Goal: Task Accomplishment & Management: Use online tool/utility

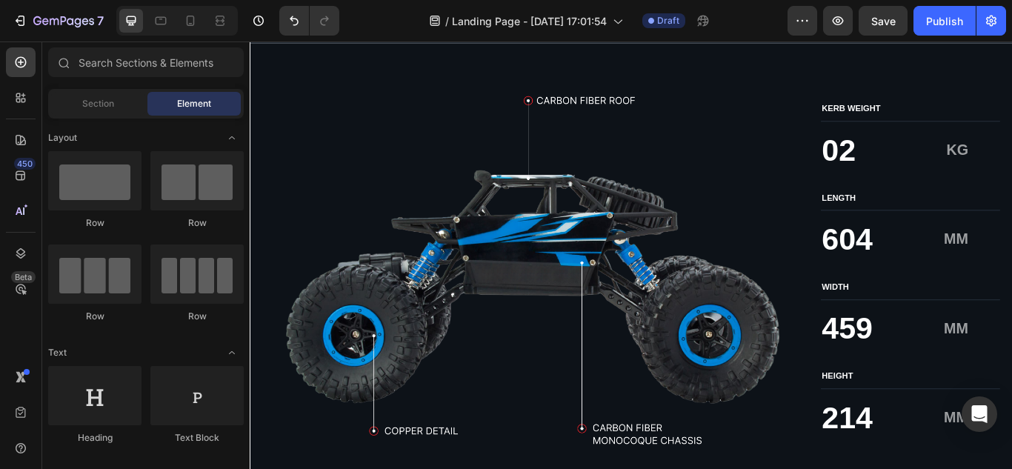
scroll to position [2222, 0]
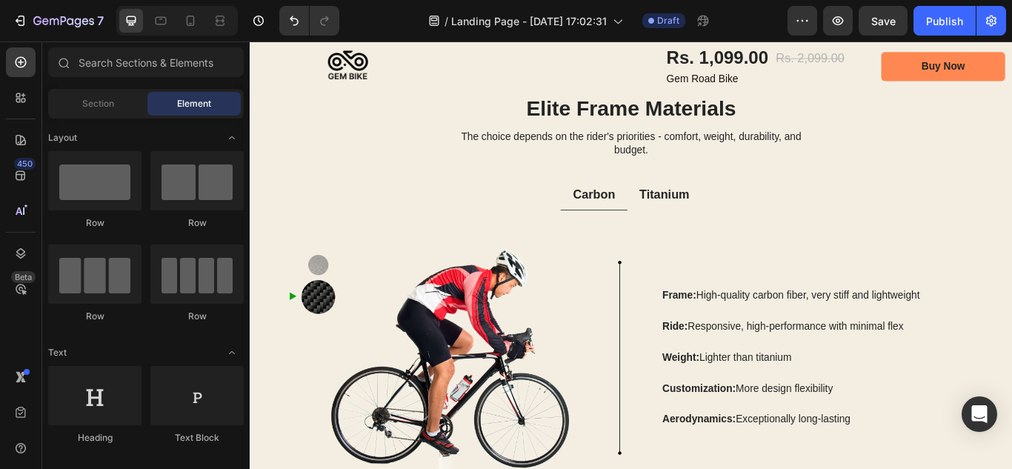
scroll to position [2222, 0]
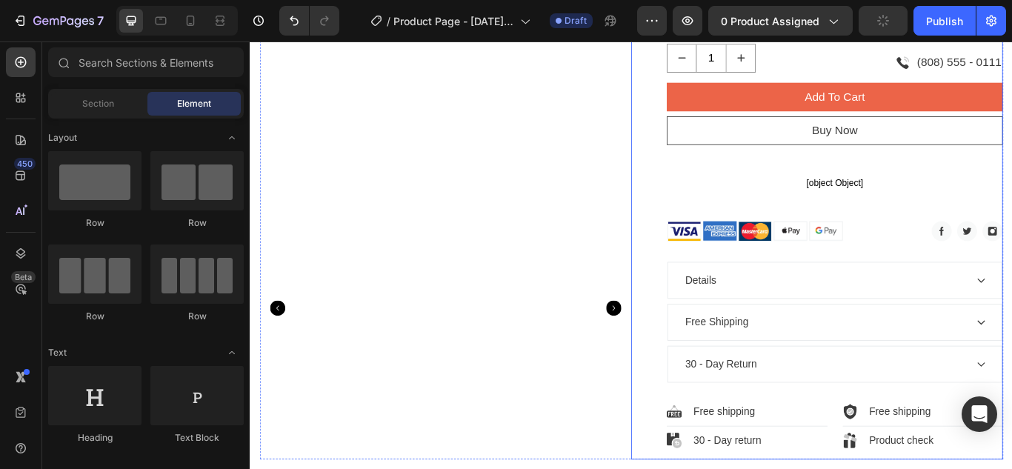
scroll to position [667, 0]
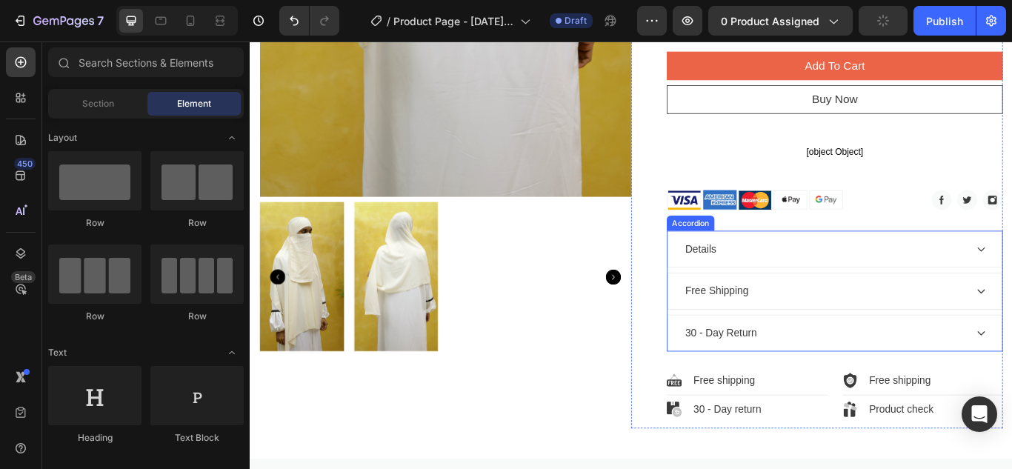
click at [1011, 270] on div "Details" at bounding box center [931, 283] width 389 height 41
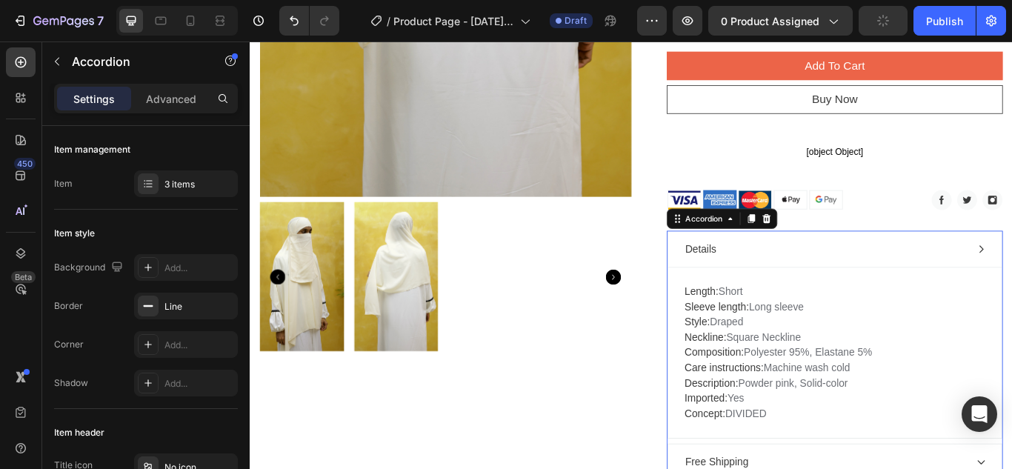
click at [1011, 286] on div "Details" at bounding box center [920, 284] width 330 height 22
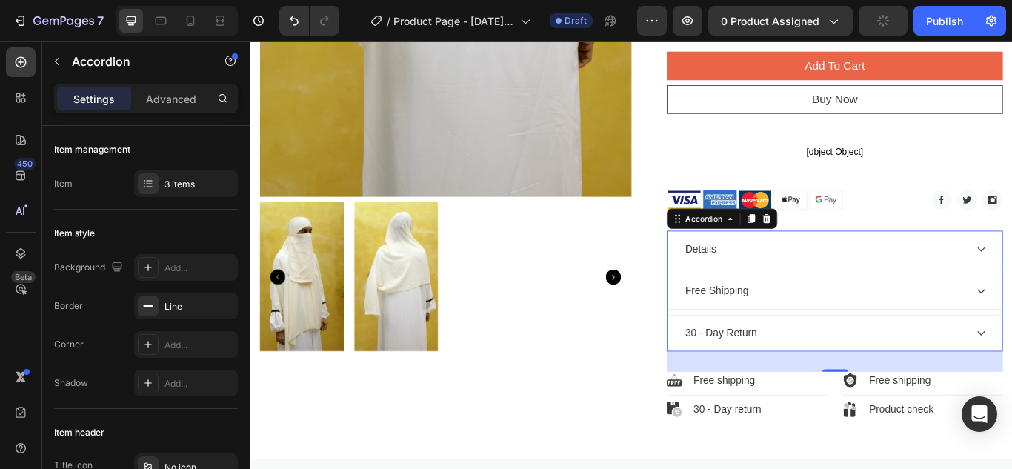
click at [1011, 286] on div "Details" at bounding box center [920, 284] width 330 height 22
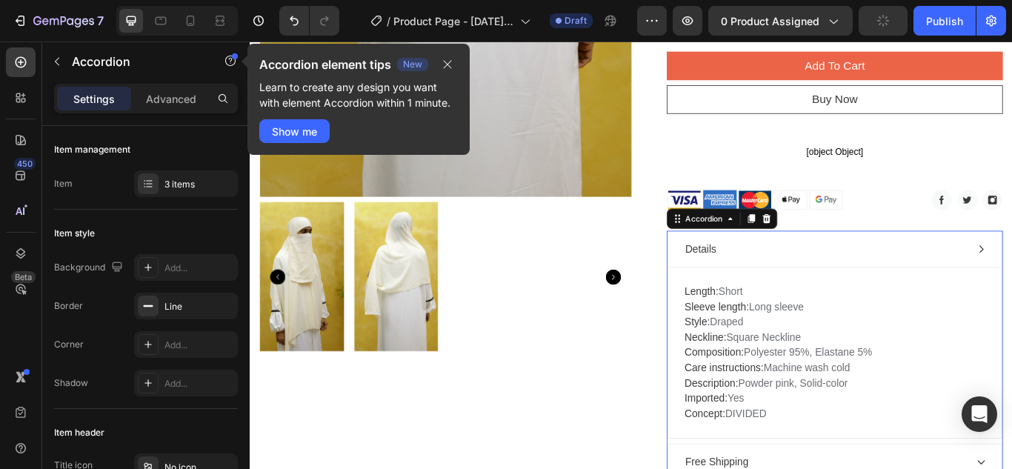
click at [1011, 286] on div "Details" at bounding box center [920, 284] width 330 height 22
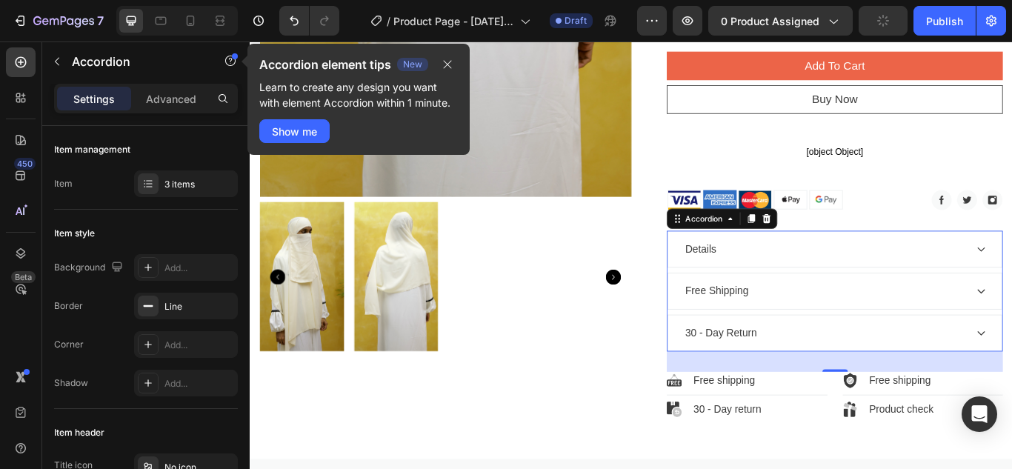
click at [1011, 325] on div "Free Shipping" at bounding box center [920, 332] width 330 height 22
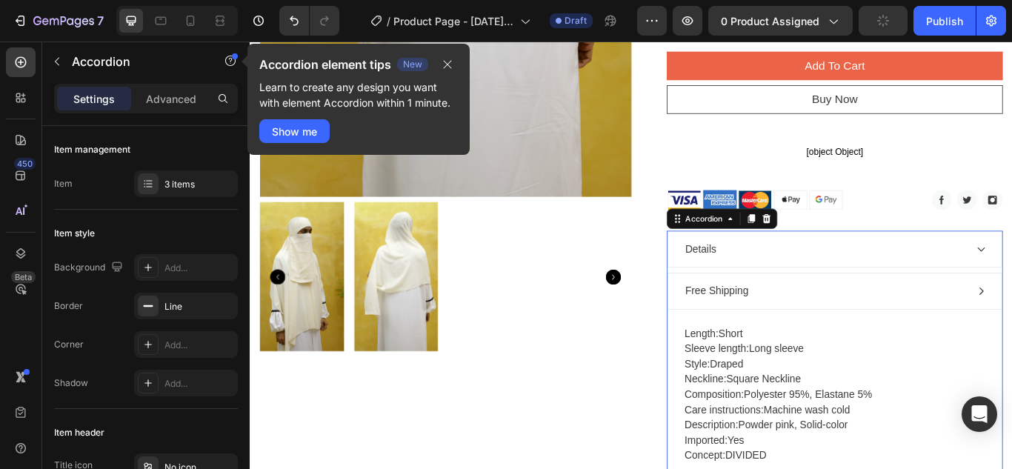
click at [1011, 325] on div "Free Shipping" at bounding box center [920, 332] width 330 height 22
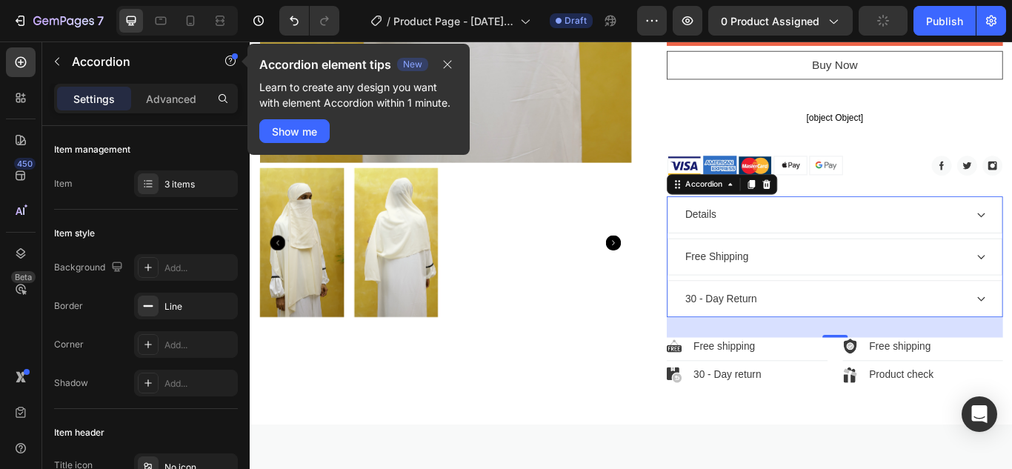
scroll to position [741, 0]
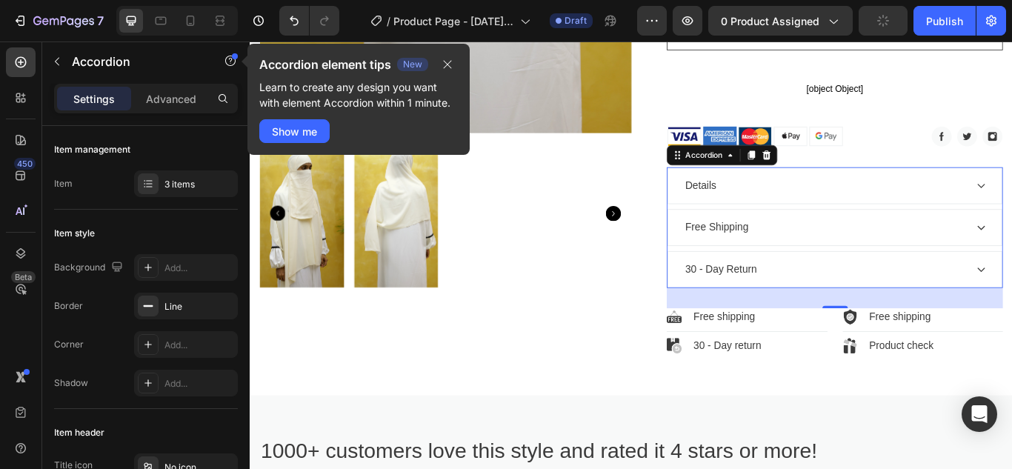
click at [1011, 316] on div "30 - Day Return" at bounding box center [931, 307] width 389 height 41
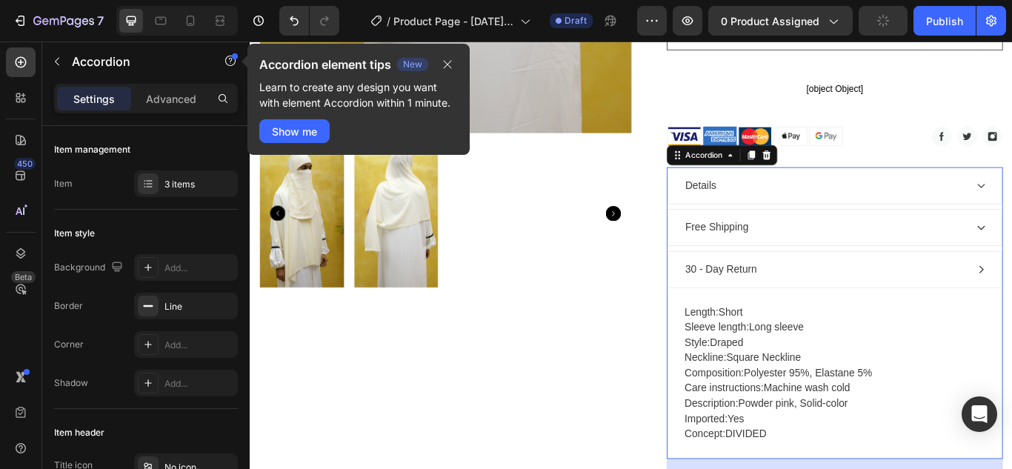
click at [1011, 316] on div "30 - Day Return" at bounding box center [931, 307] width 389 height 41
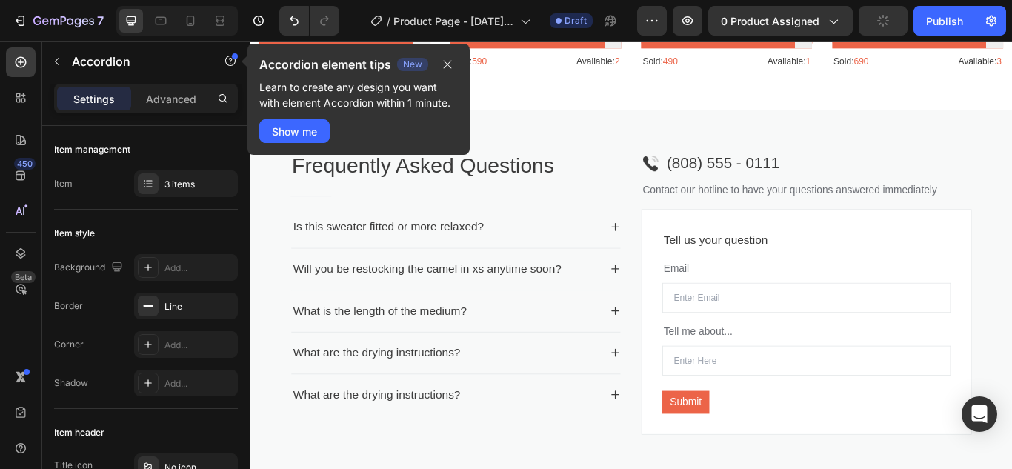
scroll to position [2000, 0]
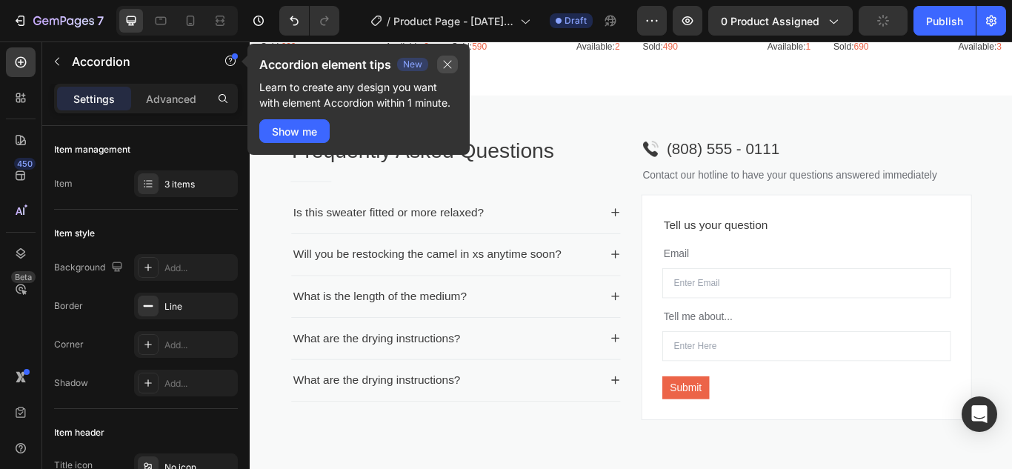
click at [453, 63] on icon "button" at bounding box center [447, 65] width 12 height 12
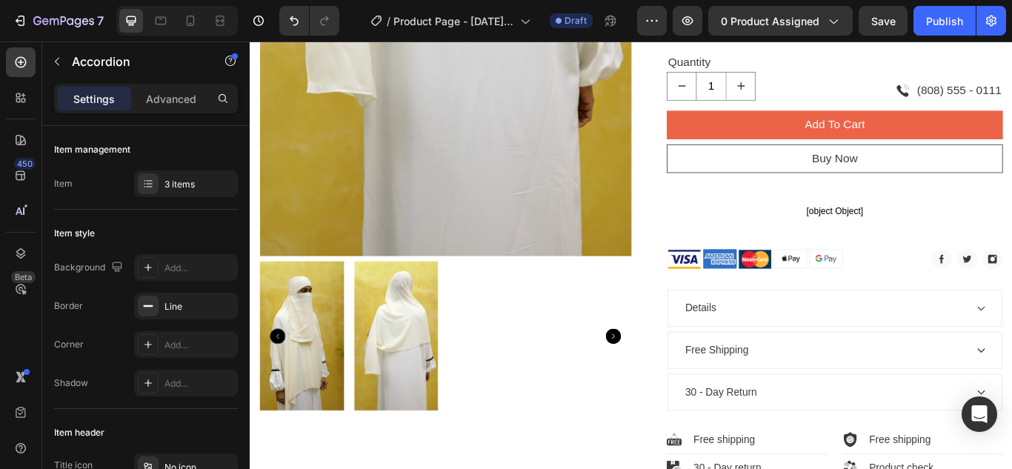
scroll to position [591, 0]
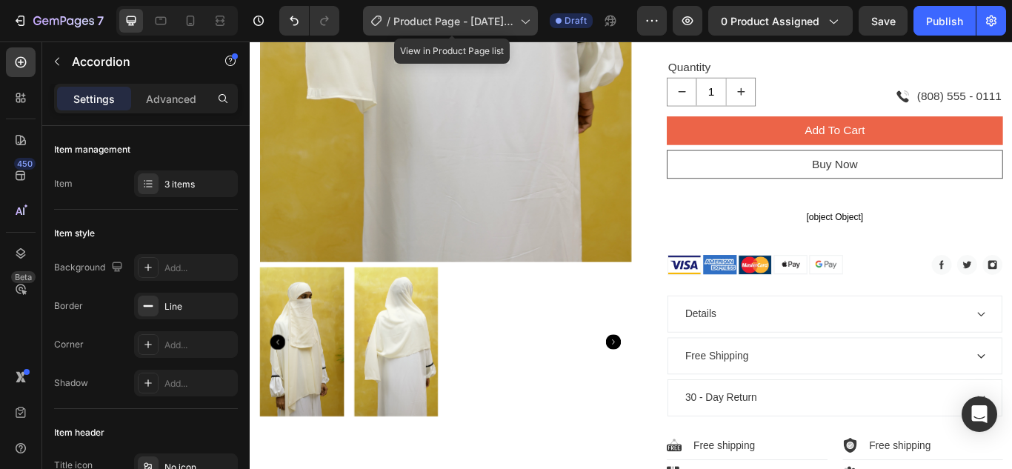
click at [514, 21] on span "Product Page - [DATE] 17:05:10" at bounding box center [453, 21] width 121 height 16
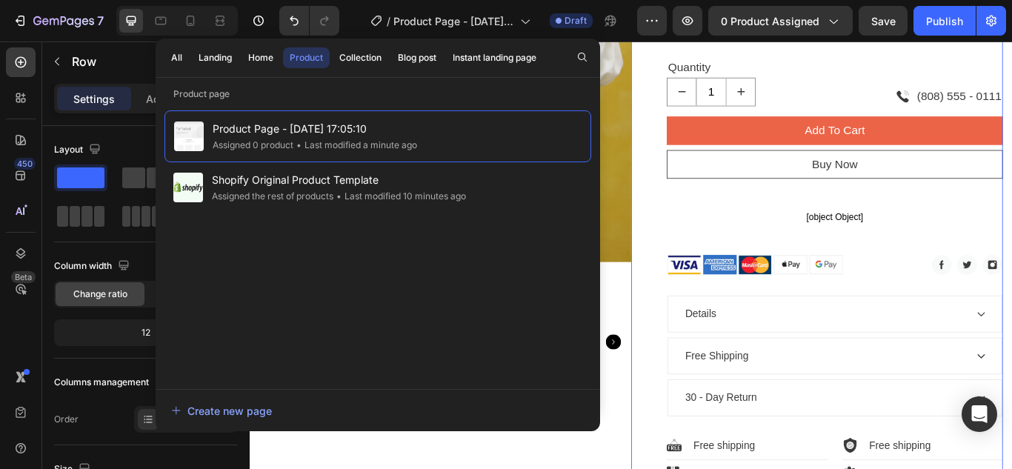
click at [750, 53] on div "Hijab with Nose Piece – Off White | Ready-to-Wear Chiffon Hijab Product Title R…" at bounding box center [932, 48] width 392 height 1040
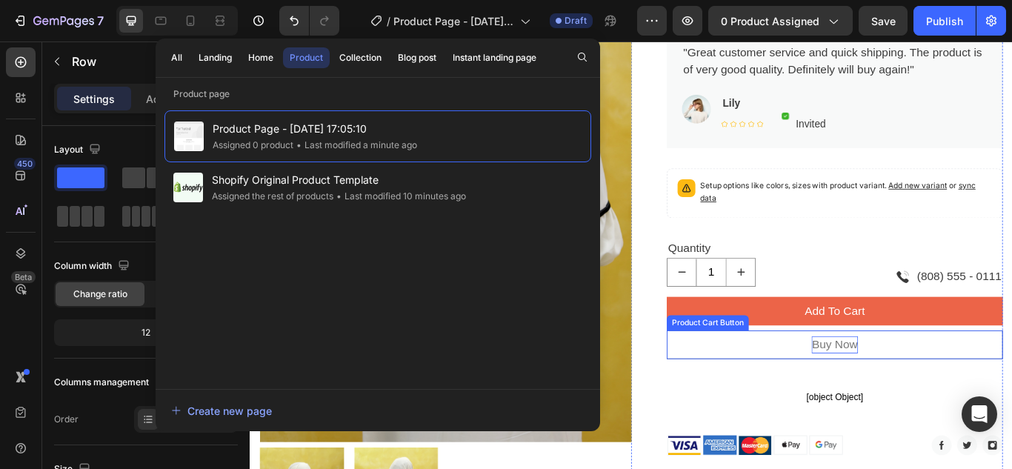
scroll to position [369, 0]
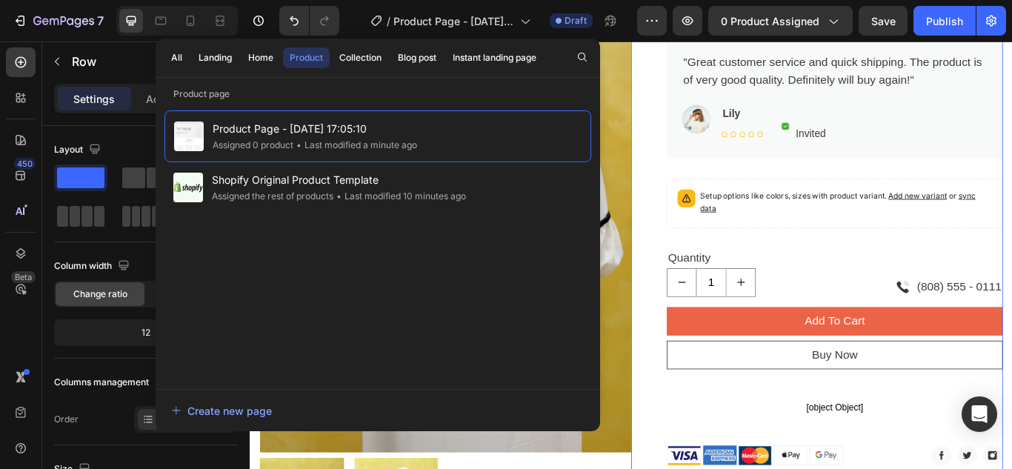
click at [726, 98] on div "Hijab with Nose Piece – Off White | Ready-to-Wear Chiffon Hijab Product Title R…" at bounding box center [910, 270] width 433 height 1040
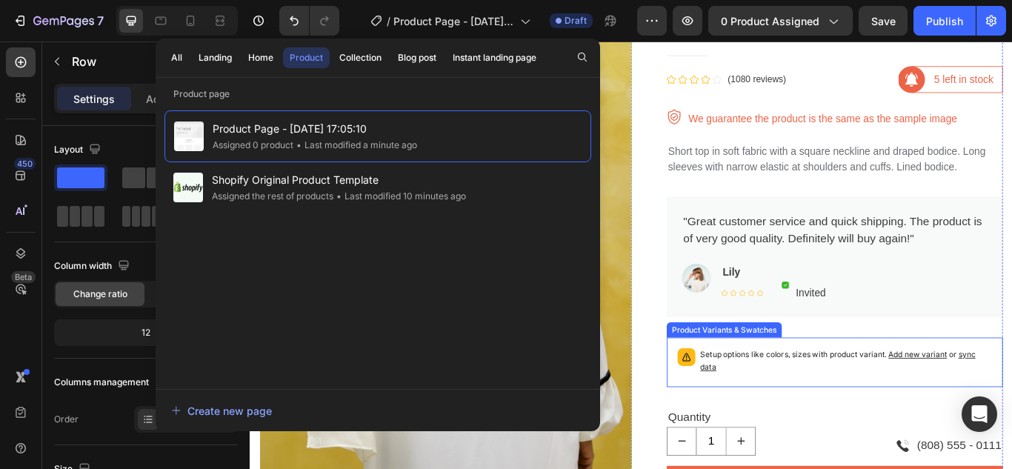
scroll to position [147, 0]
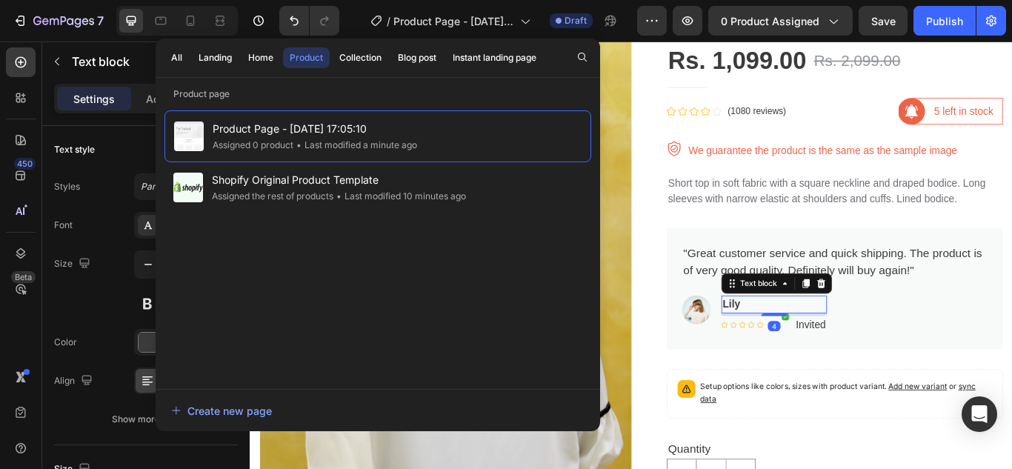
click at [821, 344] on p "Lily" at bounding box center [861, 348] width 120 height 18
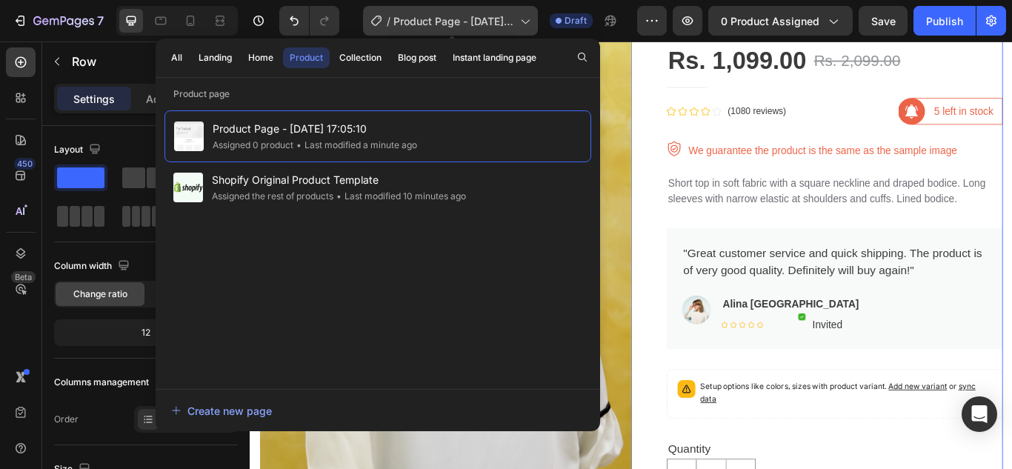
click at [523, 21] on icon at bounding box center [524, 20] width 15 height 15
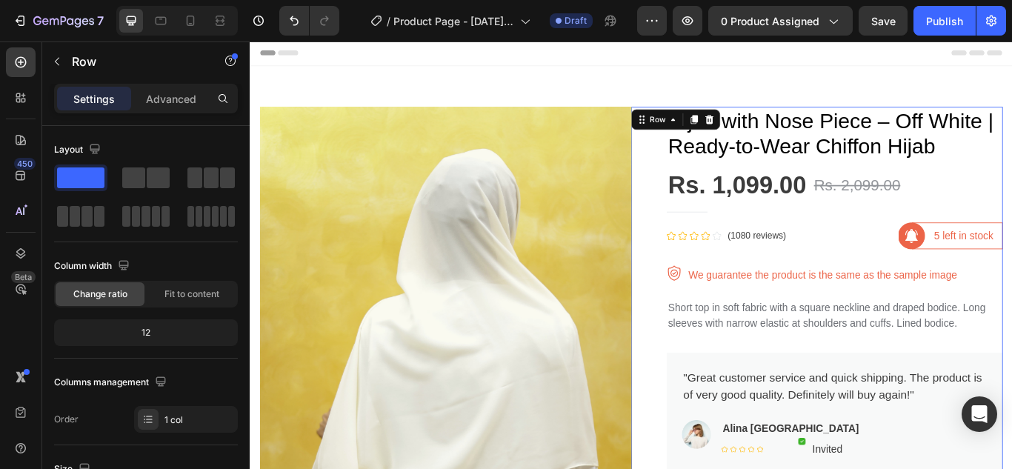
scroll to position [0, 0]
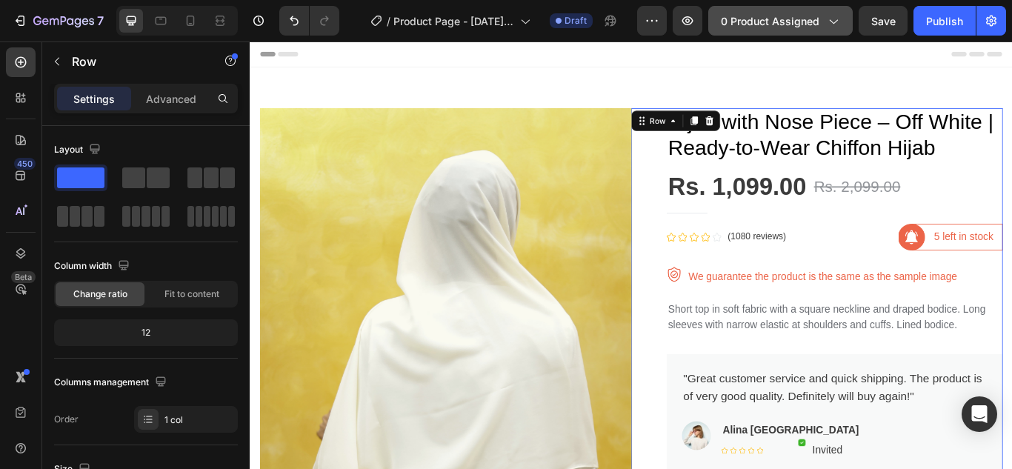
click at [800, 27] on span "0 product assigned" at bounding box center [770, 21] width 99 height 16
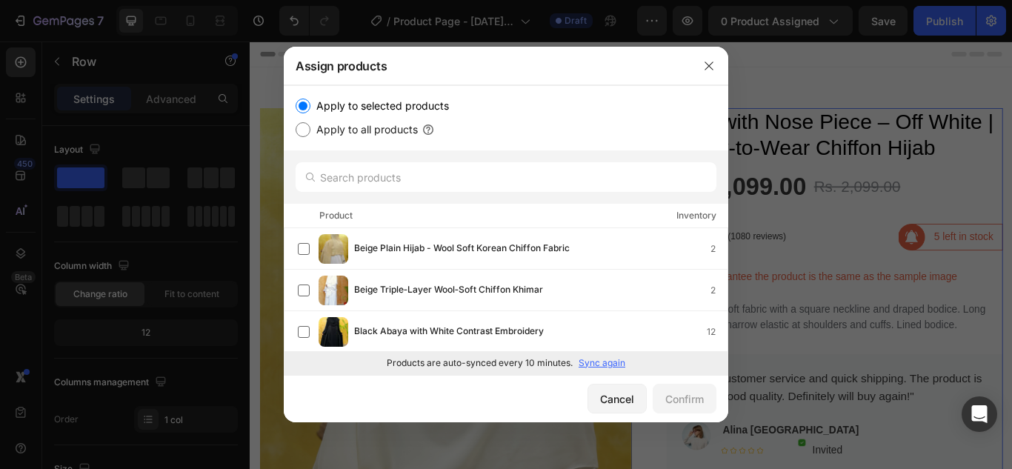
click at [305, 125] on input "Apply to all products" at bounding box center [303, 129] width 15 height 15
radio input "true"
click at [665, 394] on div "Confirm" at bounding box center [684, 399] width 39 height 16
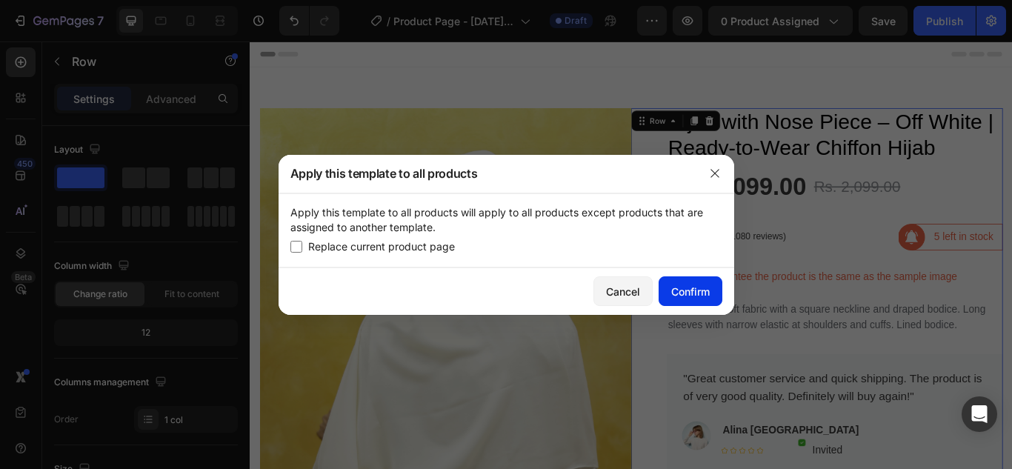
click at [677, 293] on div "Confirm" at bounding box center [690, 292] width 39 height 16
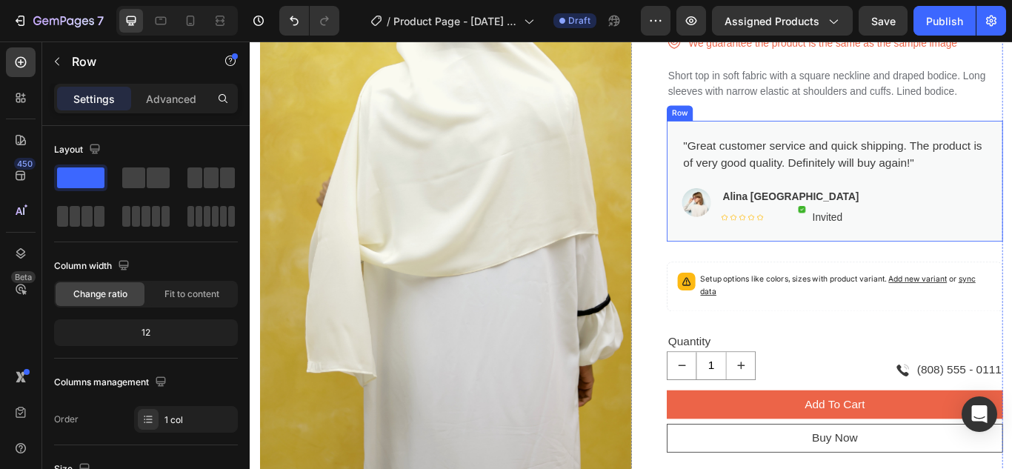
scroll to position [296, 0]
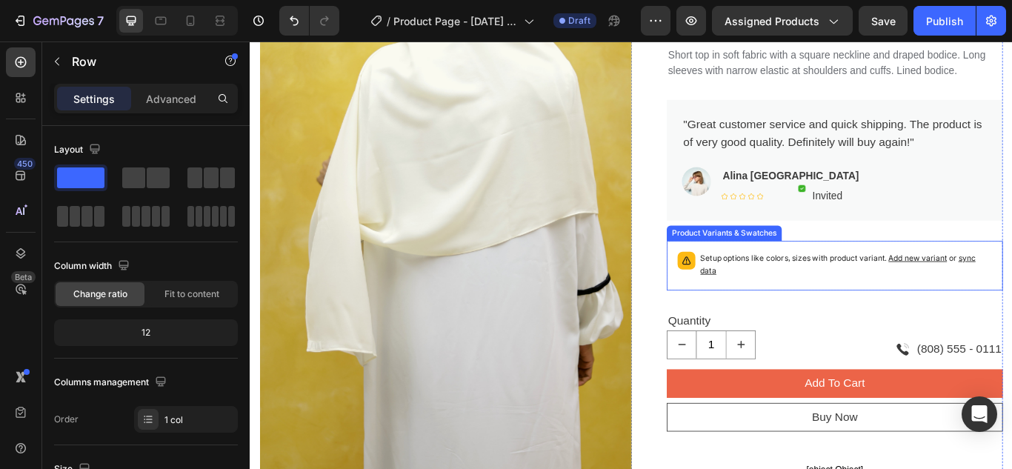
click at [893, 297] on p "Setup options like colors, sizes with product variant. Add new variant or sync …" at bounding box center [945, 302] width 340 height 30
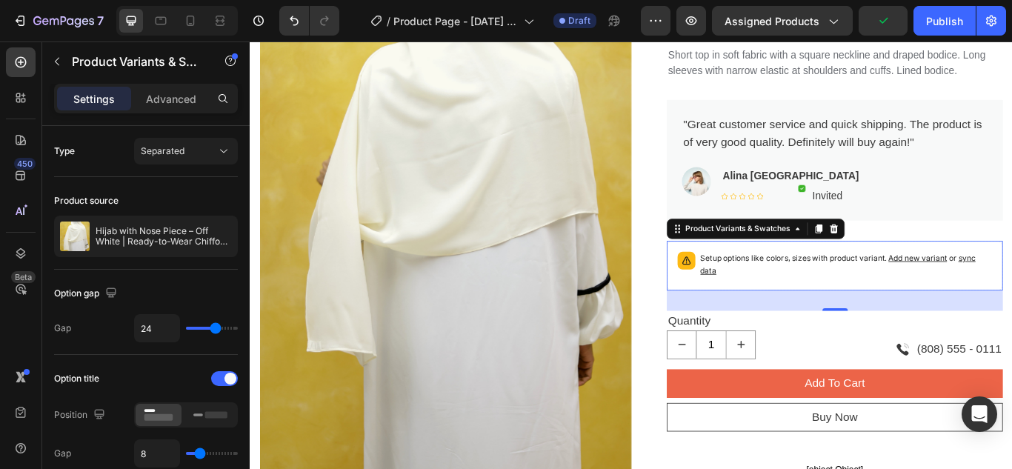
click at [1011, 293] on span "sync data" at bounding box center [935, 301] width 321 height 26
click at [796, 266] on div "Product Variants & Swatches" at bounding box center [818, 259] width 128 height 13
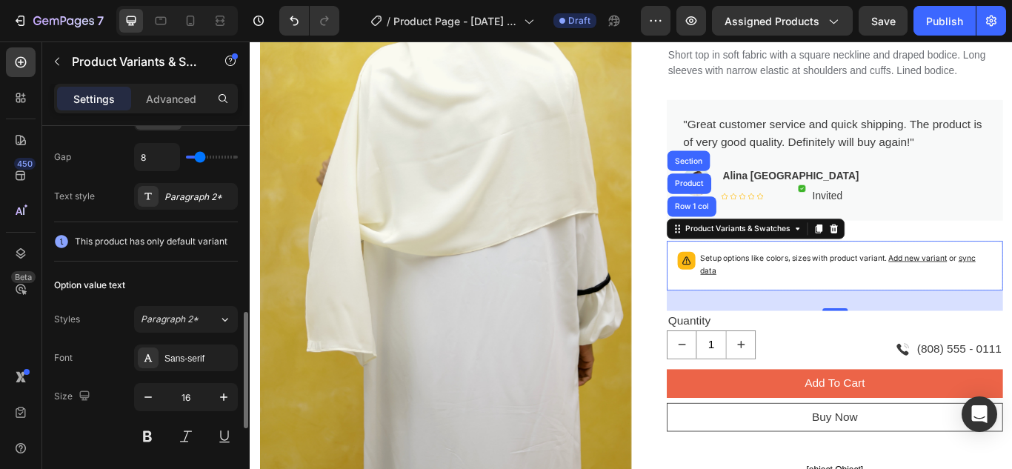
scroll to position [370, 0]
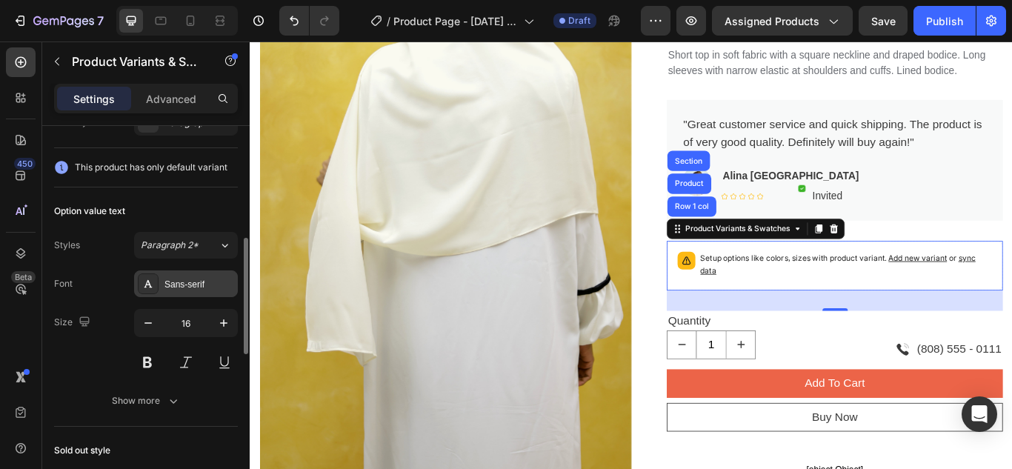
click at [181, 281] on div "Sans-serif" at bounding box center [199, 284] width 70 height 13
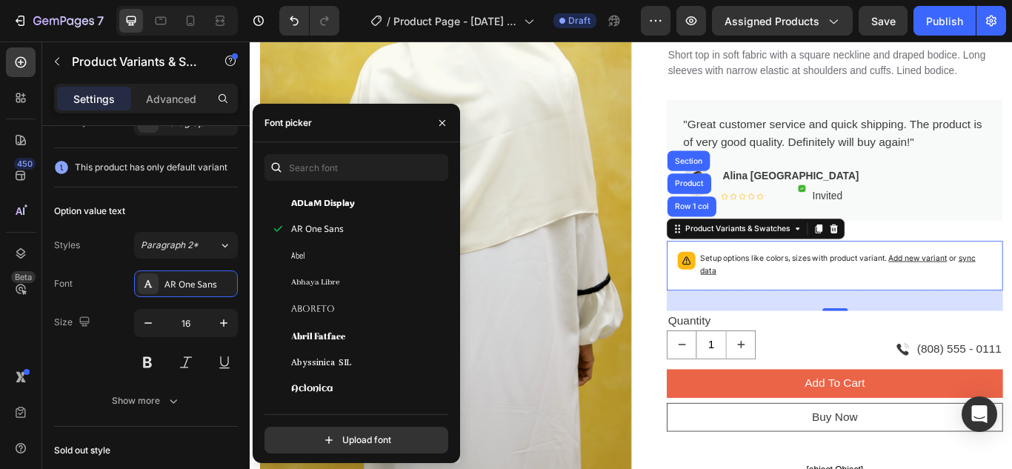
scroll to position [296, 0]
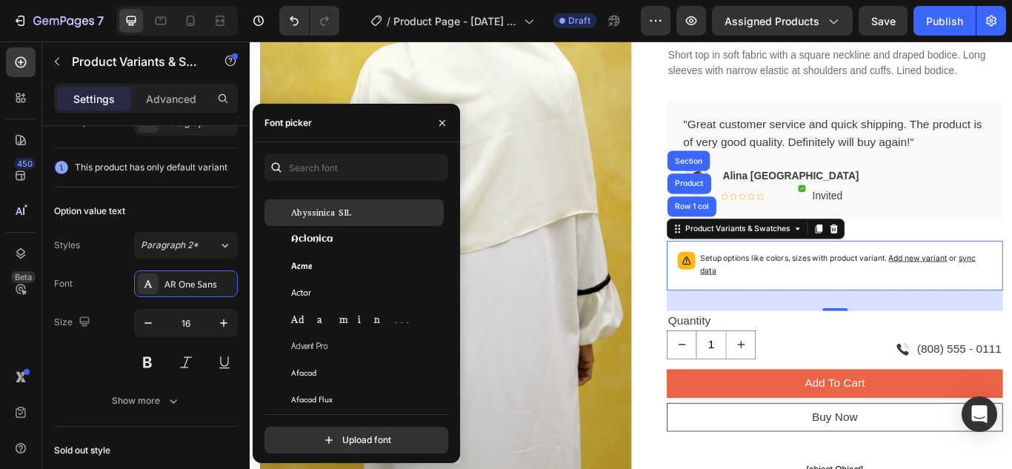
click at [350, 207] on div "Abyssinica SIL" at bounding box center [366, 212] width 150 height 13
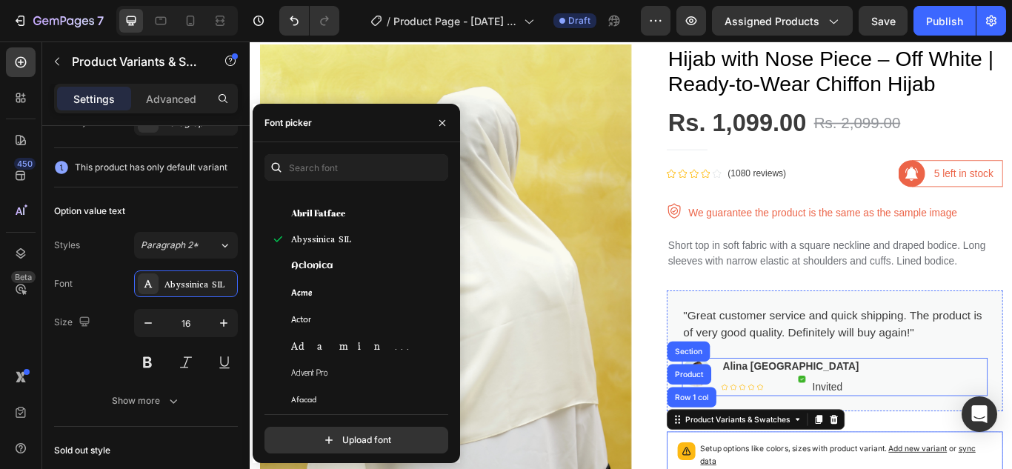
scroll to position [0, 0]
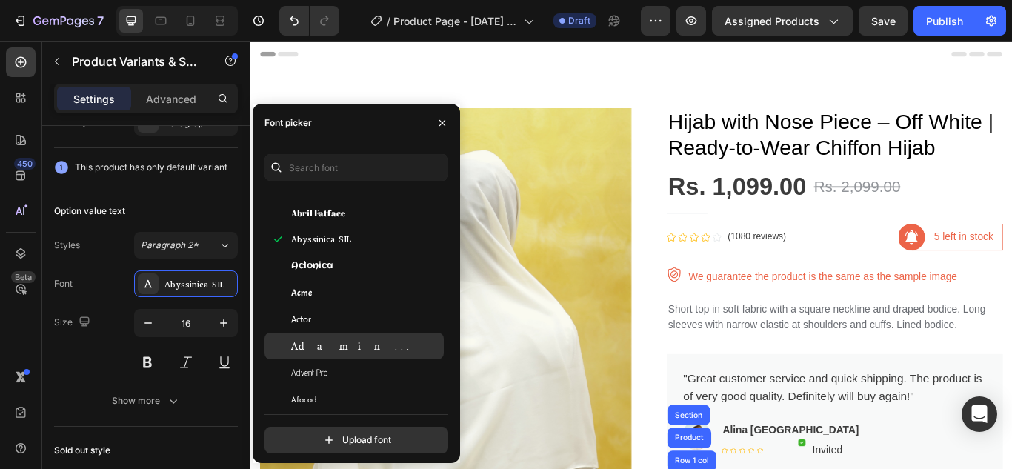
click at [351, 339] on div "Adamina" at bounding box center [366, 345] width 150 height 13
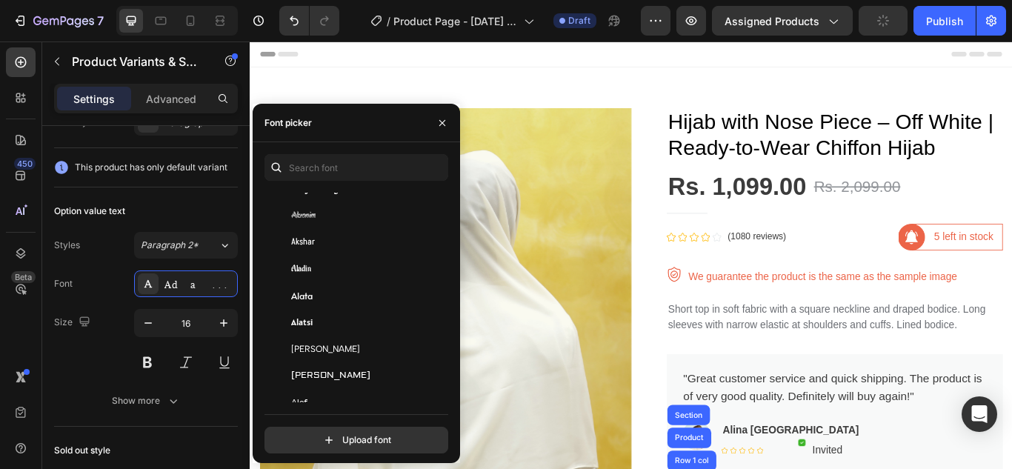
scroll to position [815, 0]
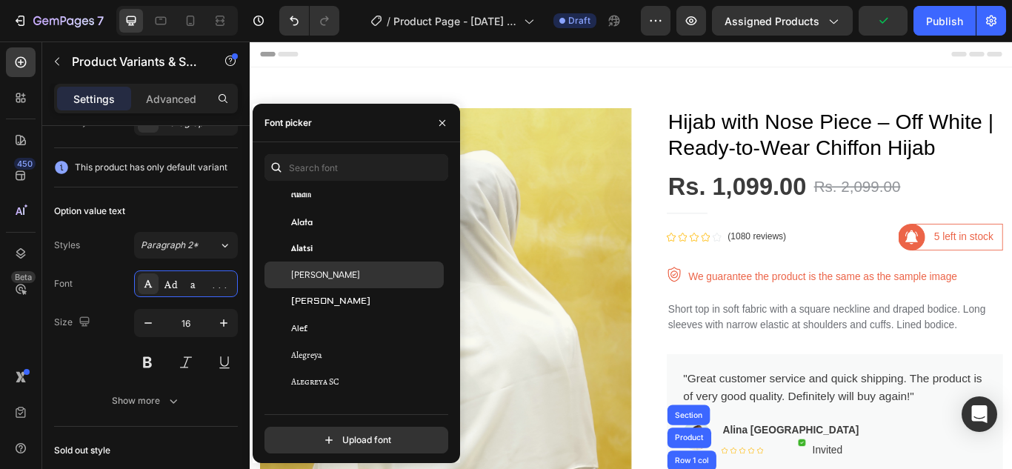
click at [369, 268] on div "Albert Sans" at bounding box center [366, 274] width 150 height 13
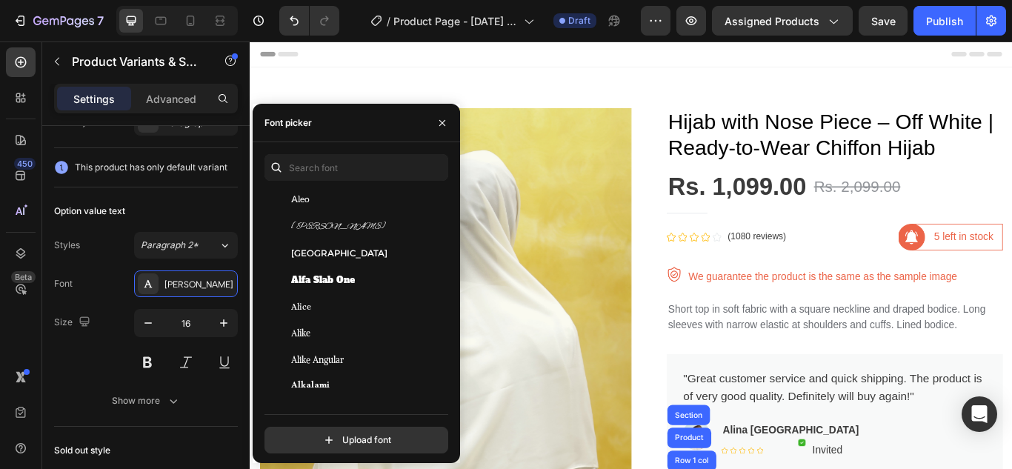
scroll to position [1111, 0]
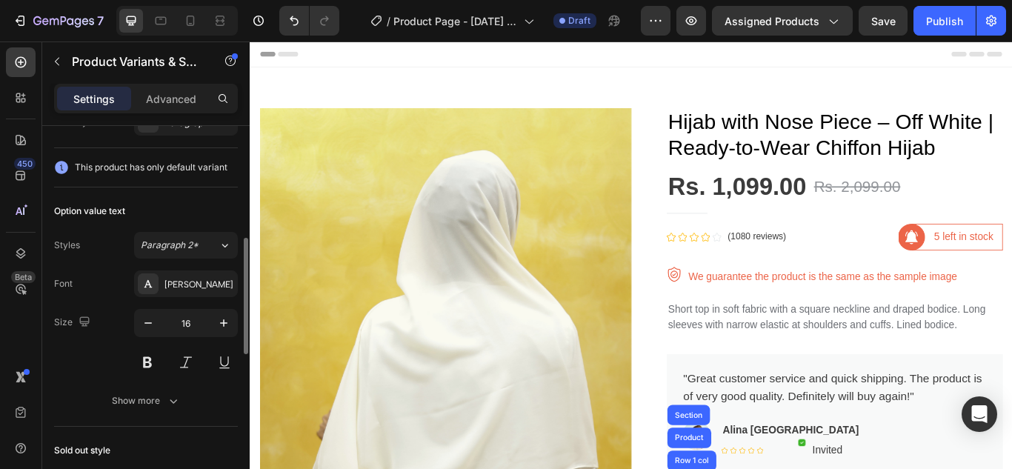
click at [204, 199] on div "Option value text Styles Paragraph 2* Font Albert Sans Size 16 Show more" at bounding box center [146, 306] width 184 height 239
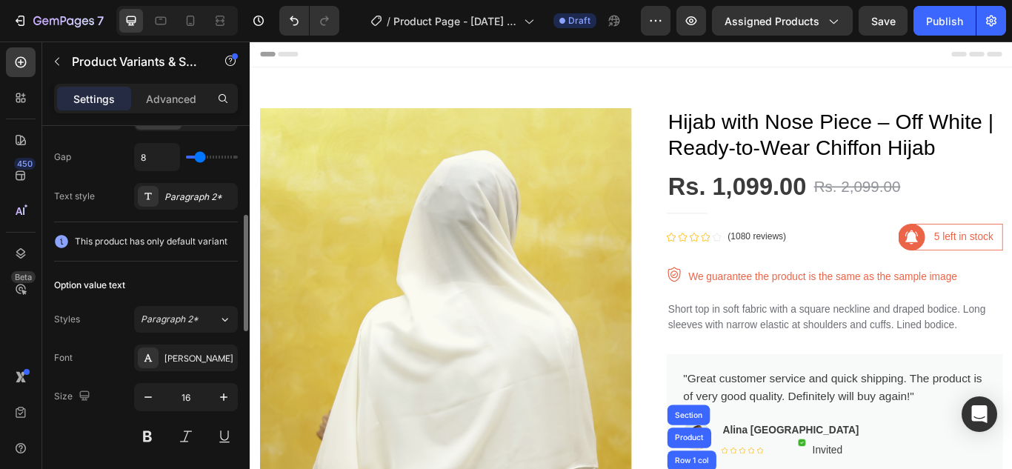
scroll to position [222, 0]
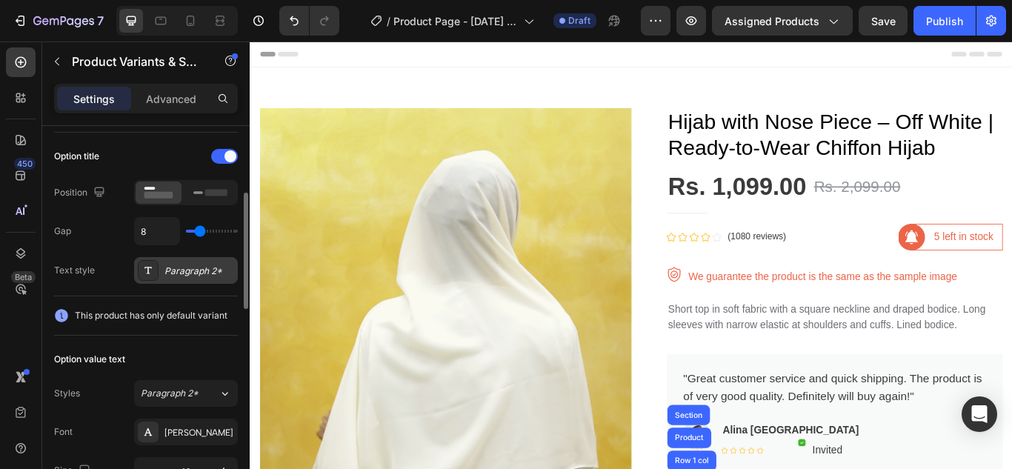
click at [204, 270] on div "Paragraph 2*" at bounding box center [199, 270] width 70 height 13
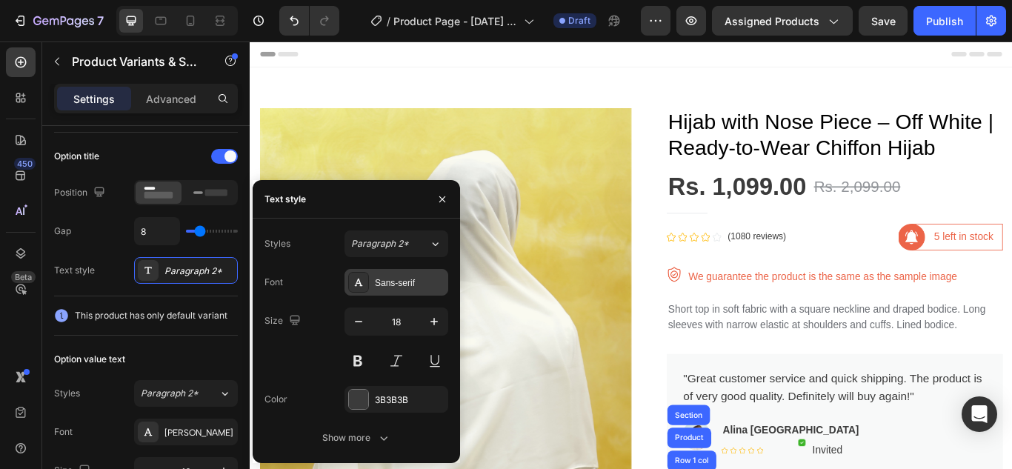
click at [403, 287] on div "Sans-serif" at bounding box center [410, 282] width 70 height 13
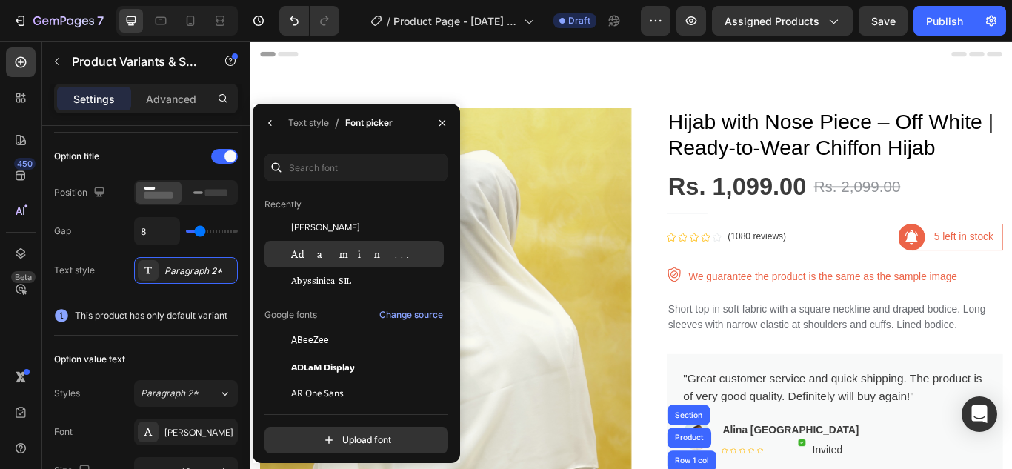
scroll to position [74, 0]
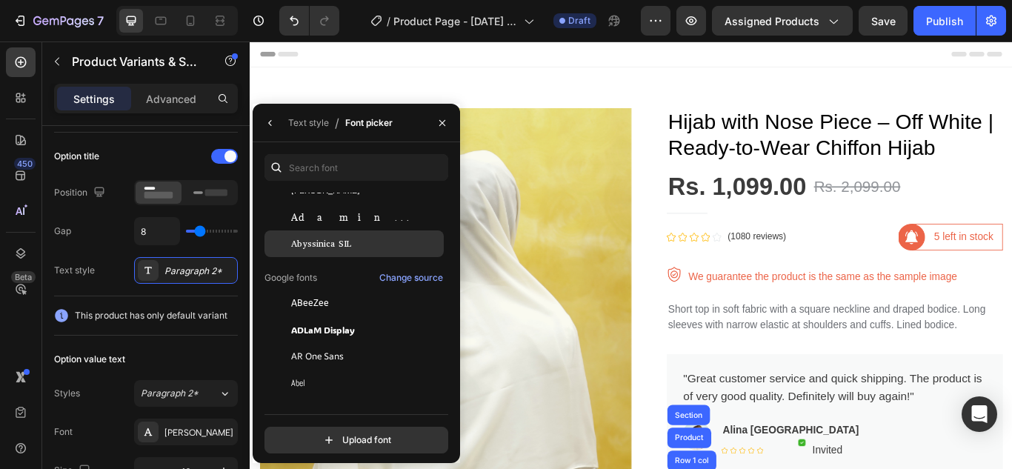
click at [0, 0] on div "Abyssinica SIL" at bounding box center [0, 0] width 0 height 0
click at [434, 119] on button "button" at bounding box center [442, 123] width 24 height 24
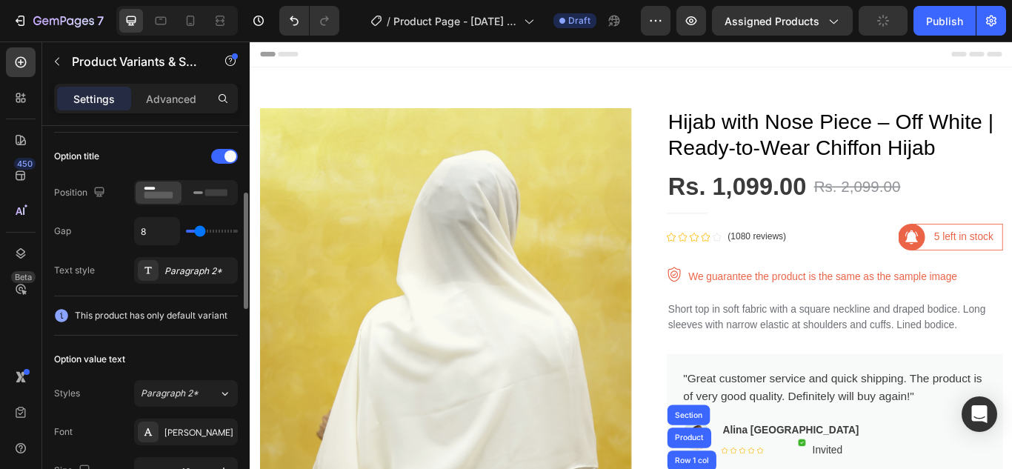
scroll to position [296, 0]
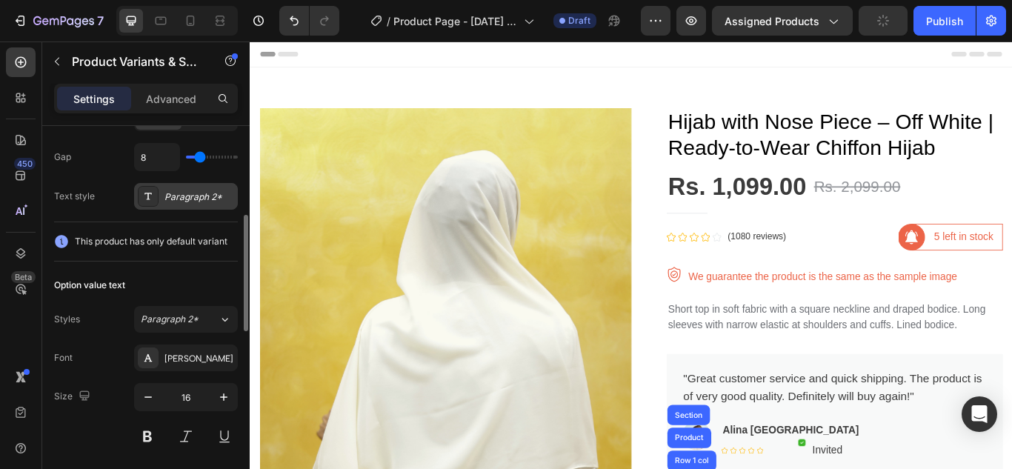
click at [182, 205] on div "Paragraph 2*" at bounding box center [186, 196] width 104 height 27
click at [104, 324] on div "Styles Paragraph 2*" at bounding box center [146, 319] width 184 height 27
click at [186, 359] on div "Albert Sans" at bounding box center [199, 358] width 70 height 13
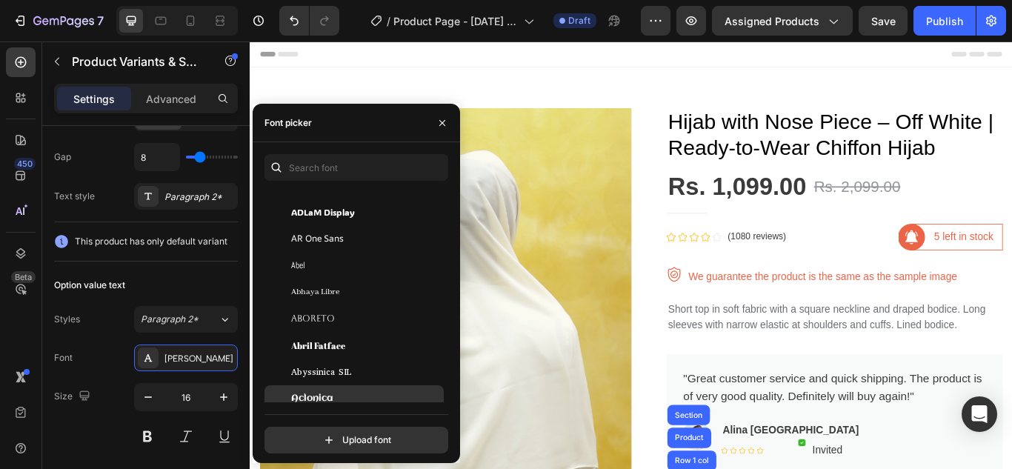
scroll to position [222, 0]
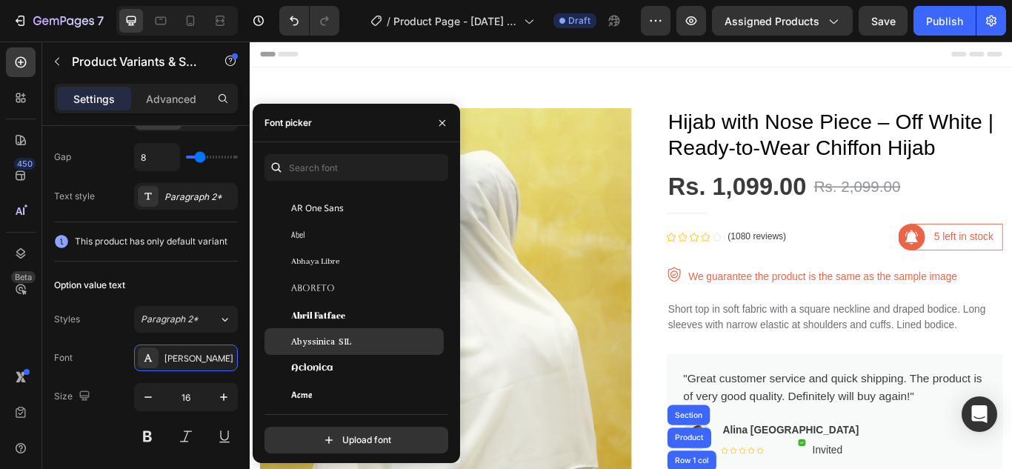
click at [341, 341] on span "Abyssinica SIL" at bounding box center [321, 341] width 60 height 13
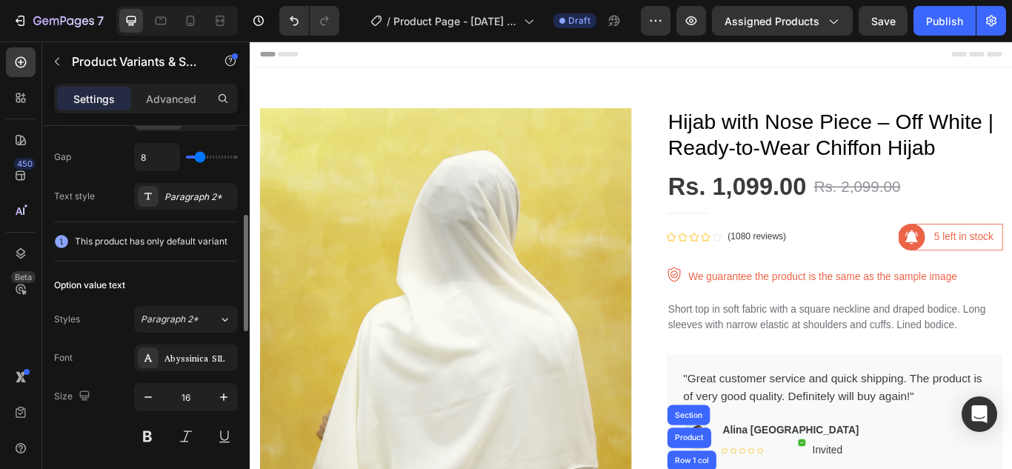
click at [147, 286] on div "Option value text" at bounding box center [146, 285] width 184 height 24
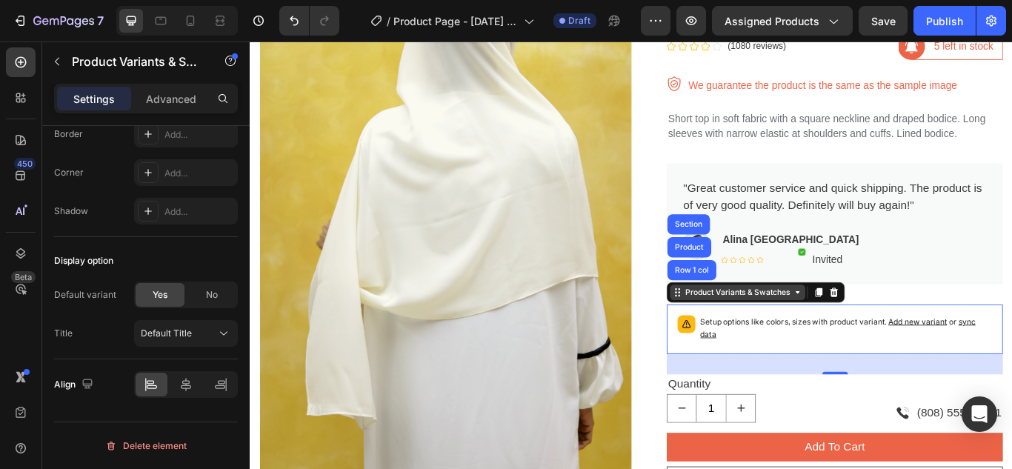
click at [759, 334] on div "Product Variants & Swatches" at bounding box center [818, 333] width 128 height 13
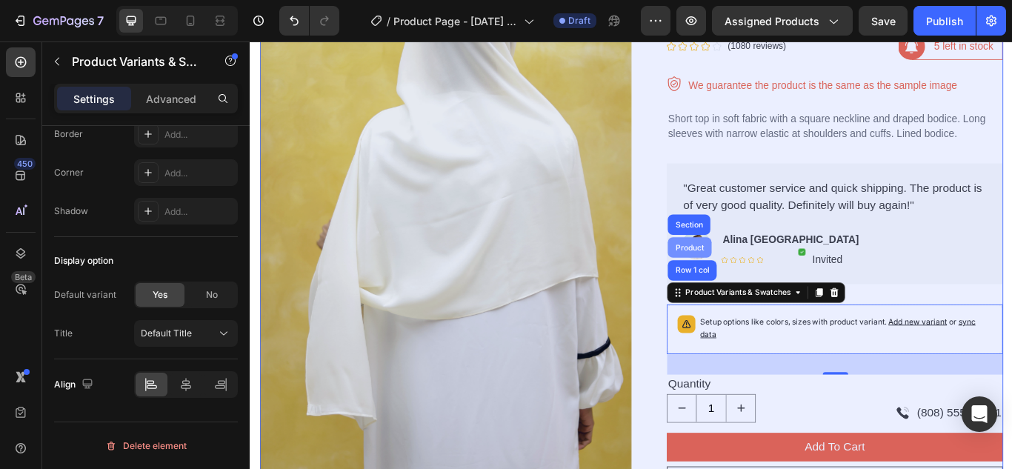
click at [767, 277] on div "Product" at bounding box center [761, 281] width 39 height 9
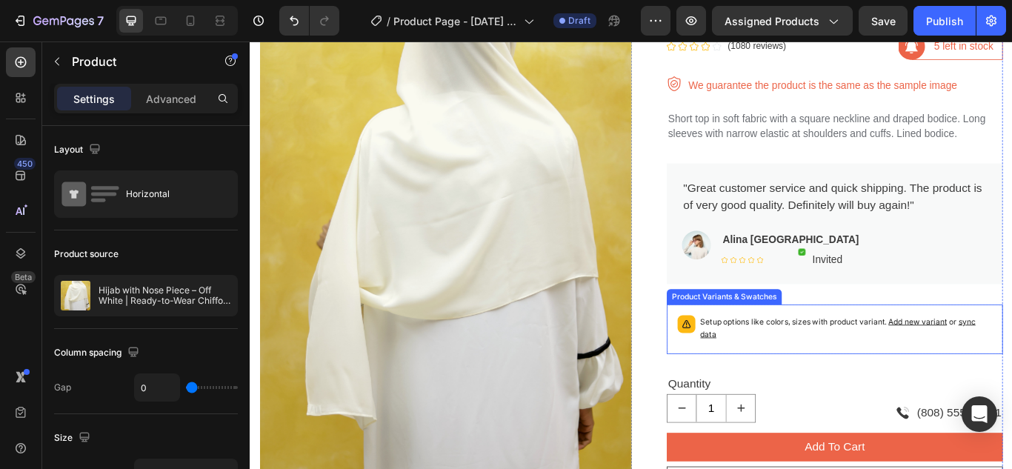
click at [1011, 365] on span "Add new variant" at bounding box center [1028, 367] width 68 height 11
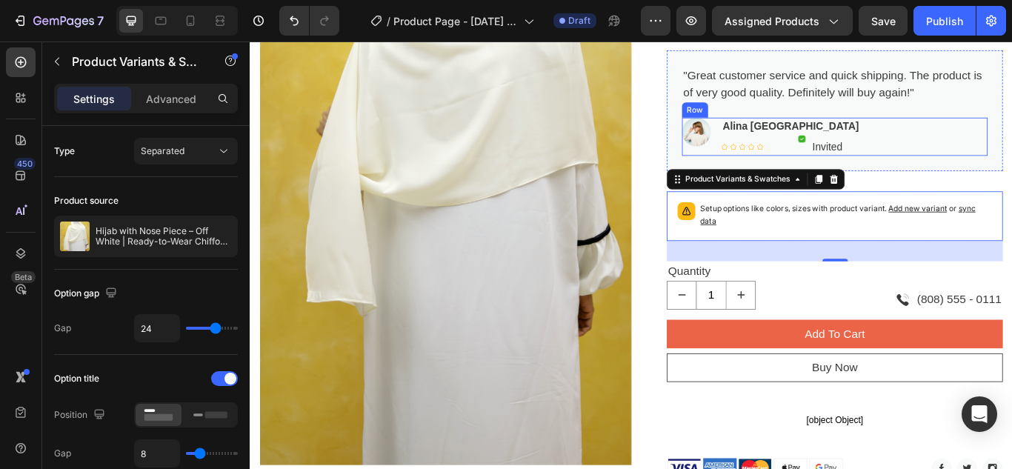
scroll to position [370, 0]
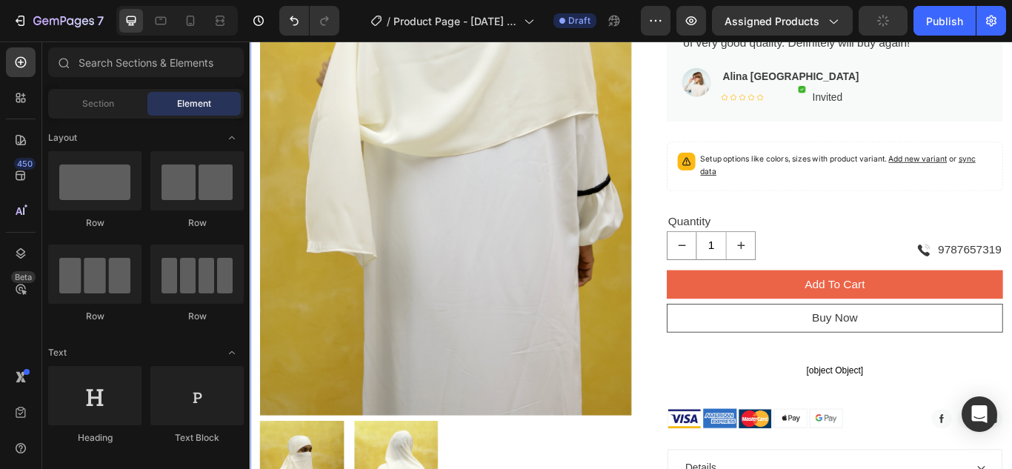
scroll to position [410, 0]
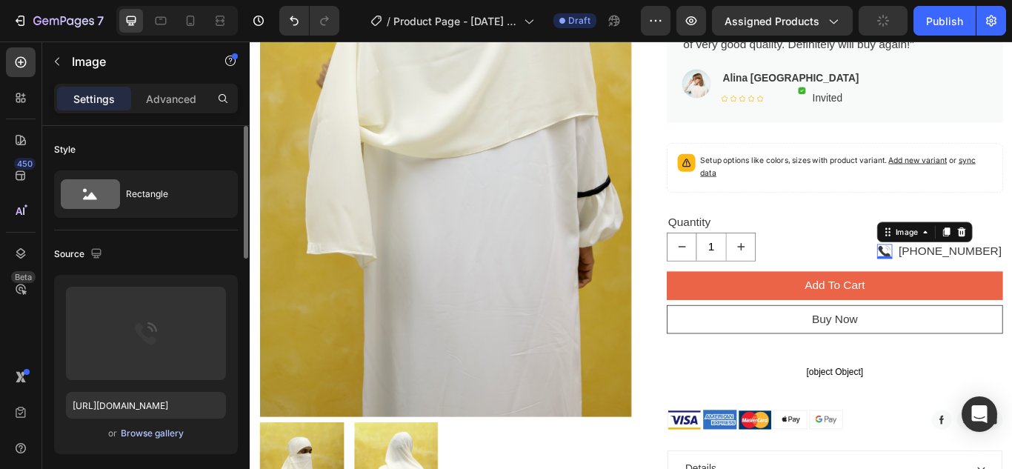
click at [145, 430] on div "Browse gallery" at bounding box center [152, 433] width 63 height 13
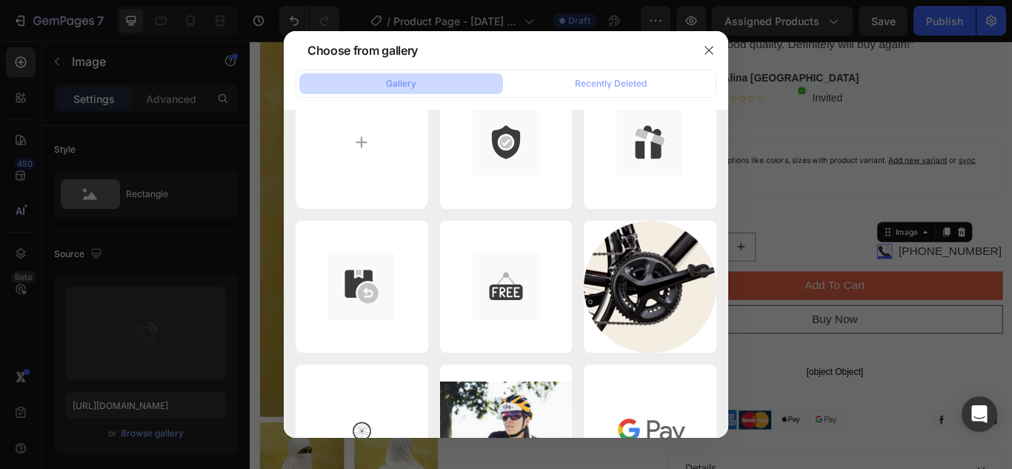
scroll to position [0, 0]
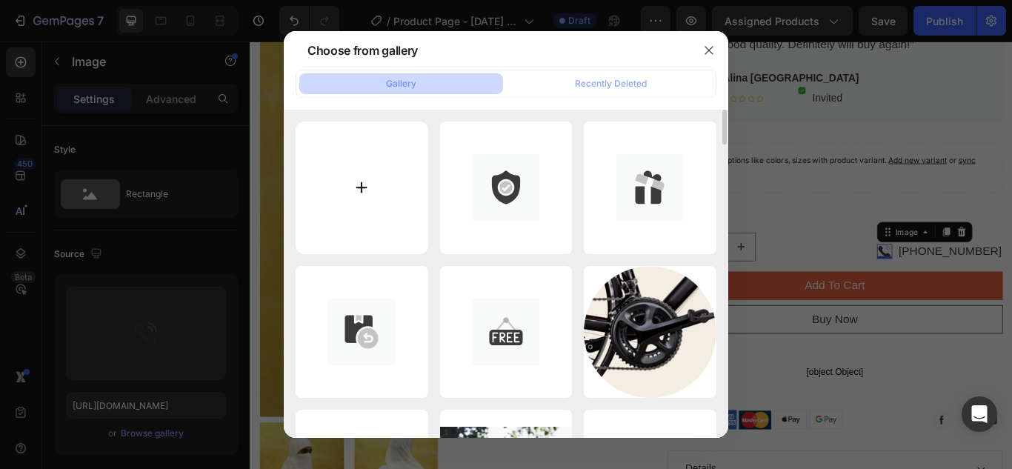
click at [350, 176] on input "file" at bounding box center [362, 187] width 133 height 133
click at [714, 41] on button "button" at bounding box center [709, 51] width 24 height 24
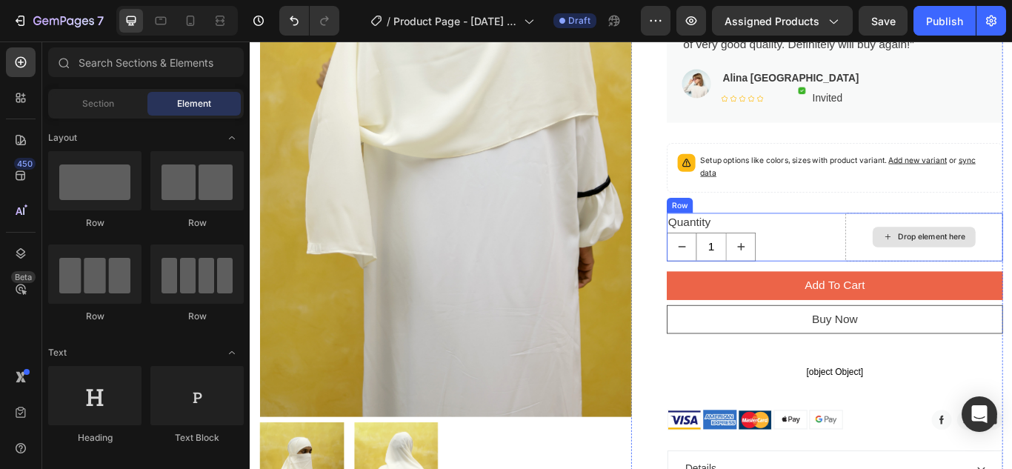
click at [850, 219] on div "Hijab with Nose Piece – Off White | Ready-to-Wear Chiffon Hijab Product Title R…" at bounding box center [932, 229] width 392 height 1040
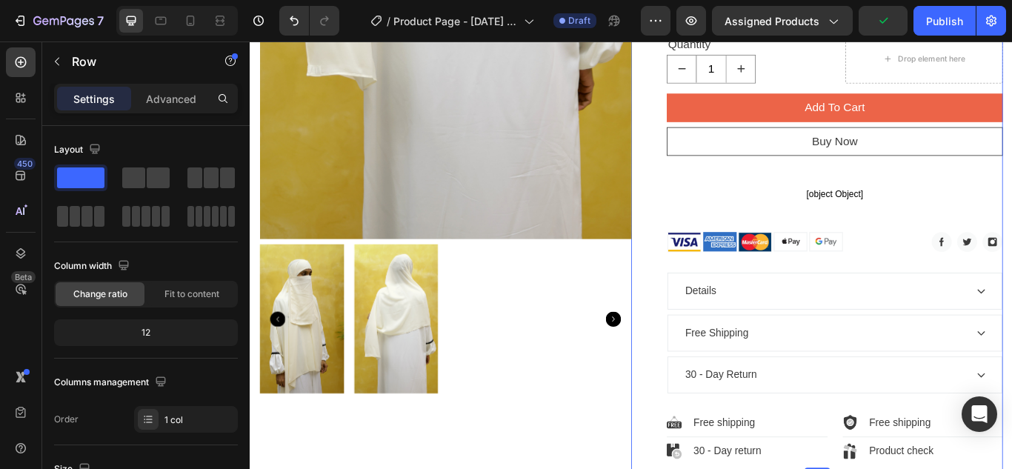
scroll to position [633, 0]
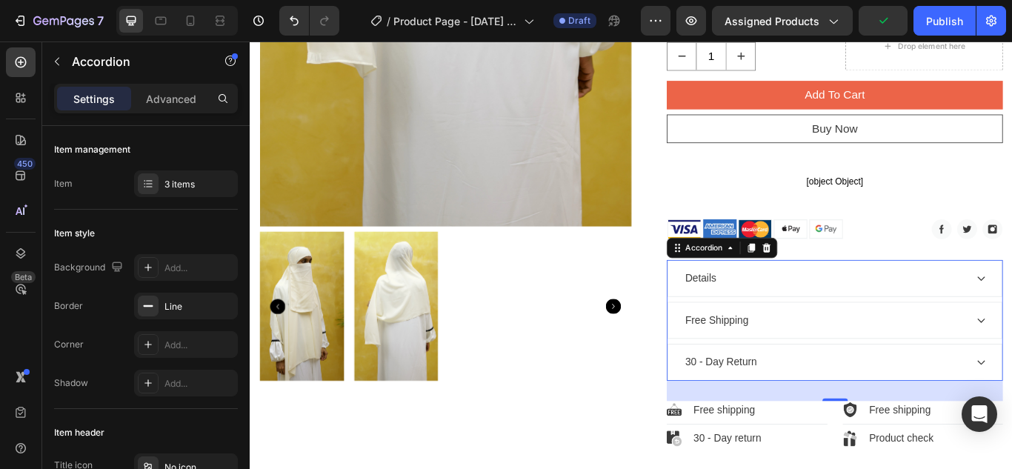
click at [797, 319] on div "Details" at bounding box center [920, 318] width 330 height 22
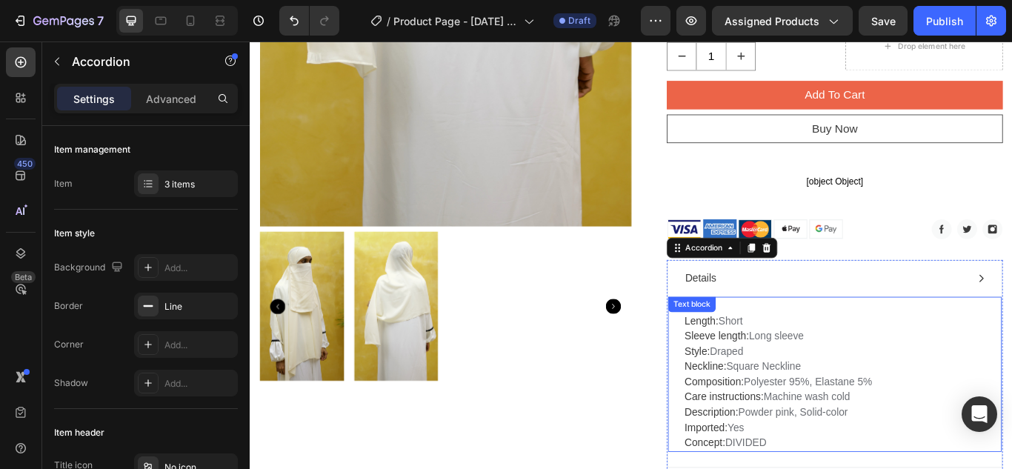
scroll to position [707, 0]
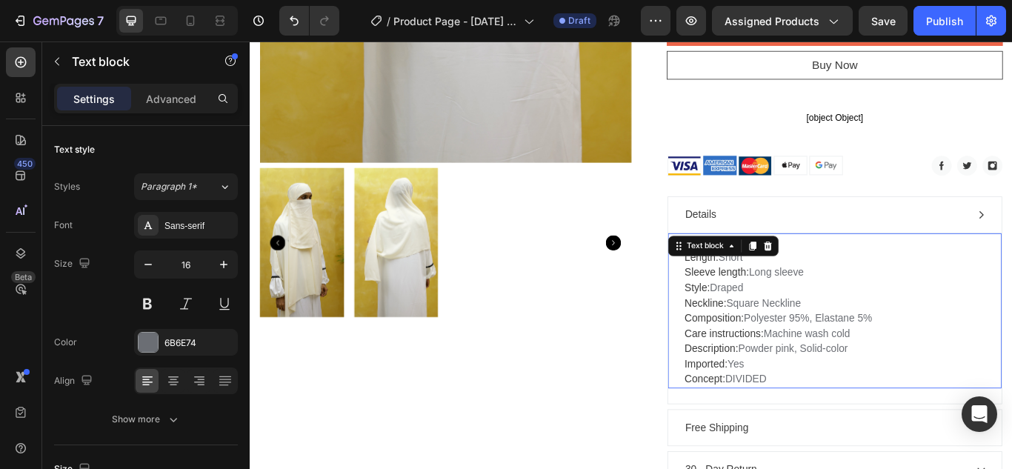
click at [917, 315] on p "Length: Short Sleeve length: Long sleeve Style: Draped Neckline: Square Necklin…" at bounding box center [931, 364] width 350 height 160
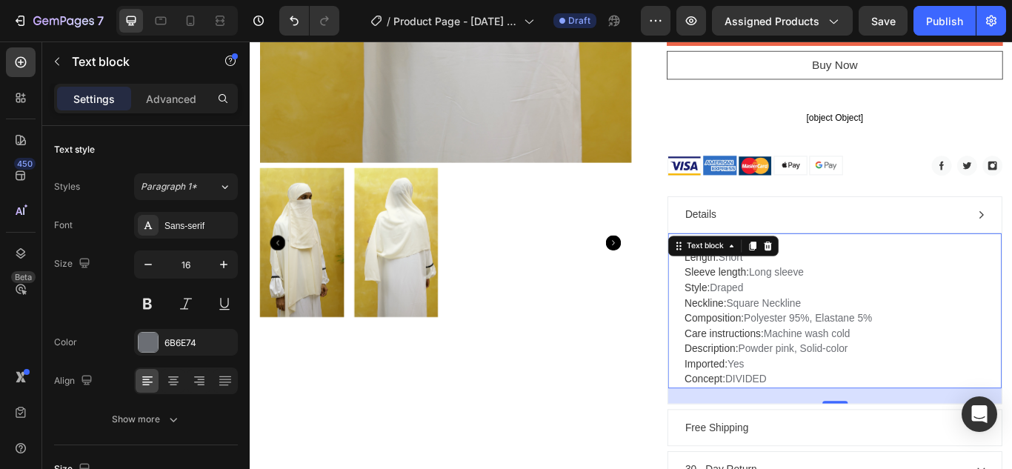
click at [850, 407] on p "Length: Short Sleeve length: Long sleeve Style: Draped Neckline: Square Necklin…" at bounding box center [931, 364] width 350 height 160
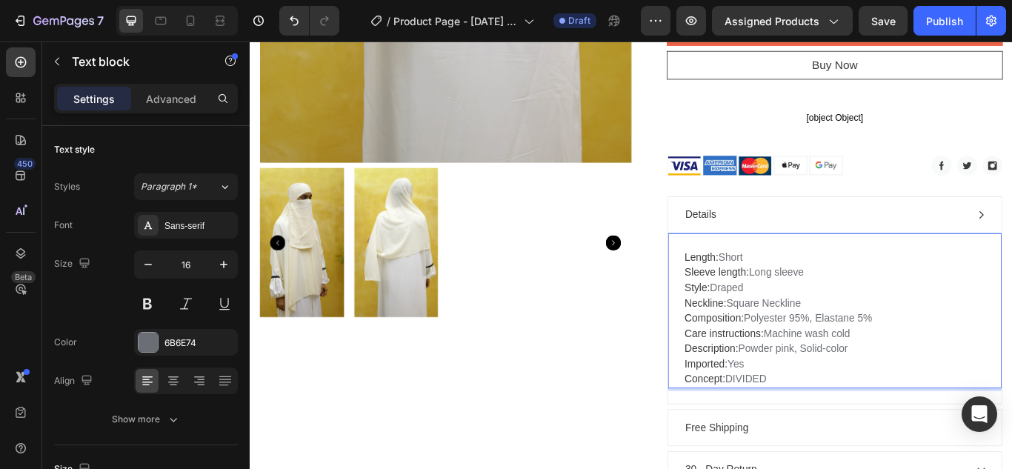
scroll to position [781, 0]
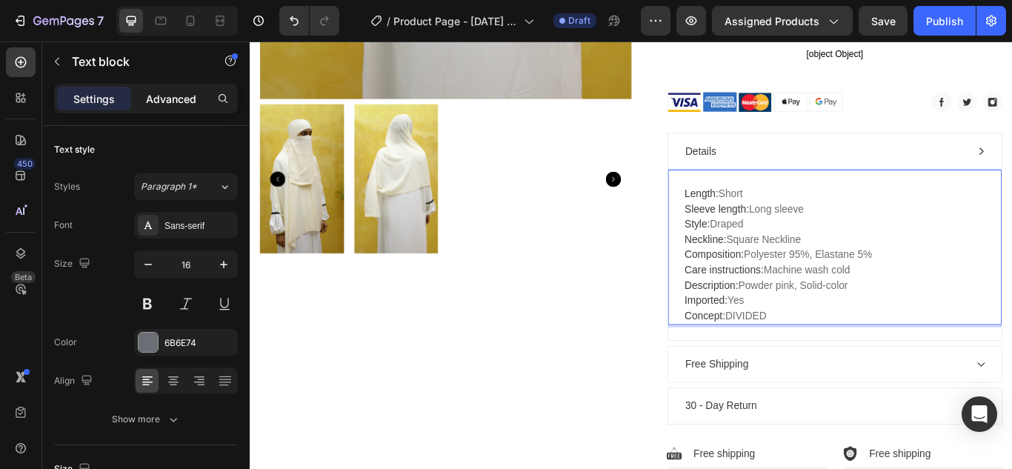
click at [169, 104] on p "Advanced" at bounding box center [171, 99] width 50 height 16
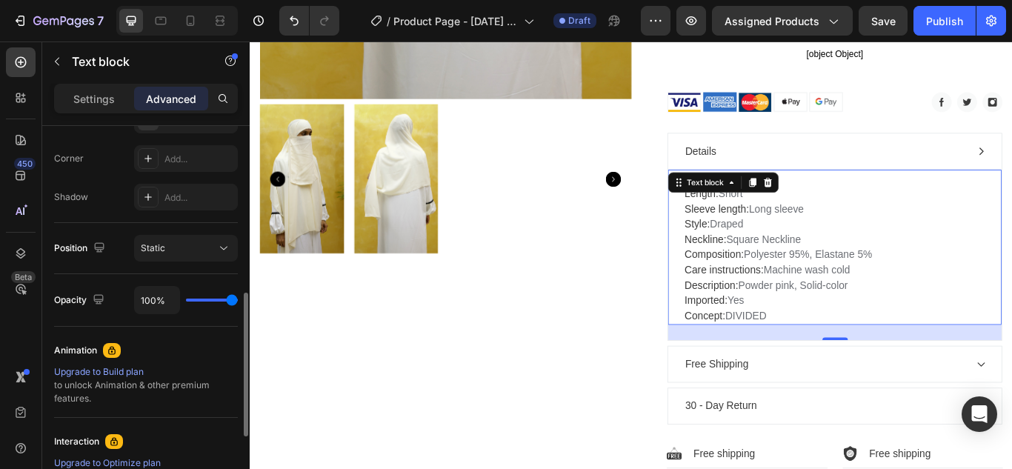
scroll to position [370, 0]
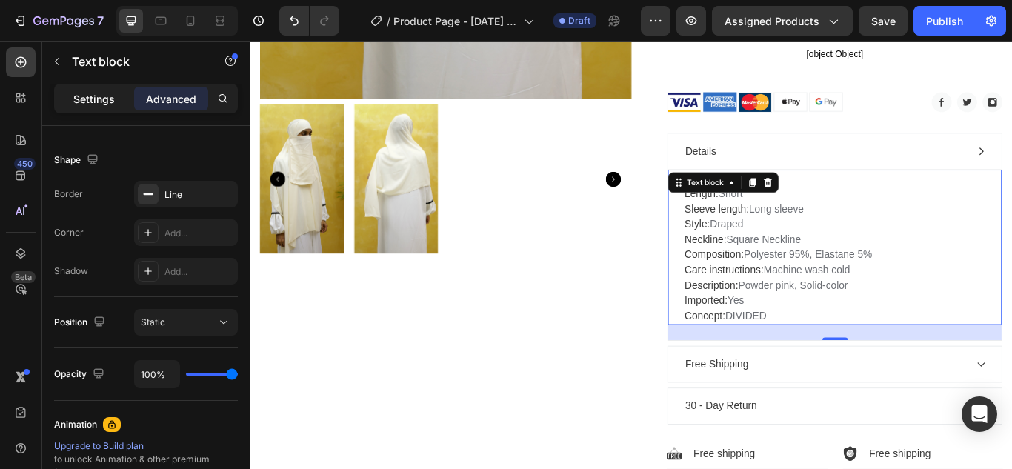
click at [74, 94] on p "Settings" at bounding box center [93, 99] width 41 height 16
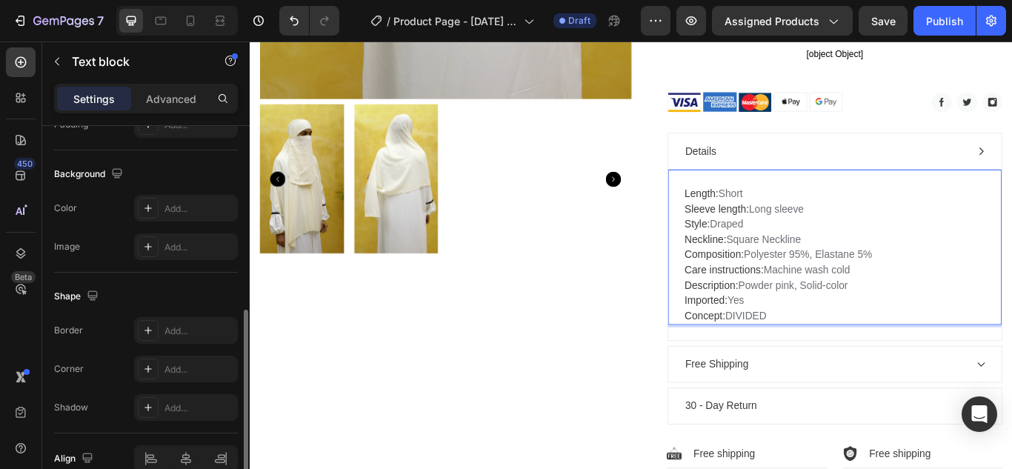
scroll to position [270, 0]
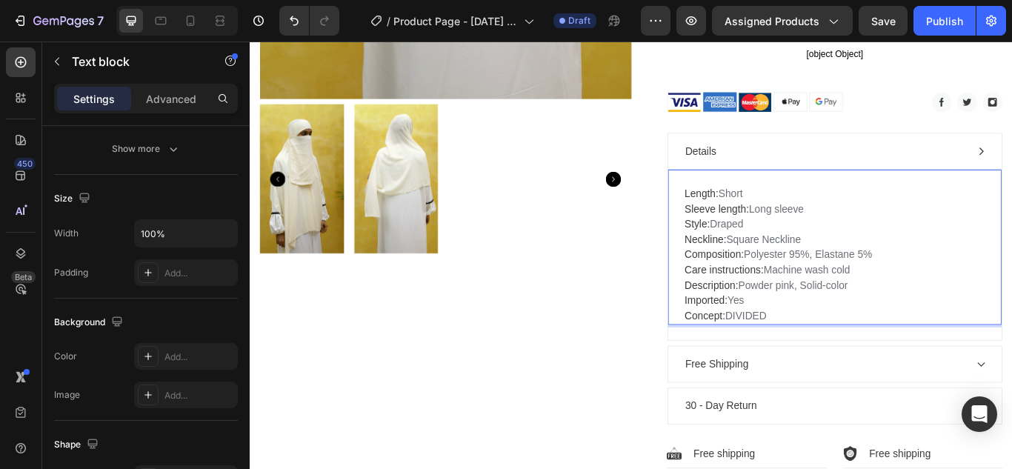
click at [819, 222] on p "Length: Short Sleeve length: Long sleeve Style: Draped Neckline: Square Necklin…" at bounding box center [931, 290] width 350 height 160
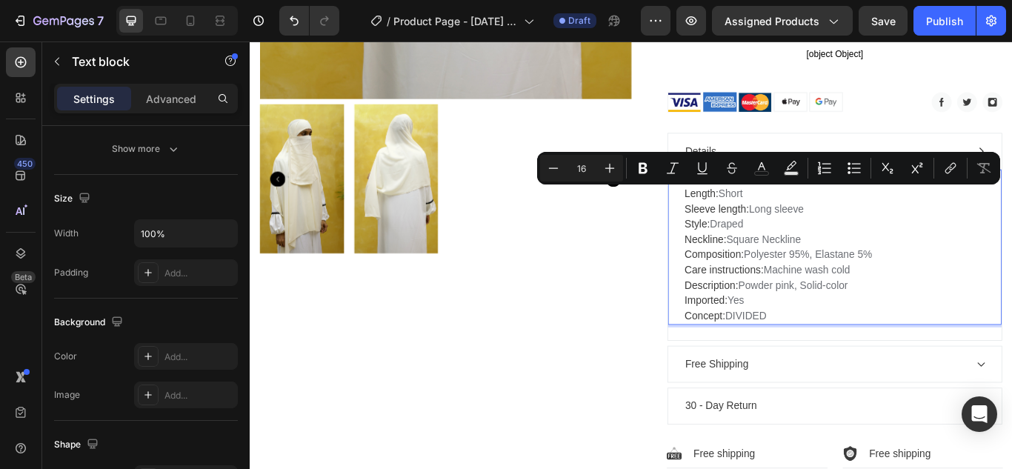
click at [970, 231] on p "Length: Short Sleeve length: Long sleeve Style: Draped Neckline: Square Necklin…" at bounding box center [931, 290] width 350 height 160
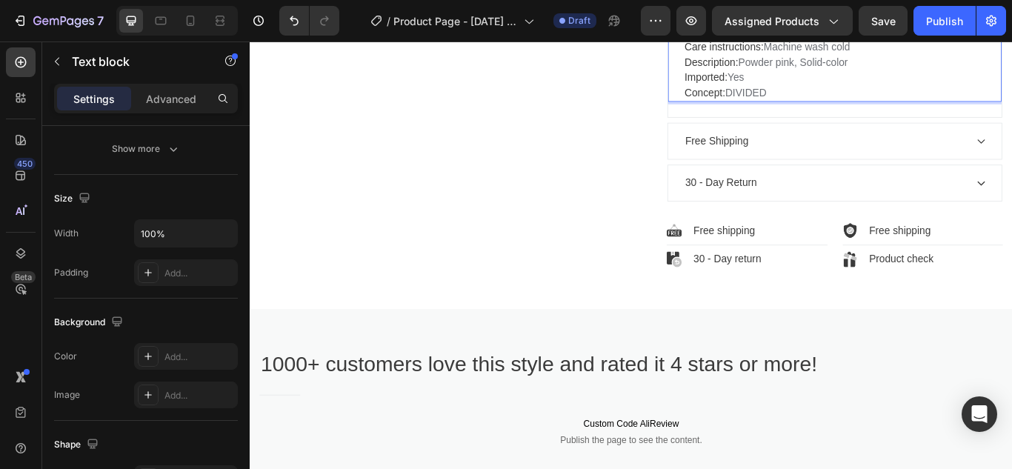
scroll to position [1151, 0]
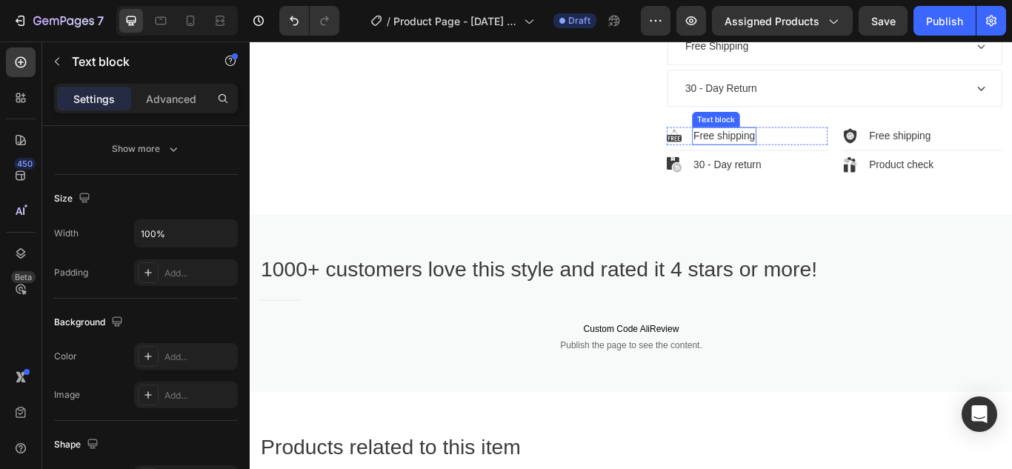
click at [828, 152] on p "Free shipping" at bounding box center [803, 152] width 72 height 18
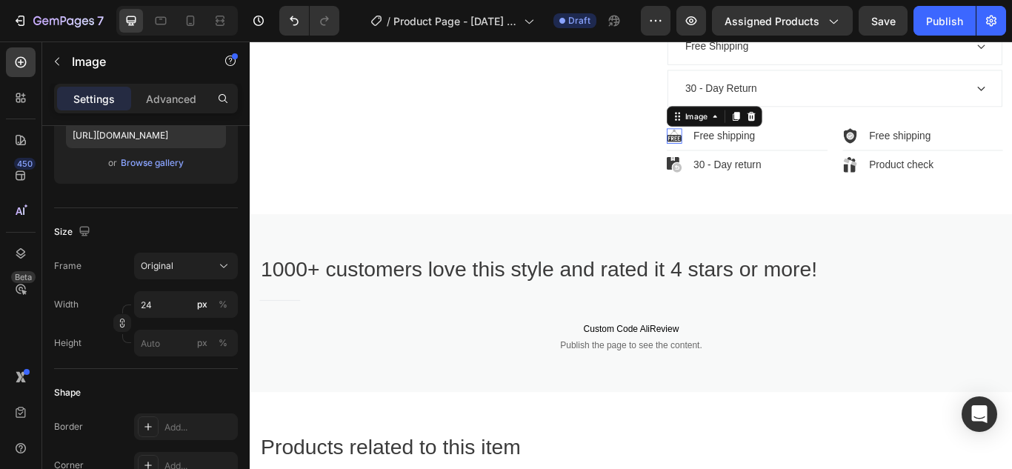
click at [736, 150] on img at bounding box center [745, 152] width 18 height 18
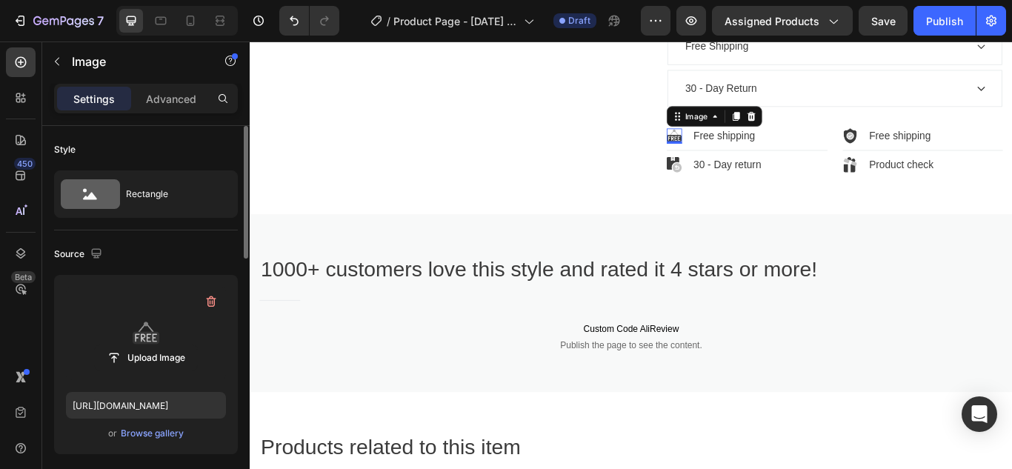
scroll to position [74, 0]
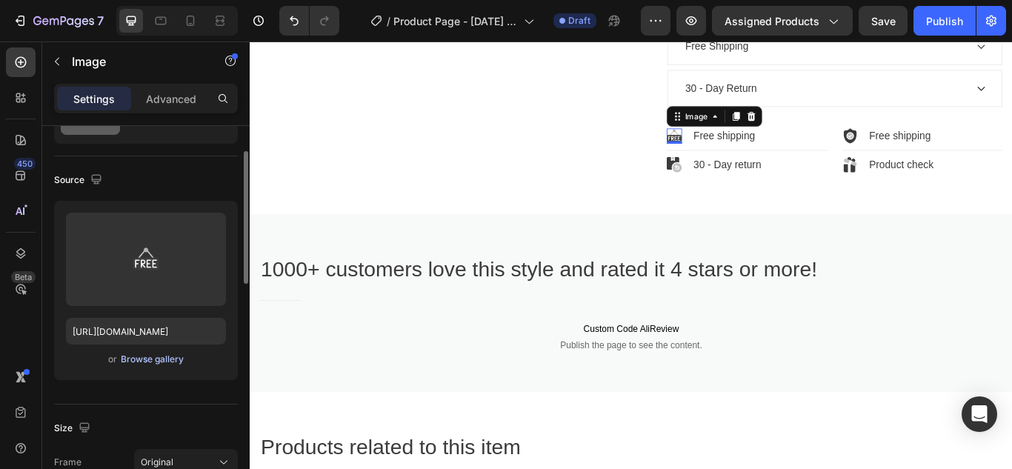
click at [157, 353] on div "Browse gallery" at bounding box center [152, 359] width 63 height 13
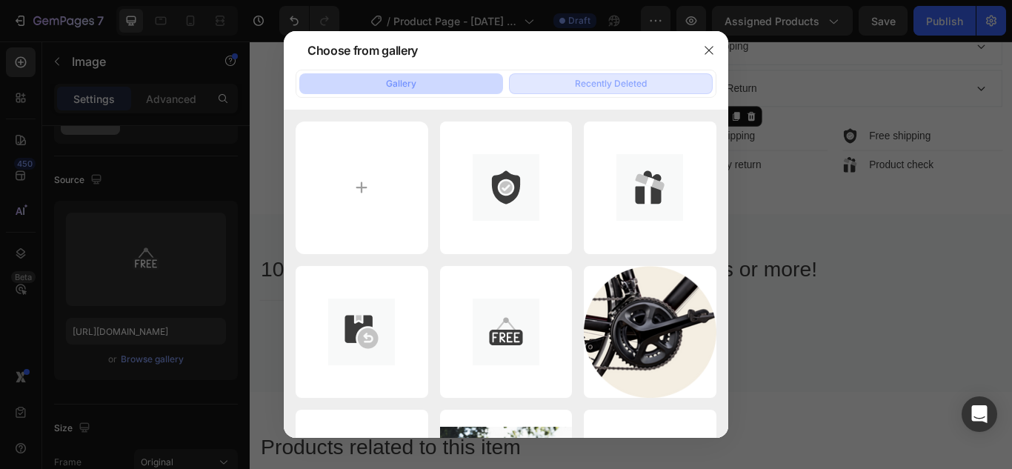
click at [596, 89] on div "Recently Deleted" at bounding box center [611, 83] width 72 height 13
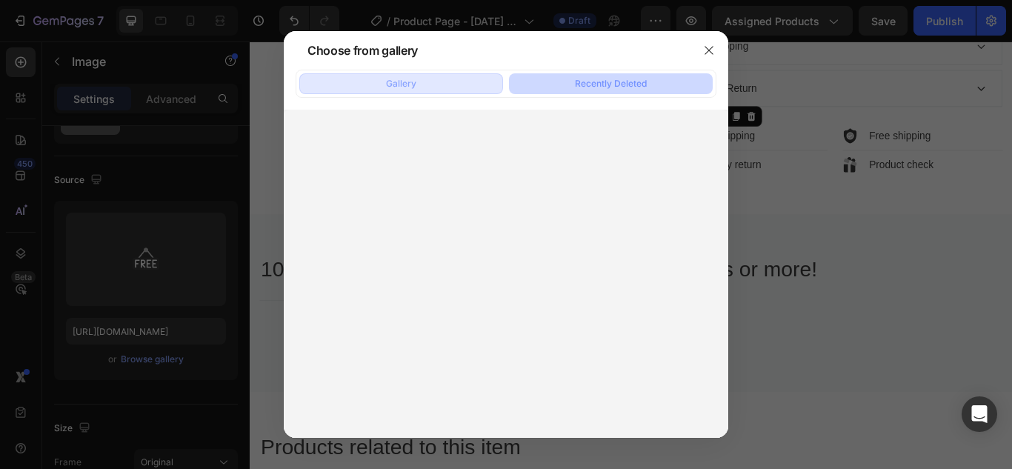
click at [427, 82] on button "Gallery" at bounding box center [401, 83] width 204 height 21
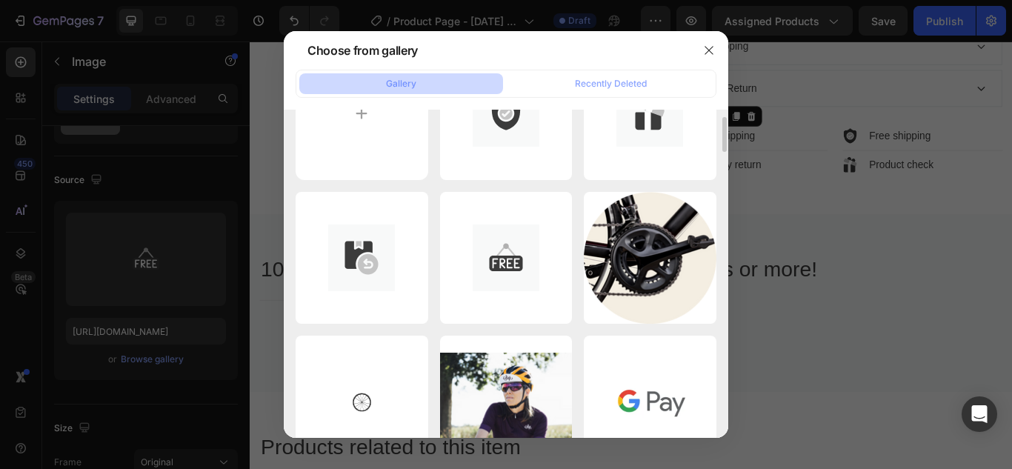
scroll to position [0, 0]
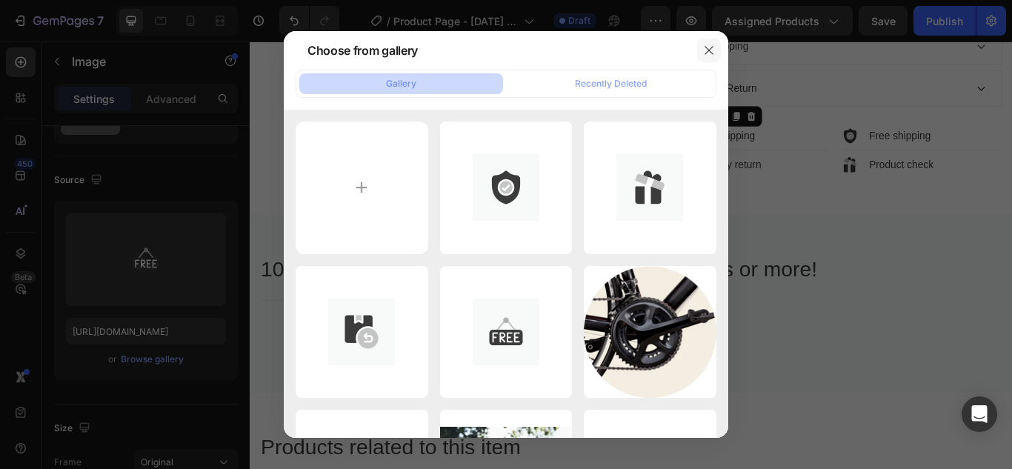
click at [707, 39] on button "button" at bounding box center [709, 51] width 24 height 24
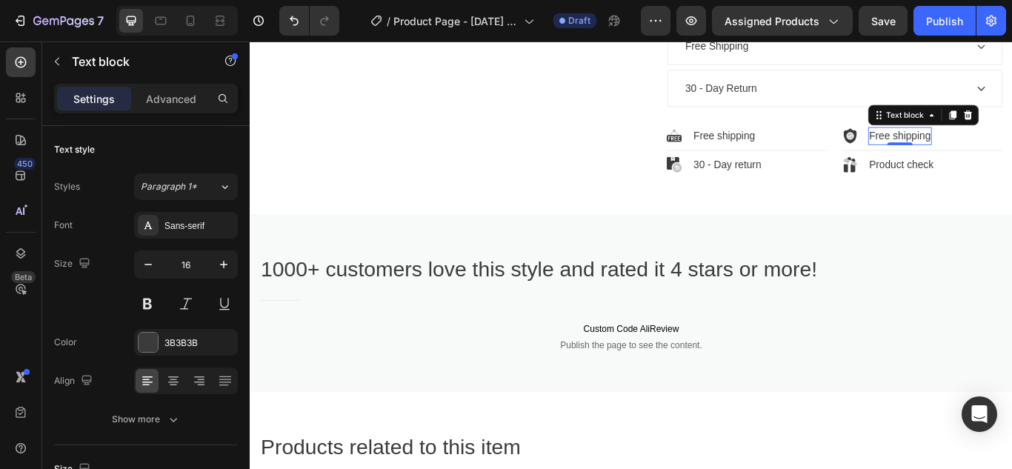
click at [1011, 148] on p "Free shipping" at bounding box center [1008, 152] width 72 height 18
click at [1011, 152] on p "Free shipping" at bounding box center [1008, 152] width 72 height 18
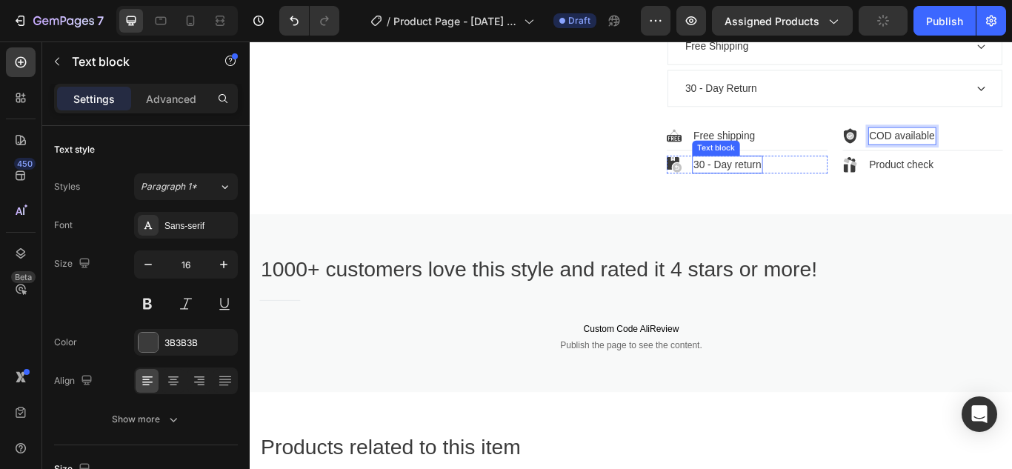
click at [812, 185] on p "30 - Day return" at bounding box center [806, 185] width 79 height 18
click at [773, 180] on p "30 - Day return" at bounding box center [806, 185] width 79 height 18
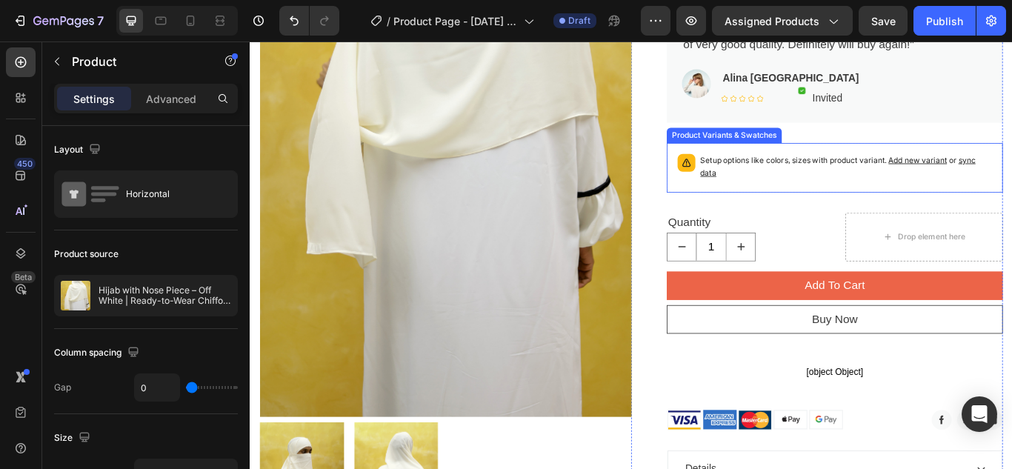
scroll to position [484, 0]
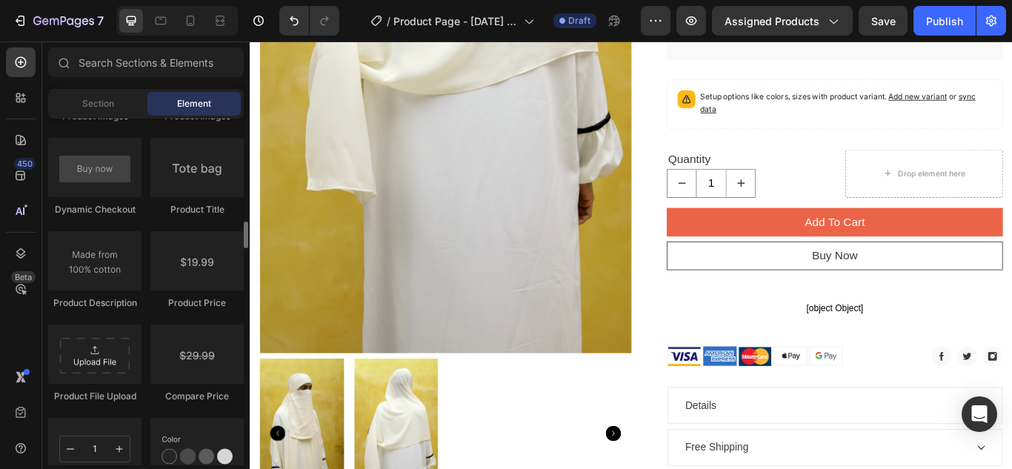
scroll to position [2296, 0]
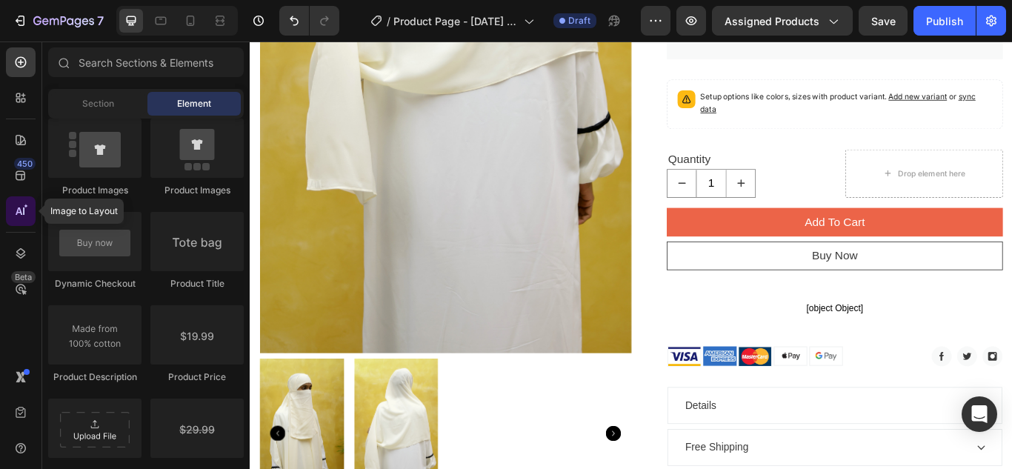
click at [25, 208] on icon at bounding box center [20, 211] width 15 height 15
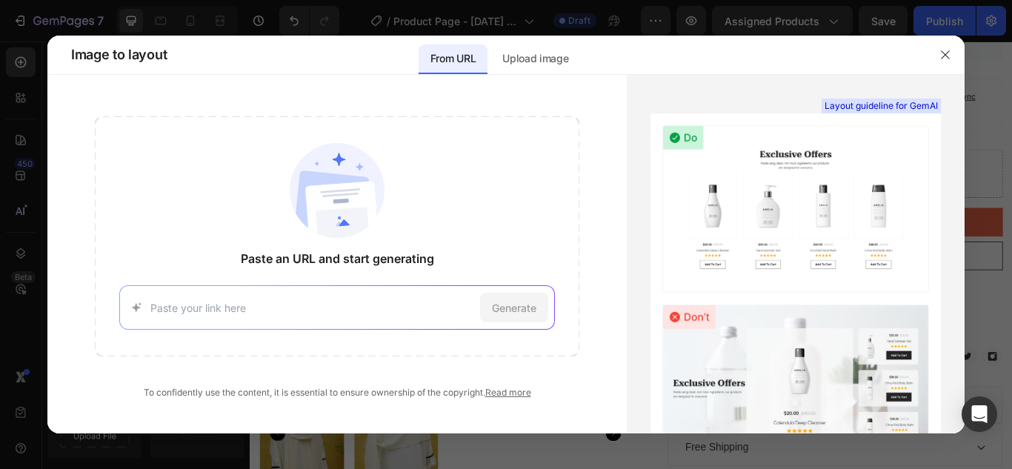
drag, startPoint x: 310, startPoint y: 289, endPoint x: 313, endPoint y: 310, distance: 21.0
paste input "https://idamodestfaith.com/products/hijab-with-nose-piece-off-white-ready-to-we…"
type input "https://idamodestfaith.com/products/hijab-with-nose-piece-off-white-ready-to-we…"
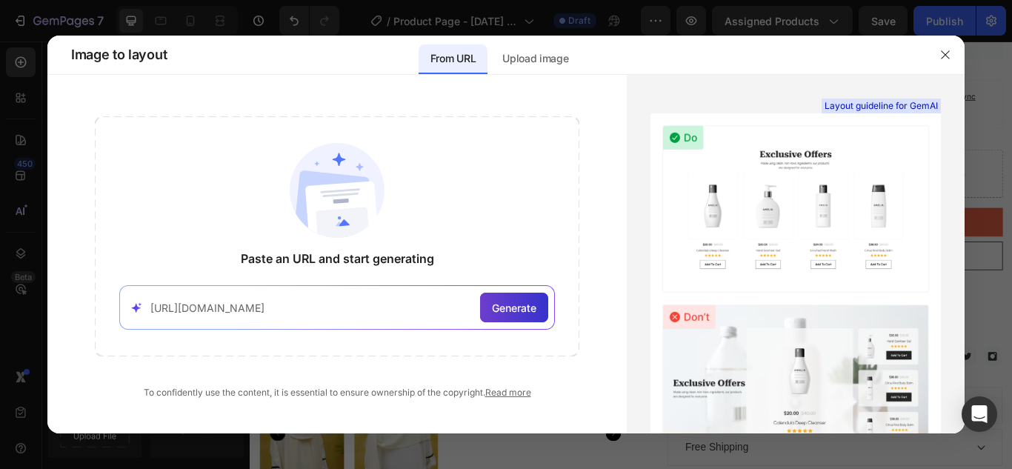
click at [507, 304] on span "Generate" at bounding box center [514, 308] width 44 height 16
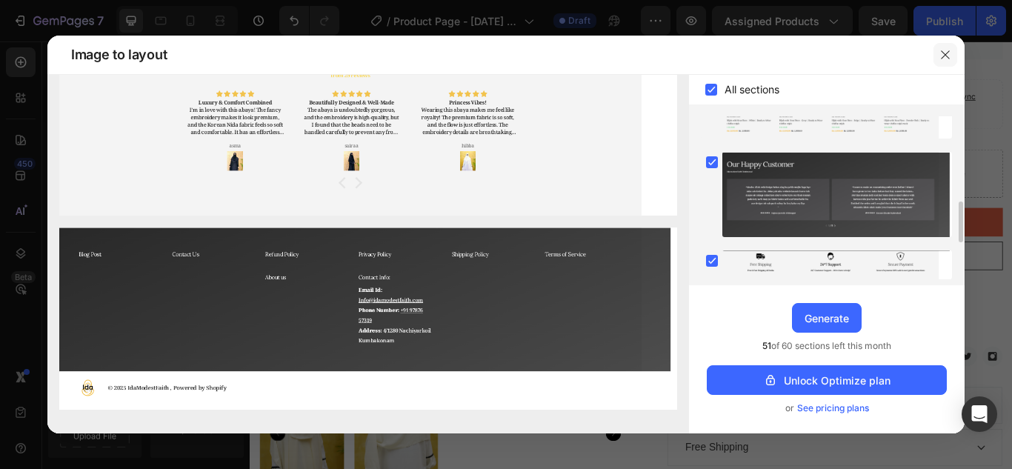
click at [946, 56] on icon "button" at bounding box center [945, 54] width 8 height 8
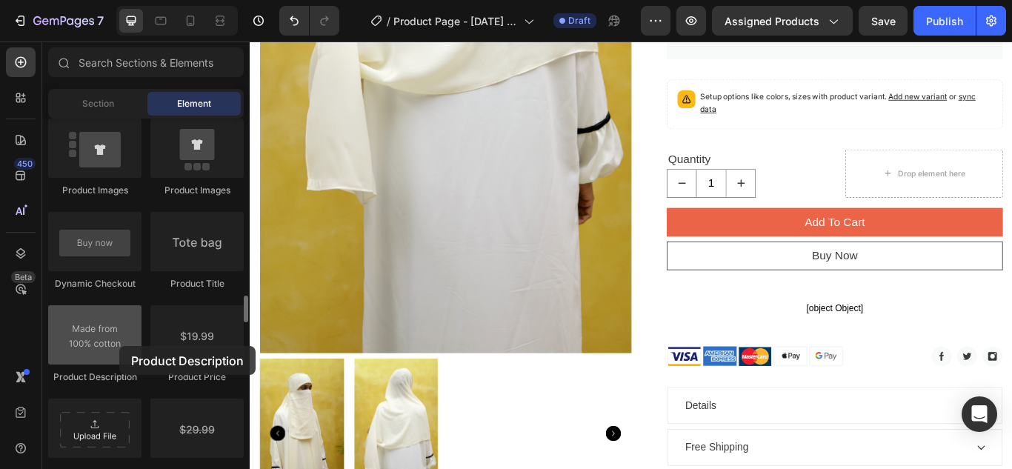
click at [119, 346] on div at bounding box center [94, 334] width 93 height 59
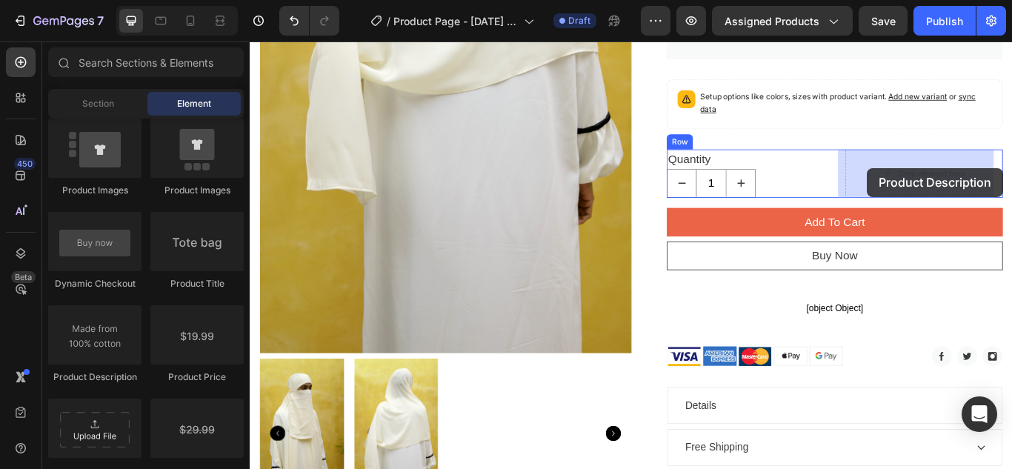
drag, startPoint x: 351, startPoint y: 375, endPoint x: 969, endPoint y: 189, distance: 645.1
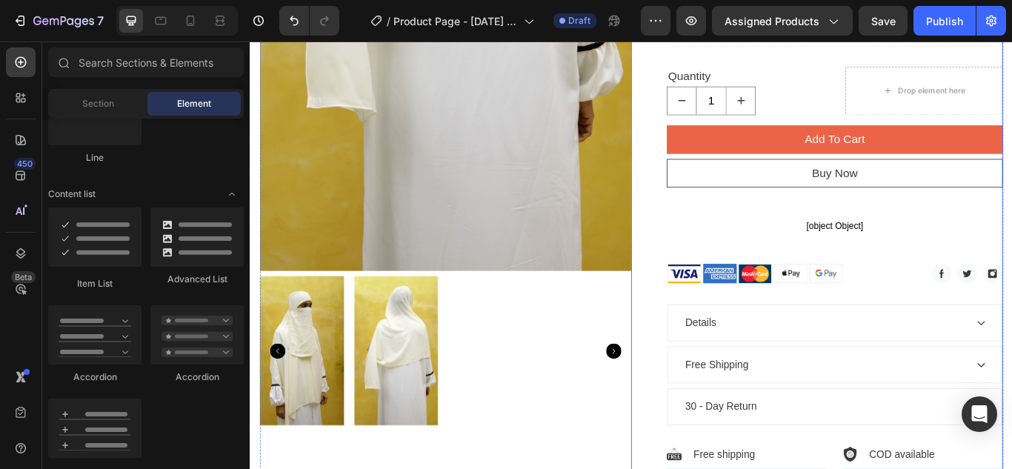
scroll to position [633, 0]
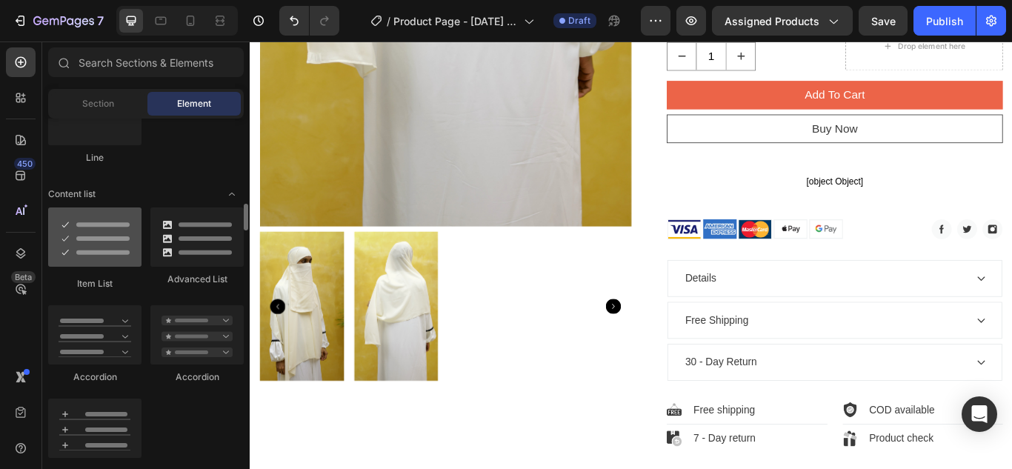
click at [99, 243] on div at bounding box center [94, 236] width 93 height 59
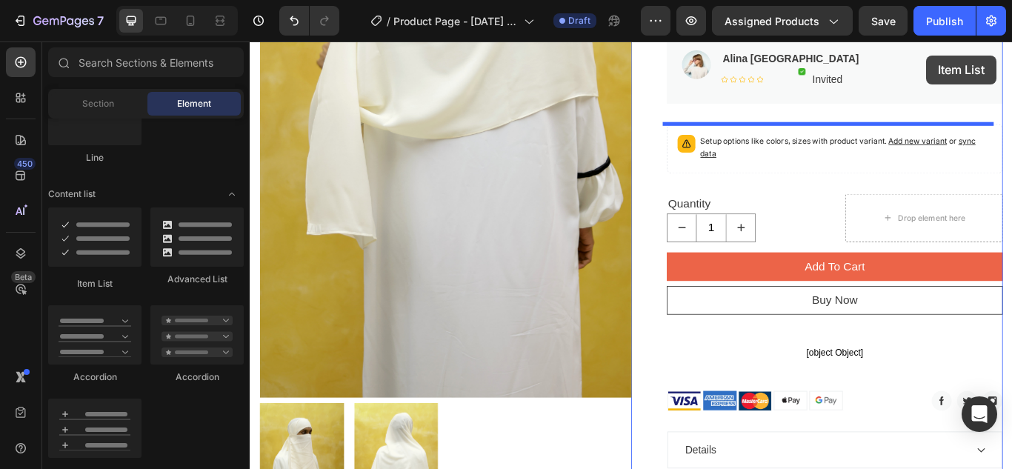
scroll to position [411, 0]
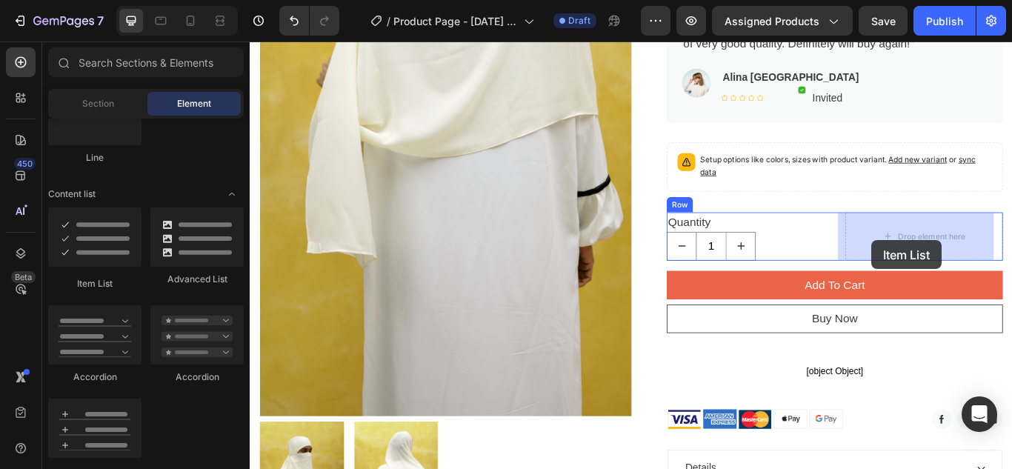
drag, startPoint x: 348, startPoint y: 284, endPoint x: 975, endPoint y: 273, distance: 626.7
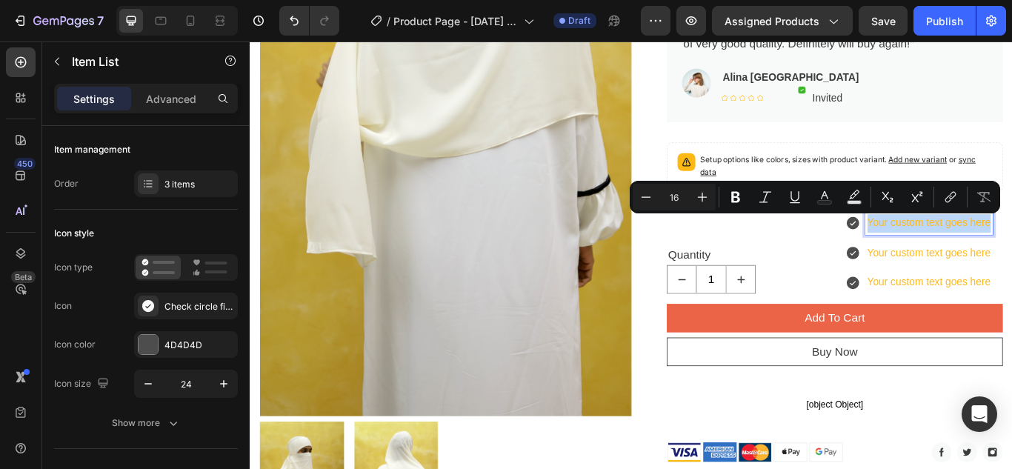
drag, startPoint x: 1100, startPoint y: 251, endPoint x: 964, endPoint y: 268, distance: 136.6
click at [964, 268] on div "Your custom text goes here Your custom text goes here Your custom text goes here" at bounding box center [1030, 288] width 172 height 95
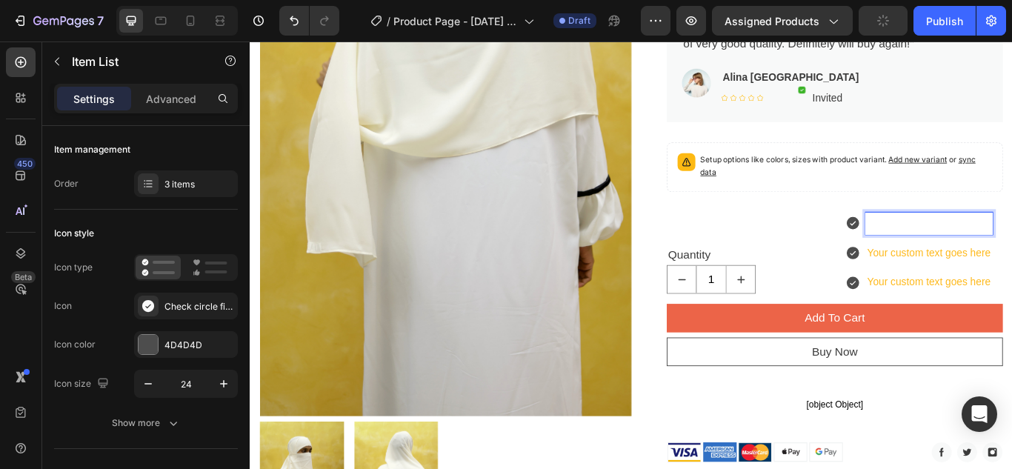
scroll to position [404, 0]
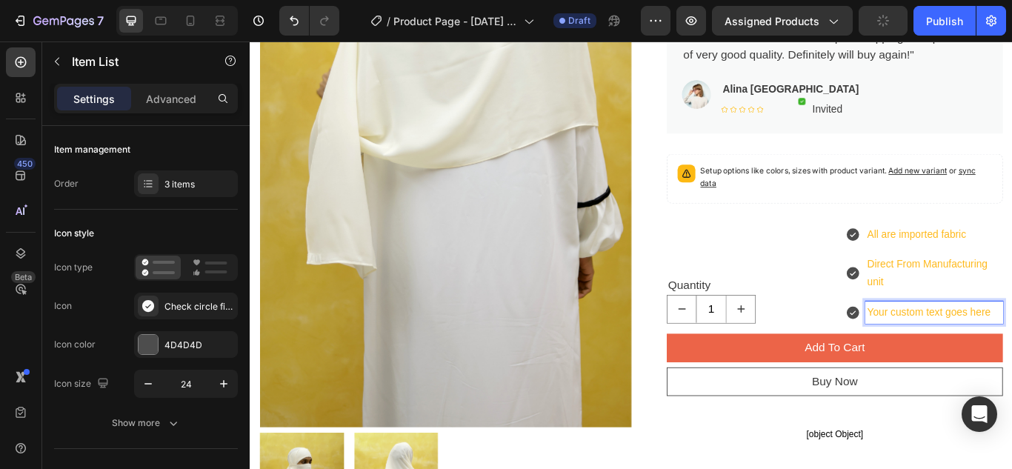
drag, startPoint x: 1108, startPoint y: 354, endPoint x: 956, endPoint y: 360, distance: 152.7
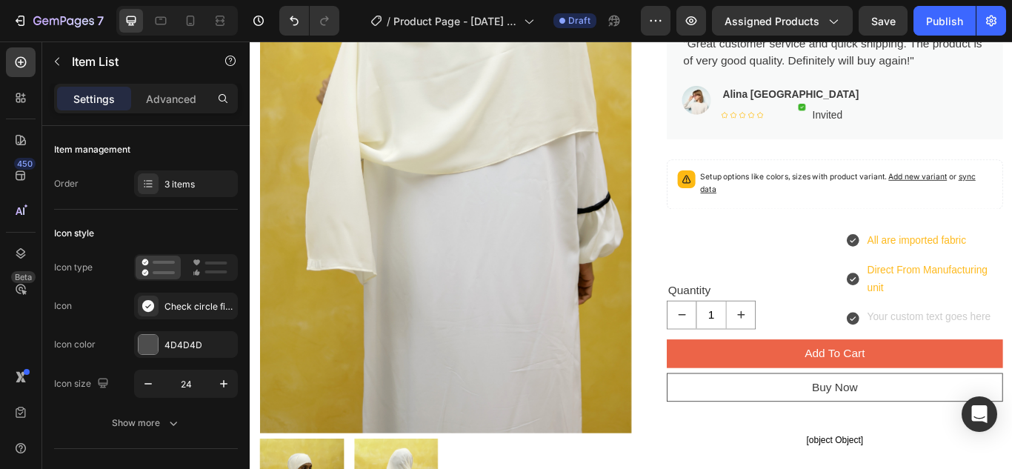
scroll to position [384, 0]
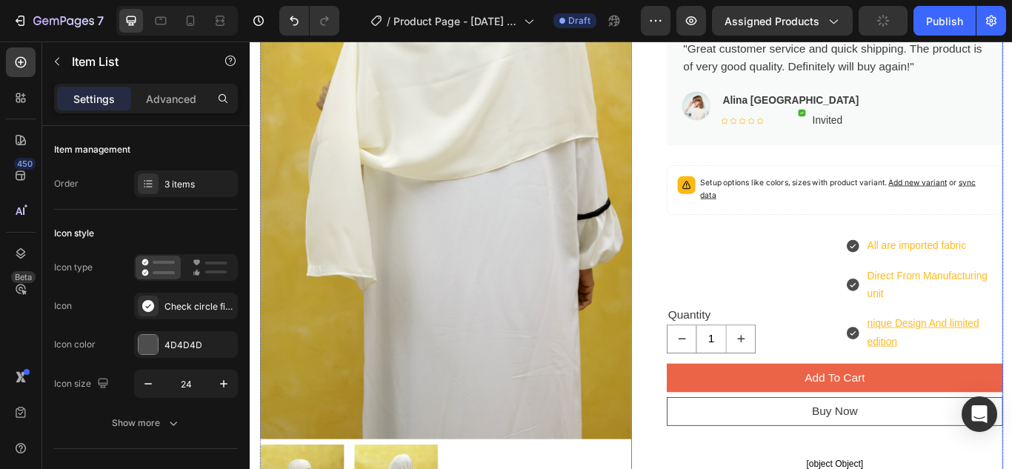
click at [721, 273] on div "Hijab with Nose Piece – Off White | Ready-to-Wear Chiffon Hijab Product Title R…" at bounding box center [910, 295] width 433 height 1121
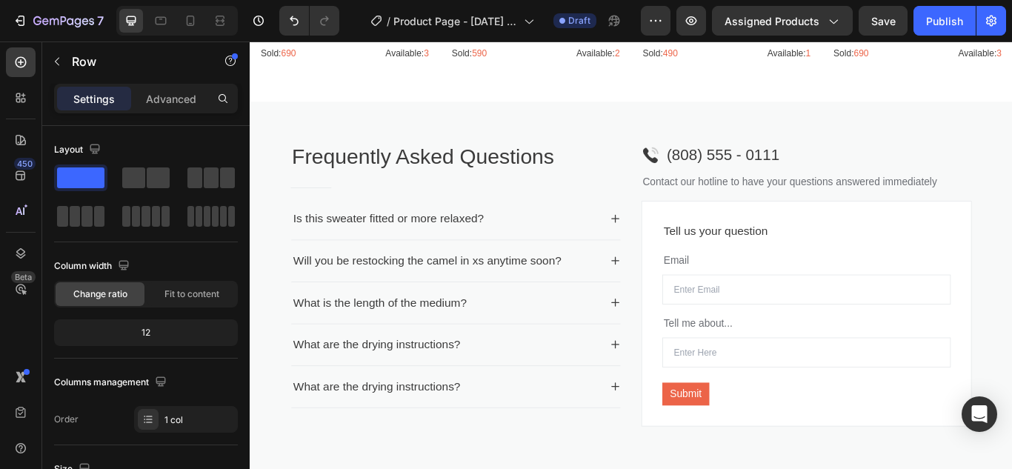
scroll to position [2148, 0]
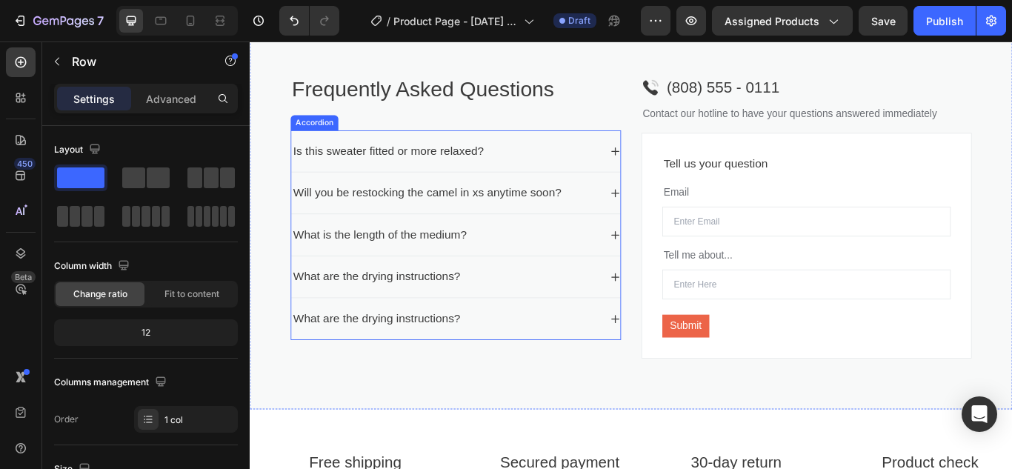
click at [621, 173] on div "Is this sweater fitted or more relaxed?" at bounding box center [478, 169] width 360 height 24
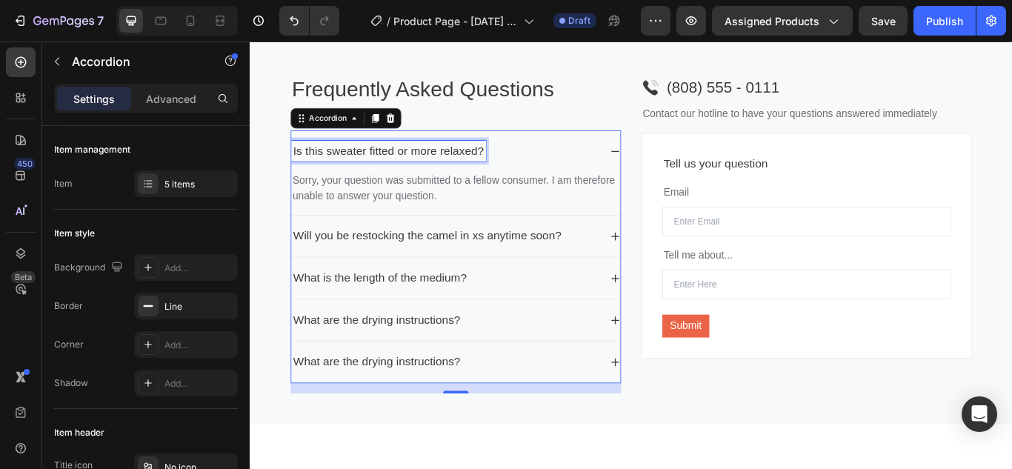
click at [522, 159] on div "Is this sweater fitted or more relaxed?" at bounding box center [411, 169] width 227 height 24
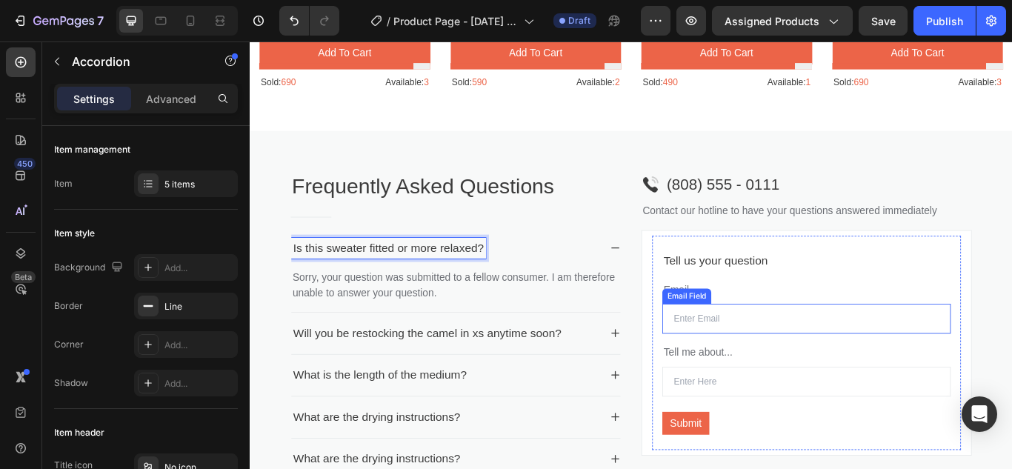
scroll to position [2074, 0]
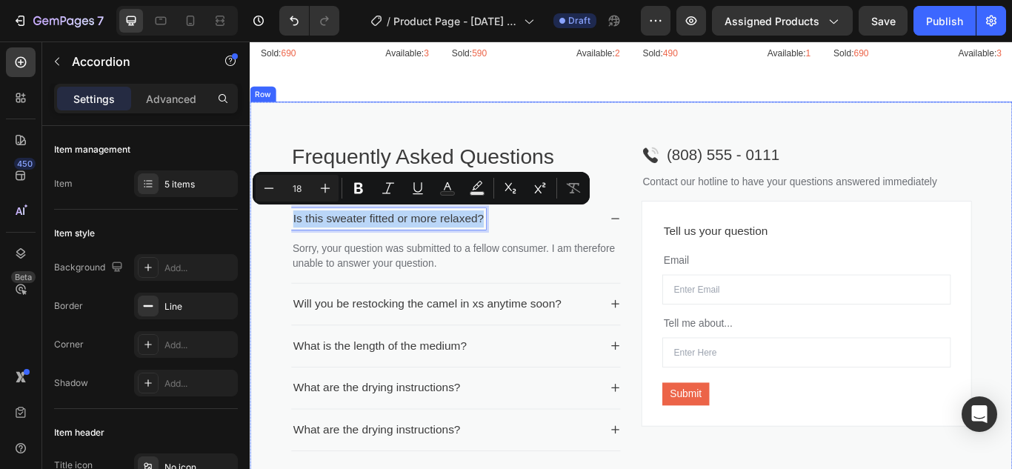
drag, startPoint x: 520, startPoint y: 241, endPoint x: 290, endPoint y: 260, distance: 230.4
click at [290, 260] on div "Frequently Asked Questions Heading Title Line Is this sweater fitted or more re…" at bounding box center [694, 339] width 889 height 455
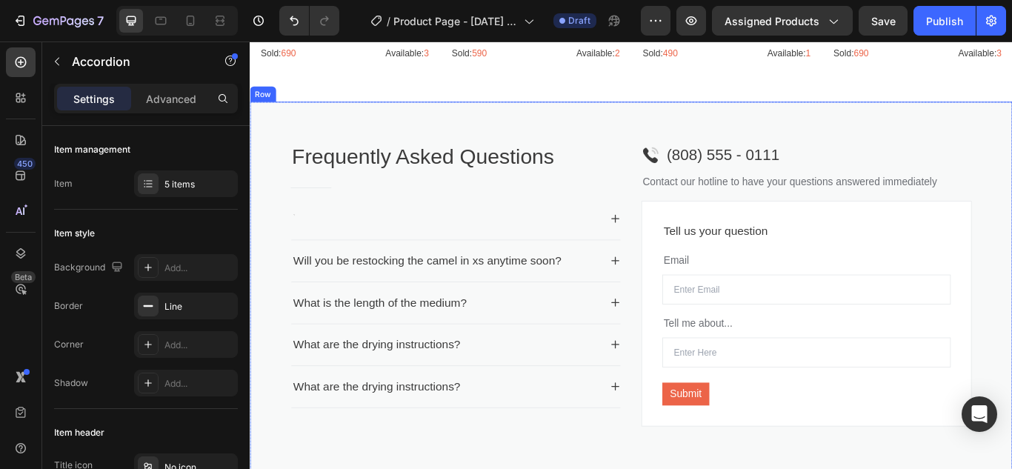
scroll to position [2070, 0]
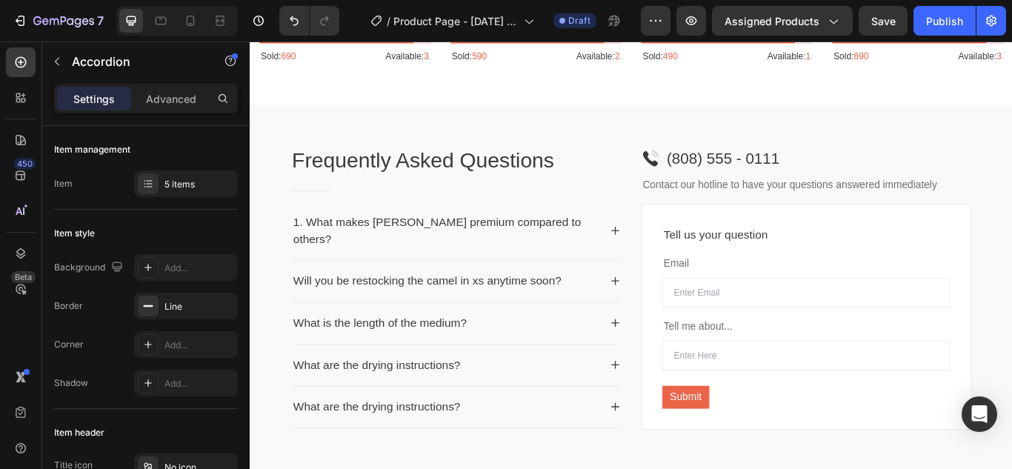
click at [676, 257] on div "1. What makes Ida Modest Faith abayas premium compared to others? Will you be r…" at bounding box center [489, 360] width 385 height 264
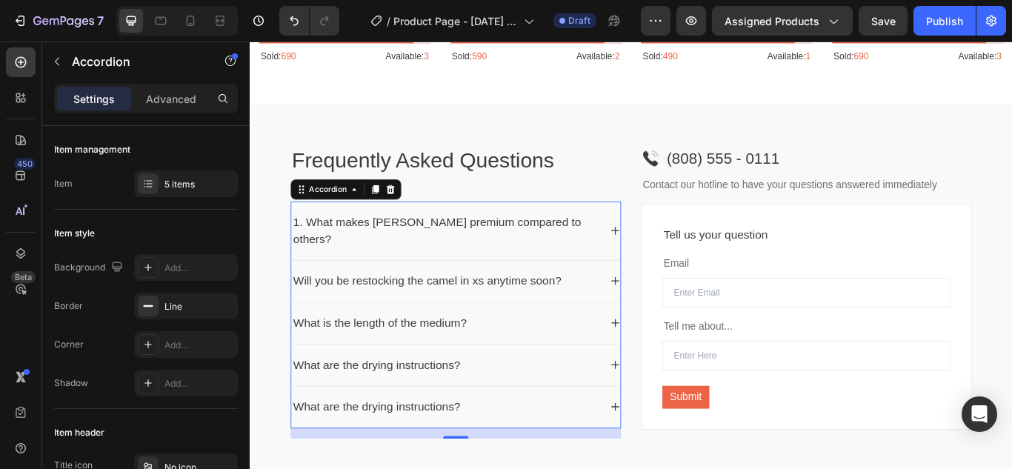
click at [662, 256] on div "1. What makes [PERSON_NAME] premium compared to others?" at bounding box center [490, 262] width 384 height 68
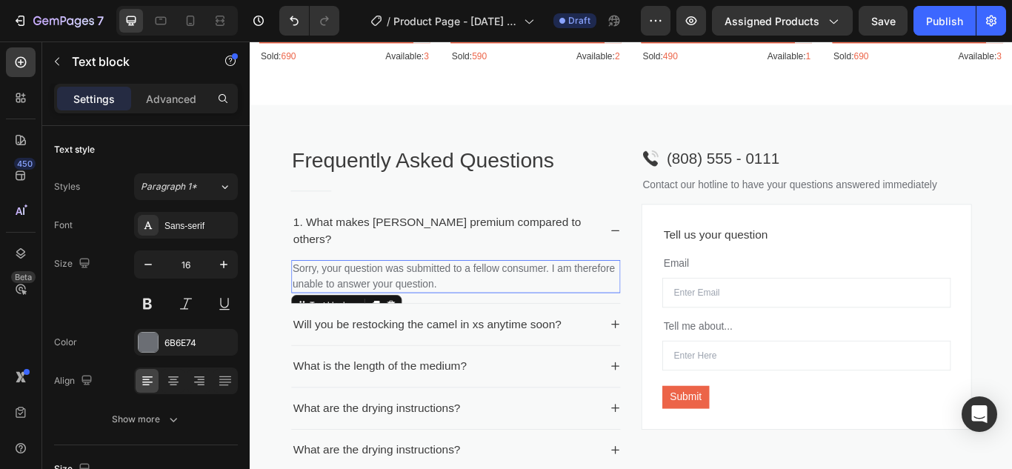
click at [605, 324] on p "Sorry, your question was submitted to a fellow consumer. I am therefore unable …" at bounding box center [489, 316] width 381 height 36
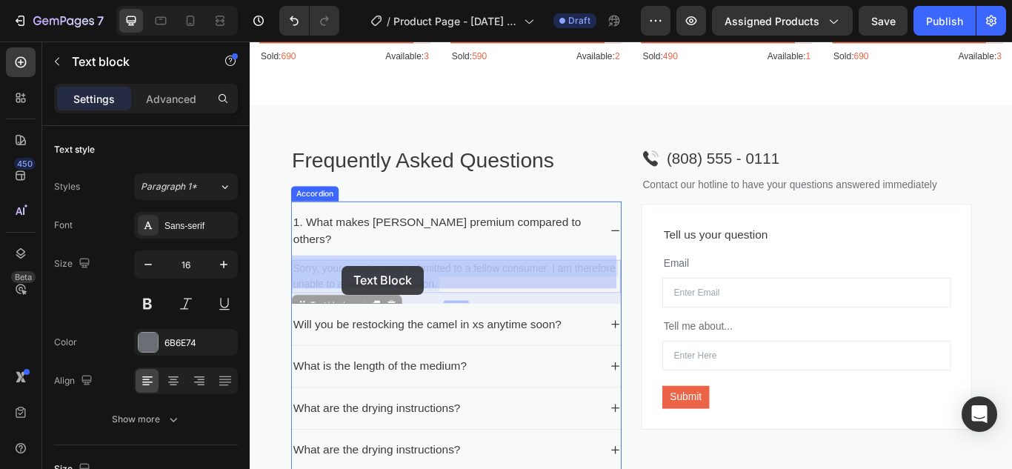
drag, startPoint x: 521, startPoint y: 322, endPoint x: 357, endPoint y: 303, distance: 165.6
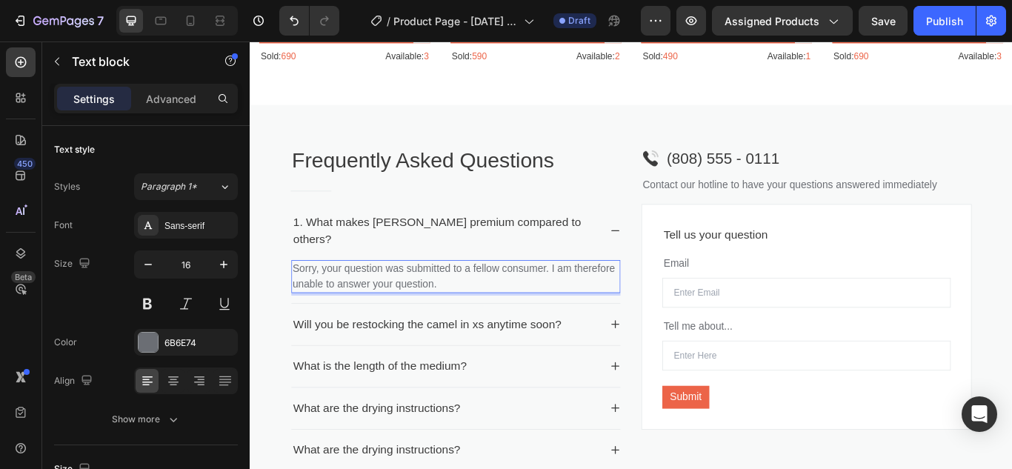
click at [495, 317] on p "Sorry, your question was submitted to a fellow consumer. I am therefore unable …" at bounding box center [489, 316] width 381 height 36
click at [513, 318] on p "Sorry, your question was submitted to a fellow consumer. I am therefore unable …" at bounding box center [489, 316] width 381 height 36
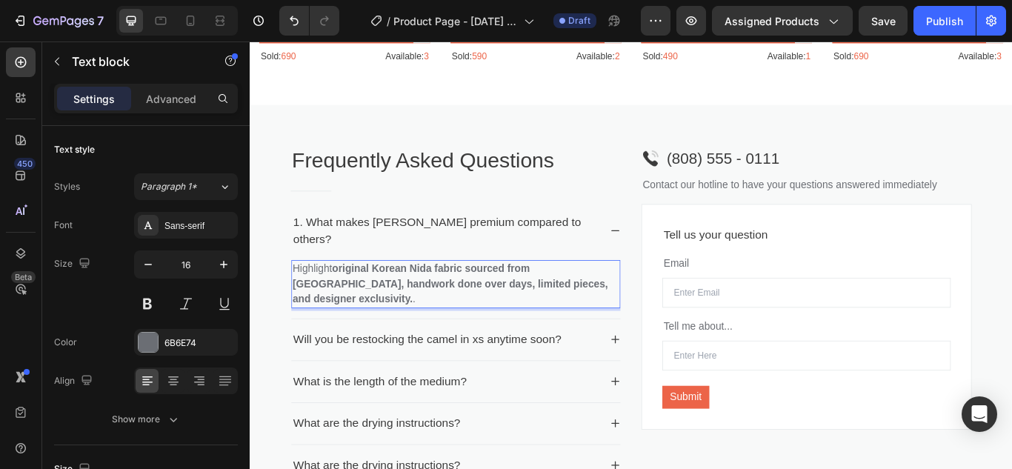
click at [347, 300] on strong "original Korean Nida fabric sourced from Dubai, handwork done over days, limite…" at bounding box center [482, 324] width 367 height 48
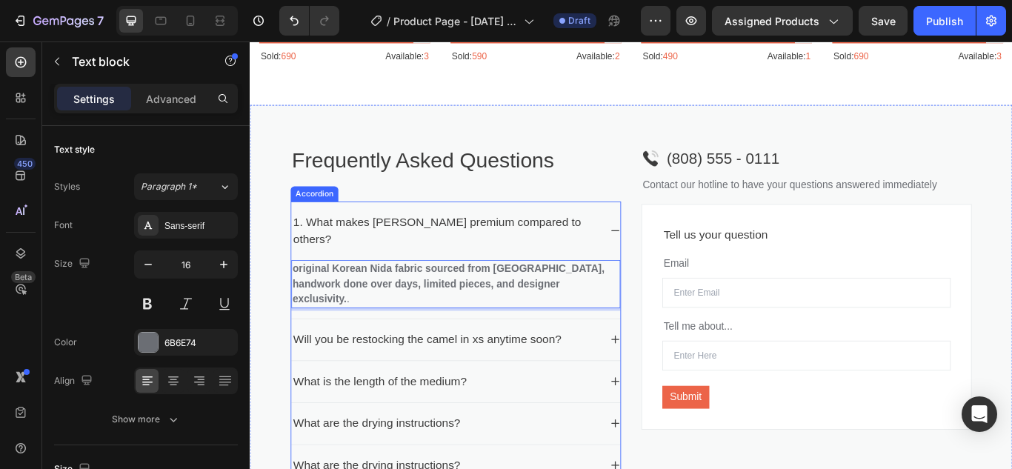
click at [596, 379] on p "Will you be restocking the camel in xs anytime soon?" at bounding box center [456, 389] width 313 height 20
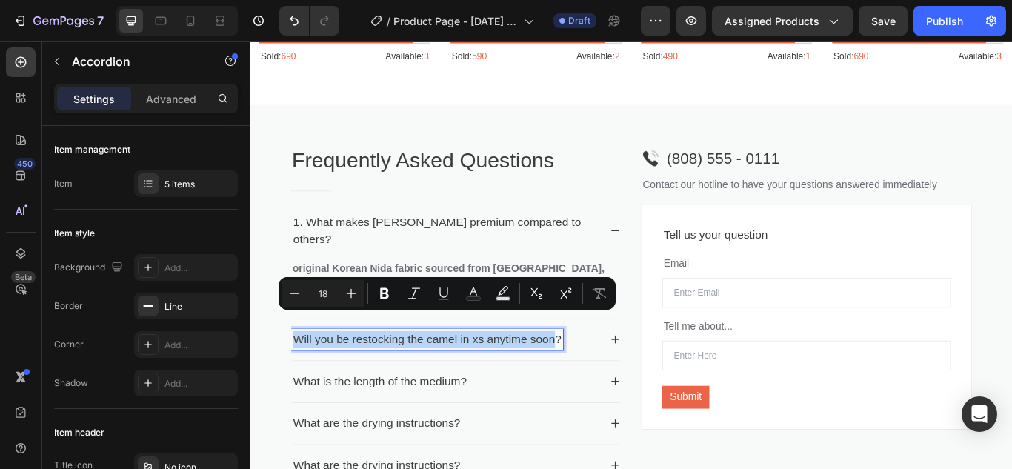
drag, startPoint x: 609, startPoint y: 362, endPoint x: 301, endPoint y: 367, distance: 308.2
click at [301, 379] on p "Will you be restocking the camel in xs anytime soon?" at bounding box center [456, 389] width 313 height 20
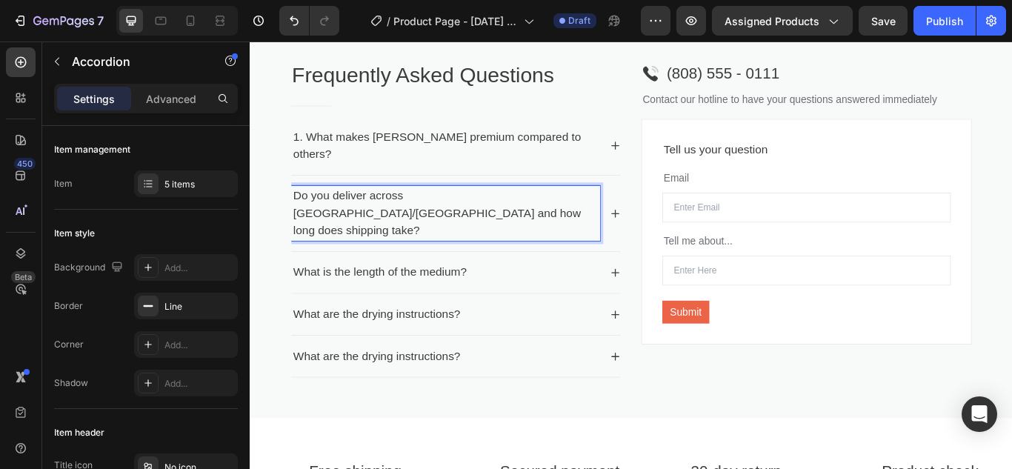
scroll to position [2168, 0]
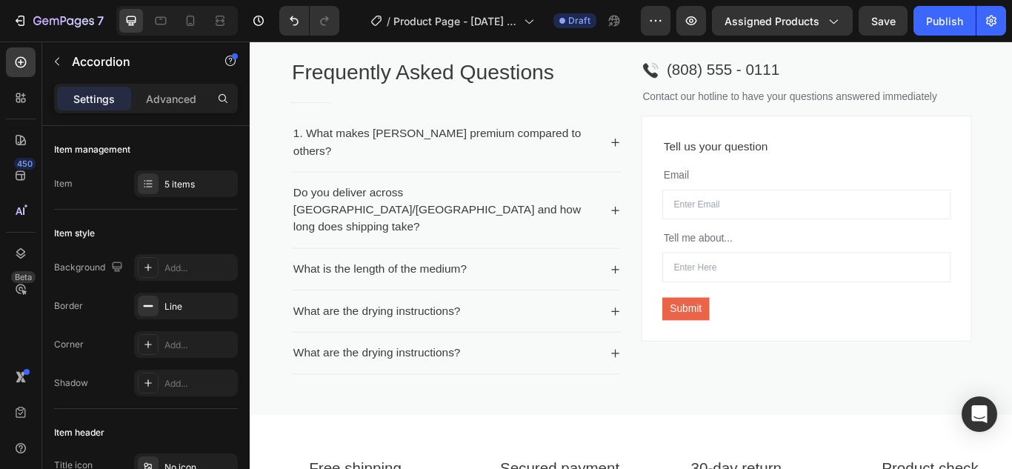
click at [506, 295] on div "What is the length of the medium?" at bounding box center [478, 307] width 360 height 24
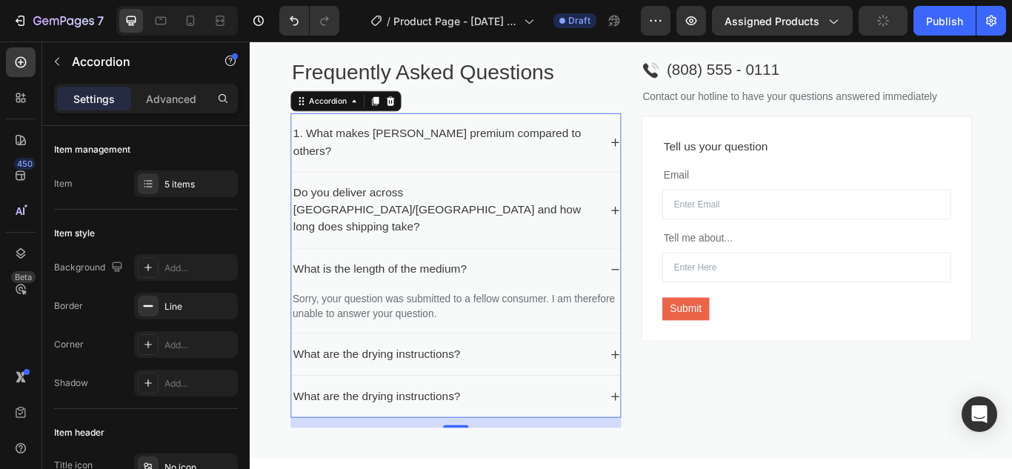
click at [670, 233] on icon at bounding box center [676, 239] width 12 height 12
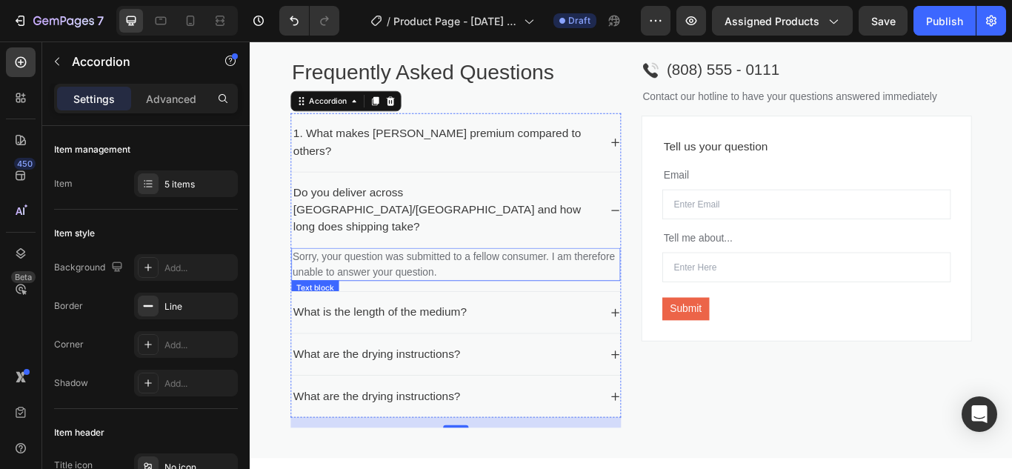
click at [520, 290] on p "Sorry, your question was submitted to a fellow consumer. I am therefore unable …" at bounding box center [489, 302] width 381 height 36
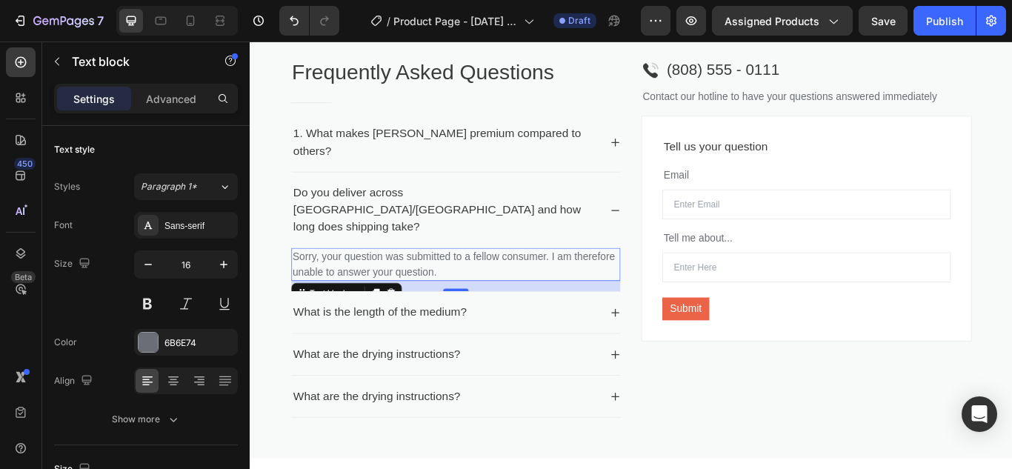
click at [513, 288] on p "Sorry, your question was submitted to a fellow consumer. I am therefore unable …" at bounding box center [489, 302] width 381 height 36
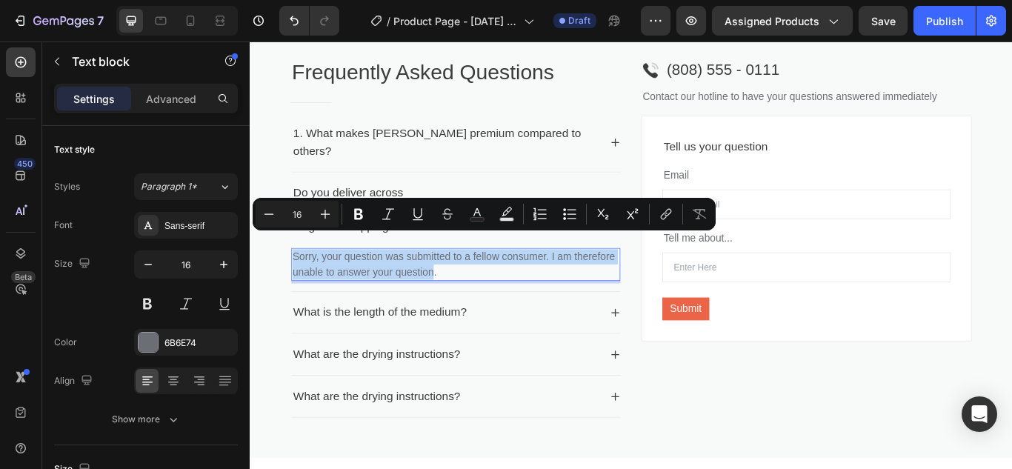
drag, startPoint x: 513, startPoint y: 288, endPoint x: 298, endPoint y: 264, distance: 216.2
click at [298, 282] on div "Sorry, your question was submitted to a fellow consumer. I am therefore unable …" at bounding box center [490, 301] width 384 height 39
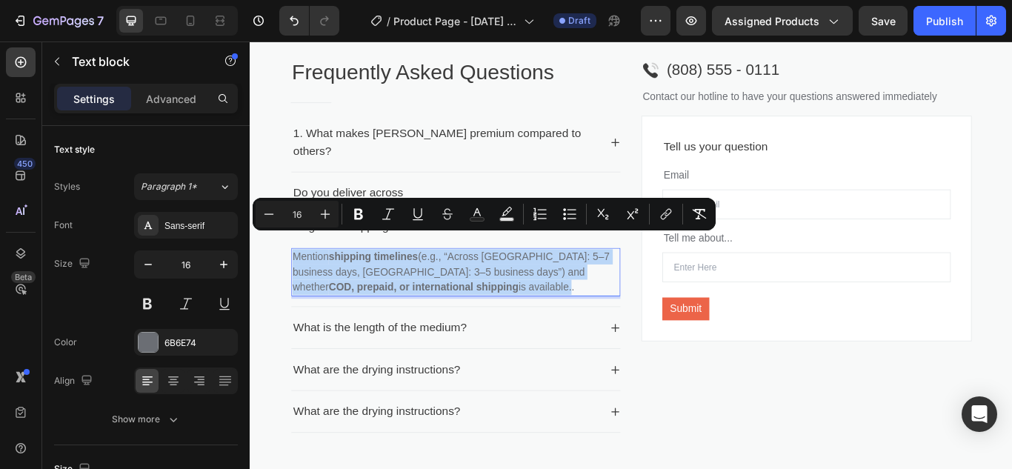
drag, startPoint x: 485, startPoint y: 307, endPoint x: 302, endPoint y: 271, distance: 186.4
click at [302, 284] on p "Mention shipping timelines (e.g., “Across India: 5–7 business days, UAE: 3–5 bu…" at bounding box center [489, 310] width 381 height 53
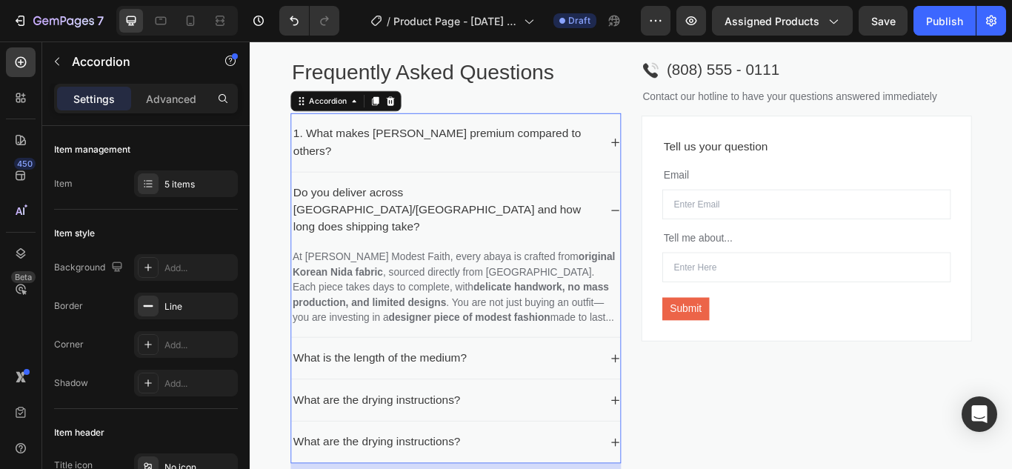
click at [673, 153] on icon at bounding box center [676, 159] width 12 height 12
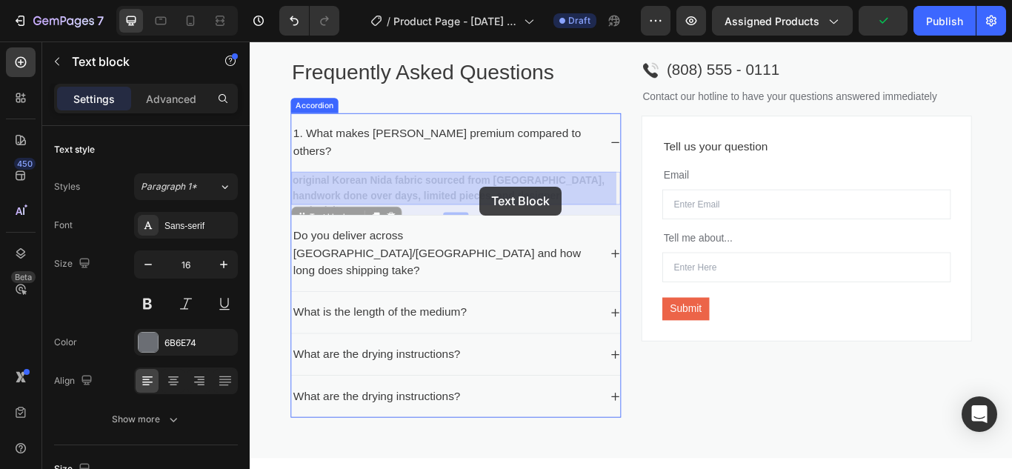
drag, startPoint x: 596, startPoint y: 224, endPoint x: 518, endPoint y: 210, distance: 79.6
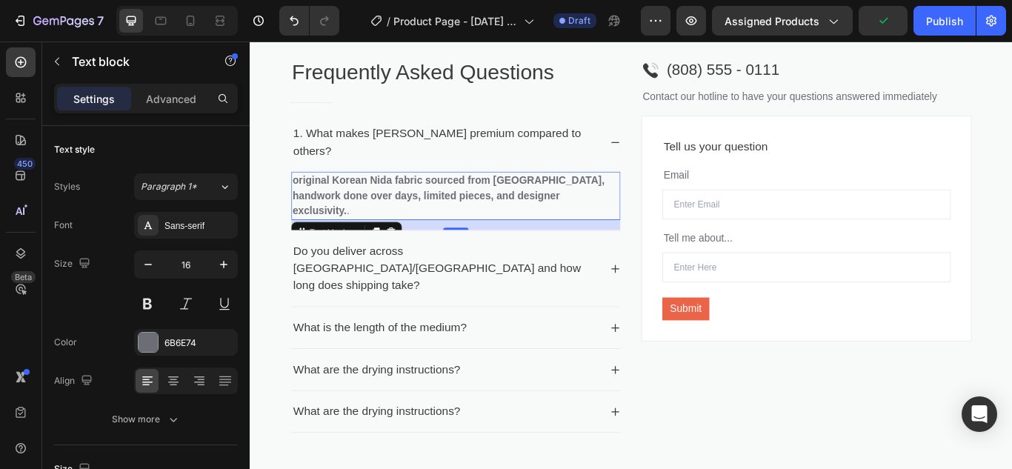
click at [580, 215] on strong "original Korean Nida fabric sourced from Dubai, handwork done over days, limite…" at bounding box center [481, 221] width 364 height 48
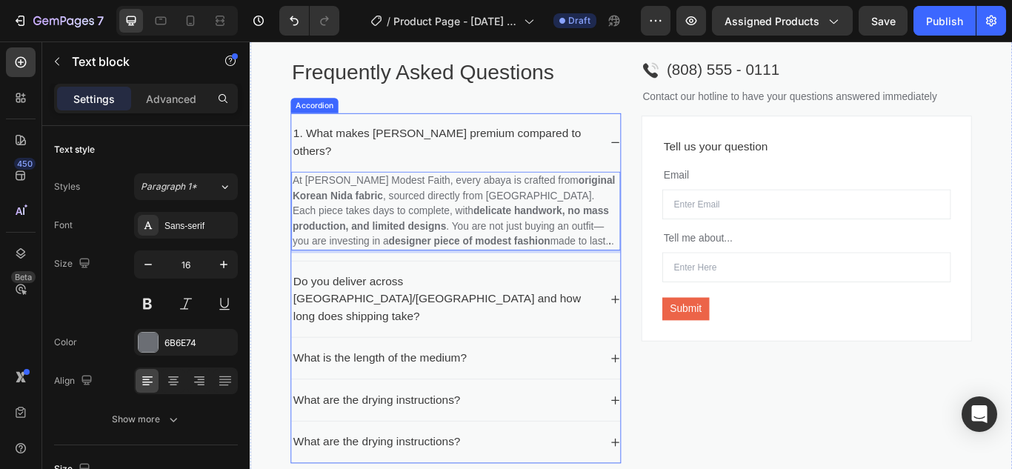
click at [671, 324] on div "Do you deliver across [GEOGRAPHIC_DATA]/[GEOGRAPHIC_DATA] and how long does shi…" at bounding box center [490, 342] width 384 height 88
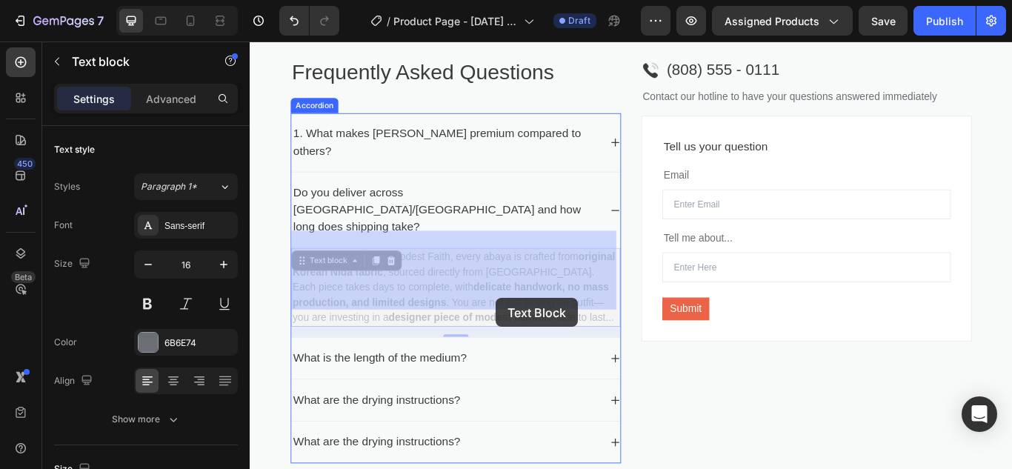
drag, startPoint x: 566, startPoint y: 342, endPoint x: 536, endPoint y: 341, distance: 29.7
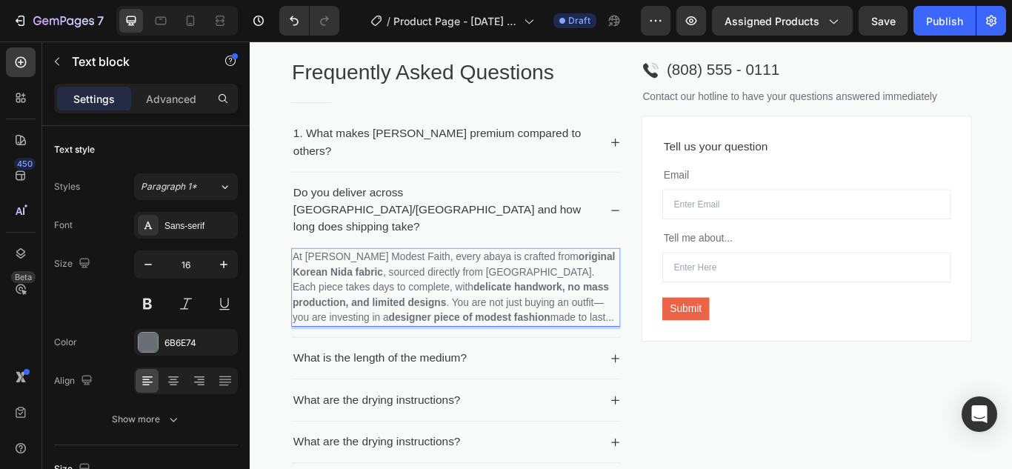
click at [553, 342] on p "At Ida Modest Faith, every abaya is crafted from original Korean Nida fabric , …" at bounding box center [489, 328] width 381 height 89
click at [563, 344] on p "At Ida Modest Faith, every abaya is crafted from original Korean Nida fabric , …" at bounding box center [489, 328] width 381 height 89
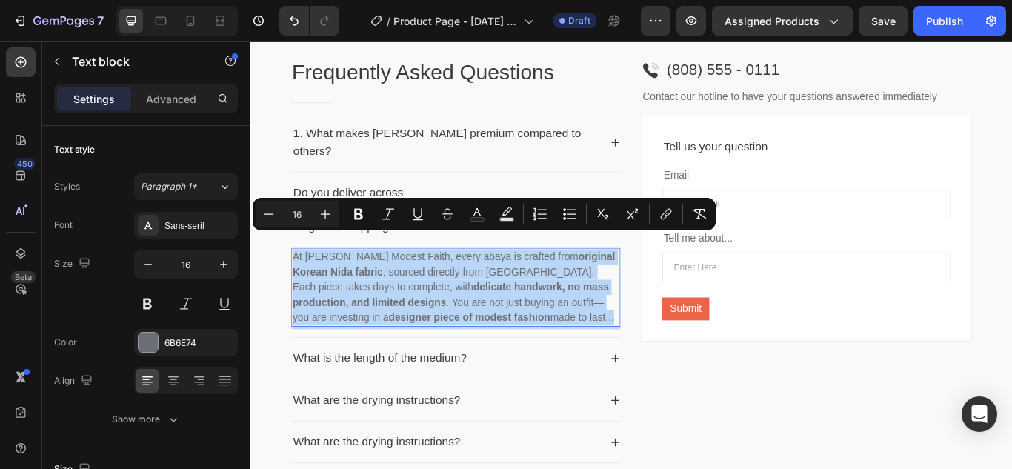
drag, startPoint x: 563, startPoint y: 344, endPoint x: 298, endPoint y: 268, distance: 275.7
click at [298, 282] on div "At Ida Modest Faith, every abaya is crafted from original Korean Nida fabric , …" at bounding box center [490, 328] width 384 height 92
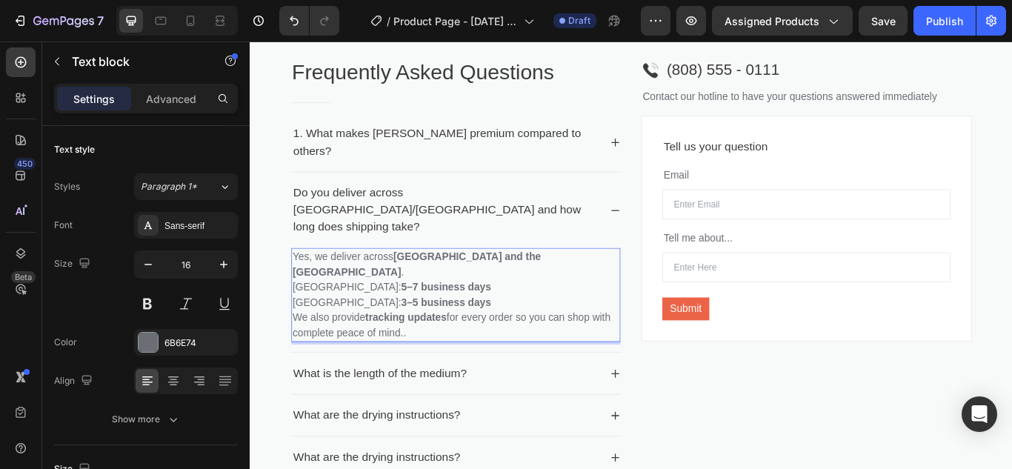
click at [426, 321] on strong "5–7 business days" at bounding box center [478, 327] width 104 height 13
click at [436, 321] on strong "–7 business days" at bounding box center [485, 327] width 99 height 13
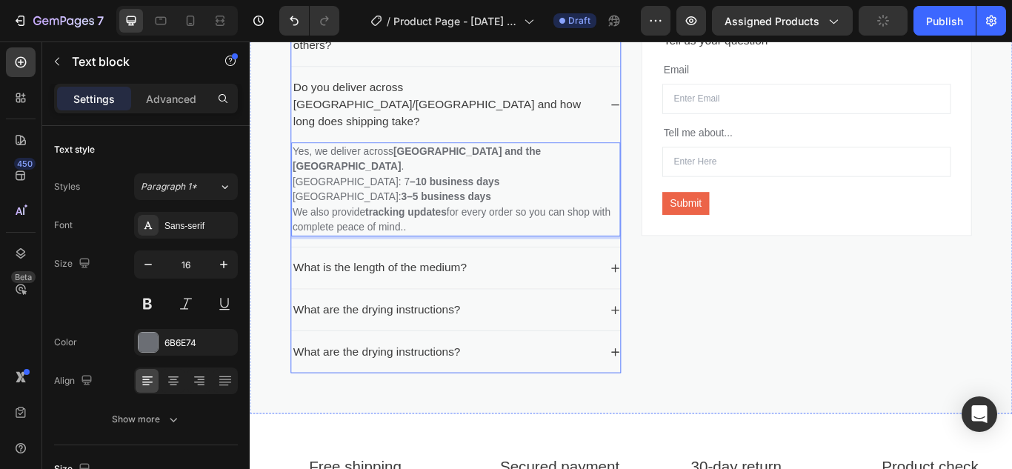
scroll to position [2316, 0]
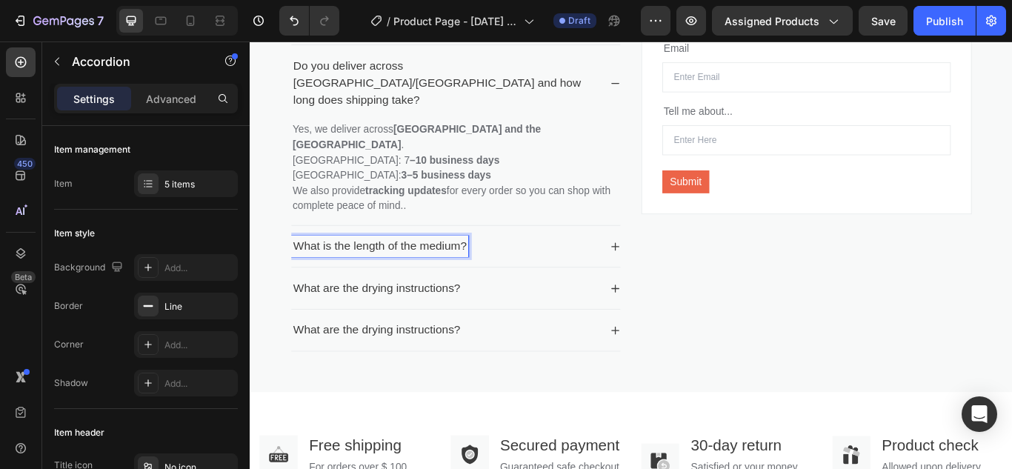
click at [495, 270] on p "What is the length of the medium?" at bounding box center [401, 280] width 202 height 20
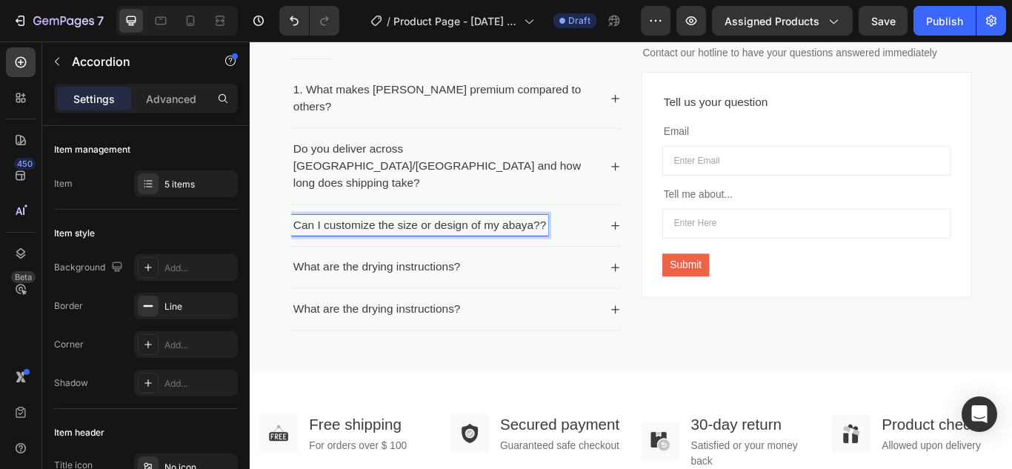
scroll to position [2212, 0]
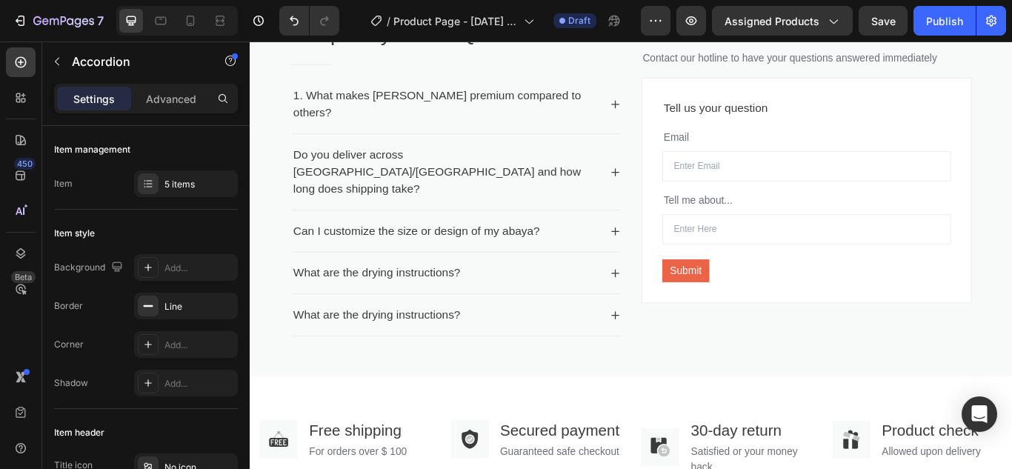
click at [671, 258] on icon at bounding box center [676, 263] width 10 height 10
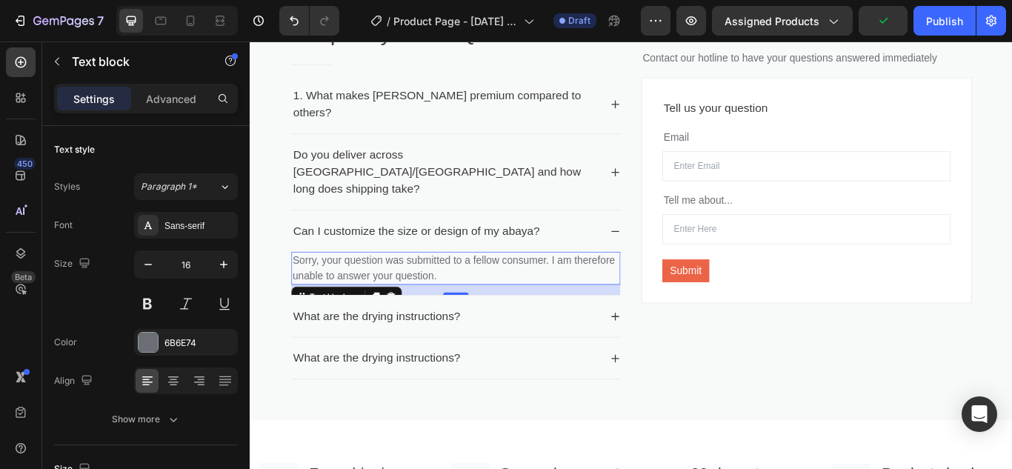
click at [513, 296] on p "Sorry, your question was submitted to a fellow consumer. I am therefore unable …" at bounding box center [489, 306] width 381 height 36
click at [516, 294] on p "Sorry, your question was submitted to a fellow consumer. I am therefore unable …" at bounding box center [489, 306] width 381 height 36
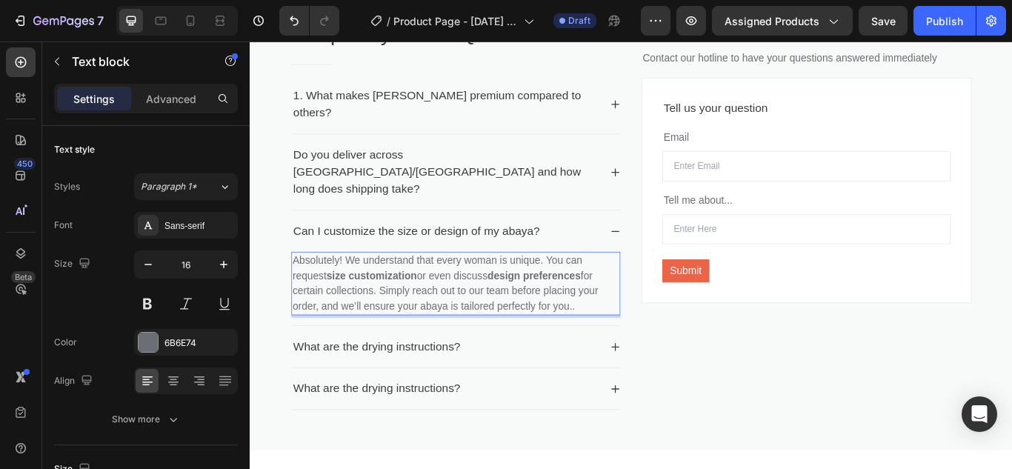
scroll to position [2287, 0]
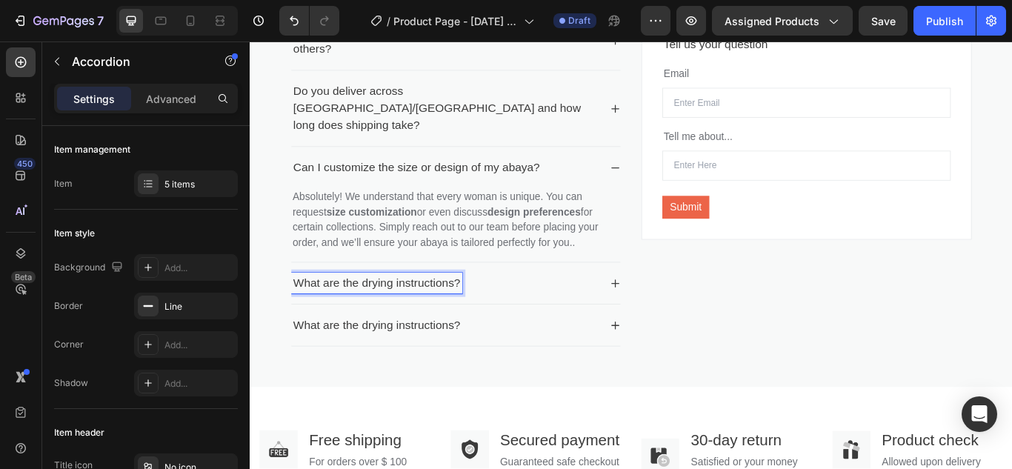
click at [490, 313] on p "What are the drying instructions?" at bounding box center [397, 323] width 195 height 20
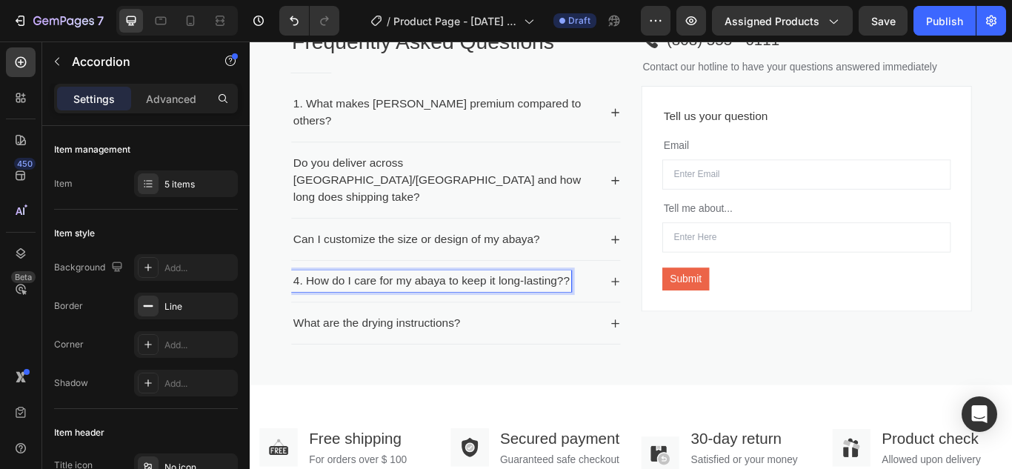
scroll to position [2201, 0]
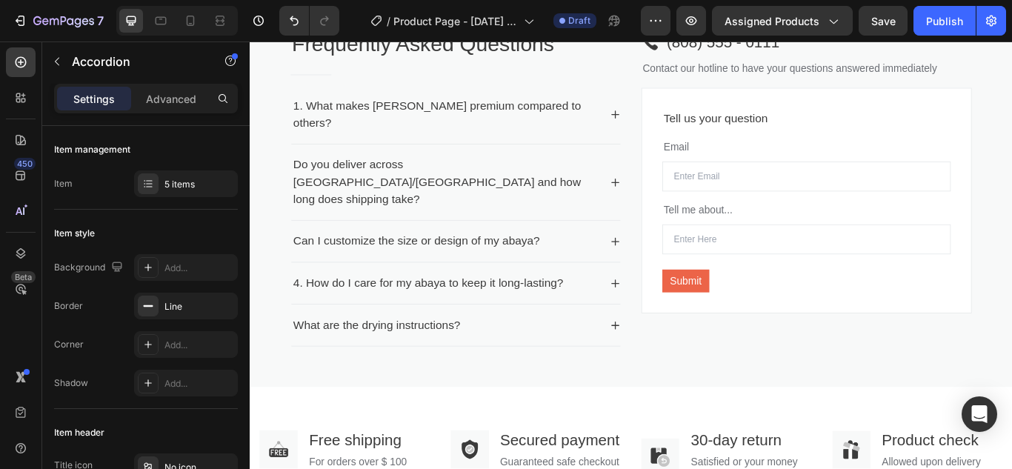
click at [670, 318] on icon at bounding box center [676, 324] width 12 height 12
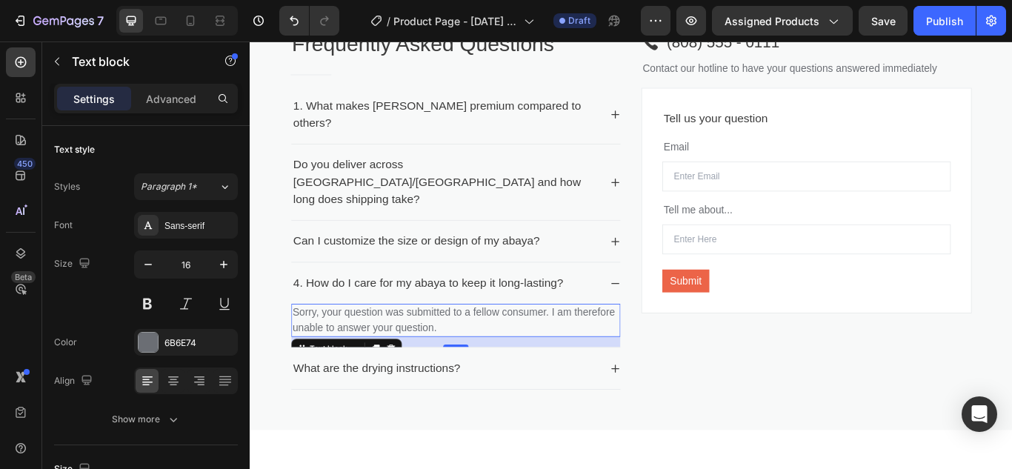
click at [524, 355] on p "Sorry, your question was submitted to a fellow consumer. I am therefore unable …" at bounding box center [489, 367] width 381 height 36
click at [516, 354] on p "Sorry, your question was submitted to a fellow consumer. I am therefore unable …" at bounding box center [489, 367] width 381 height 36
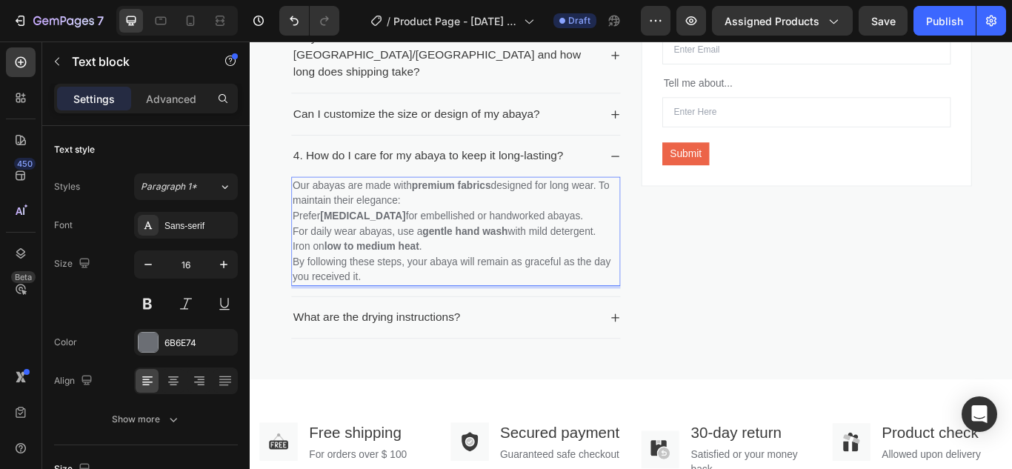
scroll to position [2423, 0]
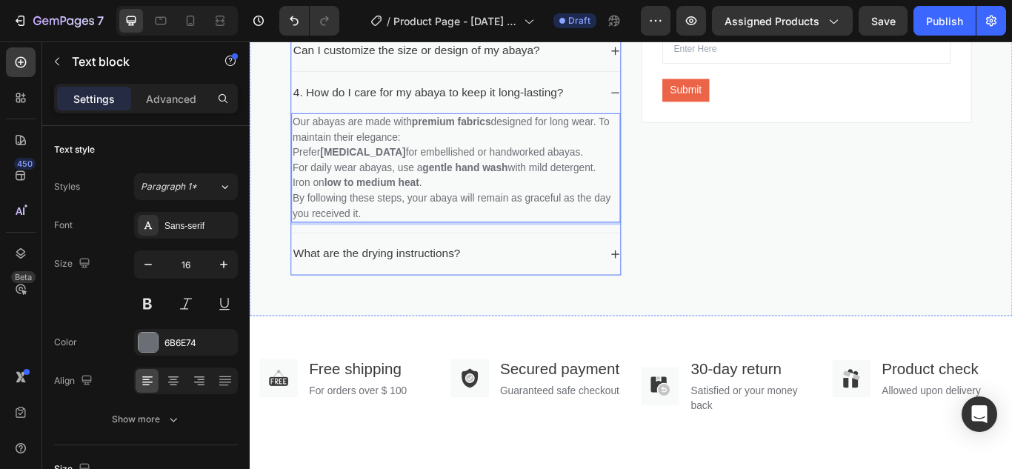
click at [472, 279] on p "What are the drying instructions?" at bounding box center [397, 289] width 195 height 20
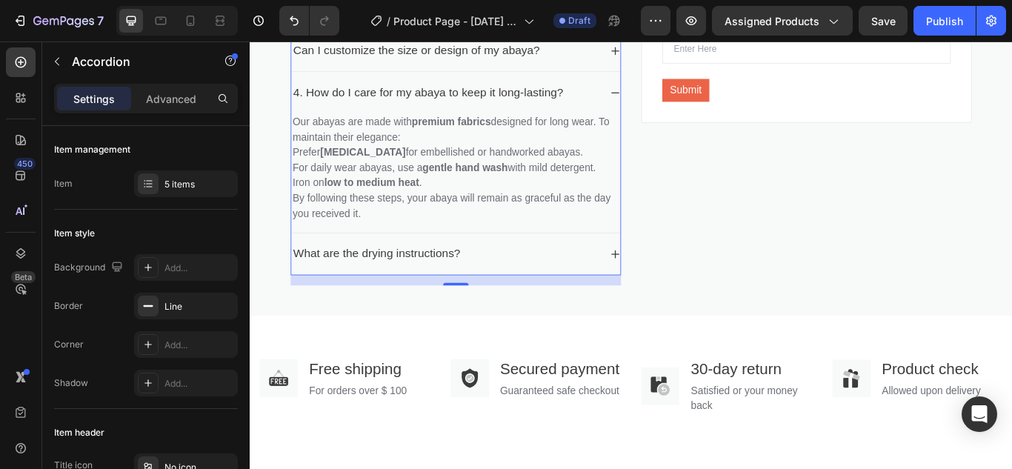
click at [500, 277] on div "What are the drying instructions?" at bounding box center [478, 289] width 360 height 24
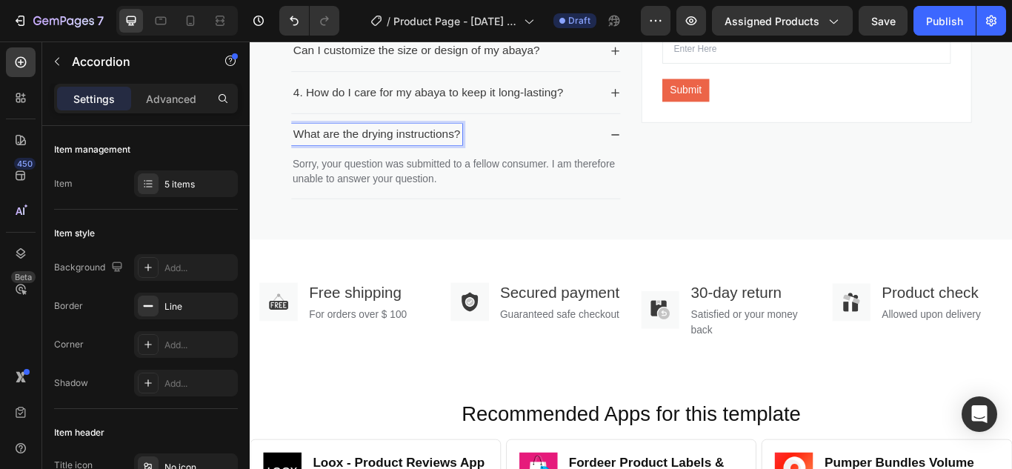
click at [492, 140] on p "What are the drying instructions?" at bounding box center [397, 150] width 195 height 20
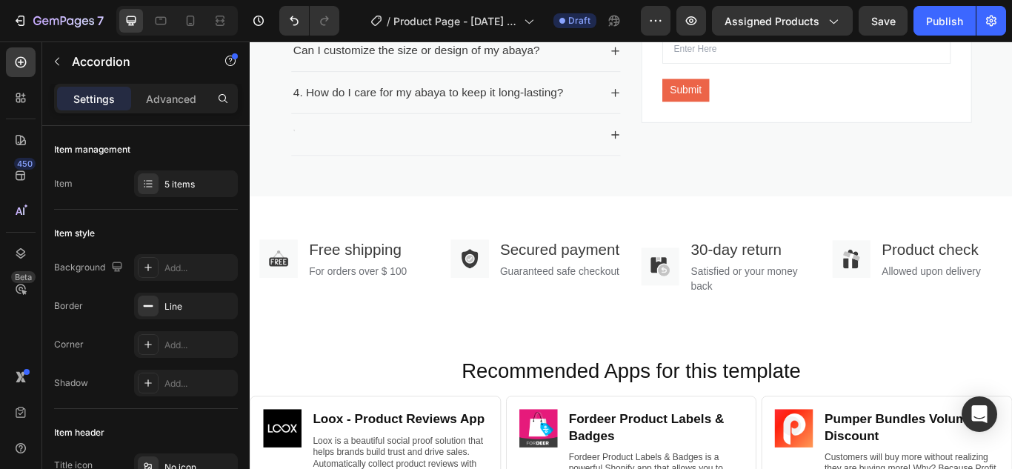
scroll to position [2419, 0]
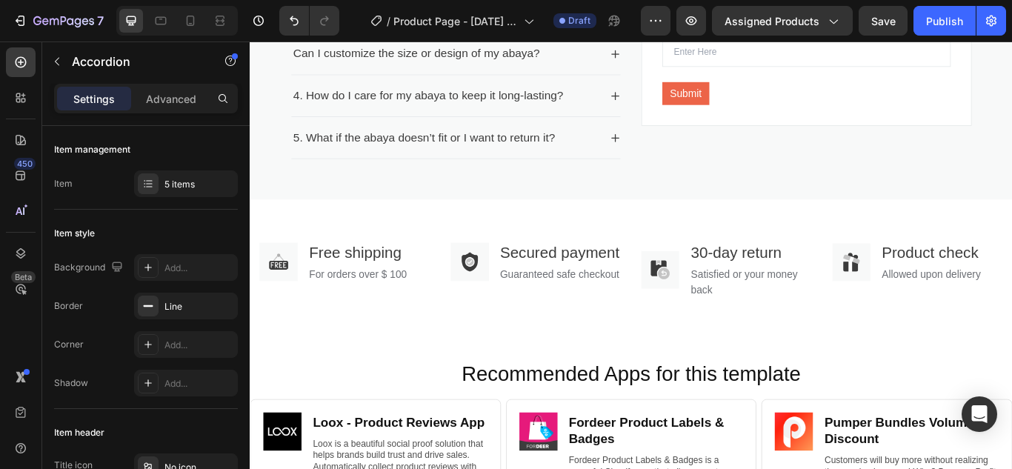
click at [670, 148] on icon at bounding box center [676, 154] width 12 height 12
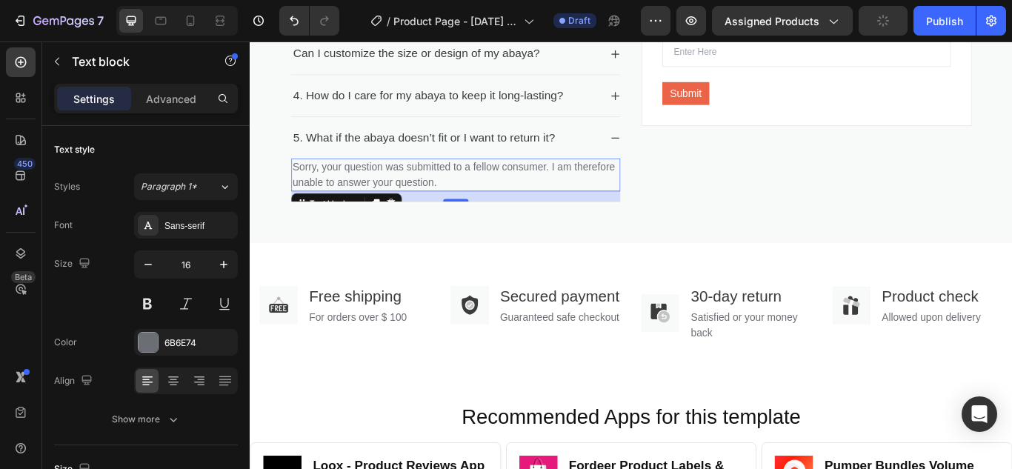
click at [513, 184] on p "Sorry, your question was submitted to a fellow consumer. I am therefore unable …" at bounding box center [489, 197] width 381 height 36
click at [518, 184] on p "Sorry, your question was submitted to a fellow consumer. I am therefore unable …" at bounding box center [489, 197] width 381 height 36
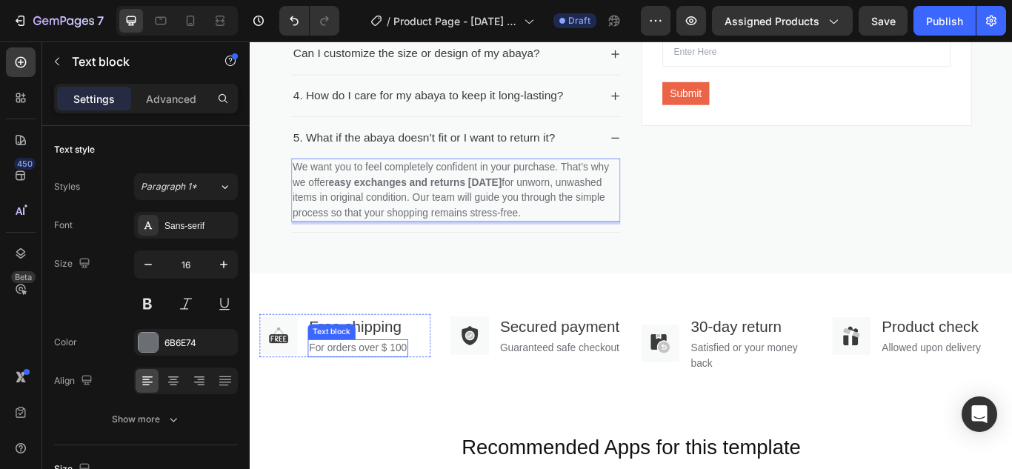
click at [421, 390] on p "For orders over $ 100" at bounding box center [376, 399] width 114 height 18
click at [404, 390] on p "For orders over $ 100" at bounding box center [376, 399] width 114 height 18
click at [411, 390] on p "For orders over $ 100" at bounding box center [376, 399] width 114 height 18
click at [407, 390] on p "For orders over 100" at bounding box center [372, 399] width 107 height 18
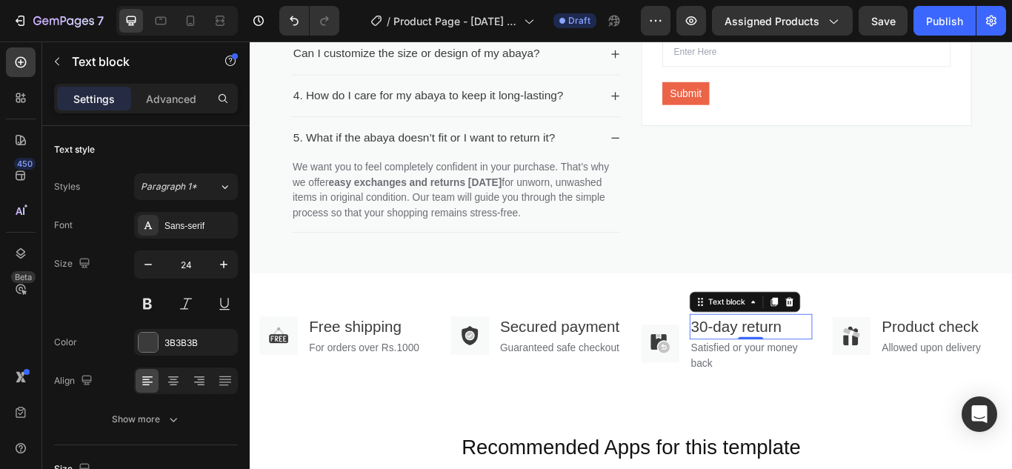
click at [815, 361] on p "30-day return" at bounding box center [834, 374] width 140 height 27
click at [782, 361] on p "30-day return" at bounding box center [834, 374] width 140 height 27
click at [773, 361] on p "30-day return" at bounding box center [834, 374] width 140 height 27
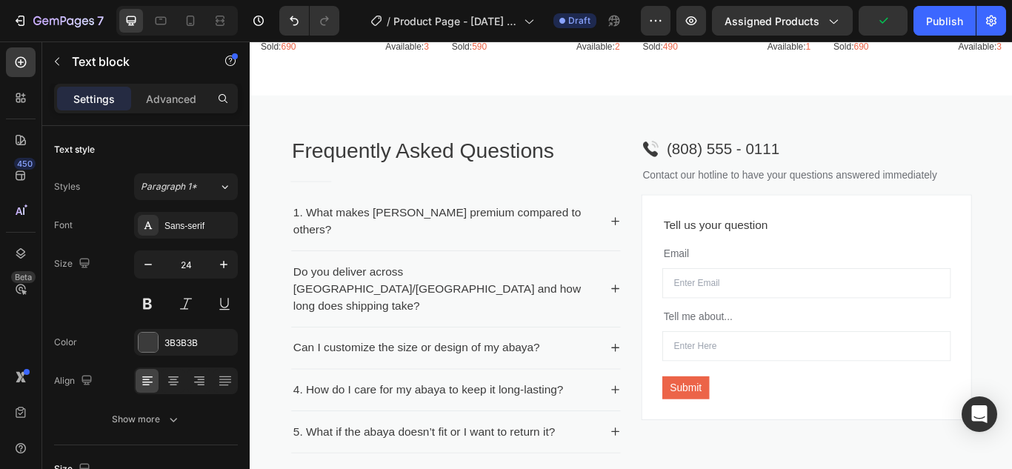
scroll to position [2024, 0]
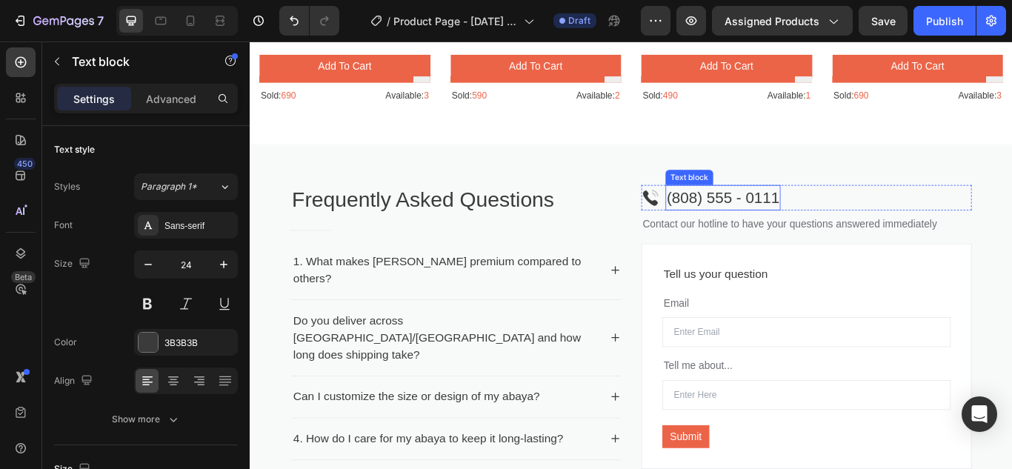
click at [759, 222] on p "(808) 555 - 0111" at bounding box center [801, 223] width 131 height 27
click at [857, 210] on p "(808) 555 - 0111" at bounding box center [801, 223] width 131 height 27
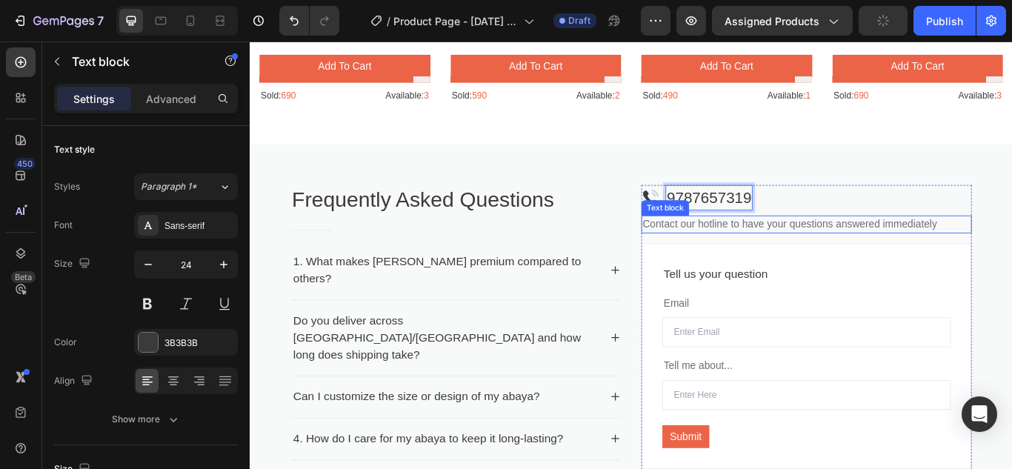
click at [850, 247] on p "Contact our hotline to have your questions answered immediately" at bounding box center [898, 255] width 382 height 18
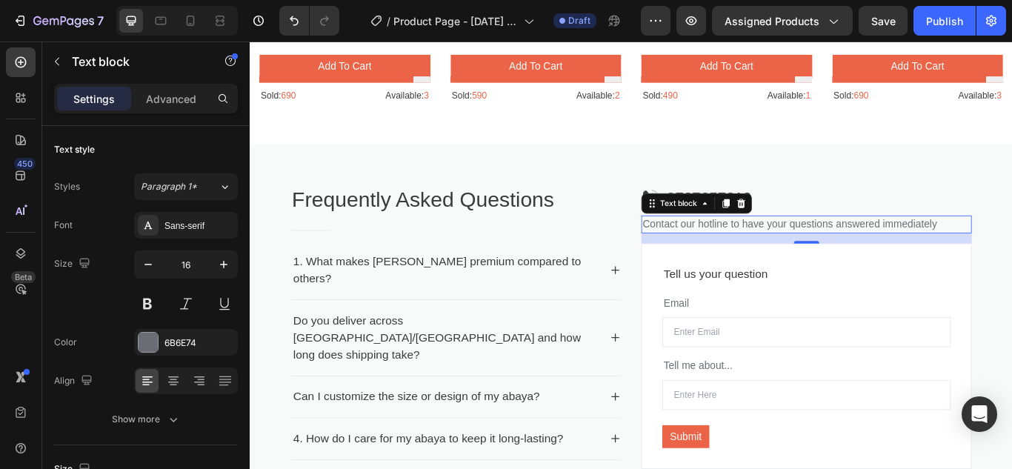
click at [931, 246] on p "Contact our hotline to have your questions answered immediately" at bounding box center [898, 255] width 382 height 18
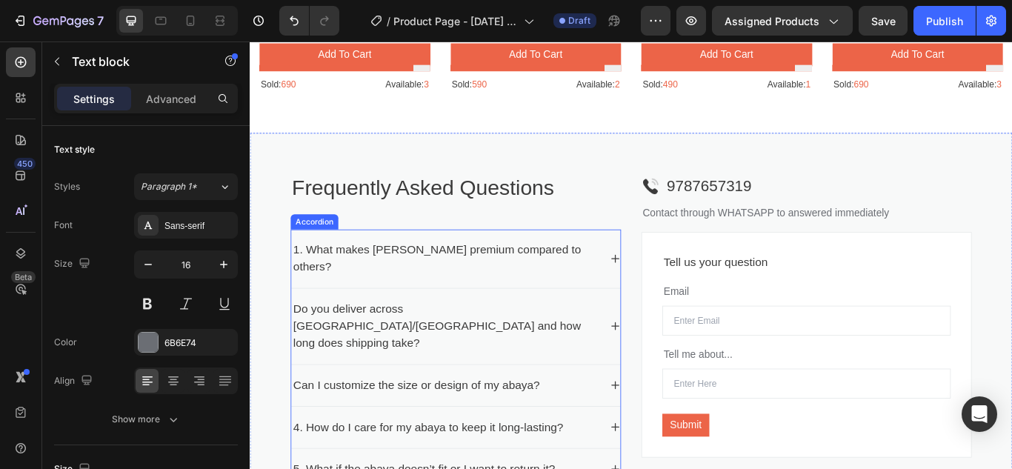
scroll to position [2098, 0]
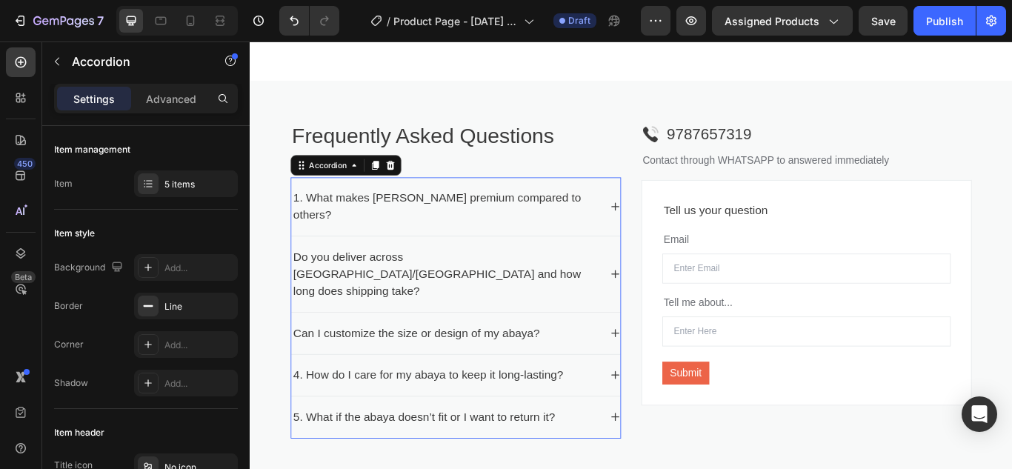
click at [359, 200] on div "1. What makes [PERSON_NAME] premium compared to others?" at bounding box center [490, 234] width 384 height 68
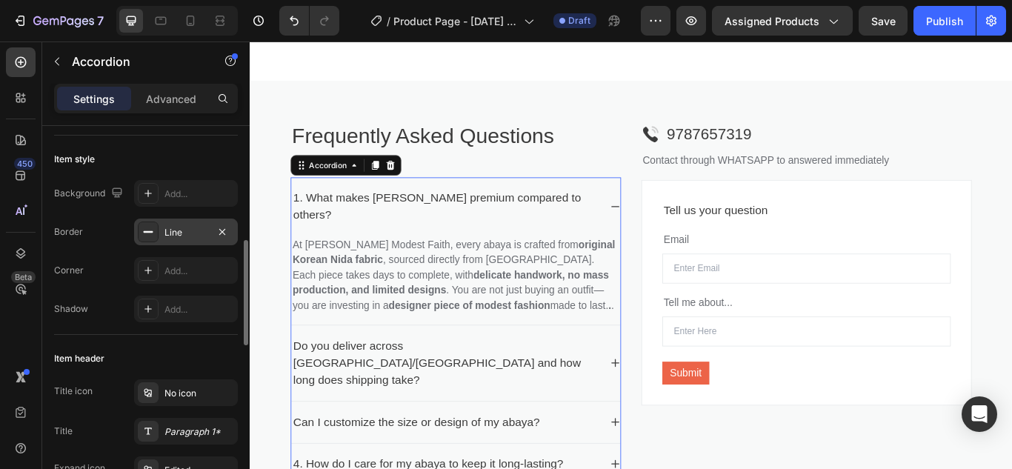
scroll to position [148, 0]
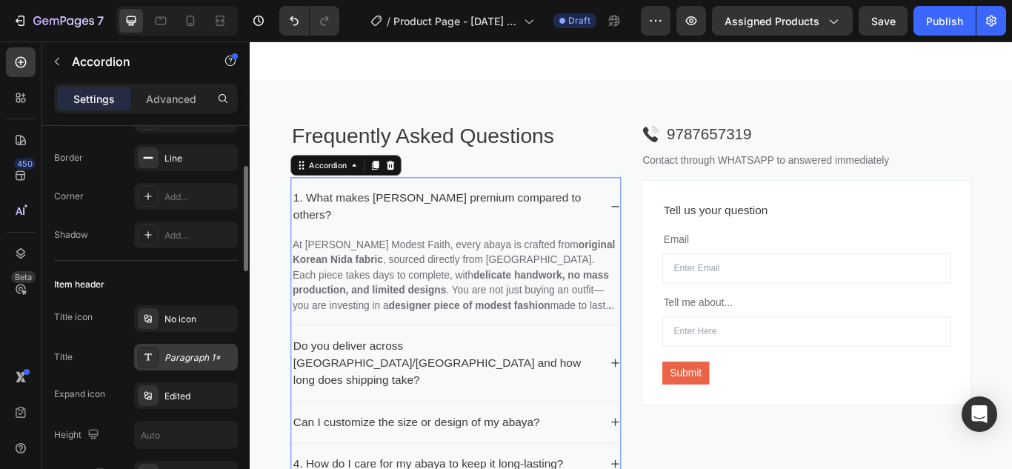
click at [199, 349] on div "Paragraph 1*" at bounding box center [186, 357] width 104 height 27
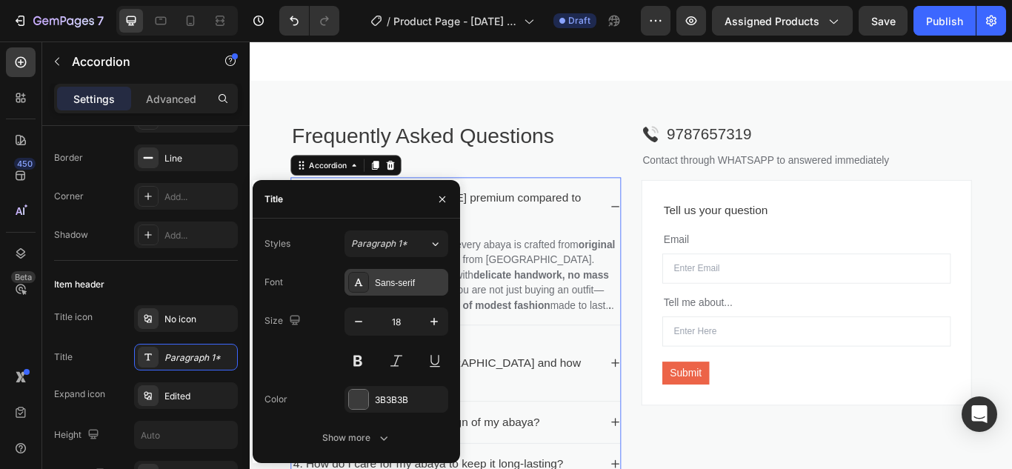
click at [381, 290] on div "Sans-serif" at bounding box center [396, 282] width 104 height 27
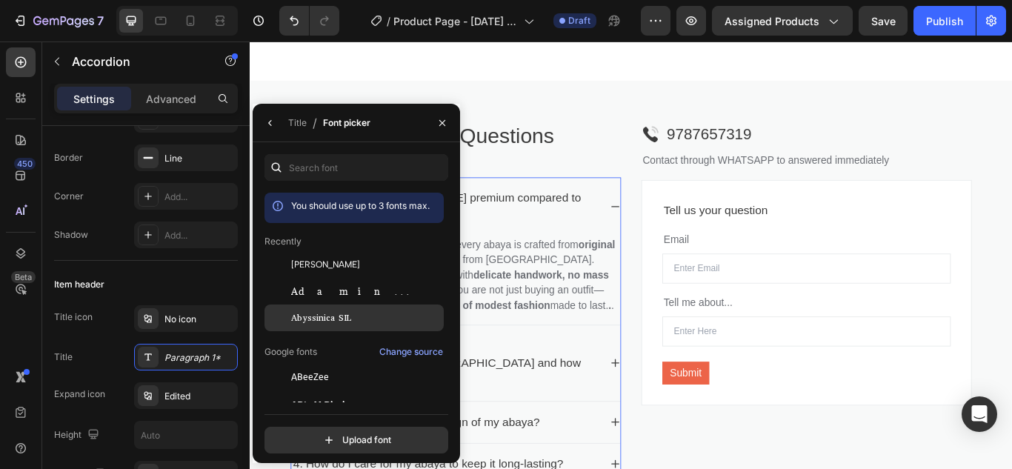
click at [359, 314] on div "Abyssinica SIL" at bounding box center [366, 317] width 150 height 13
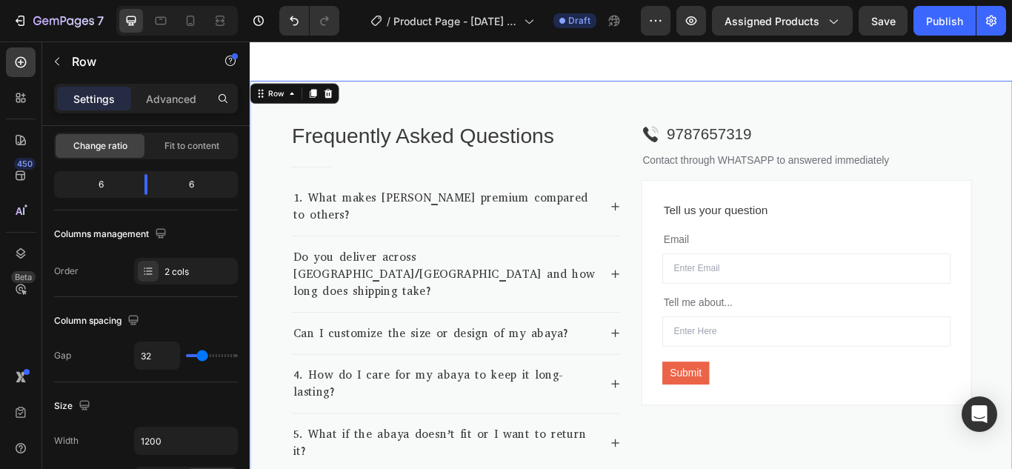
click at [1011, 154] on div "Frequently Asked Questions Heading Title Line 1. What makes Ida Modest Faith ab…" at bounding box center [694, 339] width 889 height 504
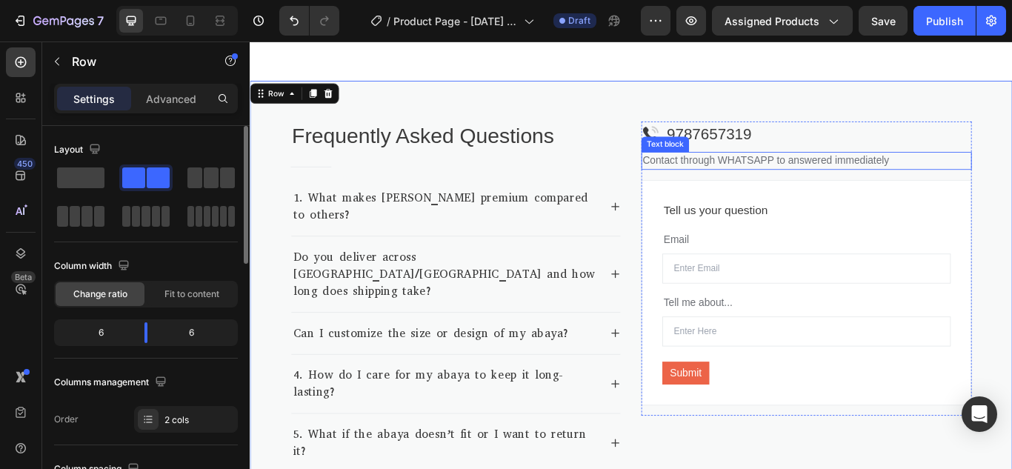
click at [936, 183] on p "Contact through WHATSAPP to answered immediately" at bounding box center [898, 181] width 382 height 18
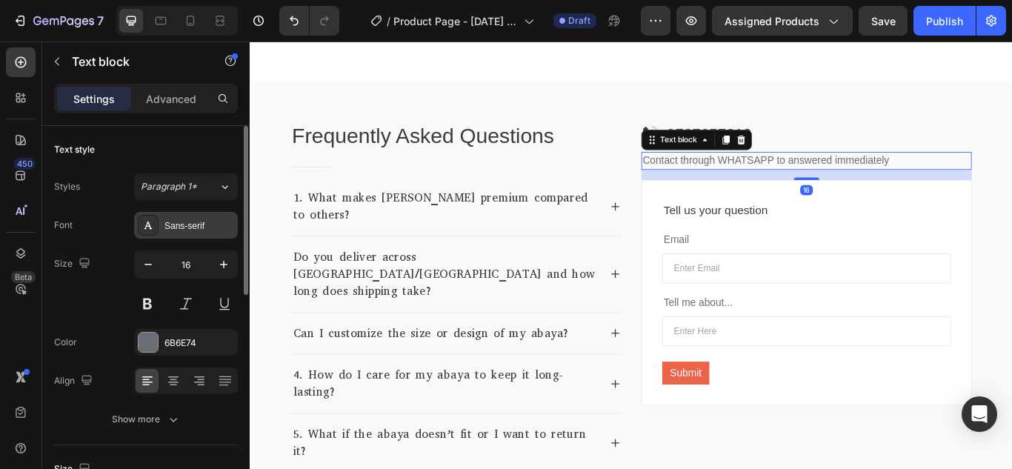
click at [204, 221] on div "Sans-serif" at bounding box center [199, 225] width 70 height 13
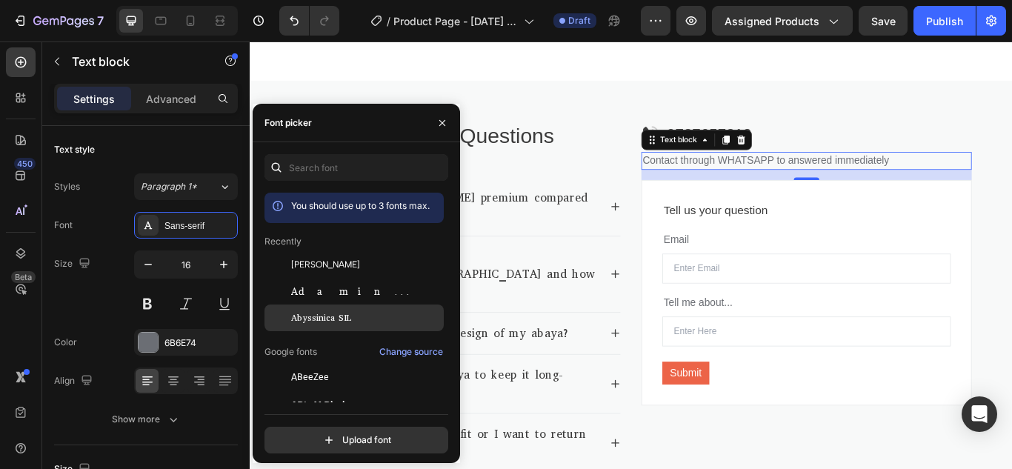
click at [308, 317] on span "Abyssinica SIL" at bounding box center [321, 317] width 60 height 13
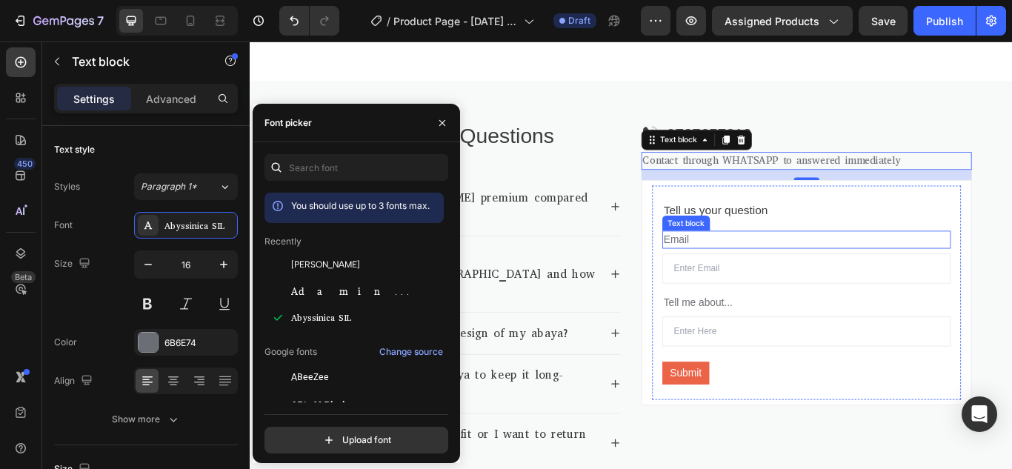
click at [755, 247] on div "Text block" at bounding box center [758, 253] width 50 height 13
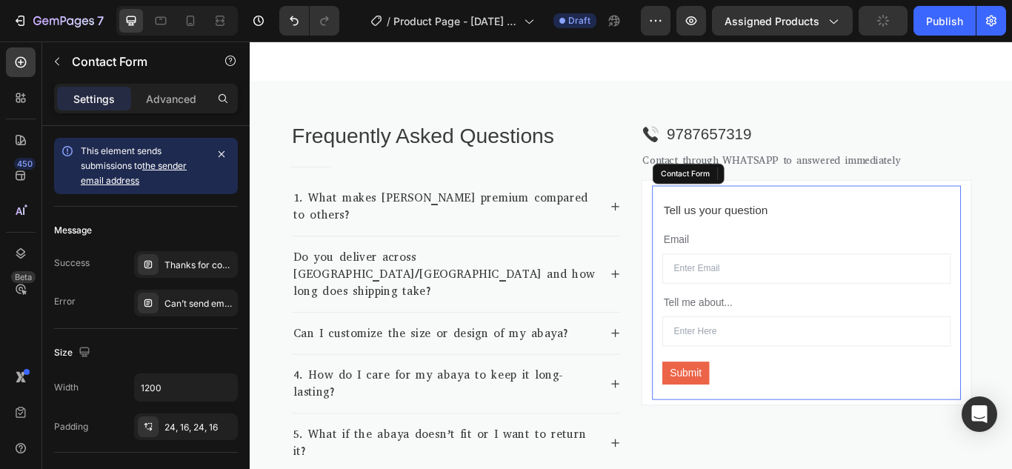
click at [721, 210] on div "Tell us your question Text block Email Text block Contact Form Row 1 col Row 1 …" at bounding box center [898, 335] width 360 height 250
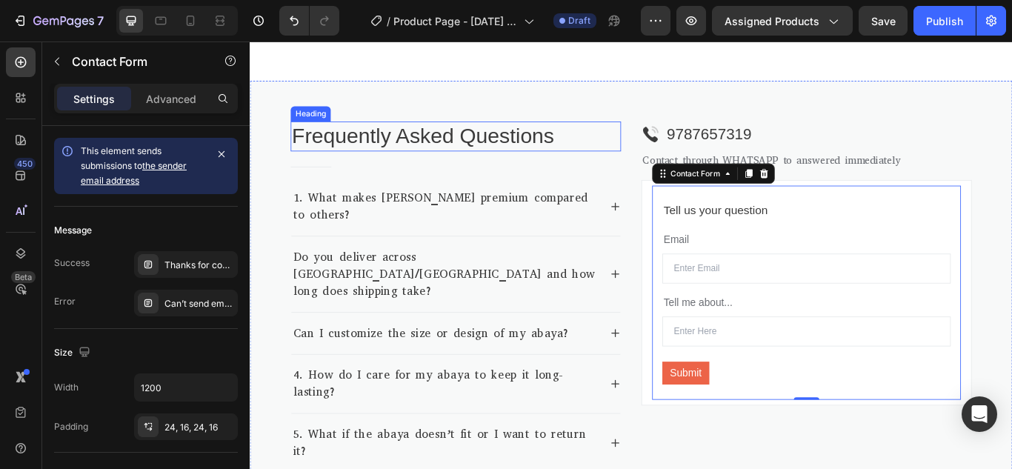
click at [513, 144] on p "Frequently Asked Questions" at bounding box center [490, 152] width 382 height 32
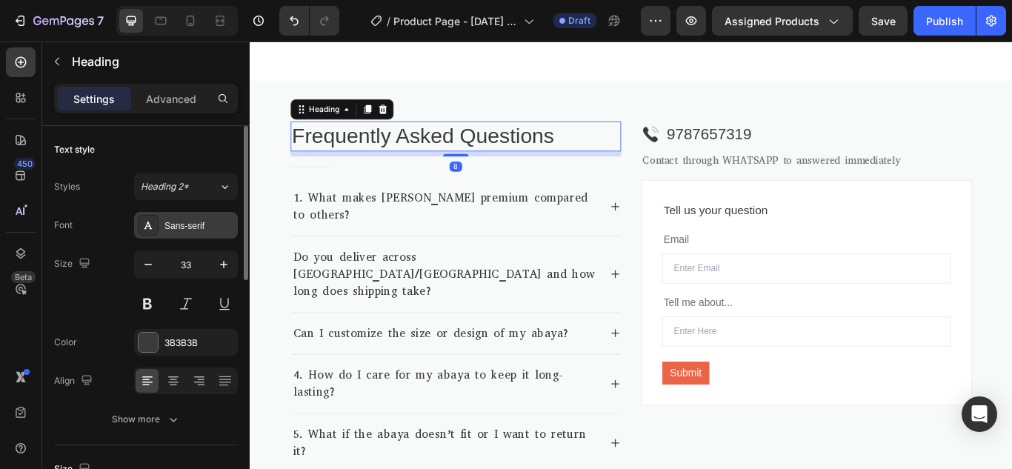
click at [207, 220] on div "Sans-serif" at bounding box center [199, 225] width 70 height 13
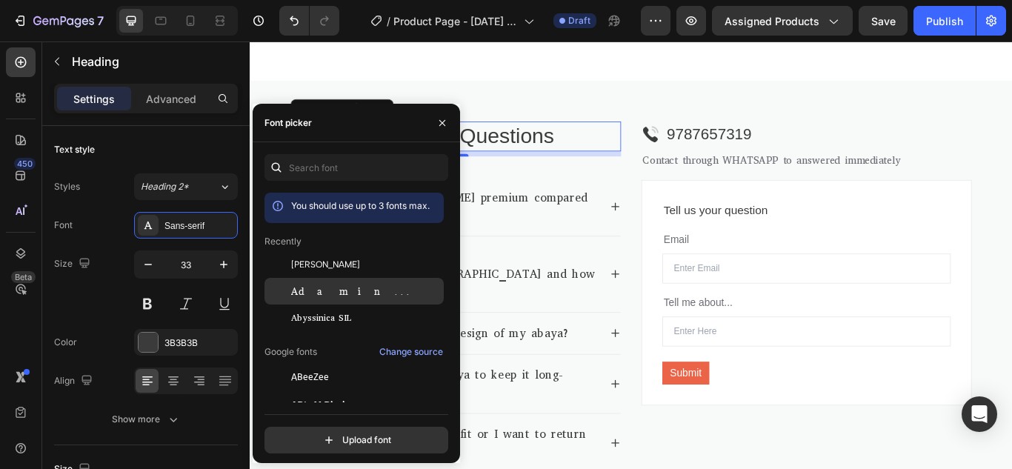
click at [320, 293] on span "Adamina" at bounding box center [352, 290] width 123 height 13
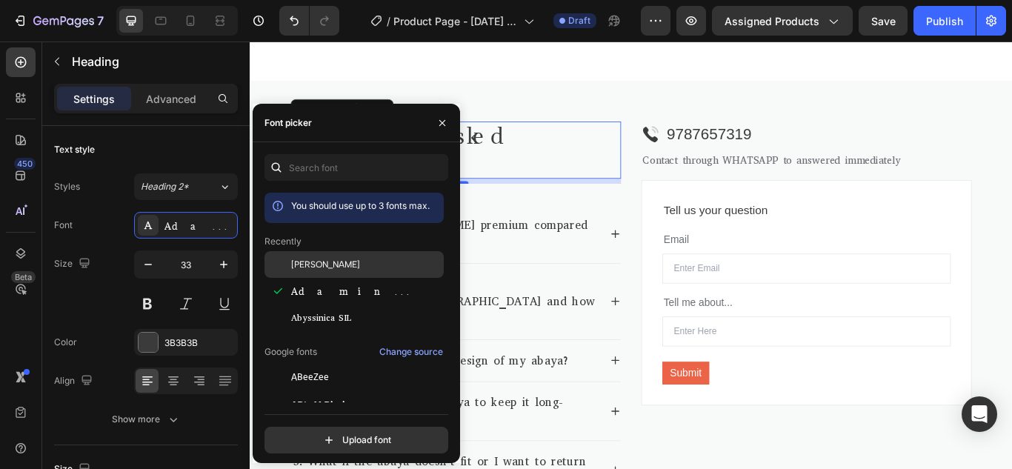
click at [341, 364] on div "Albert Sans" at bounding box center [353, 377] width 179 height 27
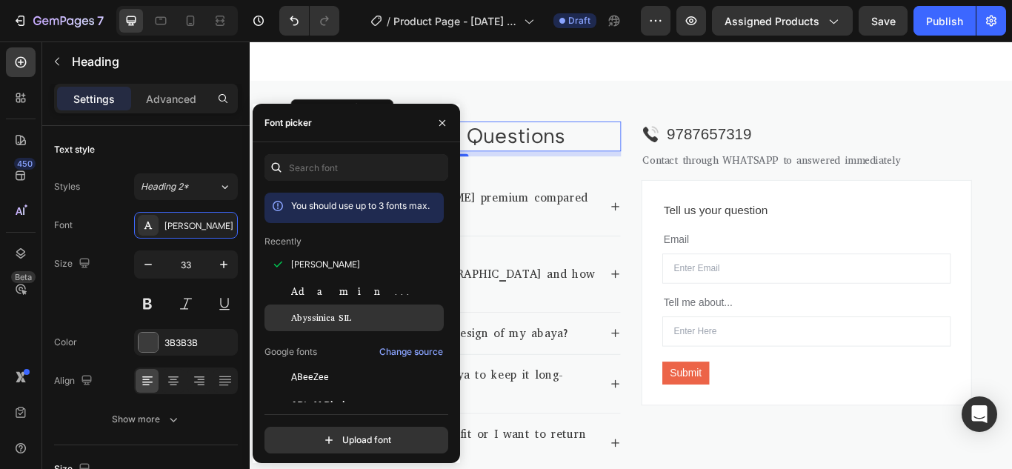
click at [337, 312] on span "Abyssinica SIL" at bounding box center [321, 317] width 60 height 13
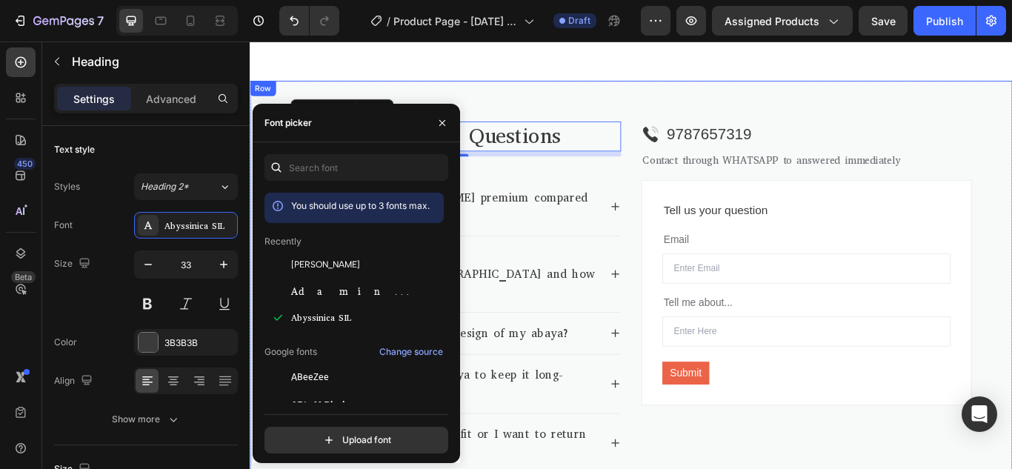
click at [566, 96] on div "Frequently Asked Questions Heading 8 Title Line 1. What makes Ida Modest Faith …" at bounding box center [694, 339] width 889 height 504
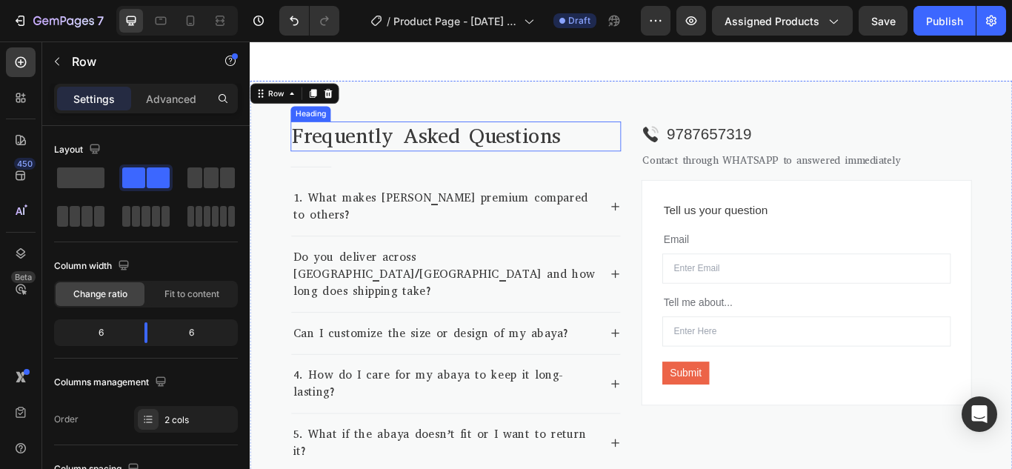
click at [349, 149] on p "Frequently Asked Questions" at bounding box center [490, 152] width 382 height 32
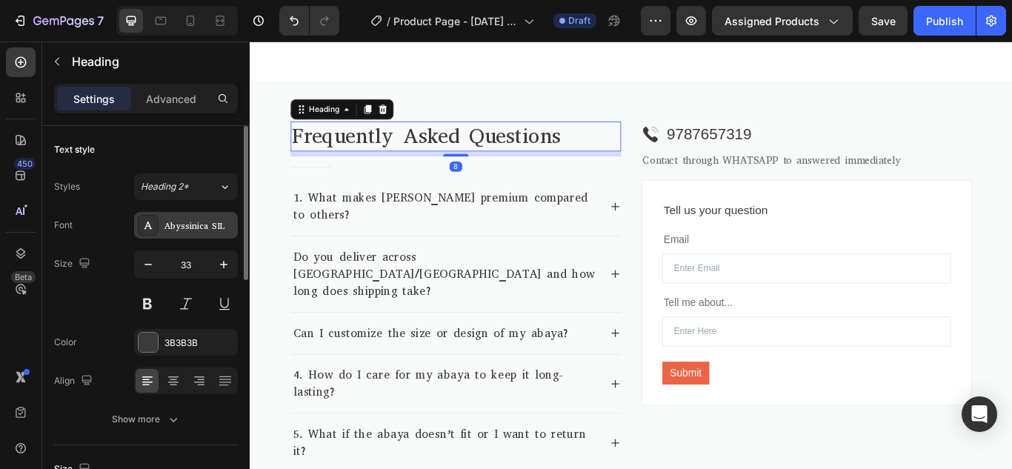
click at [174, 231] on div "Abyssinica SIL" at bounding box center [199, 225] width 70 height 13
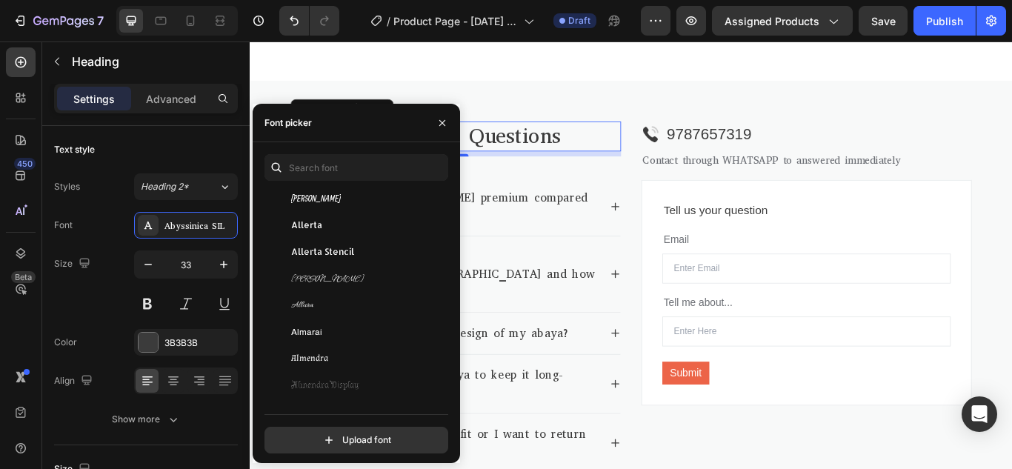
scroll to position [1333, 0]
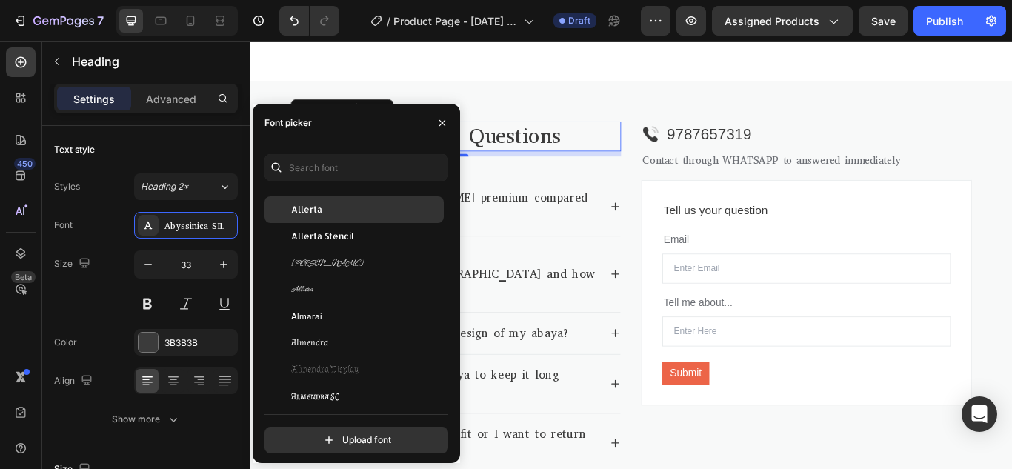
click at [333, 210] on div "Allerta" at bounding box center [366, 209] width 150 height 13
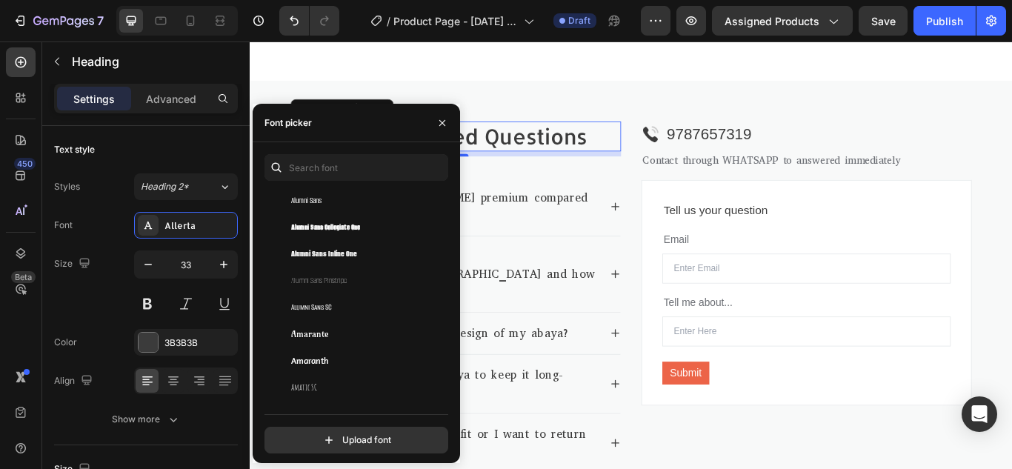
scroll to position [1630, 0]
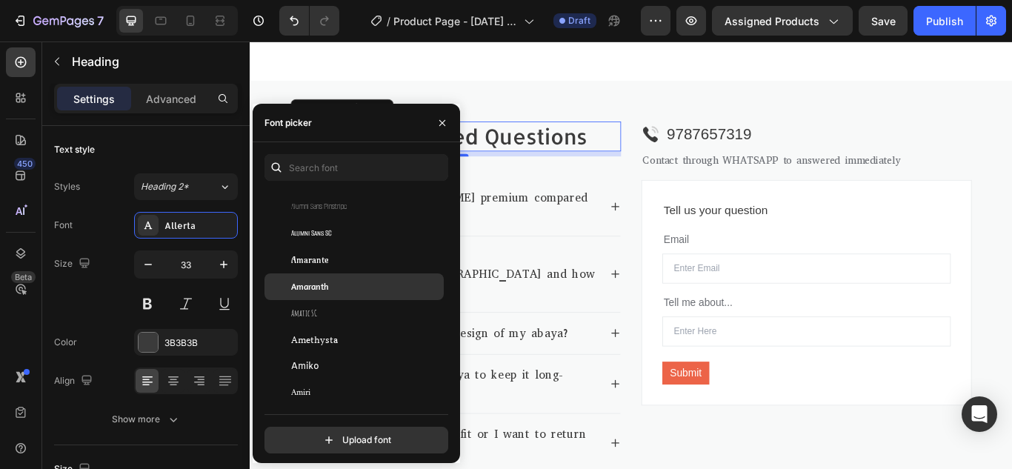
click at [327, 283] on span "Amaranth" at bounding box center [309, 286] width 37 height 13
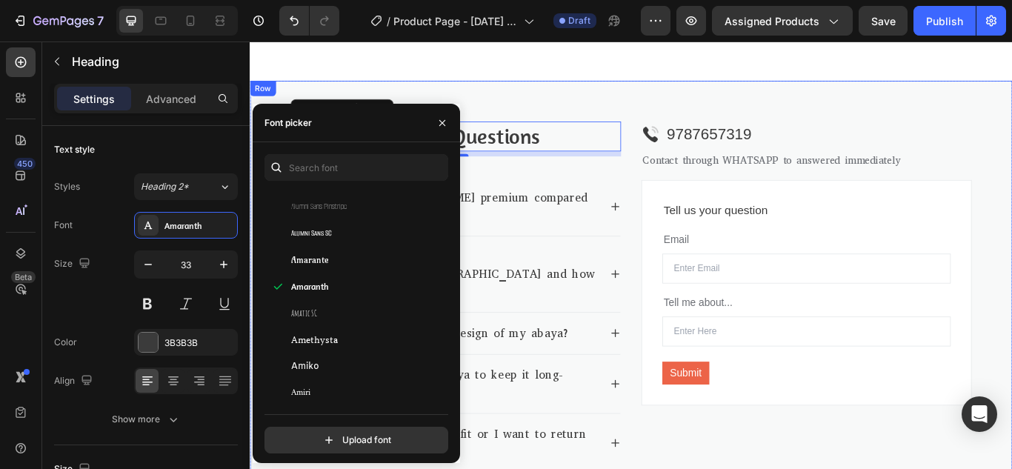
click at [616, 90] on div "Frequently Asked Questions Heading 8 Title Line 1. What makes Ida Modest Faith …" at bounding box center [694, 339] width 889 height 504
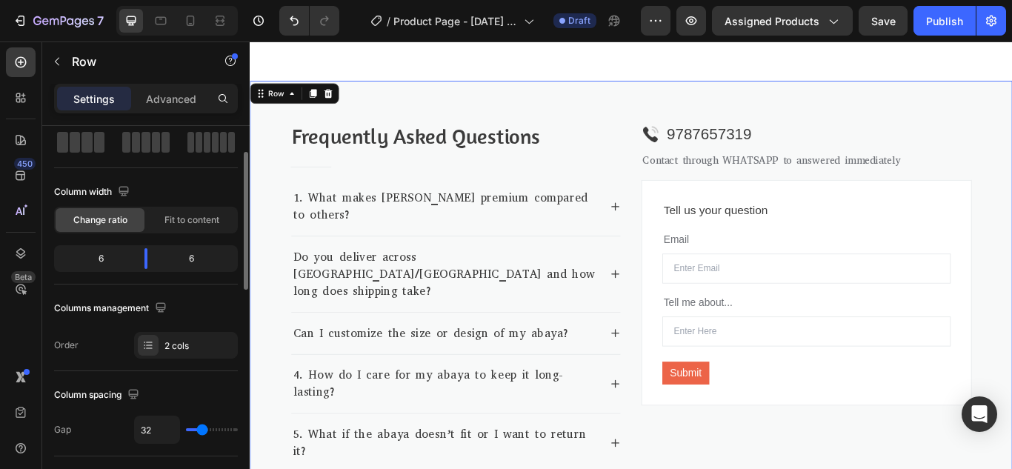
scroll to position [148, 0]
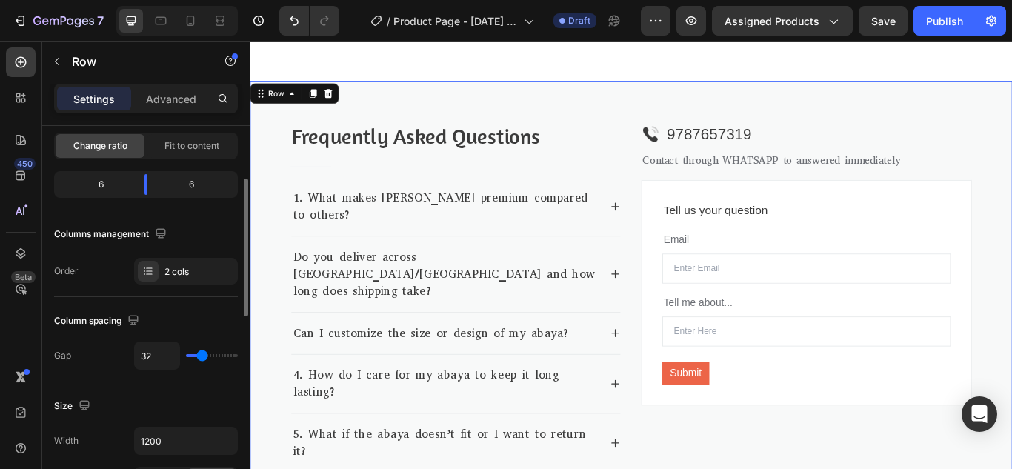
click at [404, 127] on div "Frequently Asked Questions Heading Title Line 1. What makes Ida Modest Faith ab…" at bounding box center [694, 339] width 889 height 504
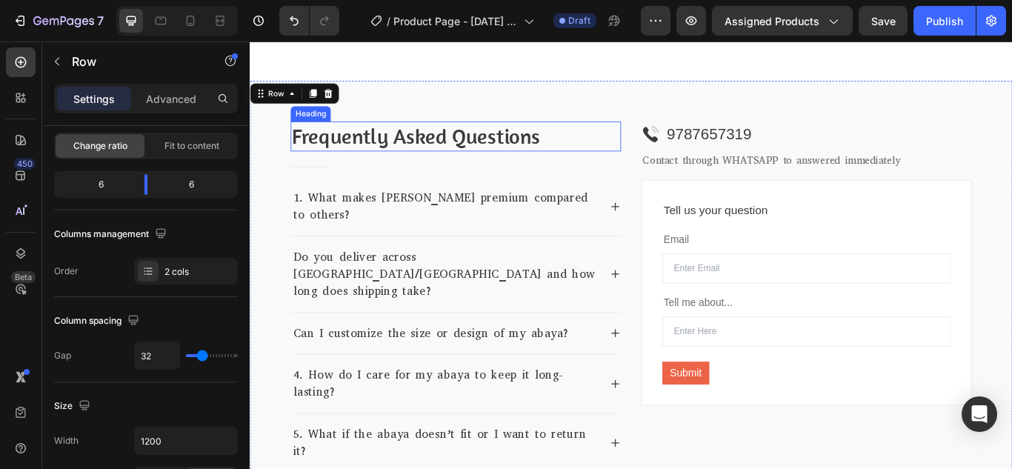
click at [402, 147] on p "Frequently Asked Questions" at bounding box center [490, 152] width 382 height 32
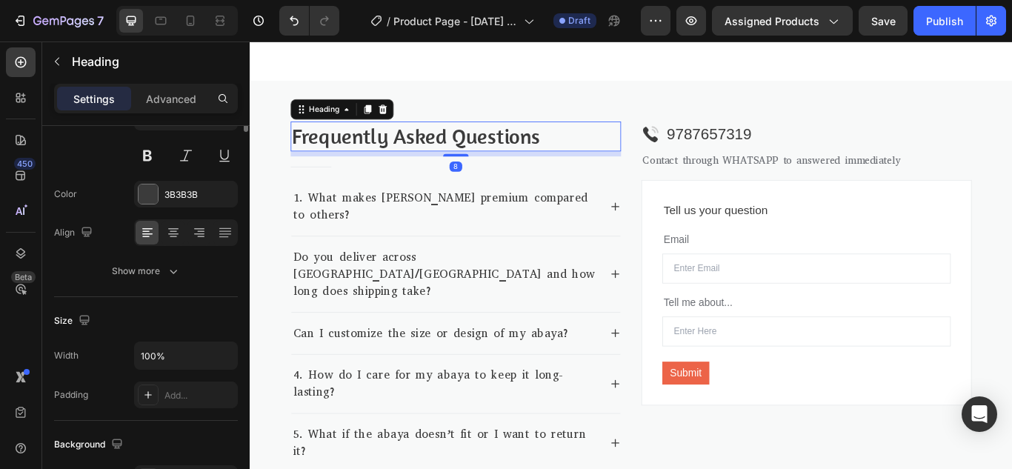
scroll to position [0, 0]
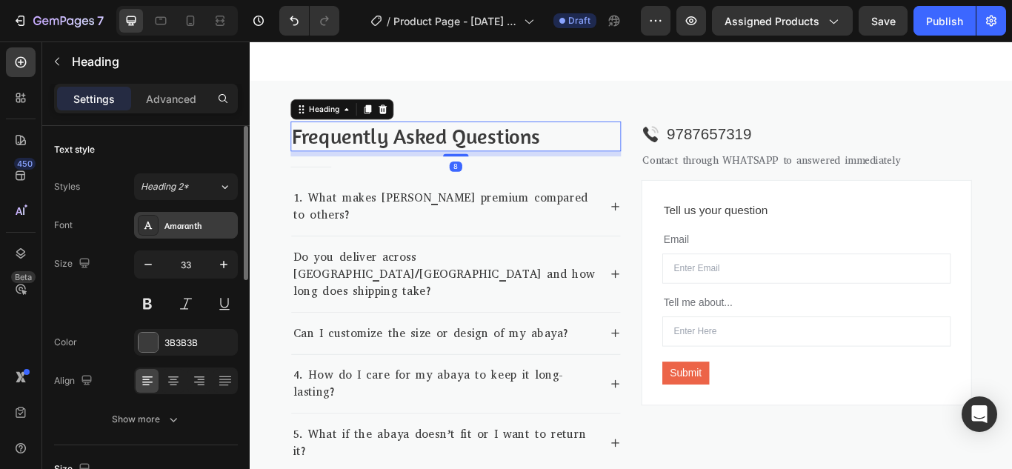
click at [202, 218] on div "Amaranth" at bounding box center [186, 225] width 104 height 27
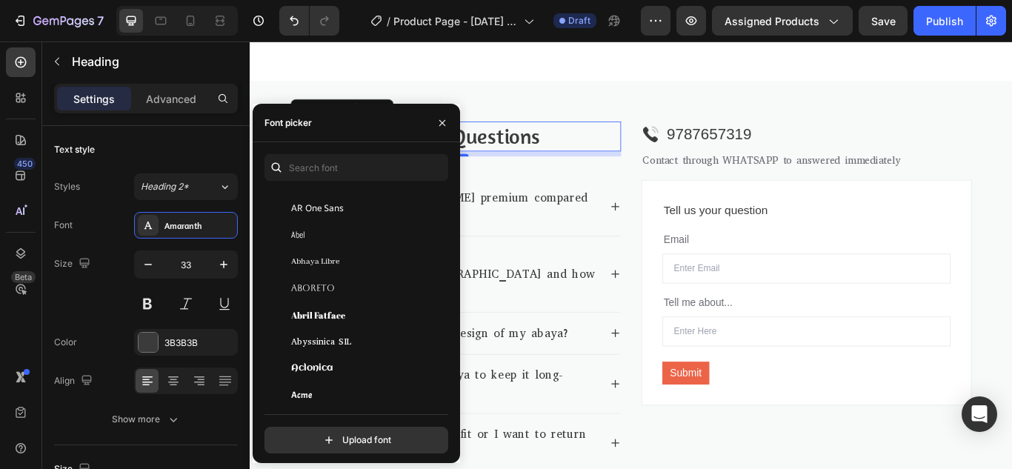
scroll to position [296, 0]
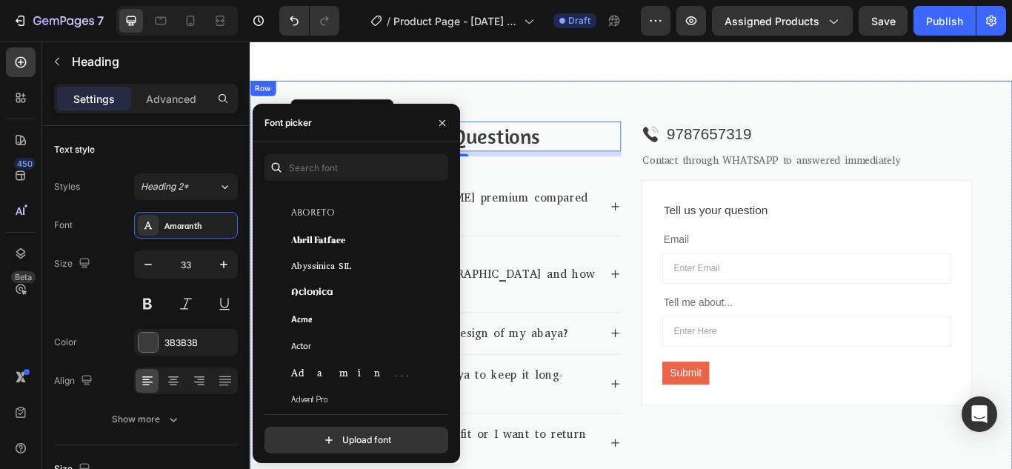
click at [704, 111] on div "Frequently Asked Questions Heading 8 Title Line 1. What makes Ida Modest Faith …" at bounding box center [694, 339] width 889 height 504
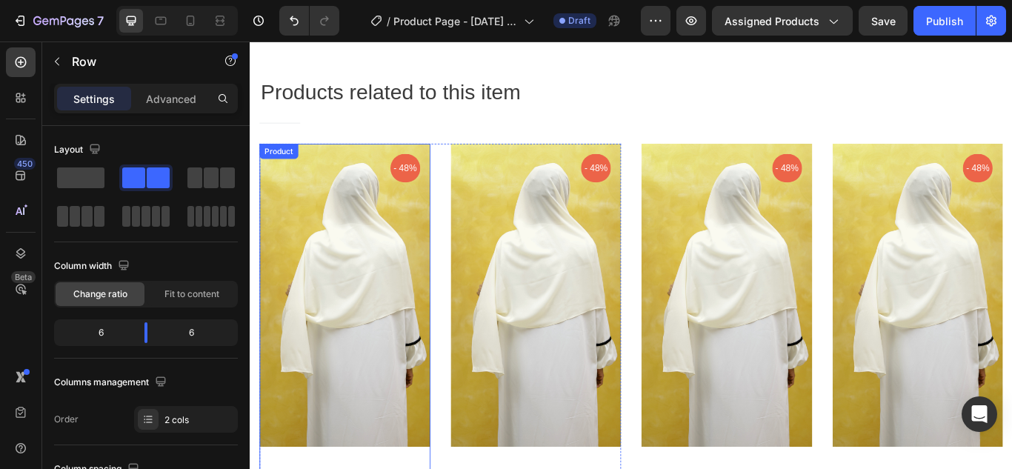
scroll to position [1432, 0]
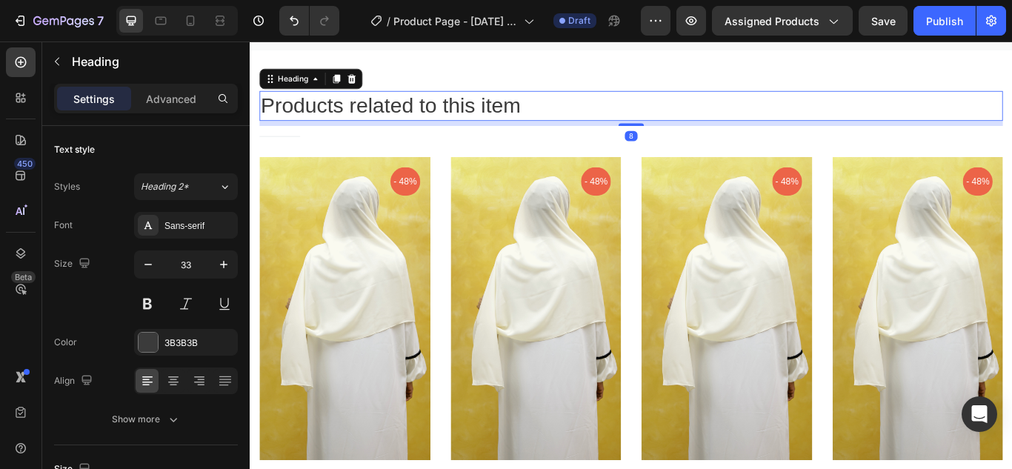
click at [370, 116] on p "Products related to this item" at bounding box center [694, 117] width 864 height 32
click at [183, 220] on div "Sans-serif" at bounding box center [199, 225] width 70 height 13
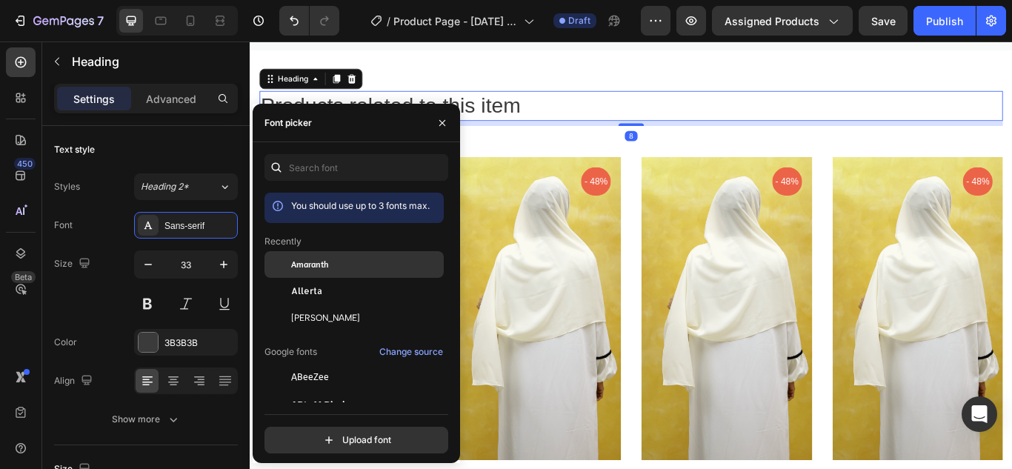
click at [304, 264] on span "Amaranth" at bounding box center [309, 264] width 37 height 13
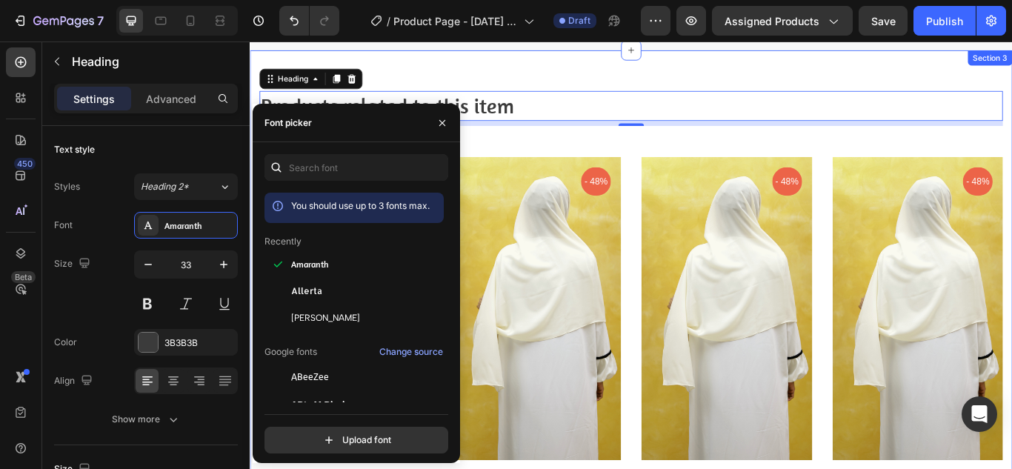
click at [570, 68] on div "Products related to this item Heading 8 Title Line Row Product Images - 48% Pro…" at bounding box center [694, 403] width 889 height 702
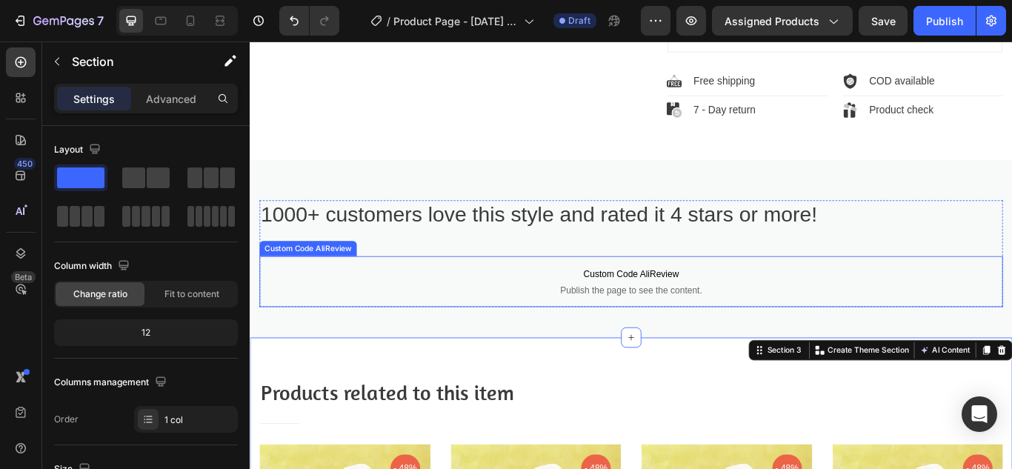
scroll to position [1061, 0]
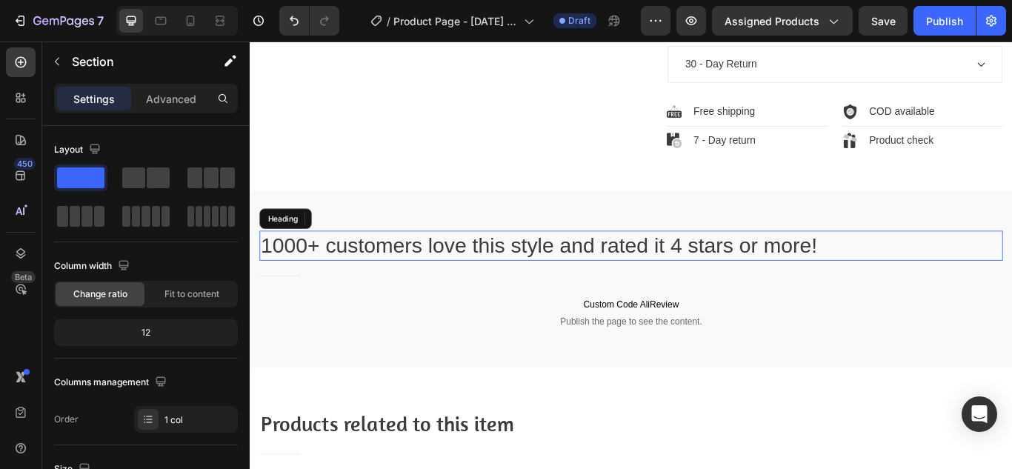
click at [542, 273] on p "1000+ customers love this style and rated it 4 stars or more!" at bounding box center [694, 280] width 864 height 32
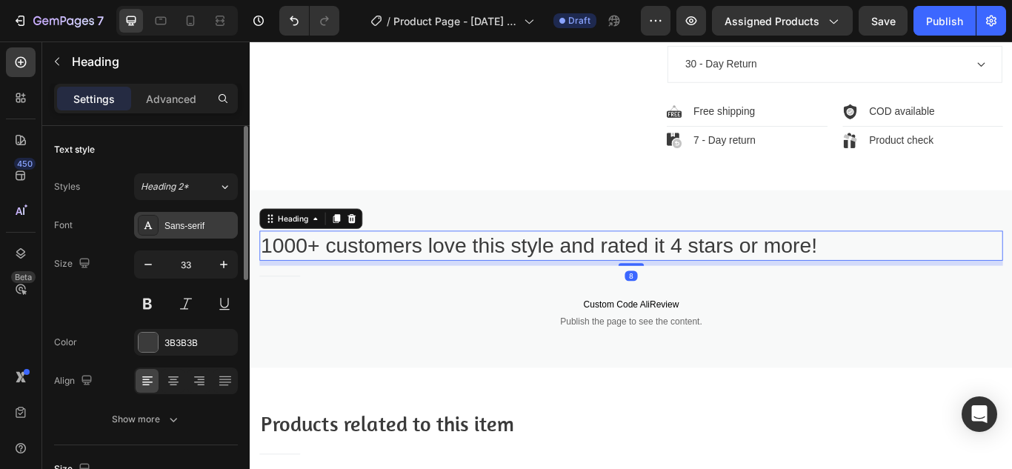
click at [195, 219] on div "Sans-serif" at bounding box center [199, 225] width 70 height 13
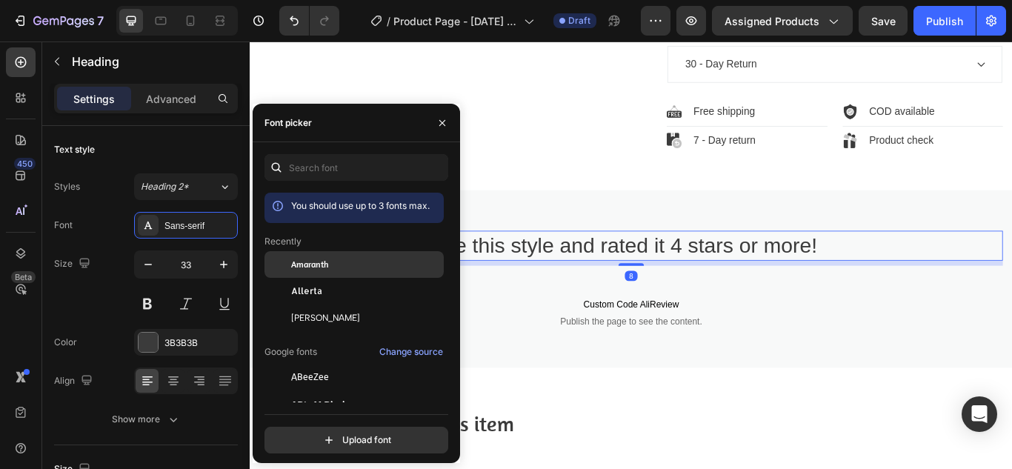
click at [316, 364] on div "Amaranth" at bounding box center [353, 377] width 179 height 27
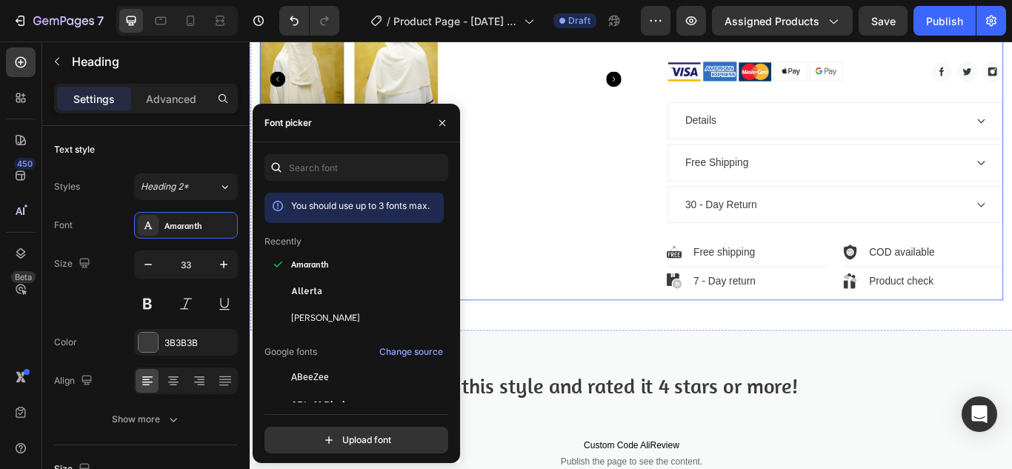
scroll to position [913, 0]
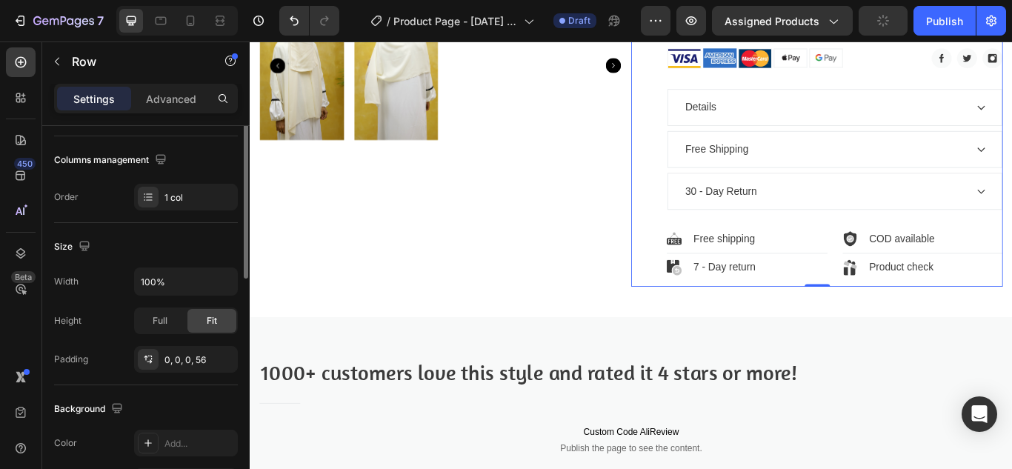
scroll to position [74, 0]
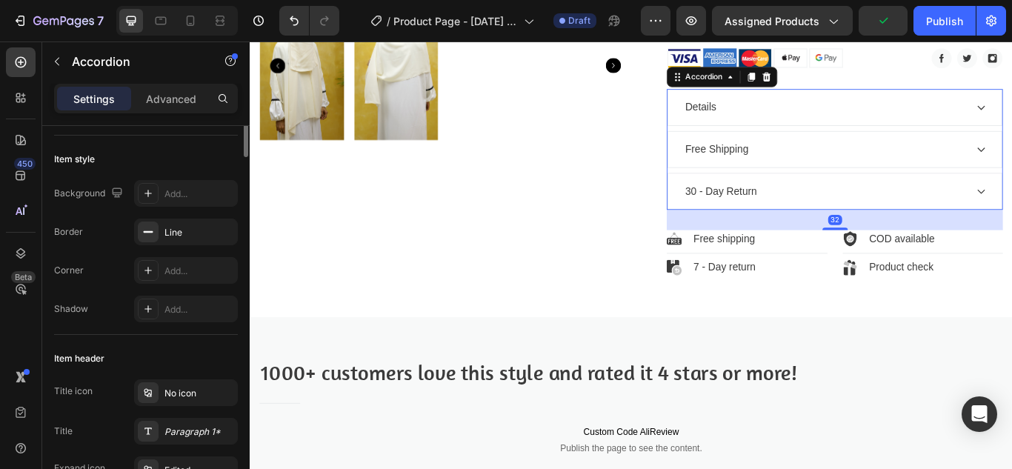
click at [794, 112] on div "Details" at bounding box center [920, 118] width 330 height 22
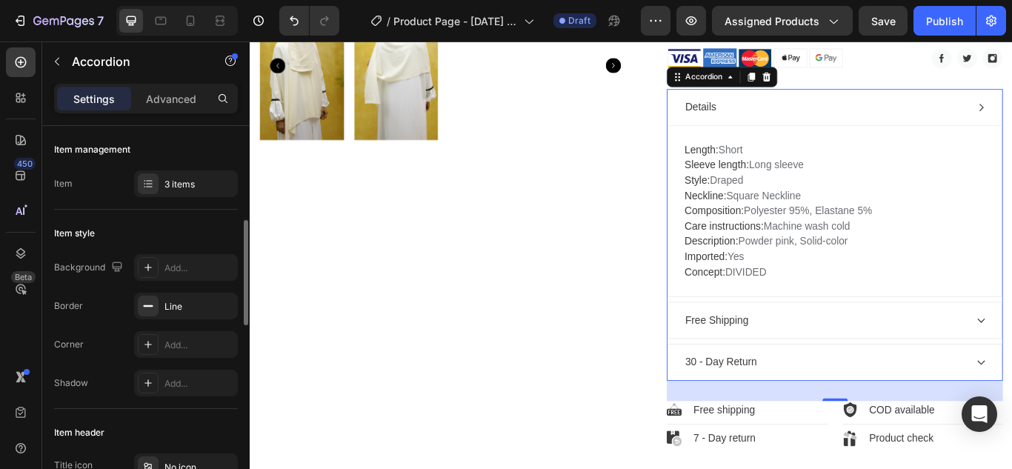
scroll to position [148, 0]
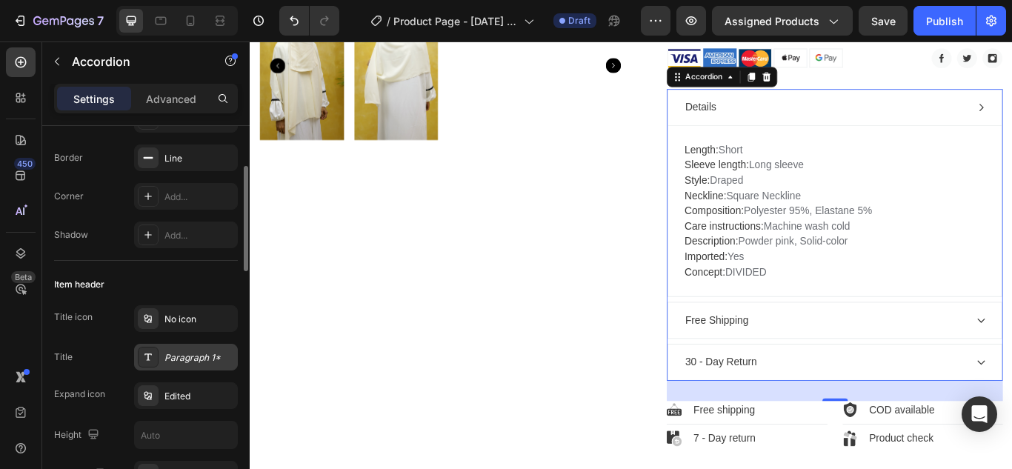
click at [196, 356] on div "Paragraph 1*" at bounding box center [199, 357] width 70 height 13
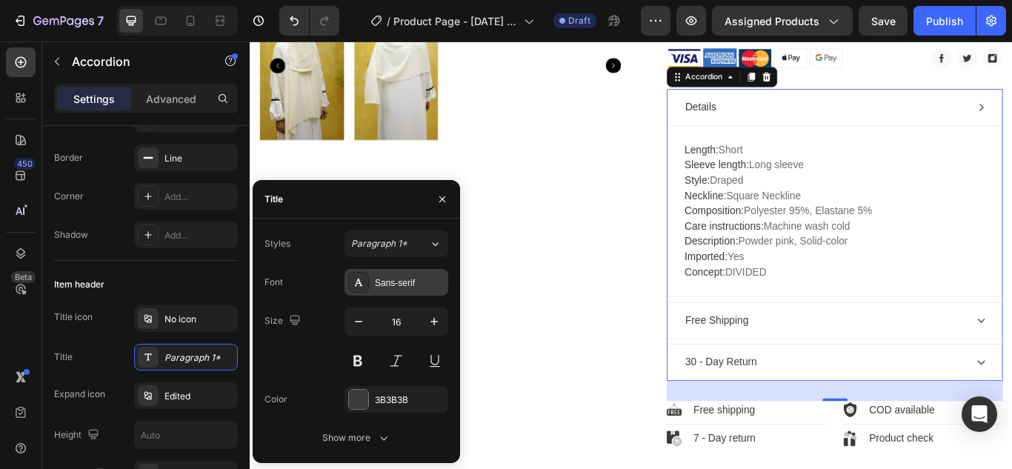
click at [395, 281] on div "Sans-serif" at bounding box center [410, 282] width 70 height 13
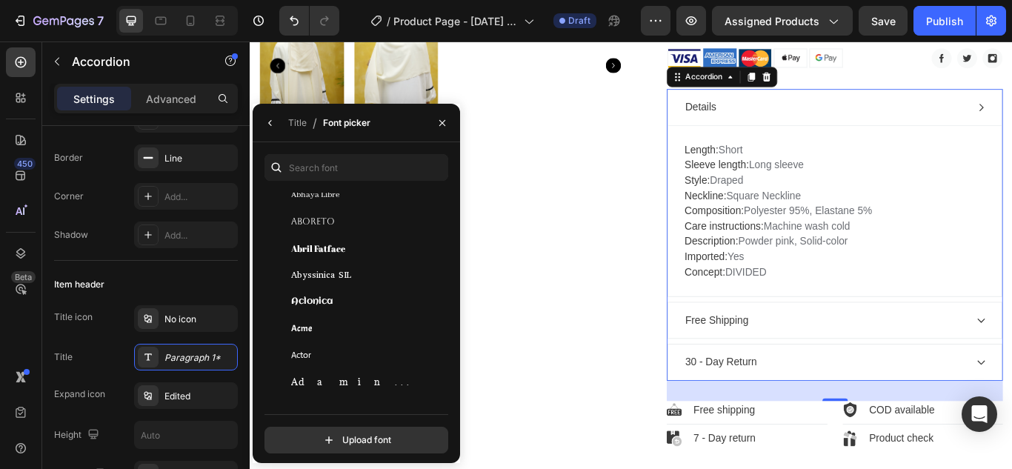
scroll to position [296, 0]
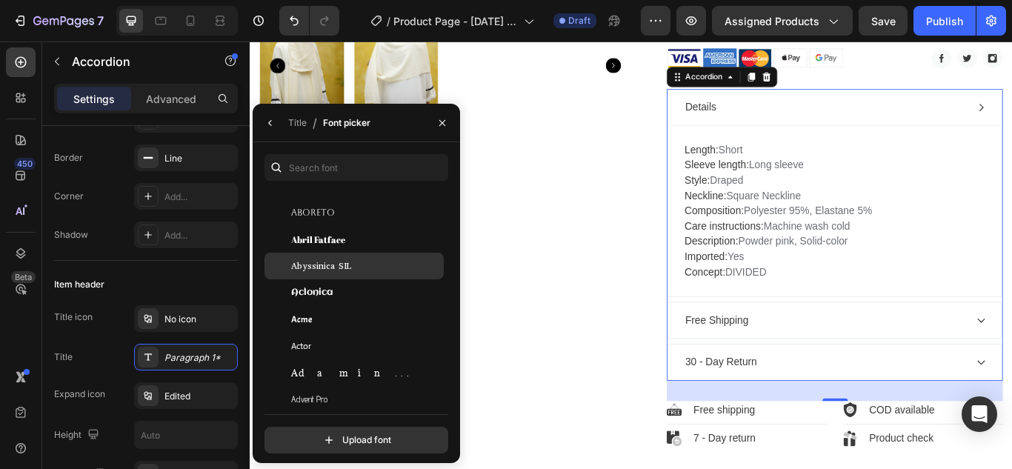
click at [366, 270] on div "Abyssinica SIL" at bounding box center [366, 265] width 150 height 13
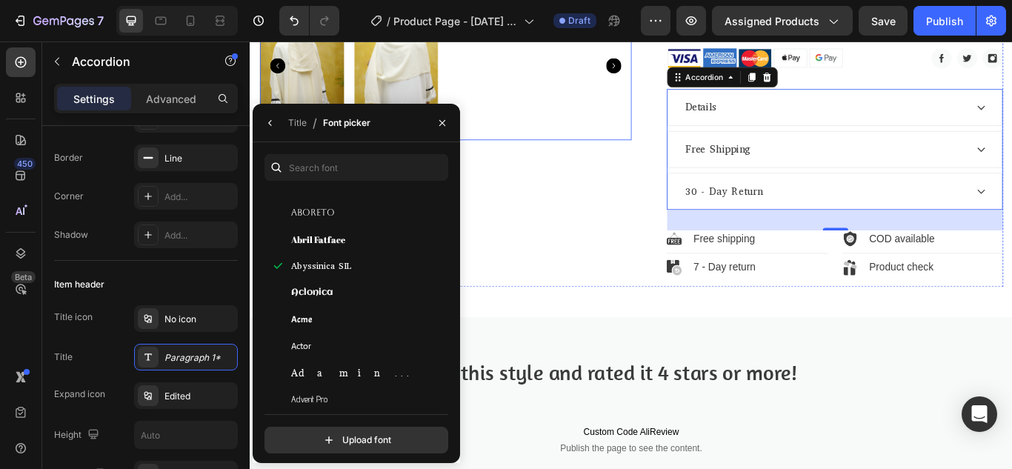
click at [621, 132] on div at bounding box center [477, 69] width 433 height 174
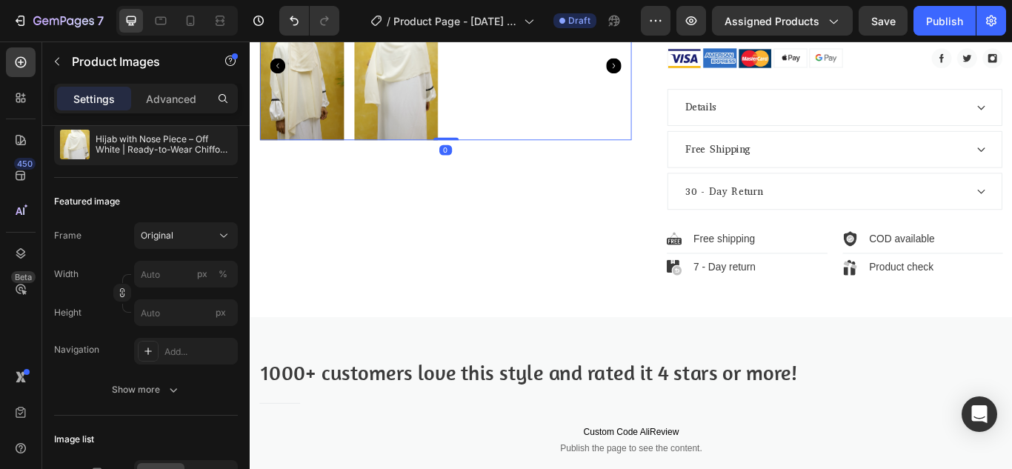
scroll to position [0, 0]
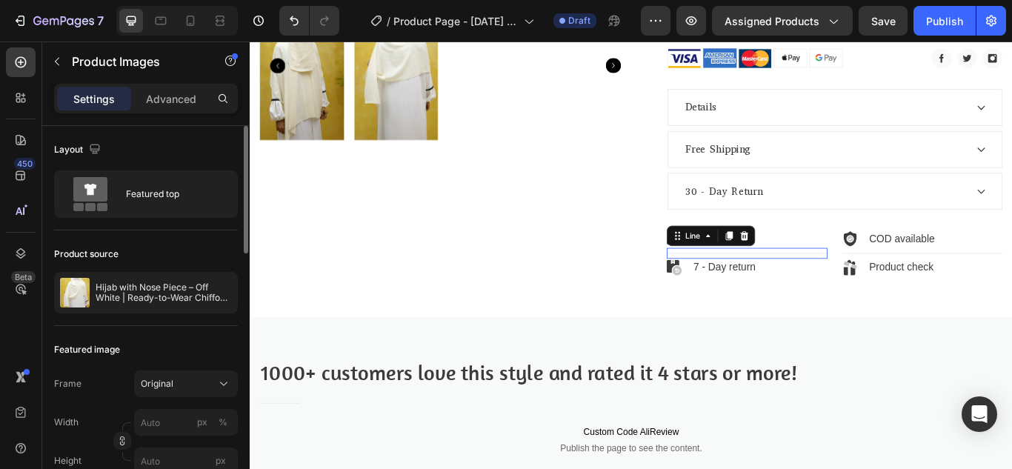
click at [757, 269] on div "Line" at bounding box center [787, 268] width 103 height 24
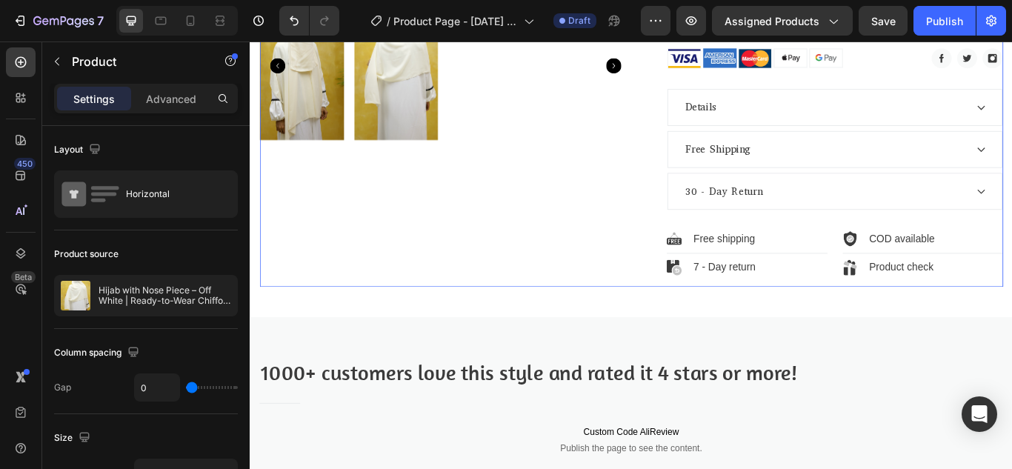
click at [773, 263] on p "Free shipping" at bounding box center [803, 272] width 72 height 18
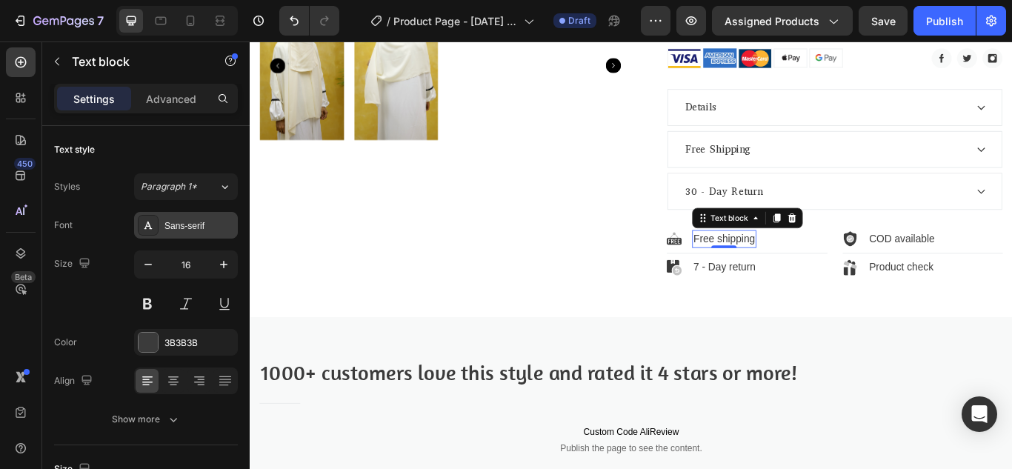
click at [179, 227] on div "Sans-serif" at bounding box center [199, 225] width 70 height 13
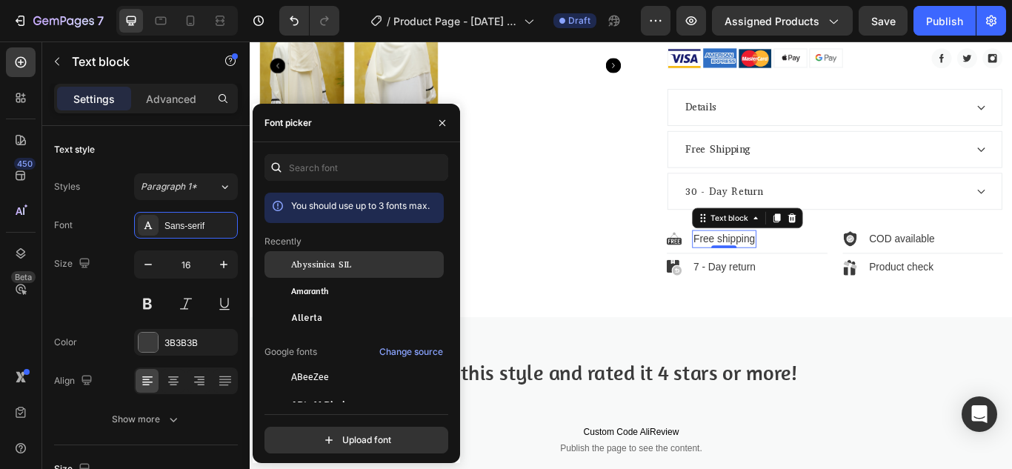
click at [355, 261] on div "Abyssinica SIL" at bounding box center [366, 264] width 150 height 13
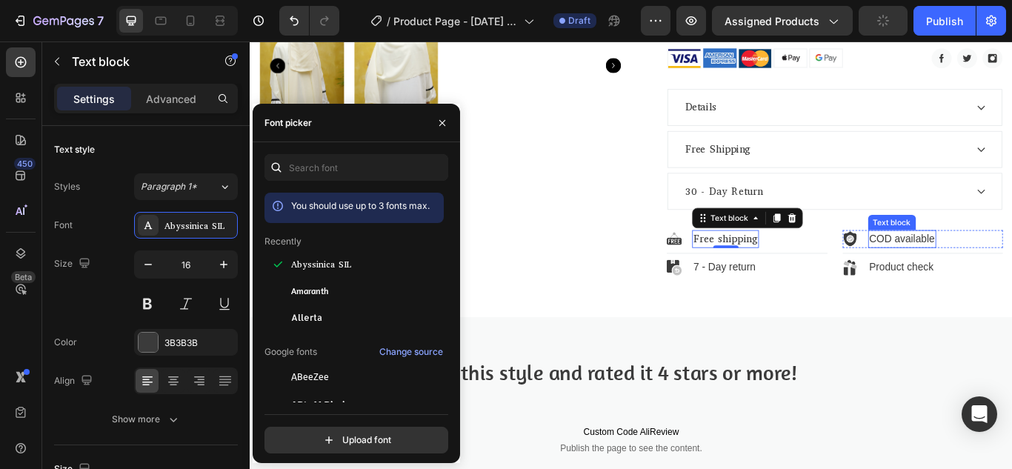
click at [1011, 270] on p "COD available" at bounding box center [1010, 272] width 76 height 18
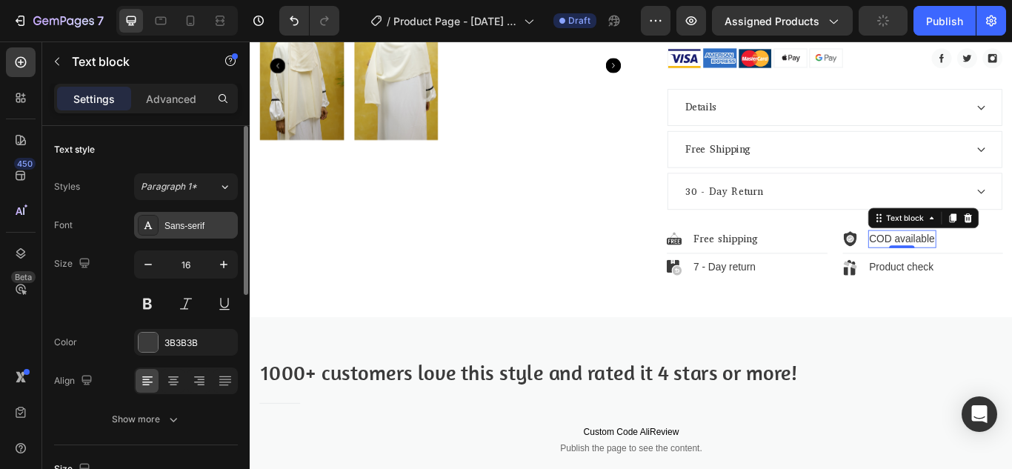
click at [221, 233] on div "Sans-serif" at bounding box center [186, 225] width 104 height 27
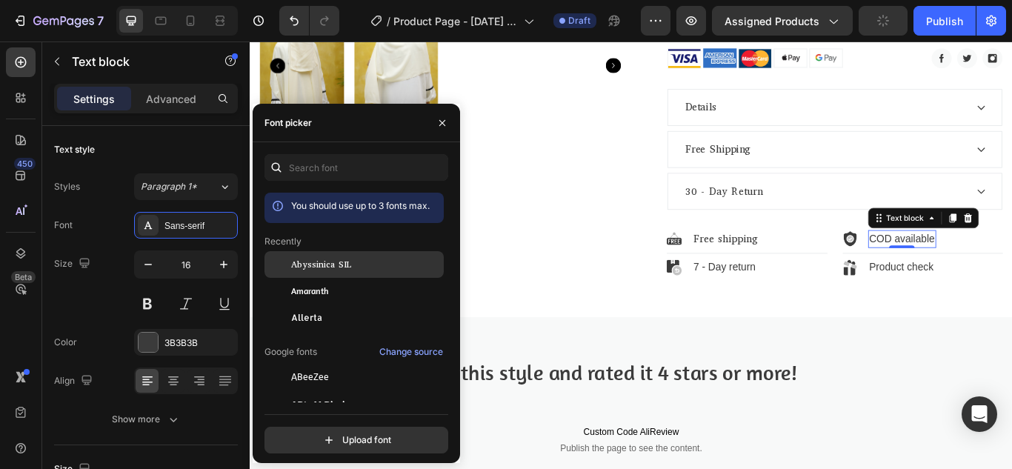
click at [335, 261] on span "Abyssinica SIL" at bounding box center [321, 264] width 60 height 13
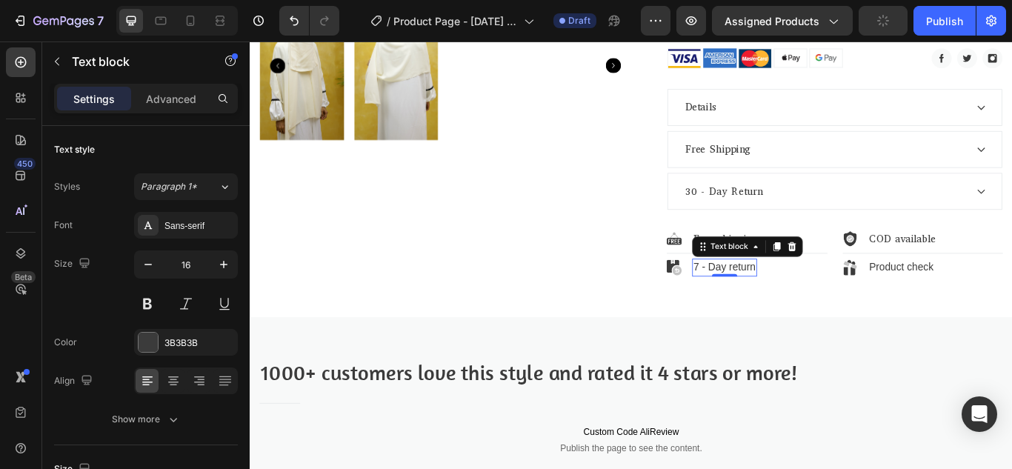
click at [793, 313] on div "7 - Day return Text block 0" at bounding box center [803, 305] width 76 height 21
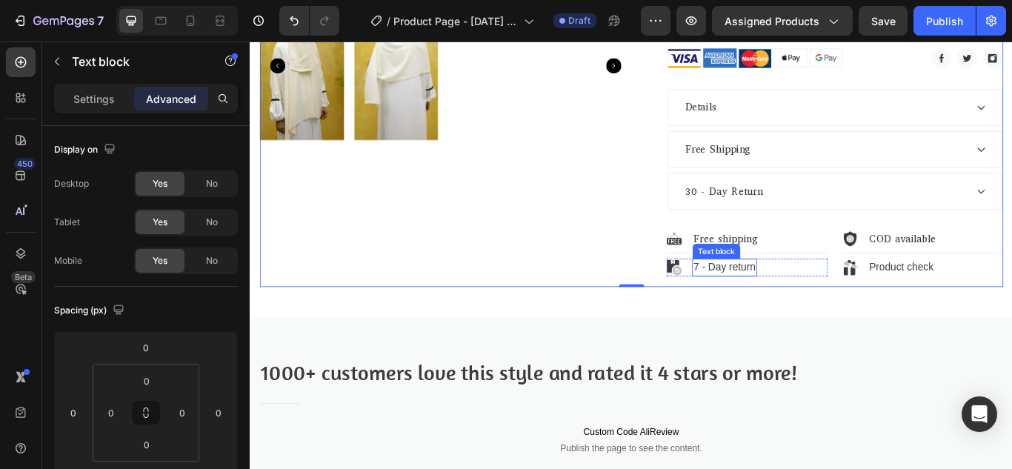
click at [787, 301] on p "7 - Day return" at bounding box center [803, 305] width 73 height 18
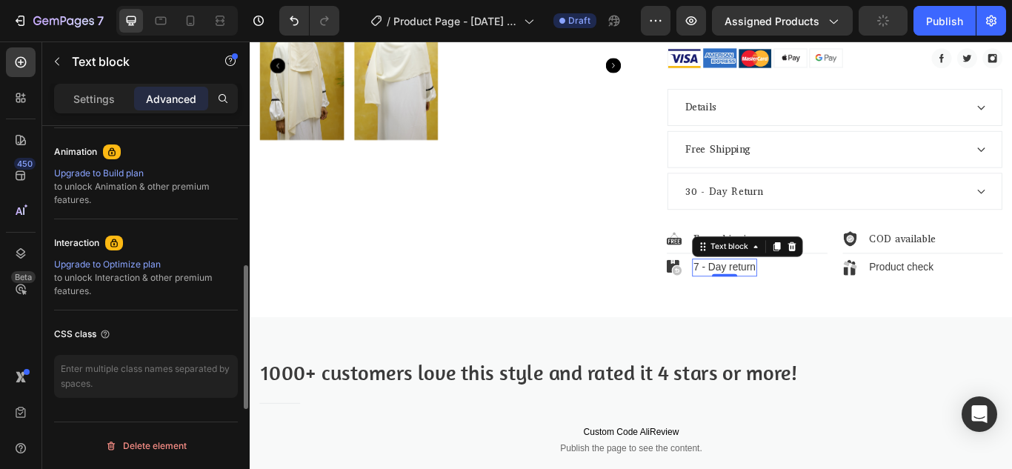
scroll to position [495, 0]
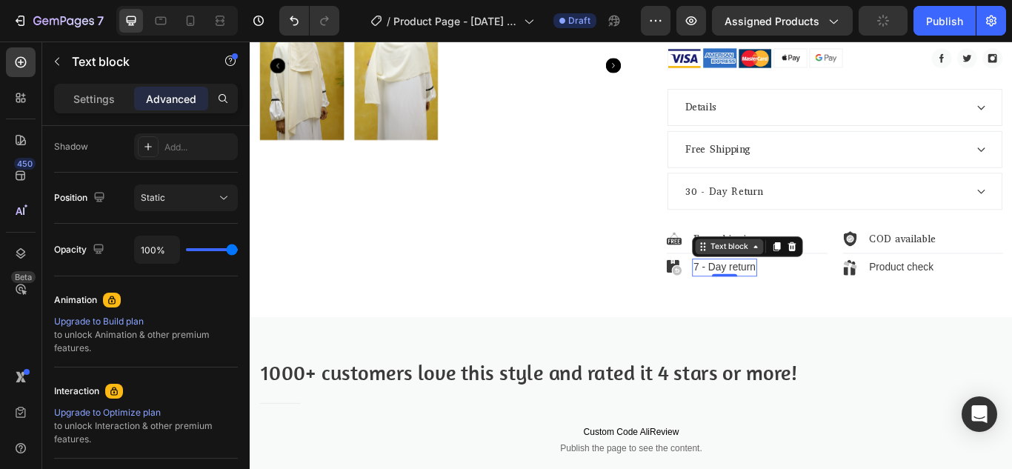
click at [815, 281] on div "Text block" at bounding box center [809, 280] width 50 height 13
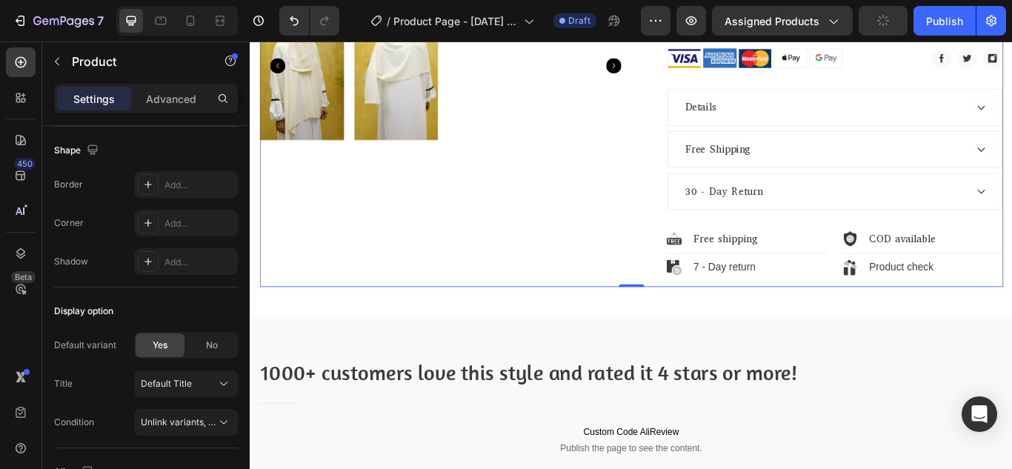
scroll to position [0, 0]
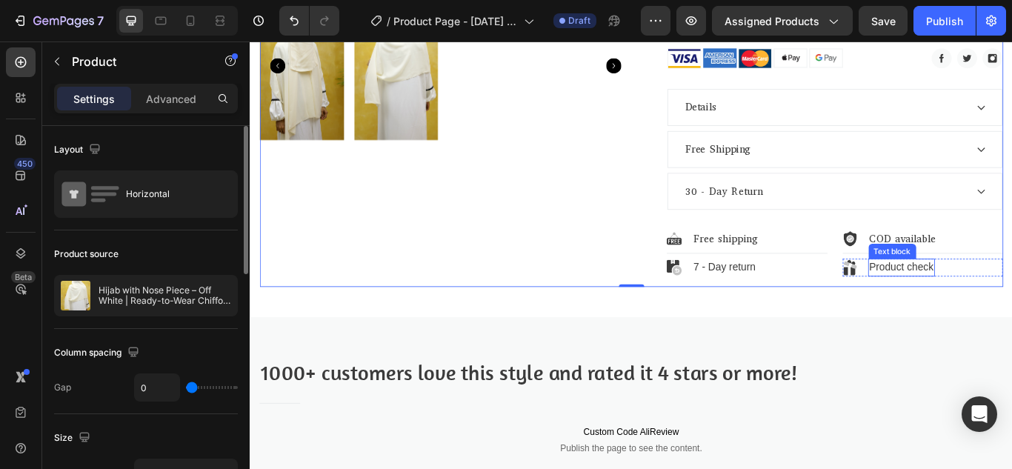
click at [975, 305] on p "Product check" at bounding box center [1009, 305] width 75 height 18
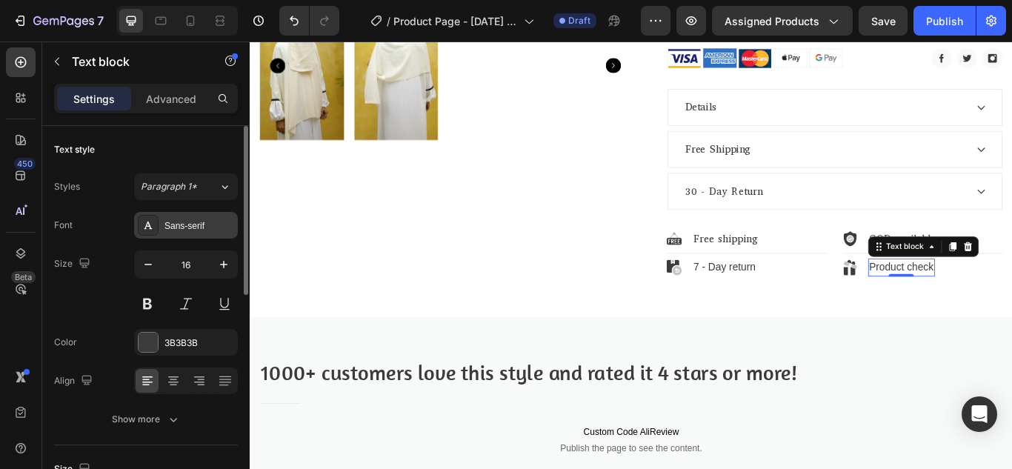
click at [177, 223] on div "Sans-serif" at bounding box center [199, 225] width 70 height 13
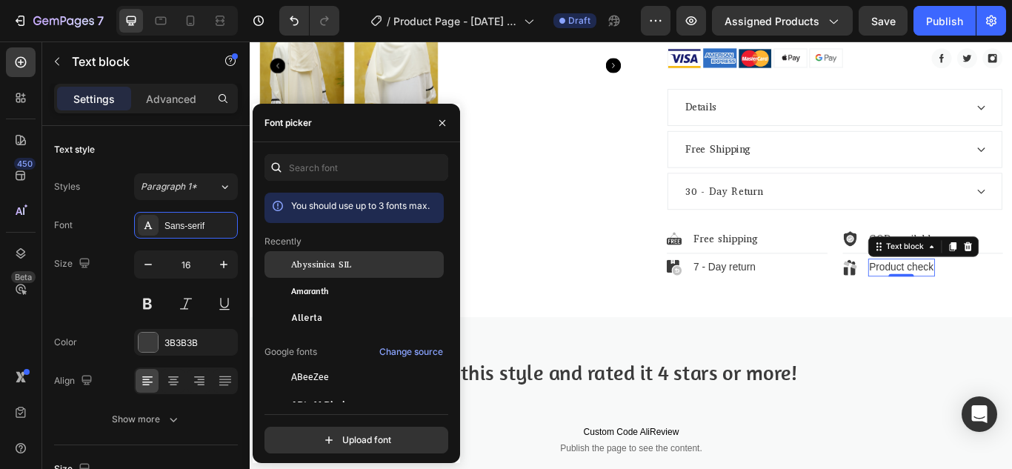
click at [316, 364] on div "Abyssinica SIL" at bounding box center [353, 377] width 179 height 27
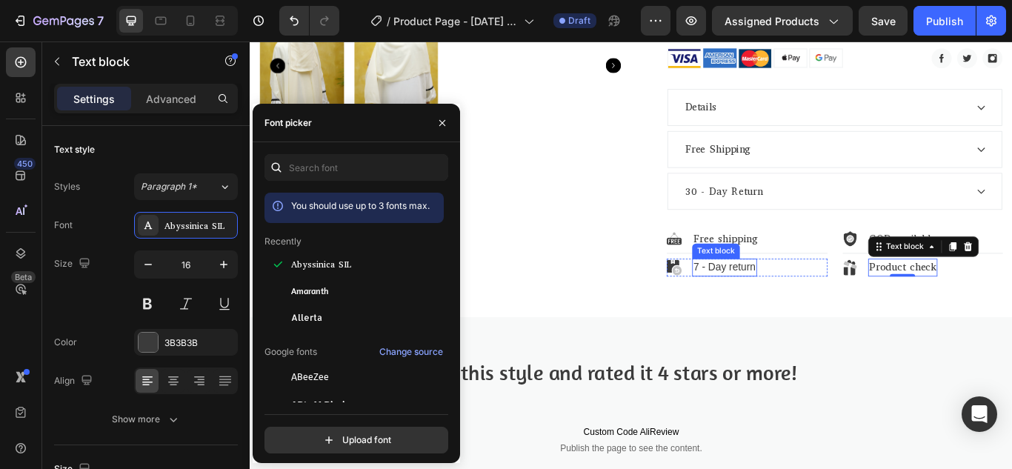
click at [807, 308] on p "7 - Day return" at bounding box center [803, 305] width 73 height 18
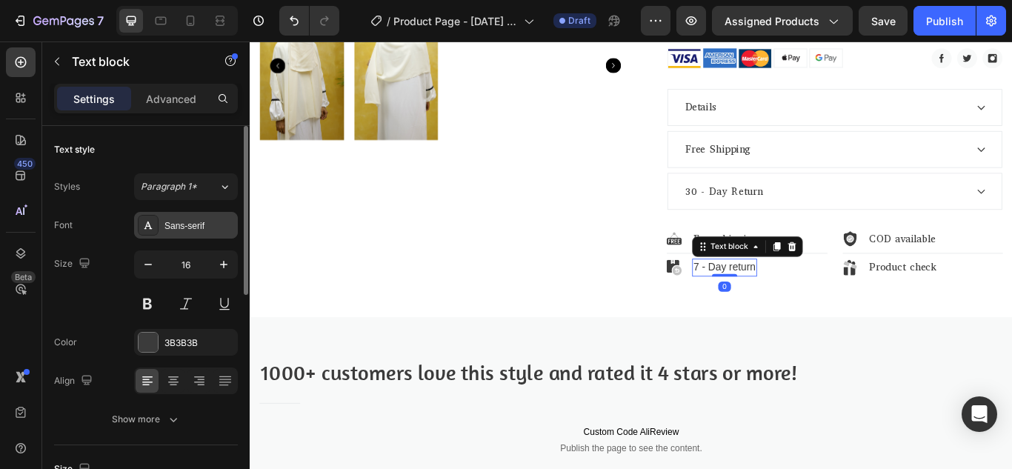
click at [198, 223] on div "Sans-serif" at bounding box center [199, 225] width 70 height 13
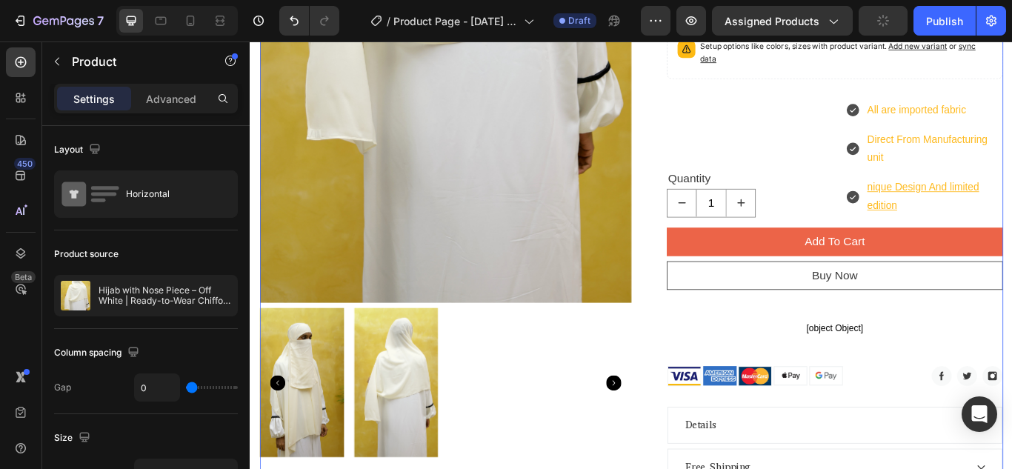
scroll to position [469, 0]
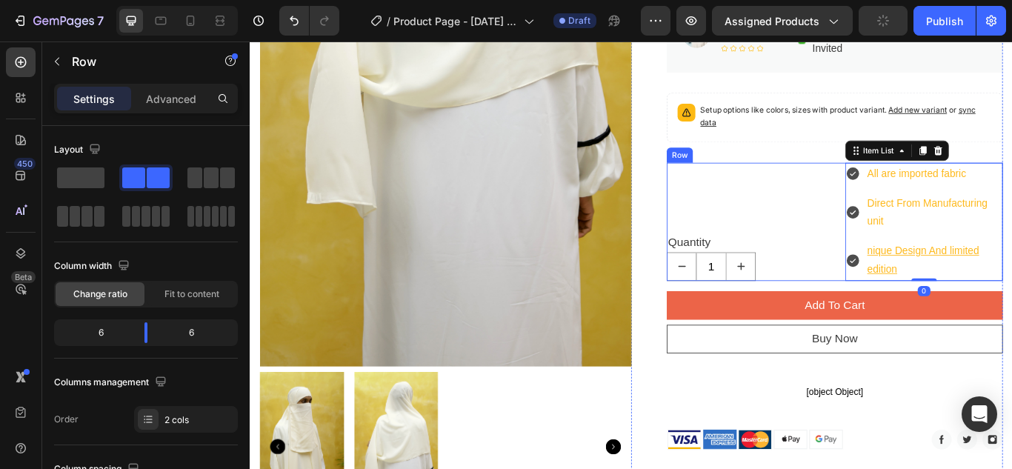
click at [839, 225] on div "Quantity Text block 1 Product Quantity" at bounding box center [828, 252] width 184 height 138
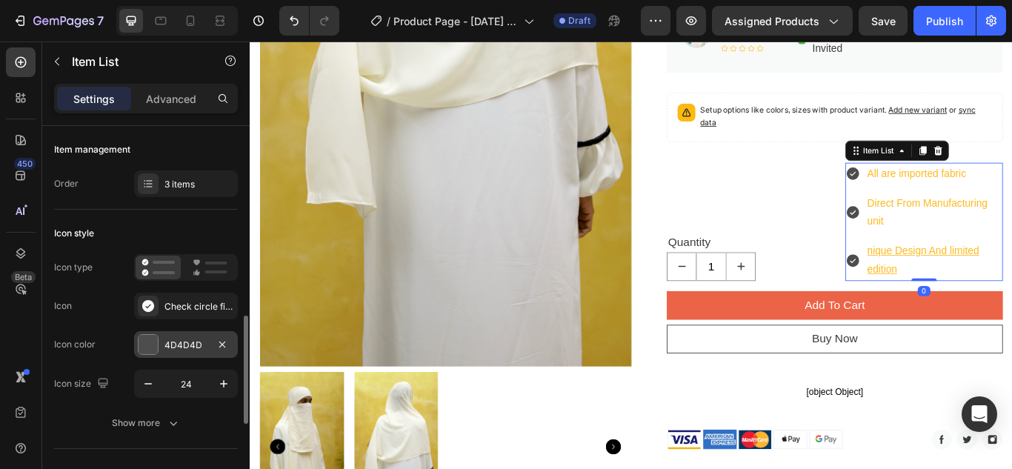
scroll to position [148, 0]
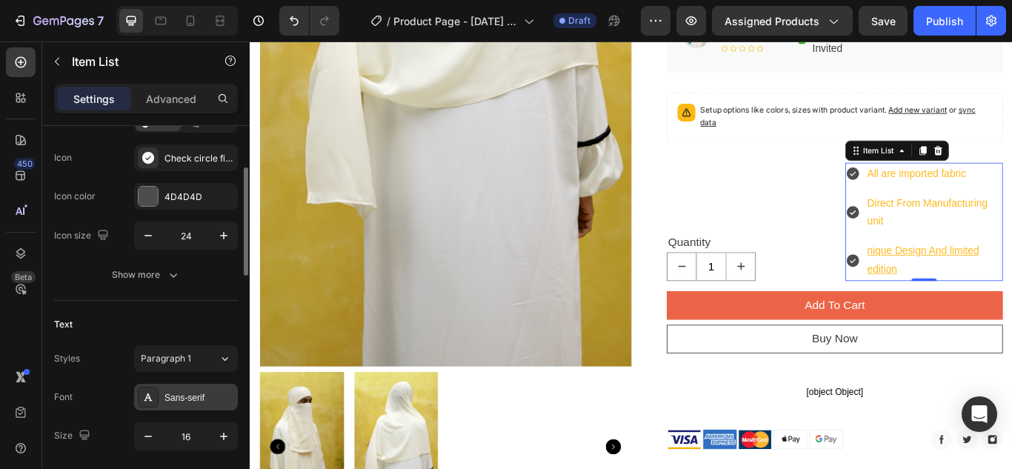
click at [196, 397] on div "Sans-serif" at bounding box center [199, 397] width 70 height 13
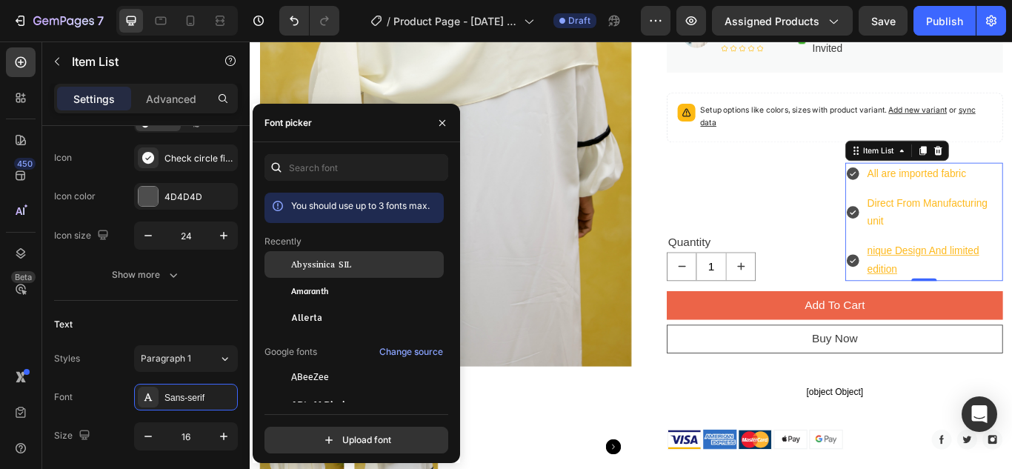
click at [343, 262] on span "Abyssinica SIL" at bounding box center [321, 264] width 60 height 13
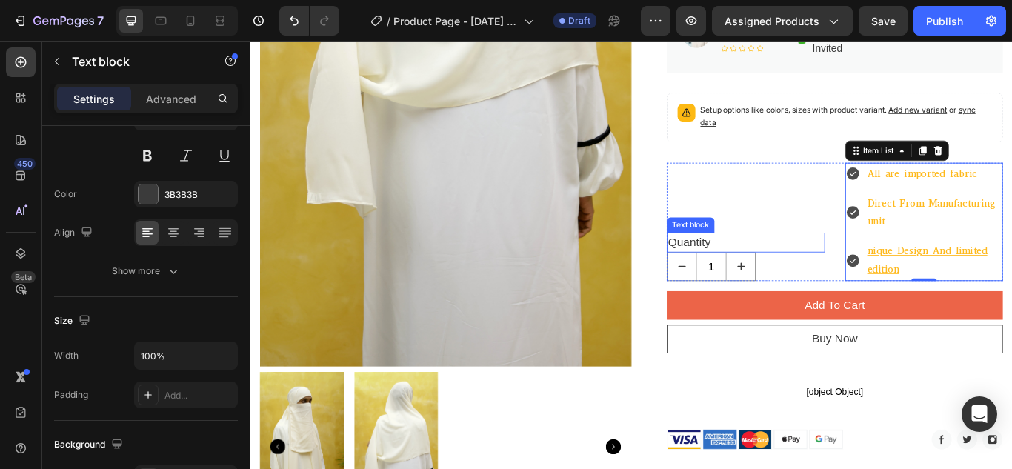
click at [752, 269] on div "Quantity" at bounding box center [828, 275] width 184 height 23
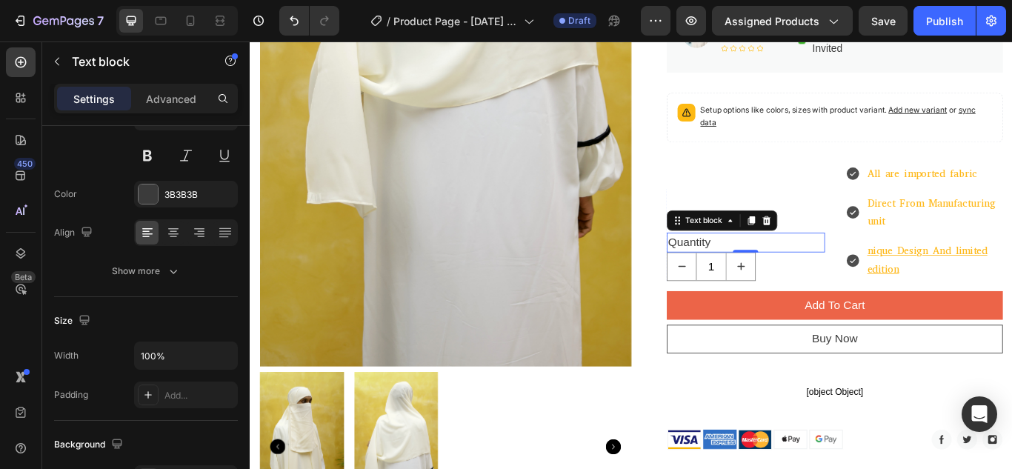
scroll to position [0, 0]
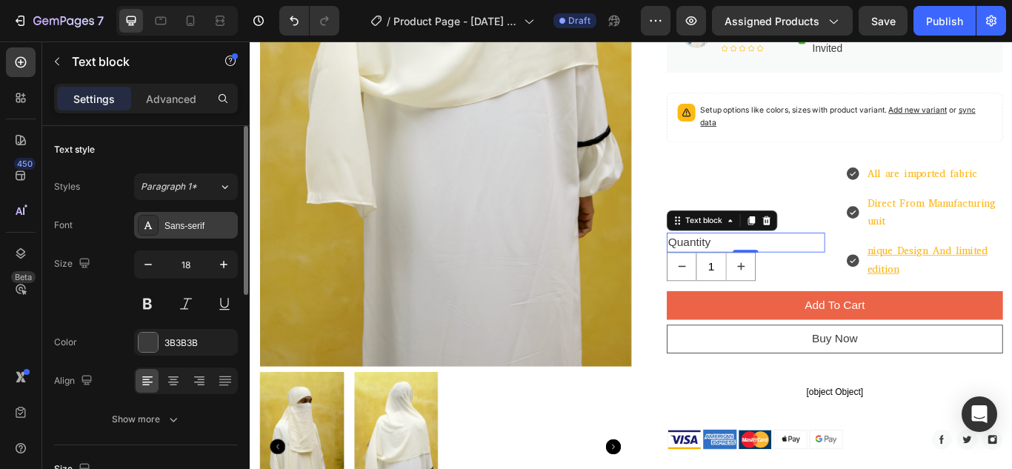
click at [193, 227] on div "Sans-serif" at bounding box center [199, 225] width 70 height 13
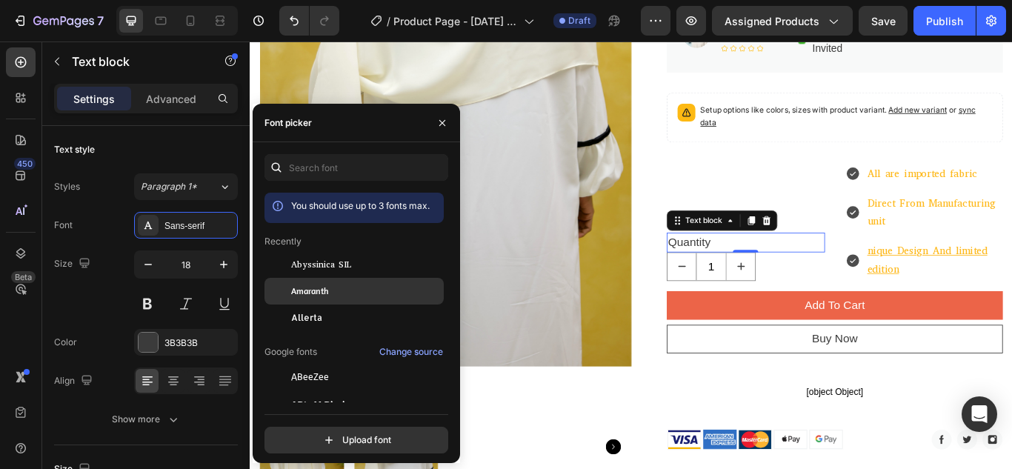
click at [317, 295] on span "Amaranth" at bounding box center [309, 290] width 37 height 13
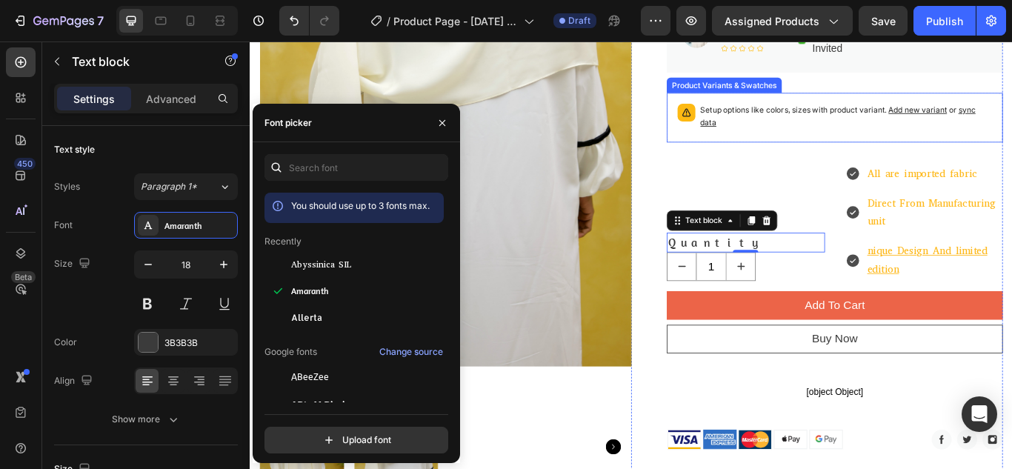
click at [883, 124] on p "Setup options like colors, sizes with product variant. Add new variant or sync …" at bounding box center [945, 129] width 340 height 30
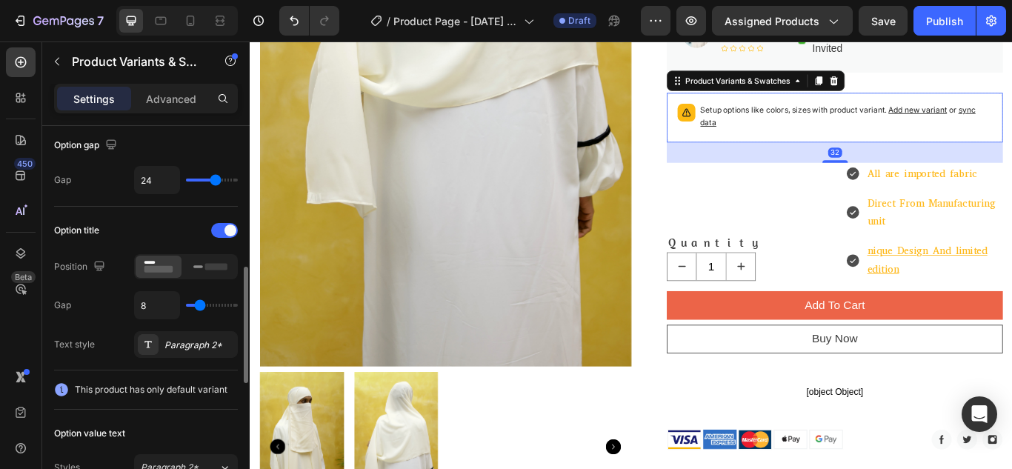
scroll to position [222, 0]
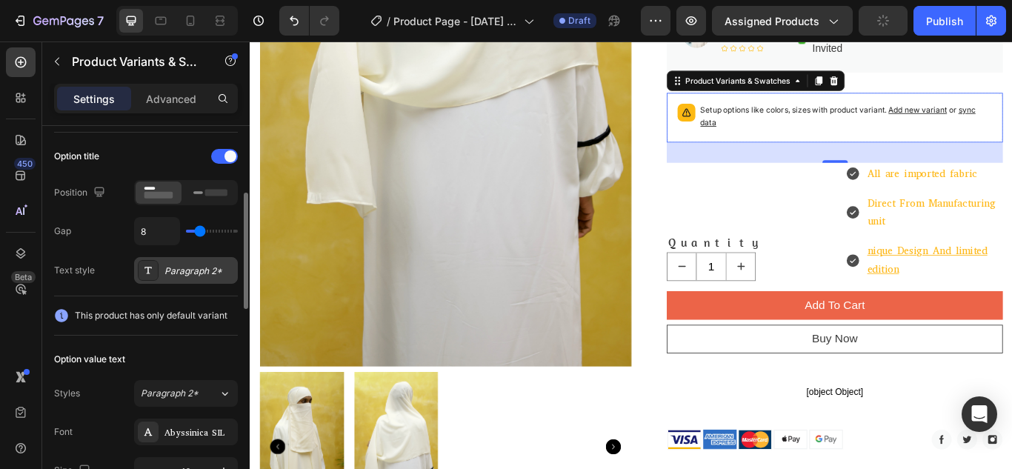
click at [190, 266] on div "Paragraph 2*" at bounding box center [199, 270] width 70 height 13
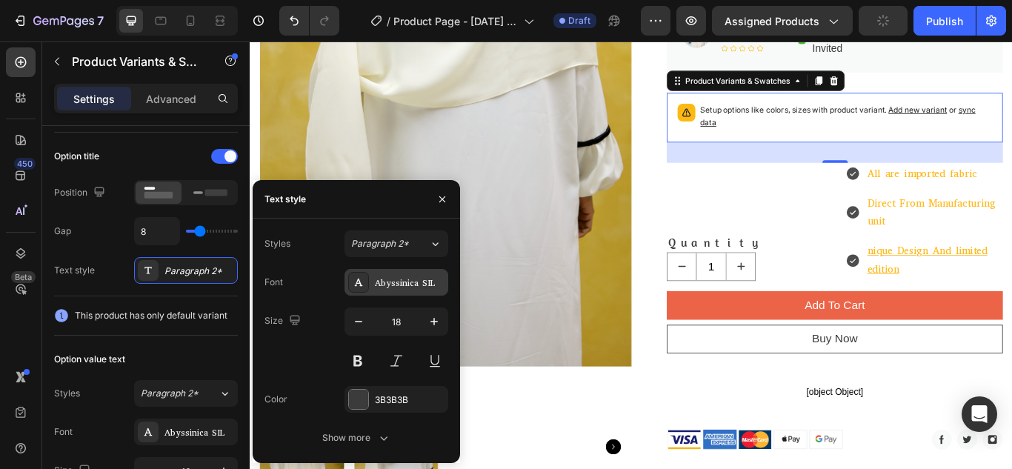
click at [411, 289] on div "Abyssinica SIL" at bounding box center [410, 282] width 70 height 13
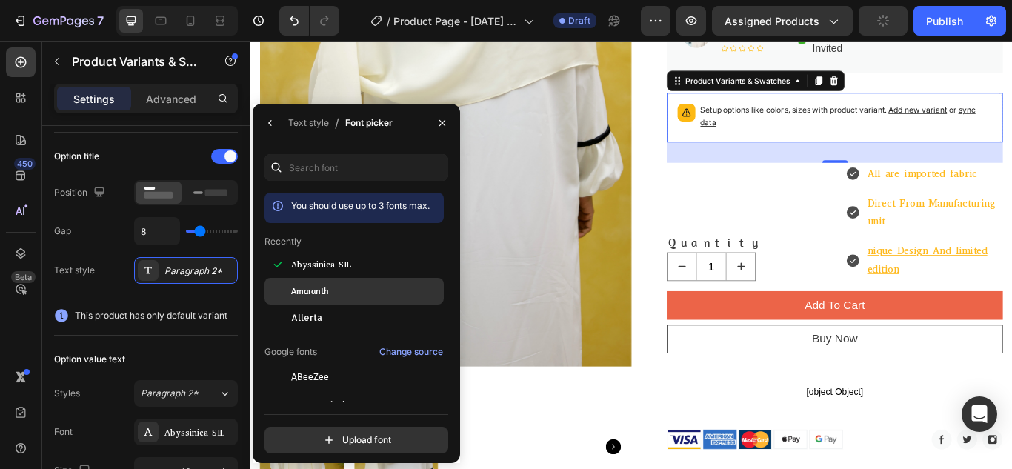
click at [359, 284] on div "Amaranth" at bounding box center [366, 290] width 150 height 13
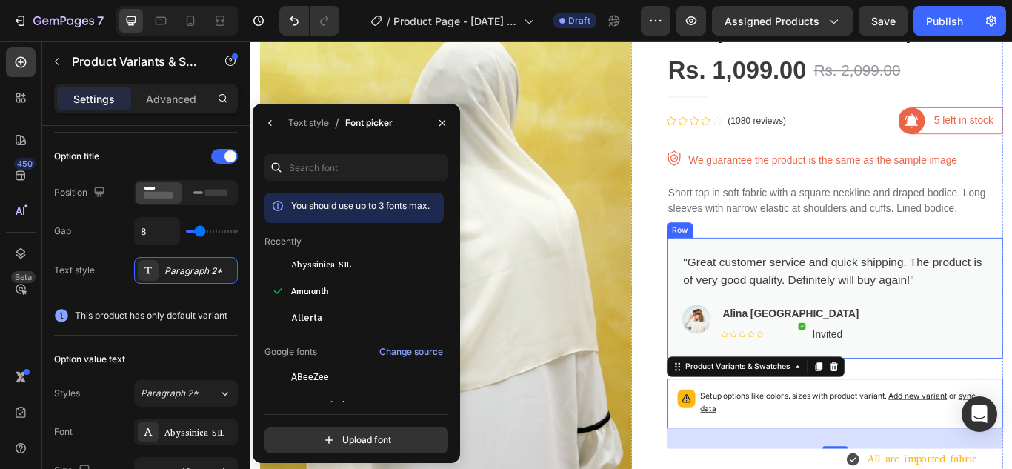
scroll to position [99, 0]
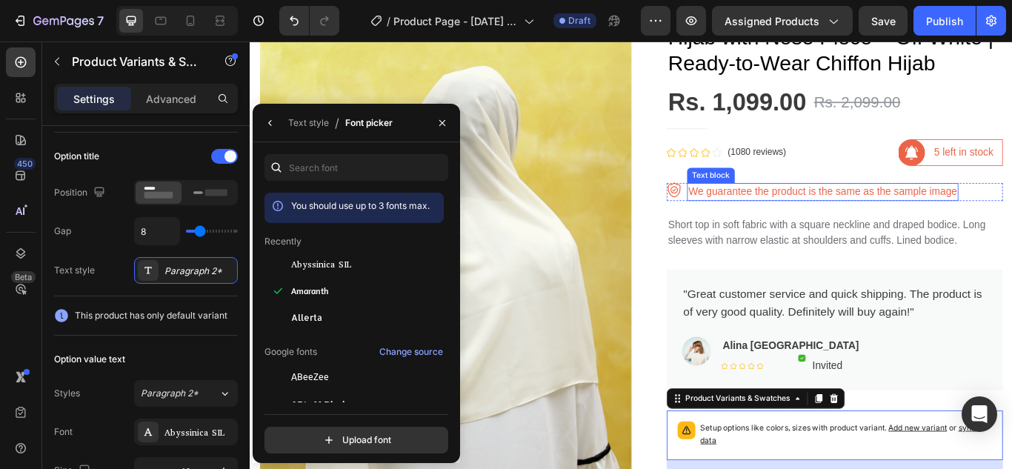
click at [796, 212] on p "We guarantee the product is the same as the sample image" at bounding box center [917, 217] width 313 height 18
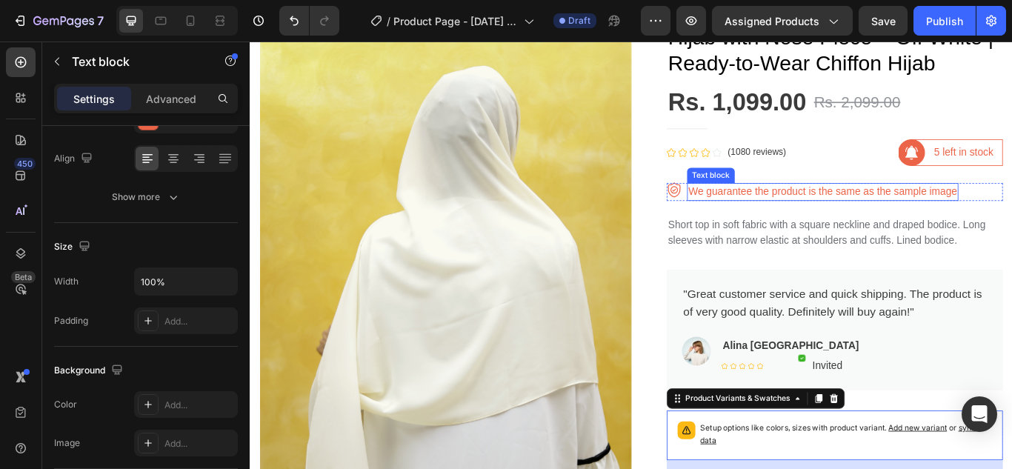
scroll to position [0, 0]
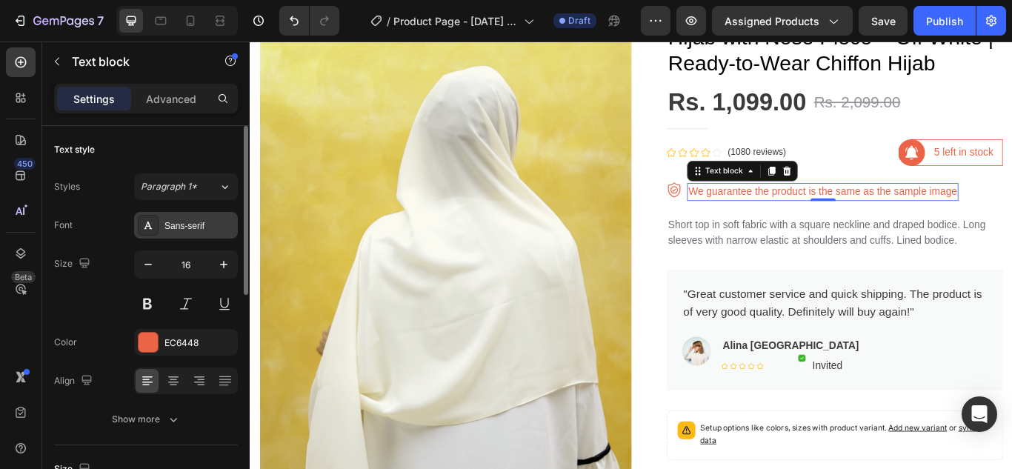
click at [169, 231] on div "Sans-serif" at bounding box center [199, 225] width 70 height 13
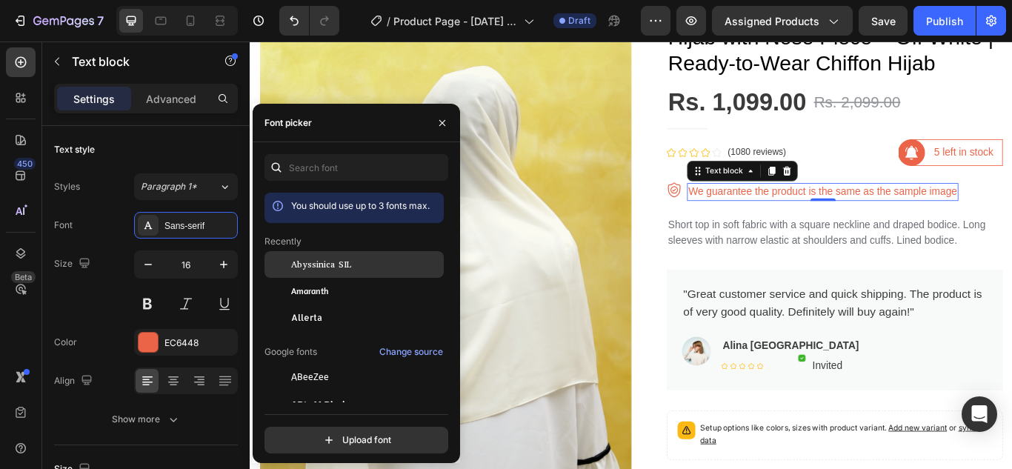
click at [359, 364] on div "Abyssinica SIL" at bounding box center [353, 377] width 179 height 27
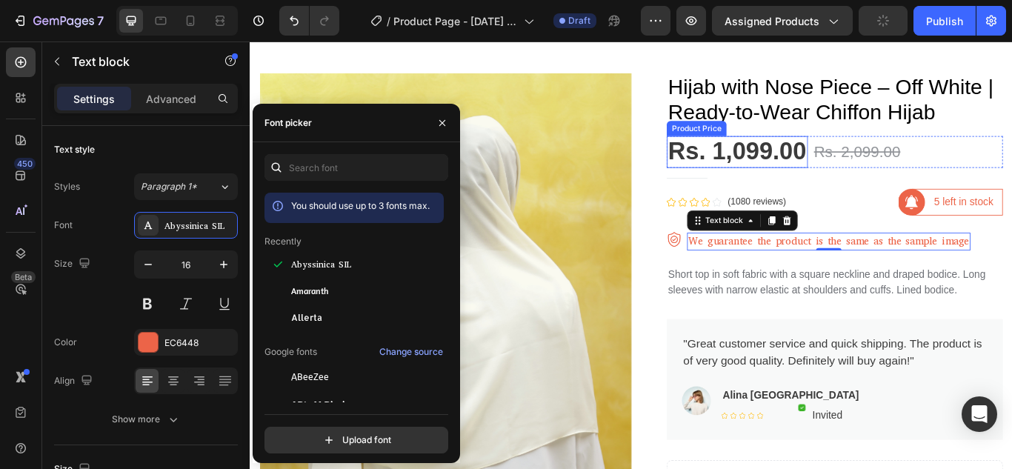
scroll to position [24, 0]
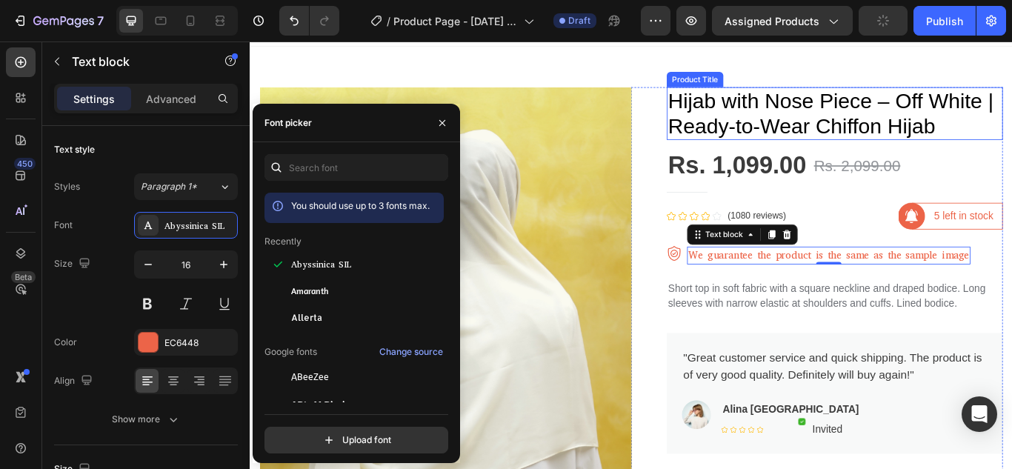
click at [828, 115] on h1 "Hijab with Nose Piece – Off White | Ready-to-Wear Chiffon Hijab" at bounding box center [932, 125] width 392 height 61
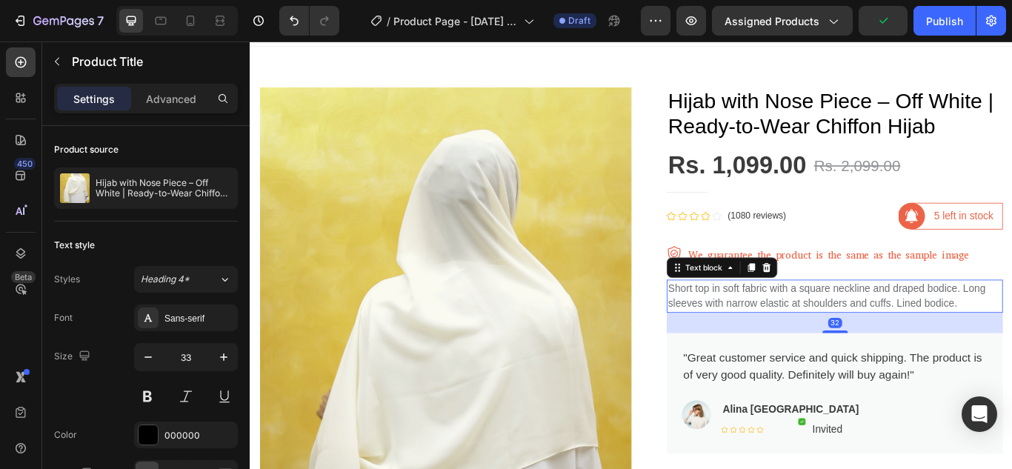
click at [864, 333] on p "Short top in soft fabric with a square neckline and draped bodice. Long sleeves…" at bounding box center [931, 339] width 389 height 36
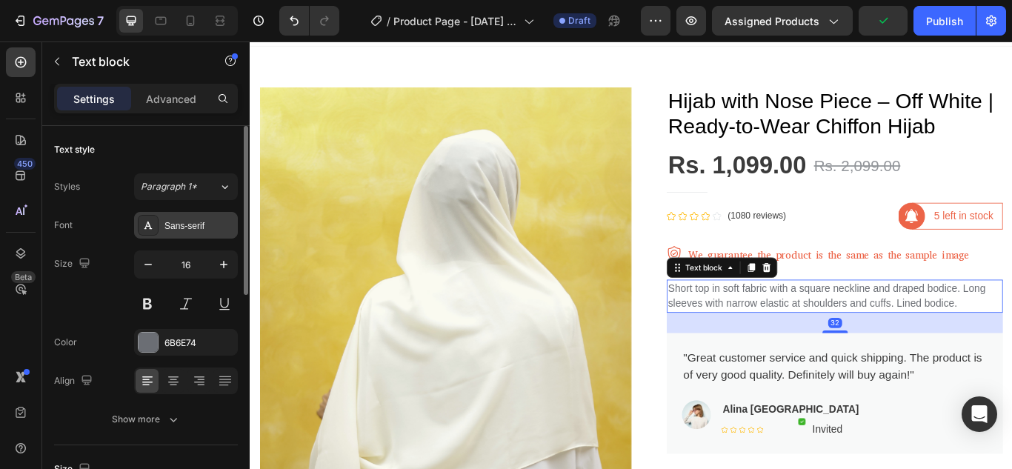
click at [196, 221] on div "Sans-serif" at bounding box center [199, 225] width 70 height 13
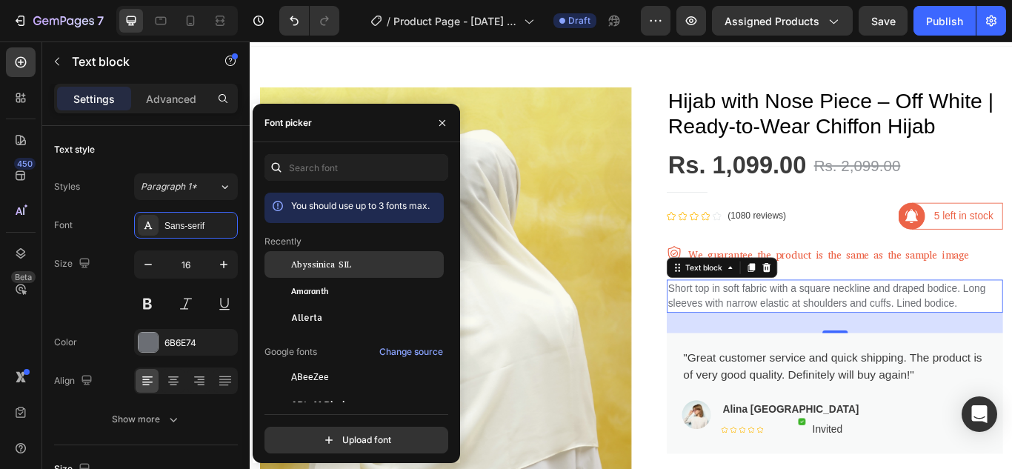
click at [331, 364] on div "Abyssinica SIL" at bounding box center [353, 377] width 179 height 27
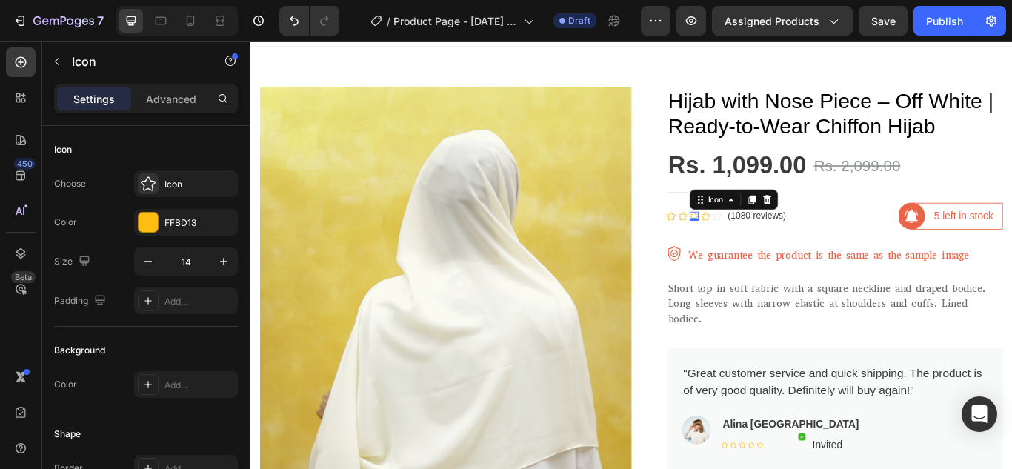
click at [766, 248] on div "Icon 0" at bounding box center [767, 245] width 10 height 10
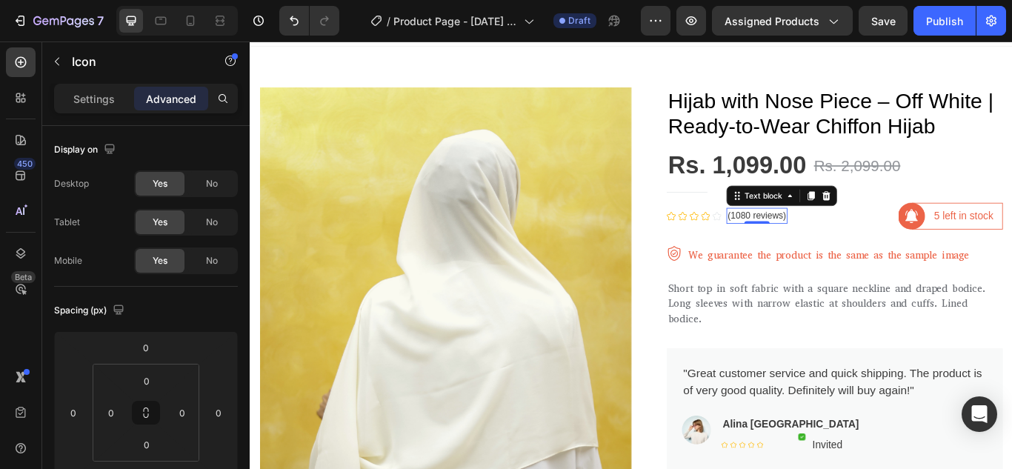
click at [849, 252] on div "(1080 reviews) Text block 0" at bounding box center [840, 245] width 71 height 19
click at [833, 144] on h1 "Hijab with Nose Piece – Off White | Ready-to-Wear Chiffon Hijab" at bounding box center [932, 125] width 392 height 61
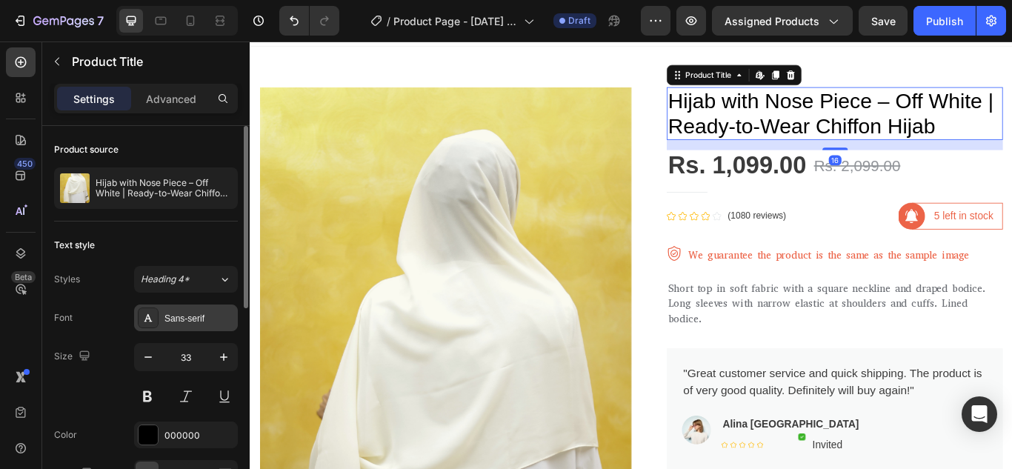
click at [196, 316] on div "Sans-serif" at bounding box center [199, 318] width 70 height 13
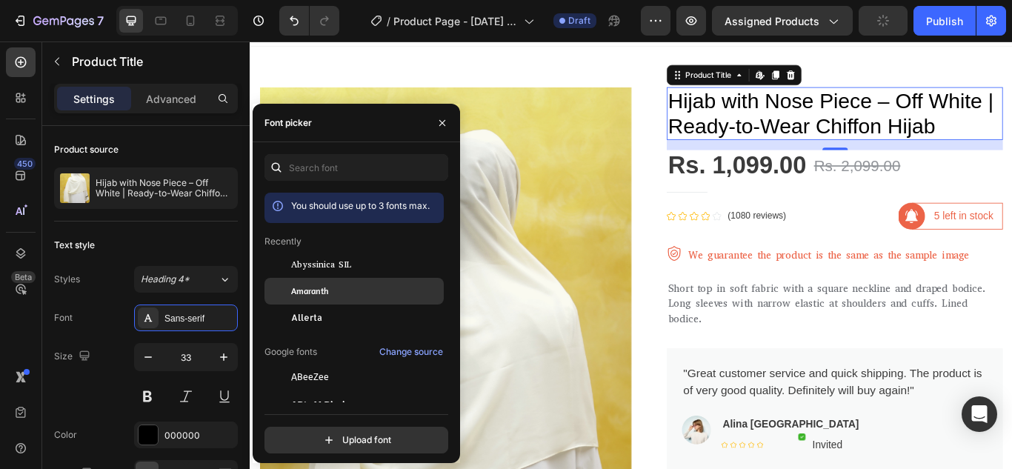
scroll to position [74, 0]
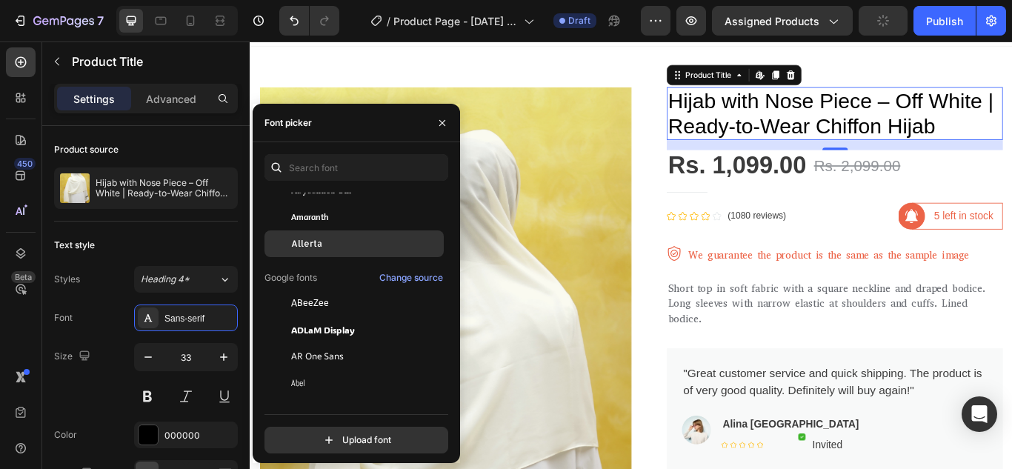
click at [368, 450] on div "Allerta" at bounding box center [353, 463] width 179 height 27
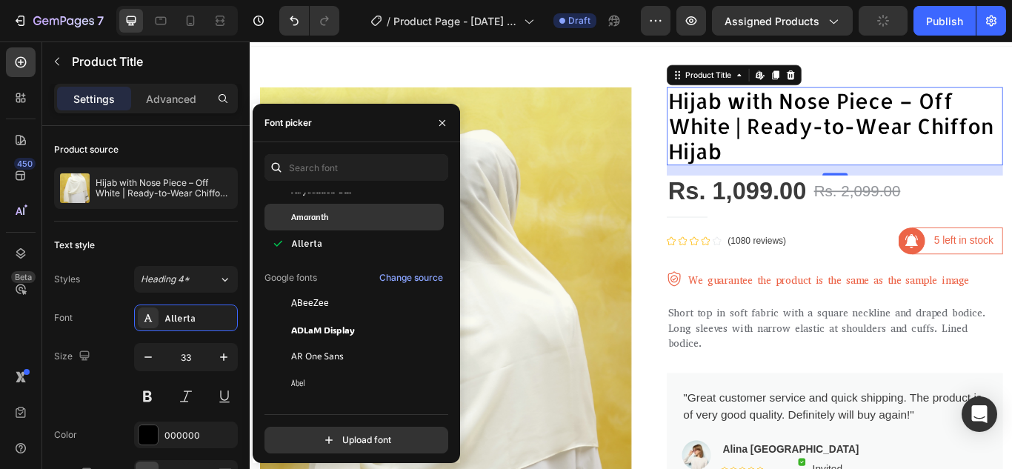
click at [368, 214] on div "Amaranth" at bounding box center [366, 216] width 150 height 13
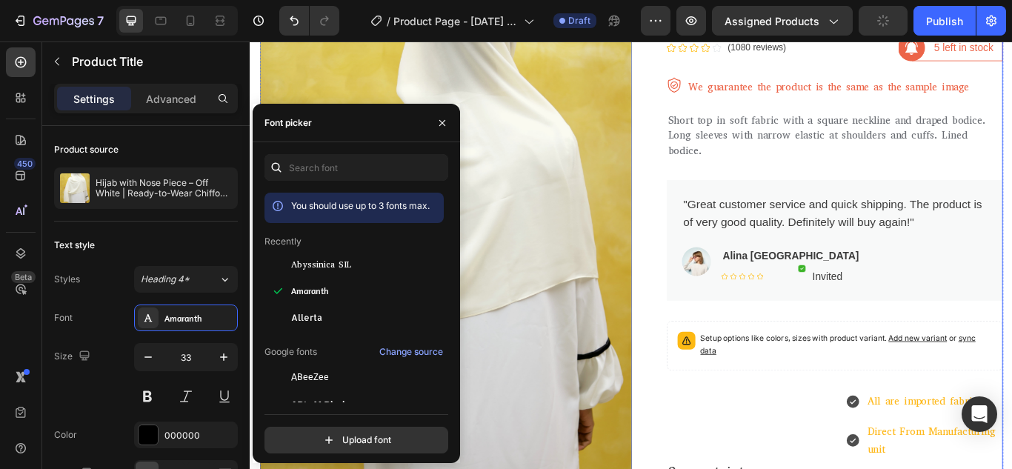
scroll to position [247, 0]
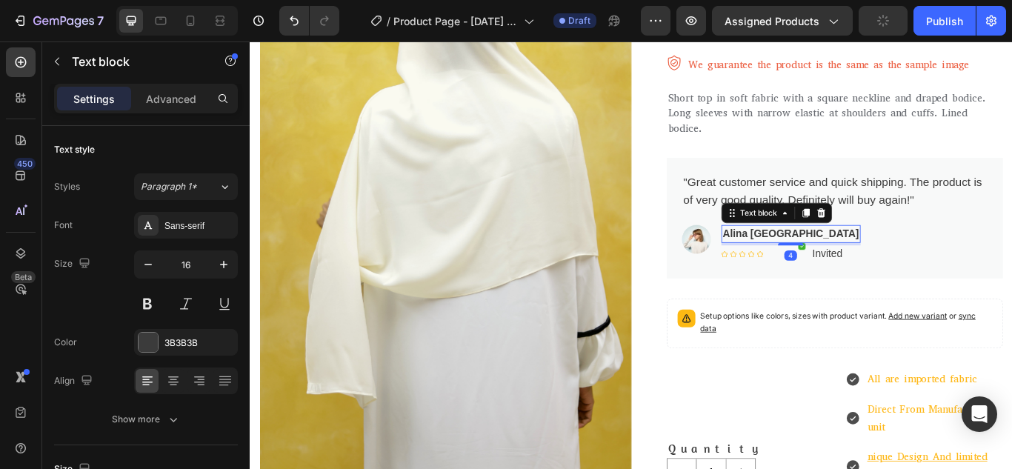
click at [838, 267] on p "Alina [GEOGRAPHIC_DATA]" at bounding box center [880, 266] width 159 height 18
click at [189, 236] on div "Sans-serif" at bounding box center [186, 225] width 104 height 27
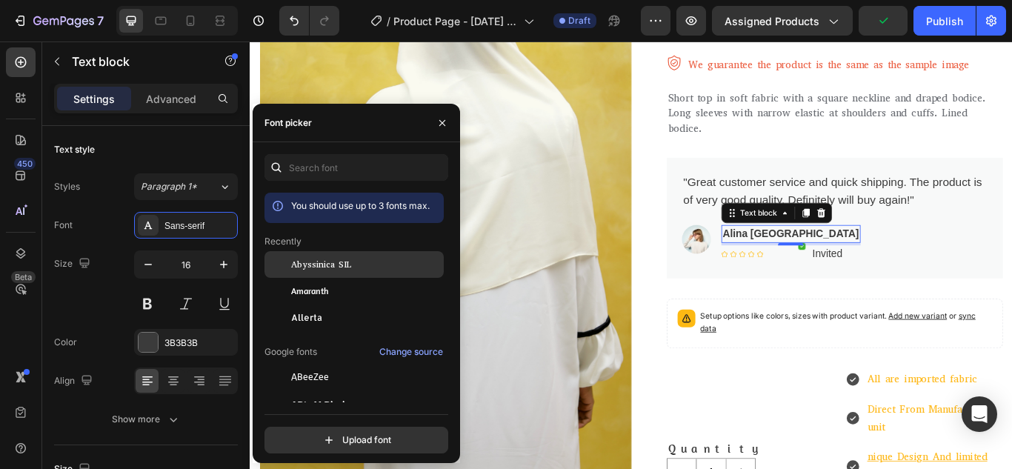
click at [336, 259] on span "Abyssinica SIL" at bounding box center [321, 264] width 60 height 13
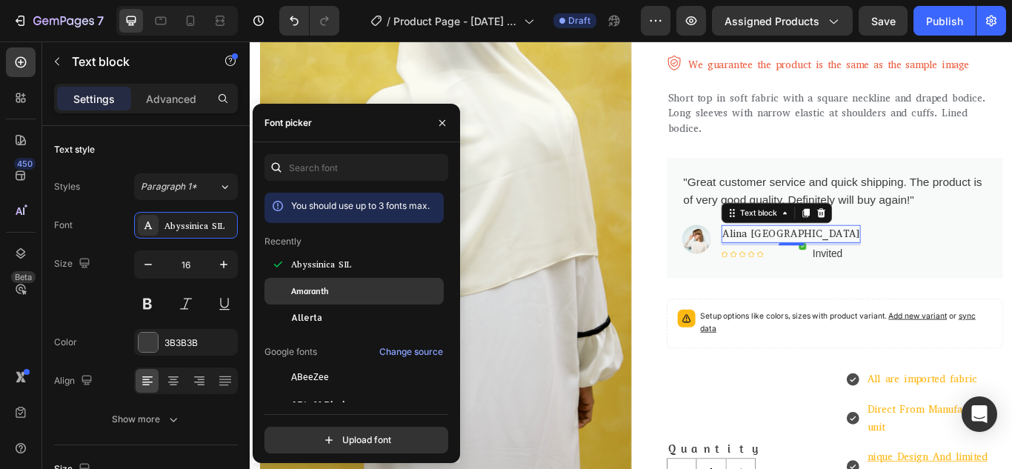
click at [339, 444] on div "Amaranth" at bounding box center [353, 457] width 179 height 27
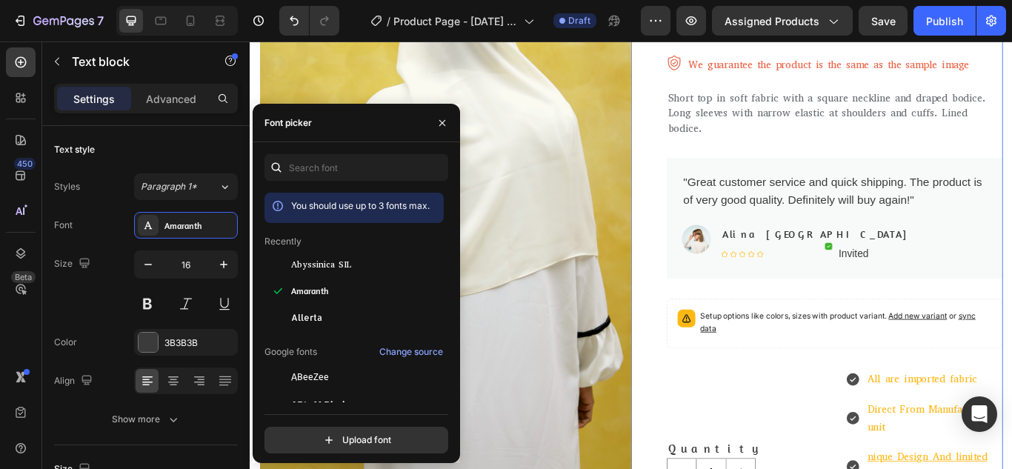
click at [724, 356] on div "Hijab with Nose Piece – Off White | Ready-to-Wear Chiffon Hijab Product Title R…" at bounding box center [910, 442] width 433 height 1139
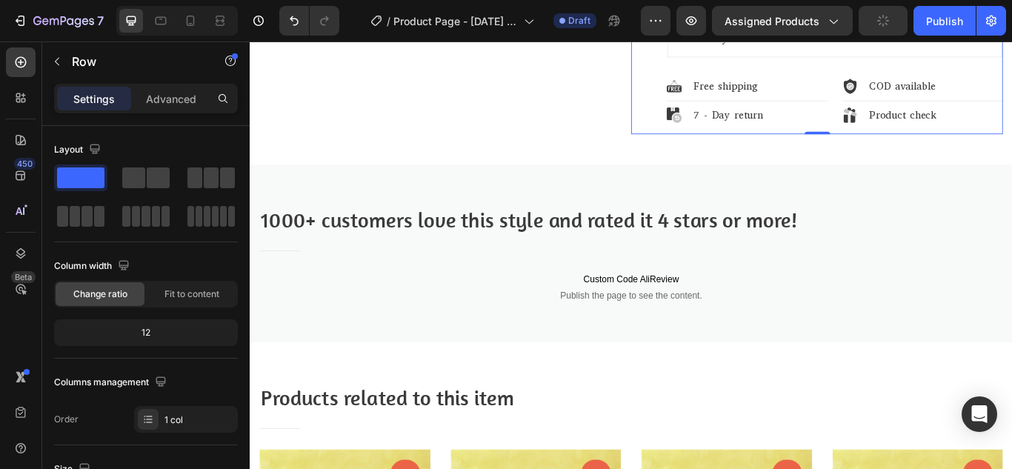
scroll to position [1135, 0]
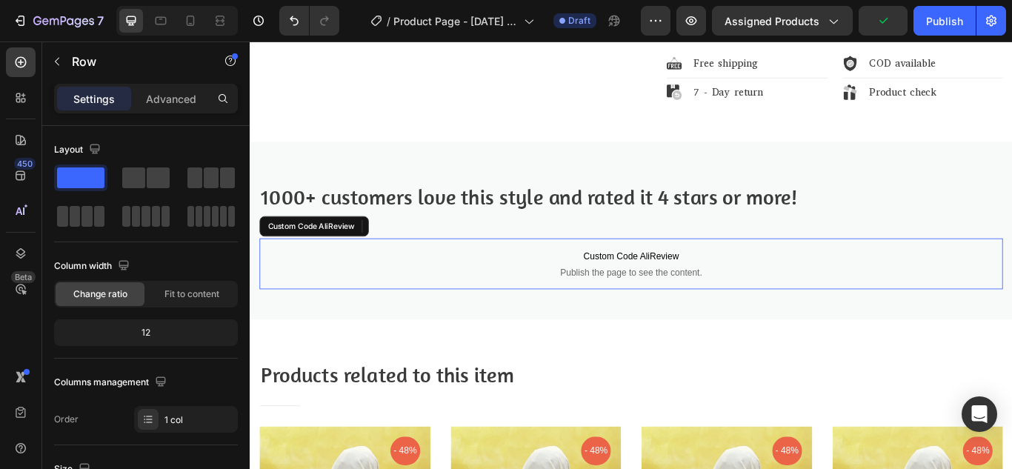
click at [677, 313] on span "Publish the page to see the content." at bounding box center [694, 311] width 867 height 15
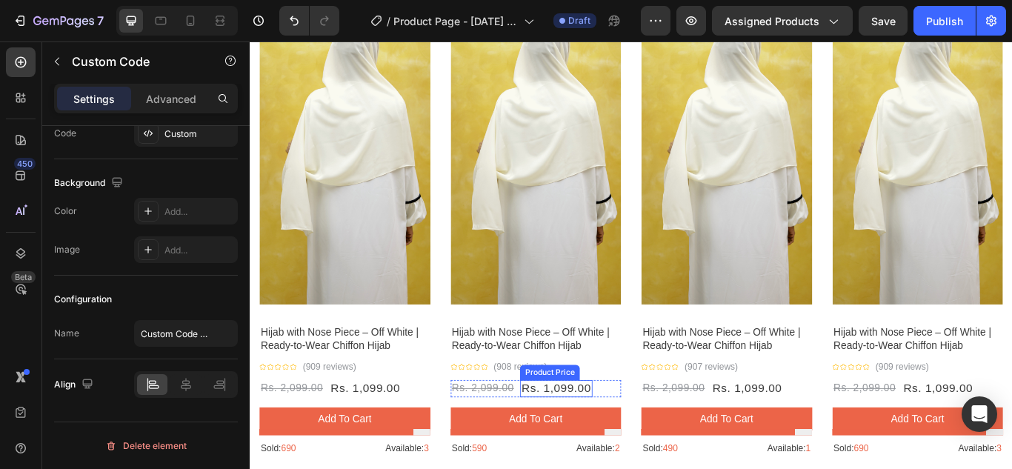
scroll to position [1654, 0]
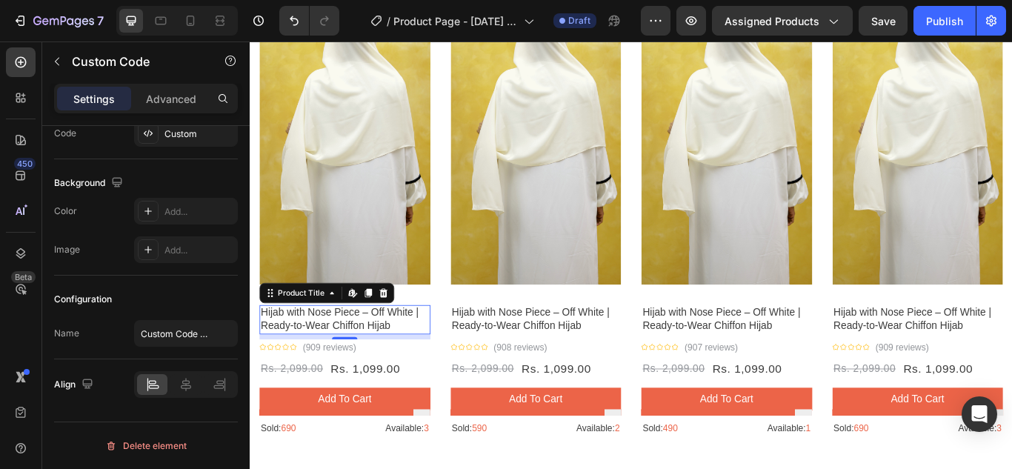
click at [352, 351] on h1 "Hijab with Nose Piece – Off White | Ready-to-Wear Chiffon Hijab" at bounding box center [360, 366] width 199 height 34
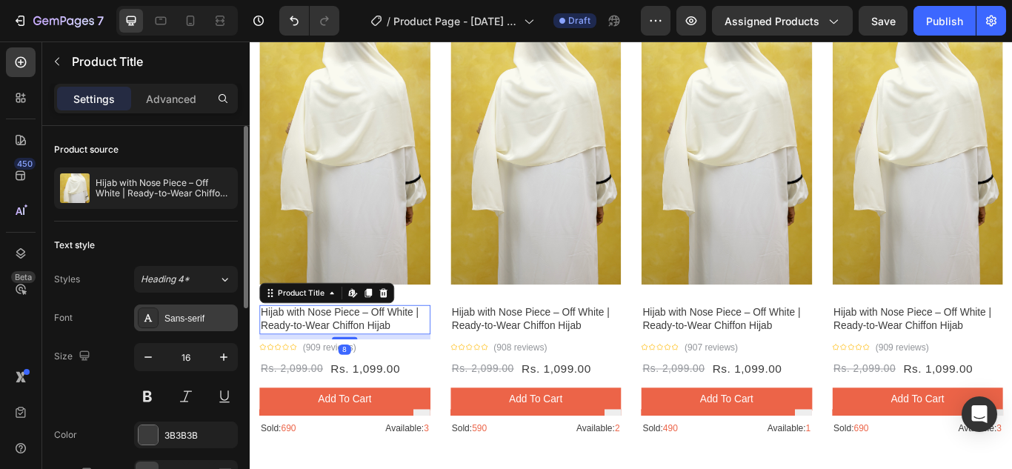
click at [204, 319] on div "Sans-serif" at bounding box center [199, 318] width 70 height 13
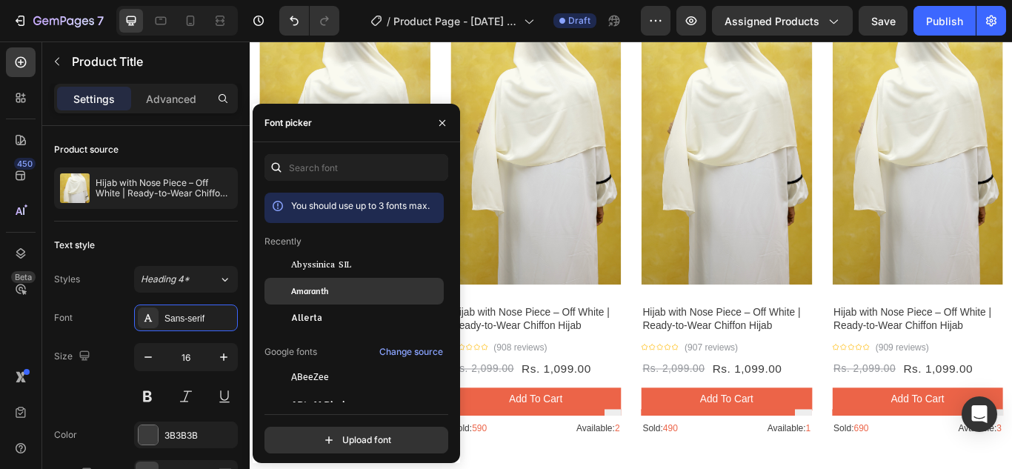
click at [329, 290] on div "Amaranth" at bounding box center [366, 290] width 150 height 13
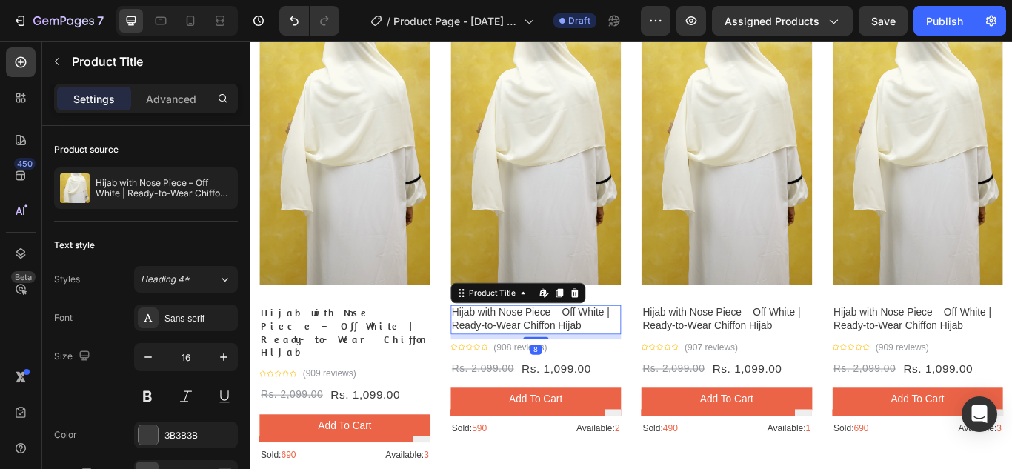
click at [513, 361] on h1 "Hijab with Nose Piece – Off White | Ready-to-Wear Chiffon Hijab" at bounding box center [583, 366] width 199 height 34
click at [190, 312] on div "Sans-serif" at bounding box center [199, 318] width 70 height 13
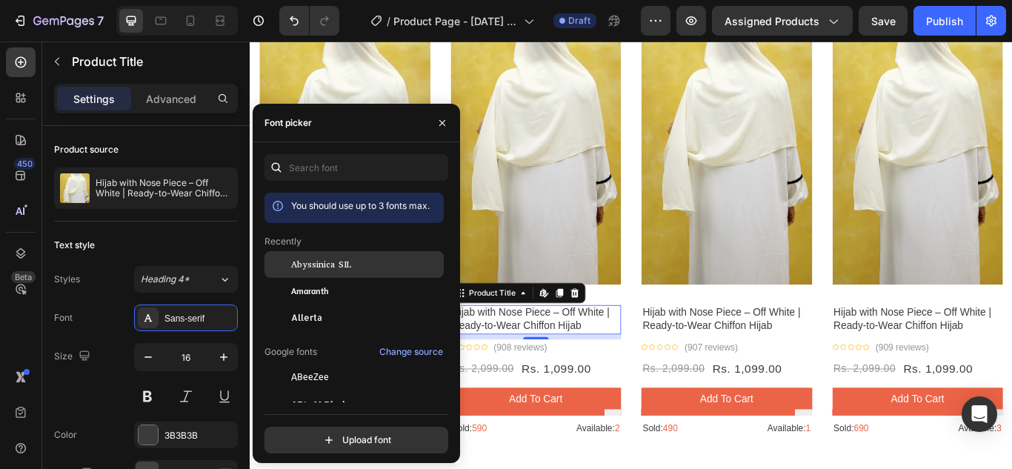
click at [333, 270] on span "Abyssinica SIL" at bounding box center [321, 264] width 60 height 13
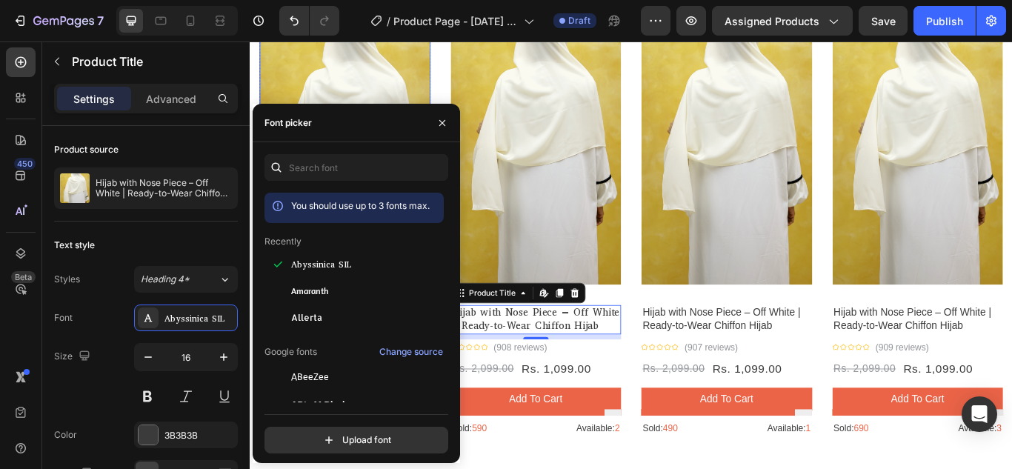
click at [445, 97] on img at bounding box center [360, 148] width 199 height 353
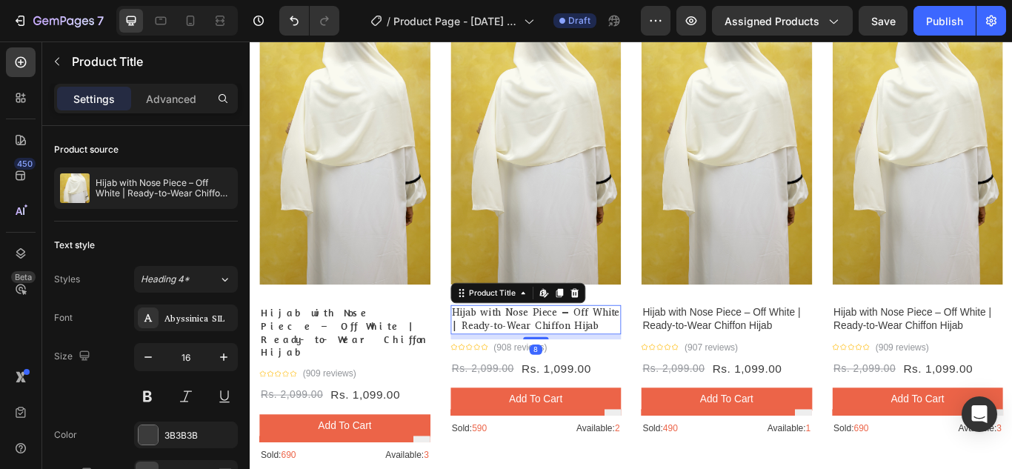
click at [622, 356] on h1 "Hijab with Nose Piece – Off White | Ready-to-Wear Chiffon Hijab" at bounding box center [583, 366] width 199 height 34
click at [186, 314] on div "Abyssinica SIL" at bounding box center [199, 318] width 70 height 13
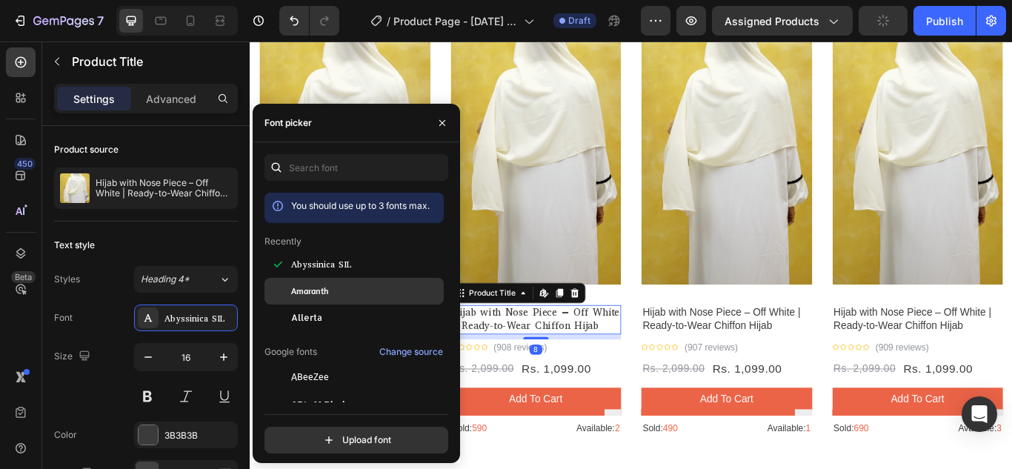
click at [296, 288] on span "Amaranth" at bounding box center [309, 290] width 37 height 13
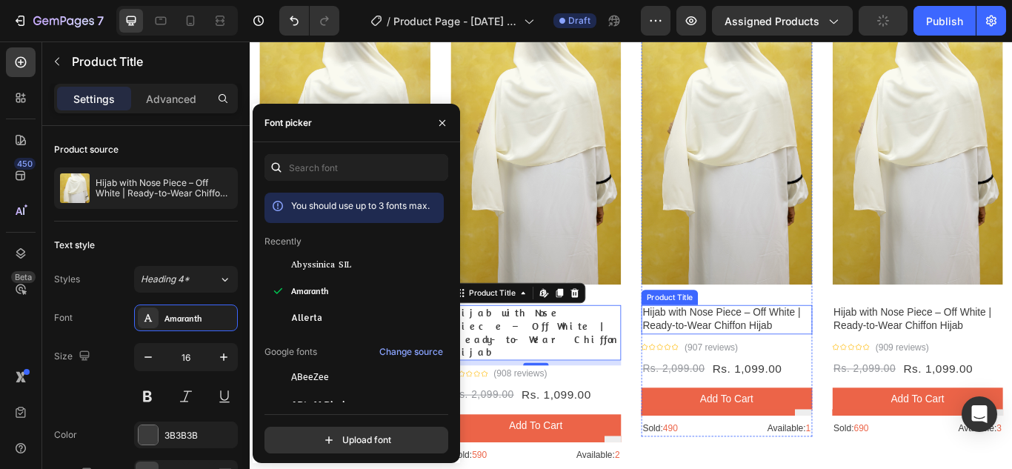
click at [801, 357] on h1 "Hijab with Nose Piece – Off White | Ready-to-Wear Chiffon Hijab" at bounding box center [805, 366] width 199 height 34
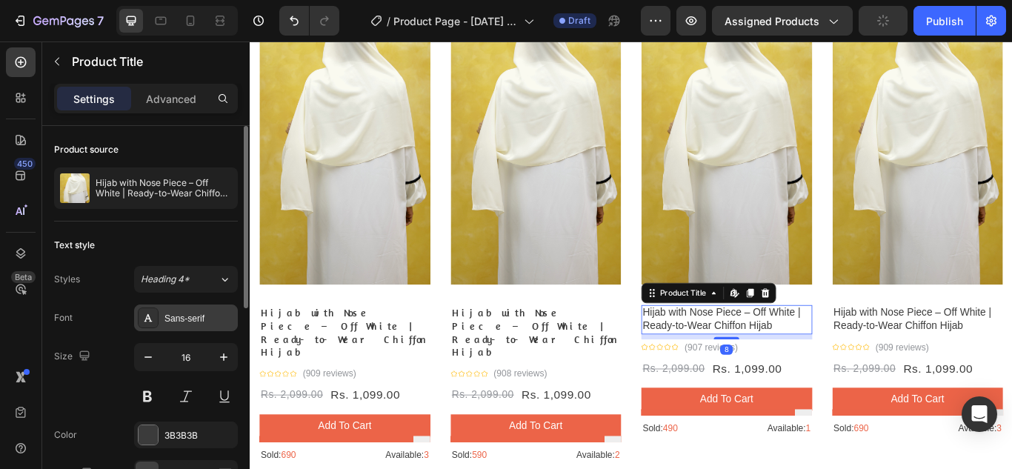
click at [185, 304] on div "Sans-serif" at bounding box center [186, 317] width 104 height 27
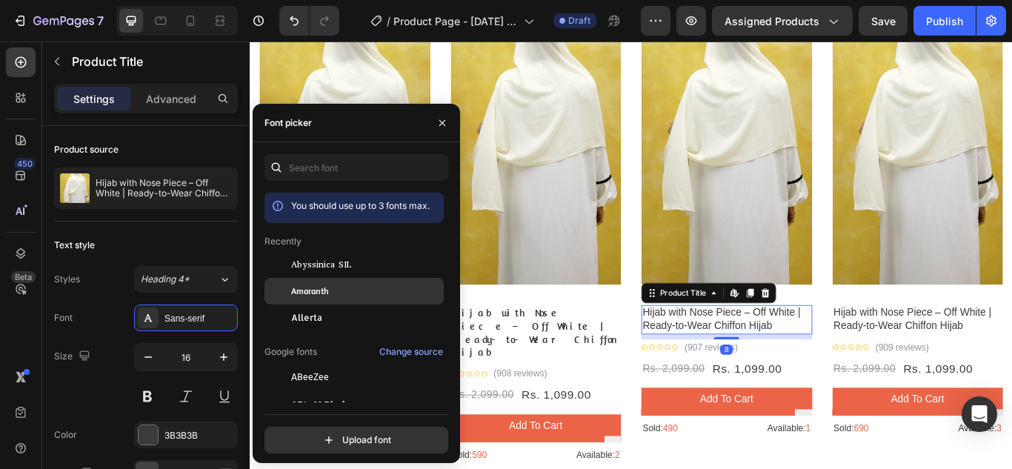
click at [313, 294] on span "Amaranth" at bounding box center [309, 290] width 37 height 13
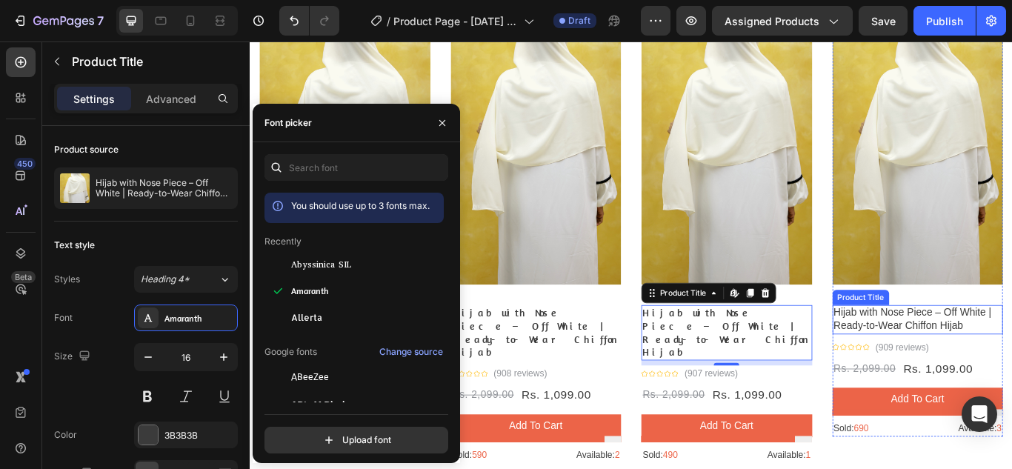
click at [984, 362] on h1 "Hijab with Nose Piece – Off White | Ready-to-Wear Chiffon Hijab" at bounding box center [1028, 366] width 199 height 34
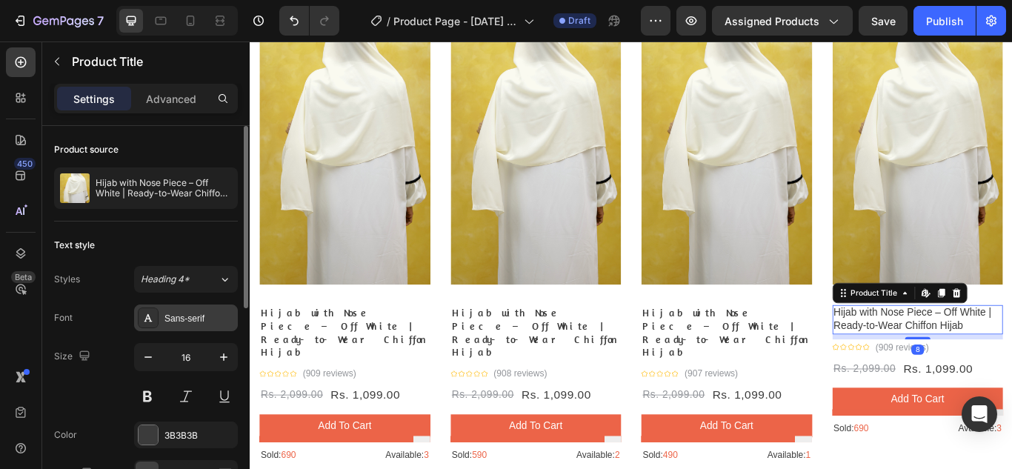
click at [201, 319] on div "Sans-serif" at bounding box center [199, 318] width 70 height 13
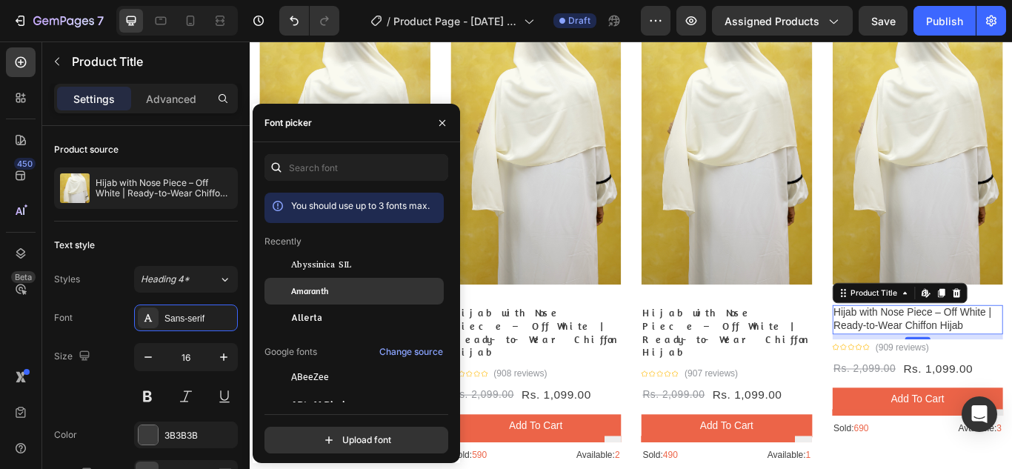
click at [333, 444] on div "Amaranth" at bounding box center [353, 457] width 179 height 27
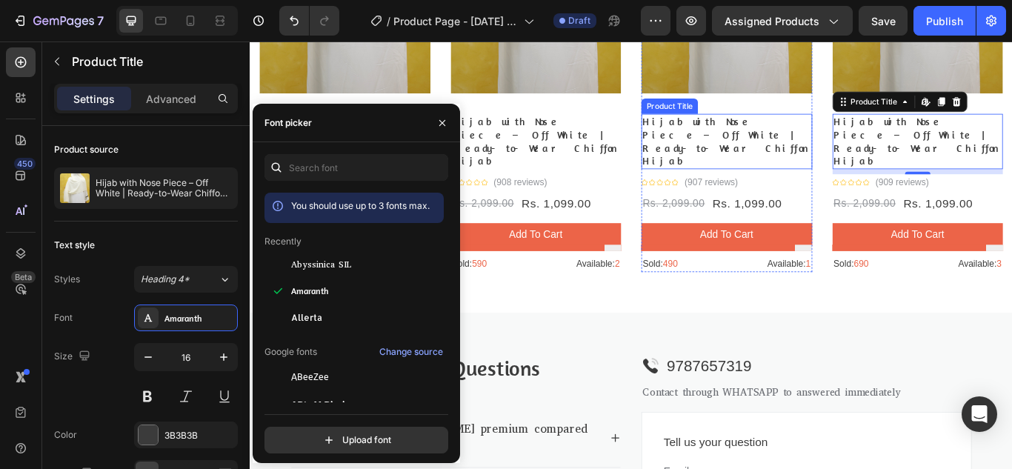
scroll to position [1950, 0]
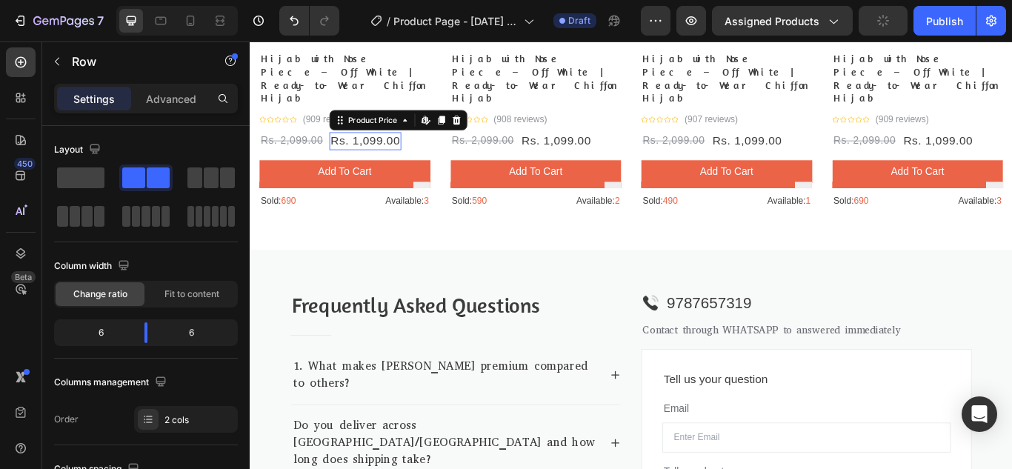
click at [398, 147] on div "Rs. 1,099.00" at bounding box center [384, 157] width 84 height 20
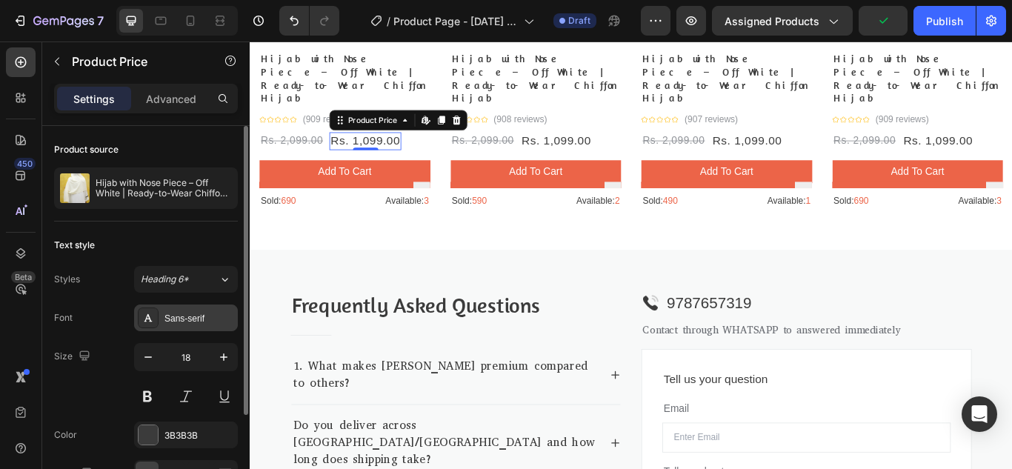
click at [201, 324] on div "Sans-serif" at bounding box center [199, 318] width 70 height 13
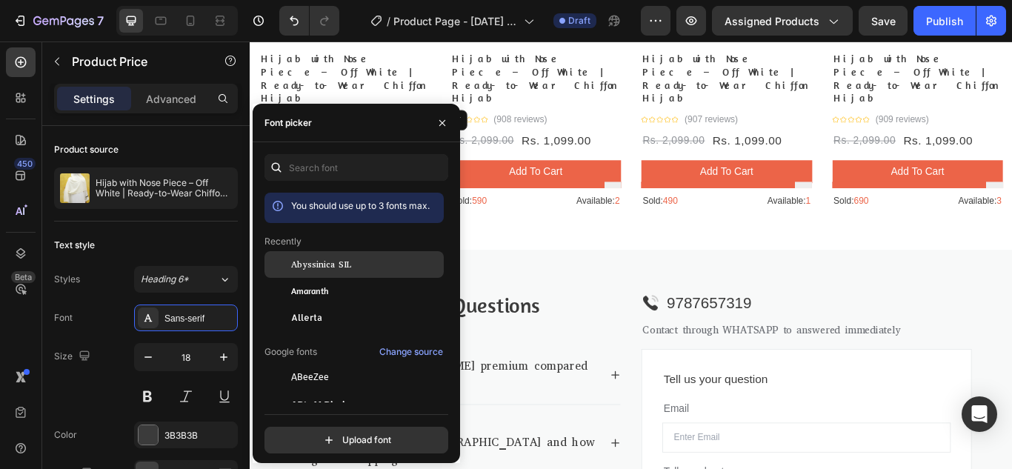
click at [330, 267] on span "Abyssinica SIL" at bounding box center [321, 264] width 60 height 13
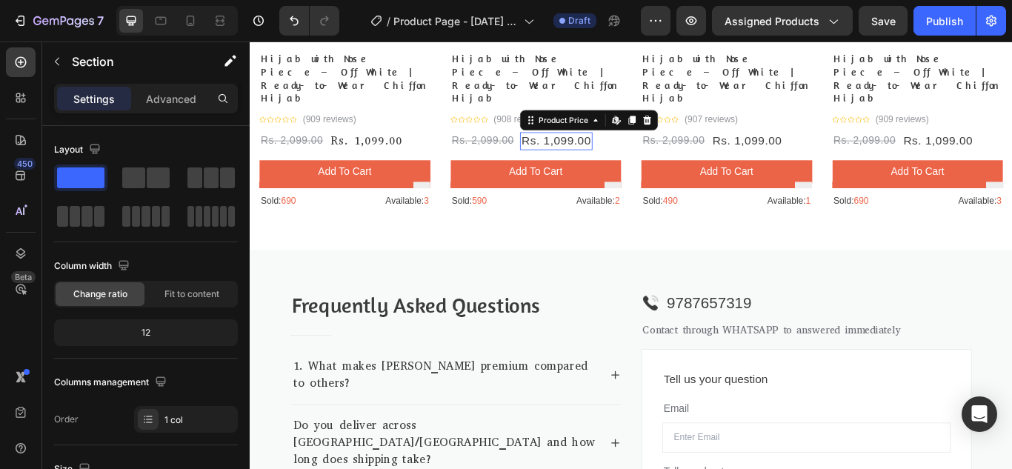
click at [588, 147] on div "Rs. 1,099.00" at bounding box center [606, 157] width 84 height 20
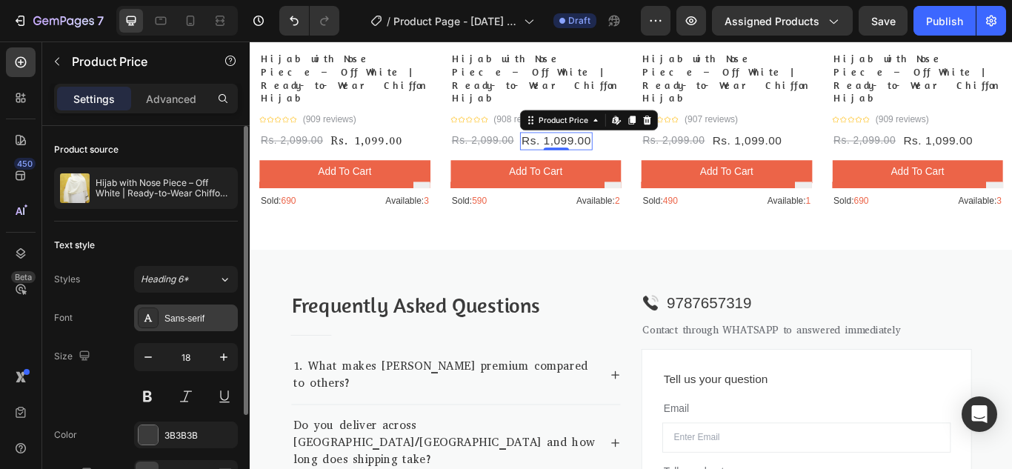
click at [196, 330] on div "Sans-serif" at bounding box center [186, 317] width 104 height 27
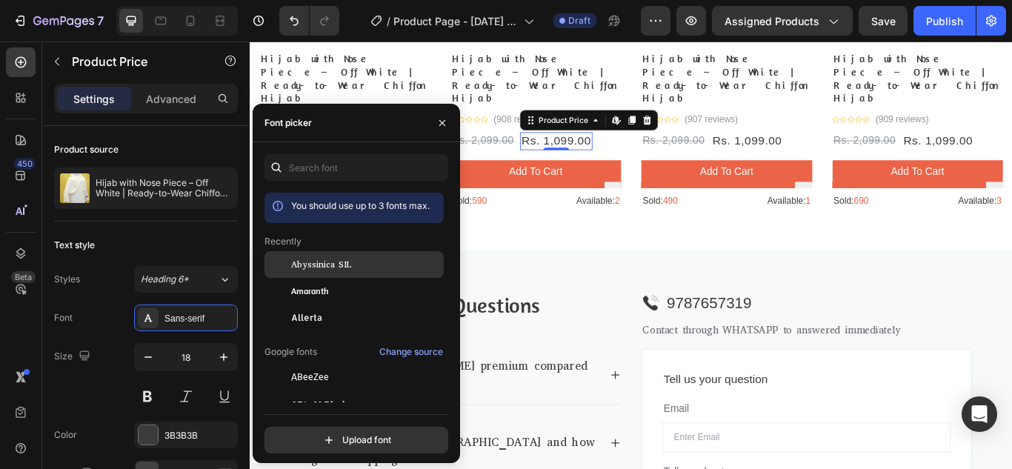
click at [347, 269] on span "Abyssinica SIL" at bounding box center [321, 264] width 60 height 13
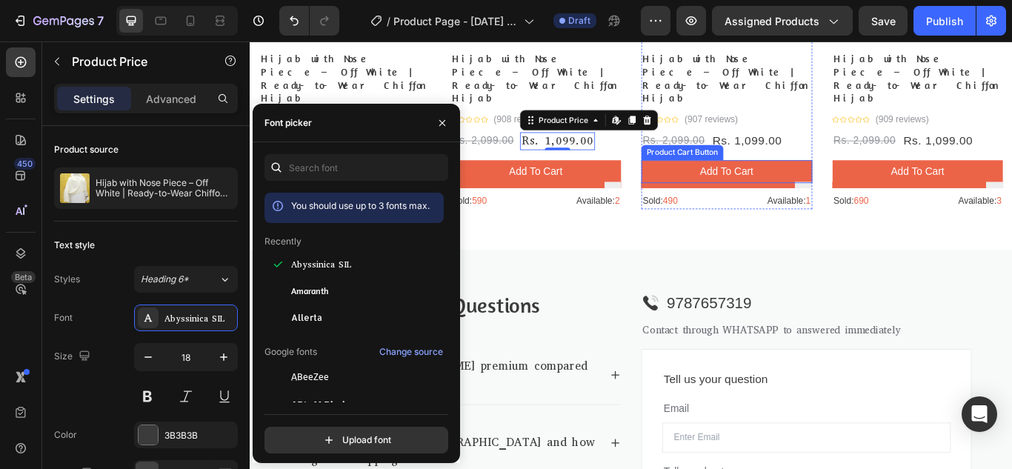
click at [792, 164] on div "Product Cart Button" at bounding box center [754, 170] width 90 height 13
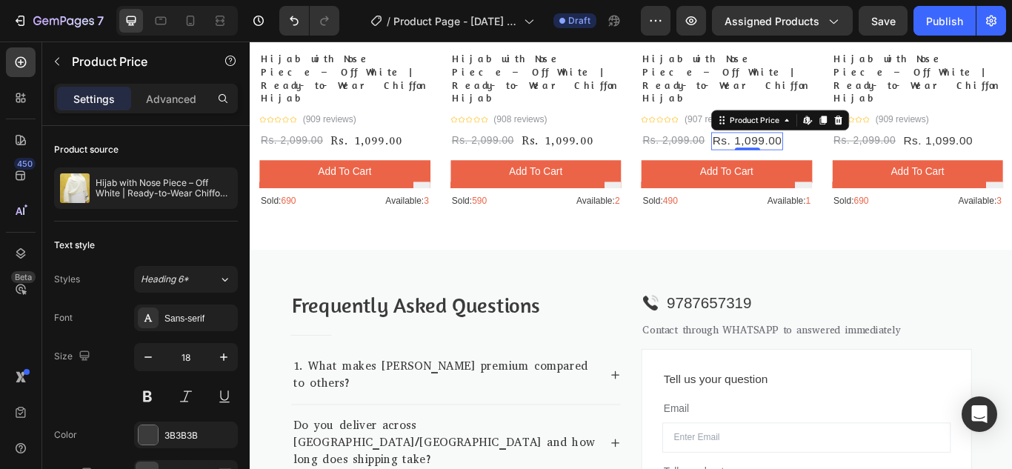
click at [861, 147] on div "Rs. 1,099.00" at bounding box center [829, 157] width 84 height 20
click at [204, 317] on div "Sans-serif" at bounding box center [199, 318] width 70 height 13
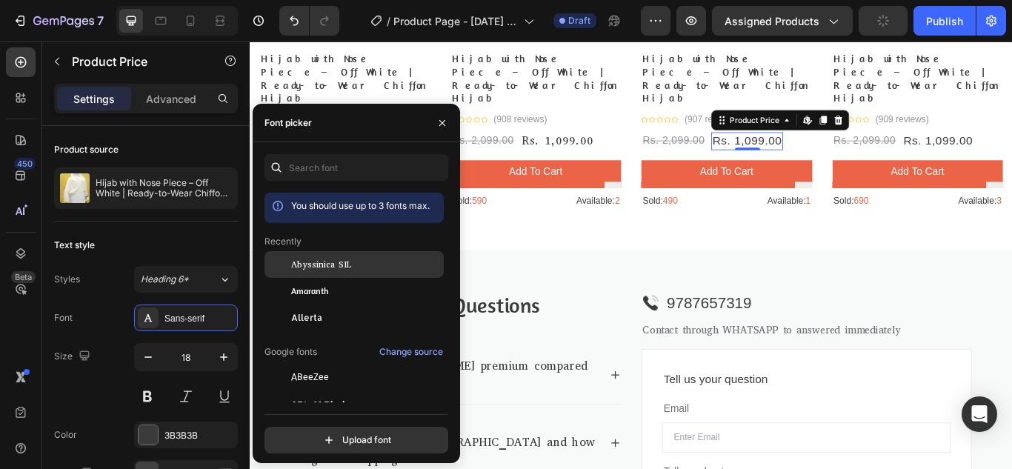
click at [339, 264] on span "Abyssinica SIL" at bounding box center [321, 264] width 60 height 13
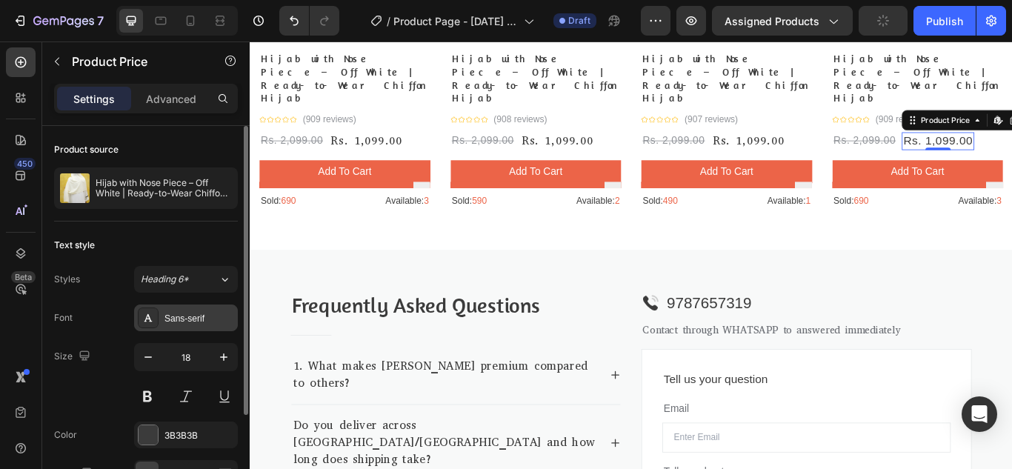
click at [212, 310] on div "Sans-serif" at bounding box center [186, 317] width 104 height 27
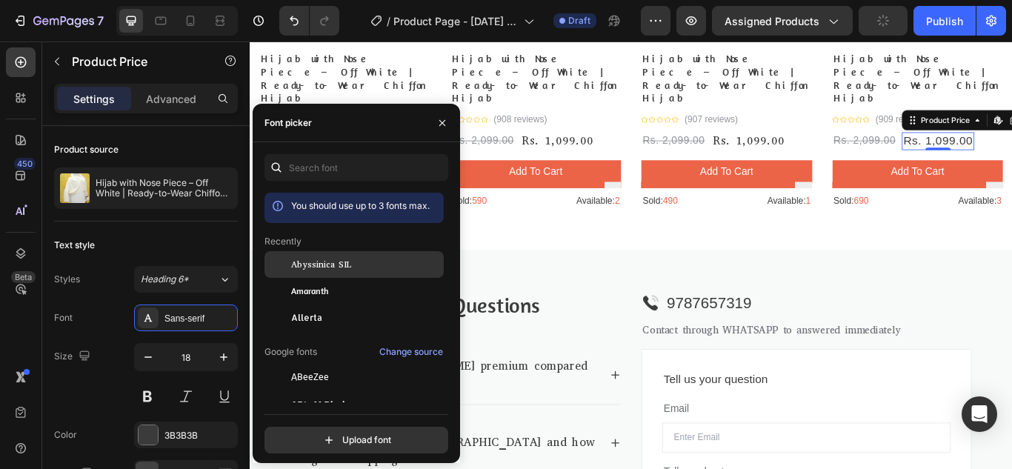
click at [361, 260] on div "Abyssinica SIL" at bounding box center [366, 264] width 150 height 13
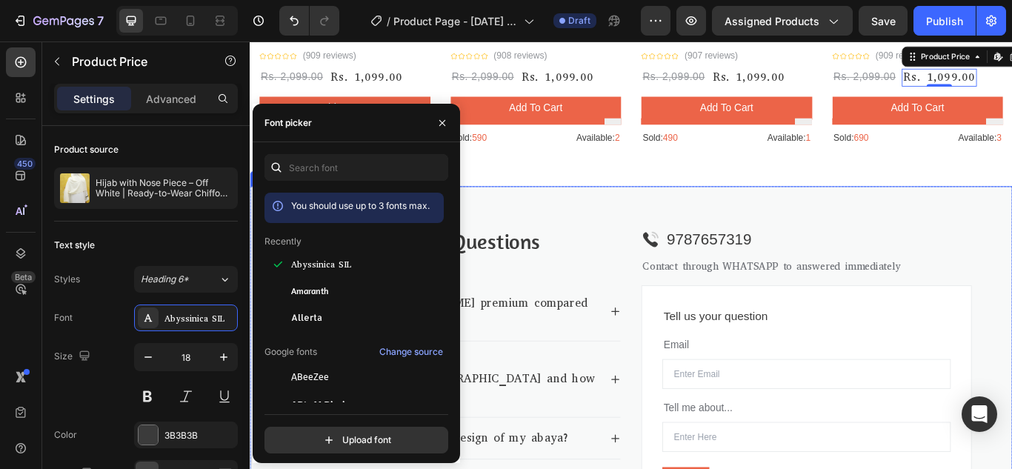
scroll to position [2098, 0]
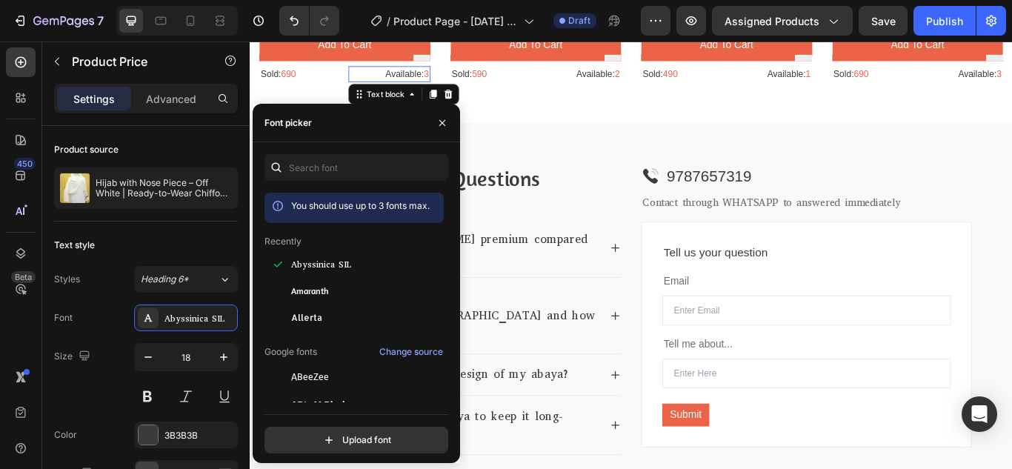
click at [437, 72] on p "Available: 3" at bounding box center [412, 80] width 92 height 16
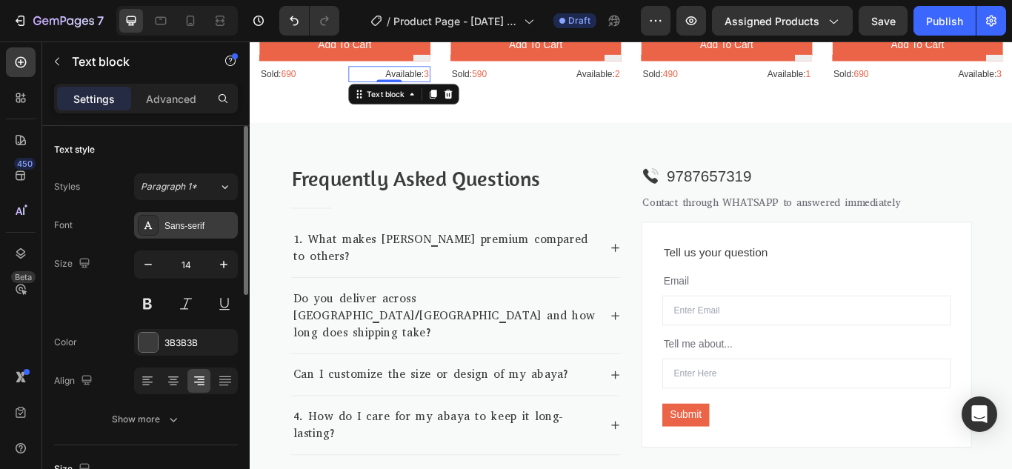
click at [192, 230] on div "Sans-serif" at bounding box center [199, 225] width 70 height 13
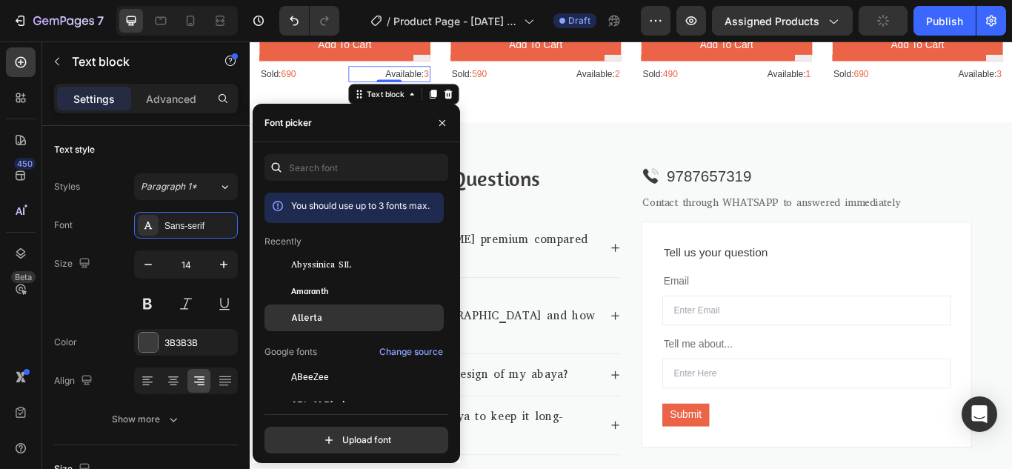
click at [335, 311] on div "Allerta" at bounding box center [366, 317] width 150 height 13
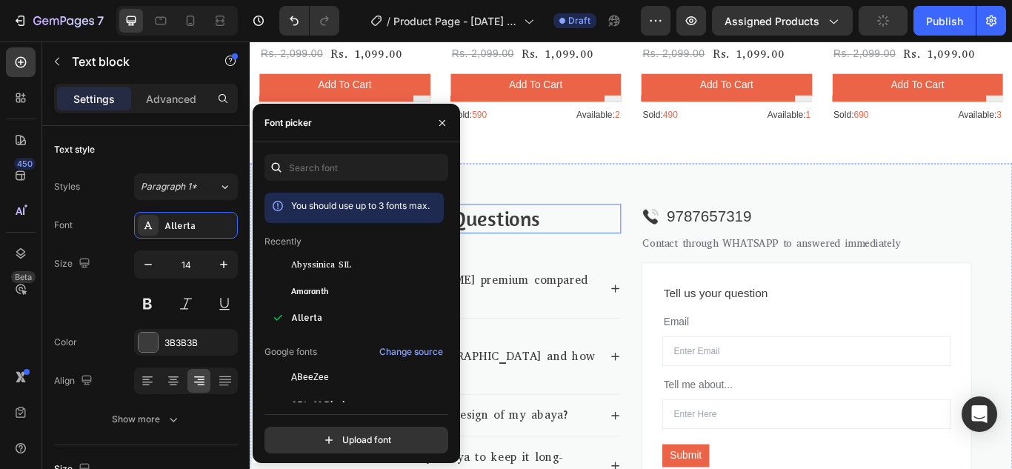
scroll to position [2024, 0]
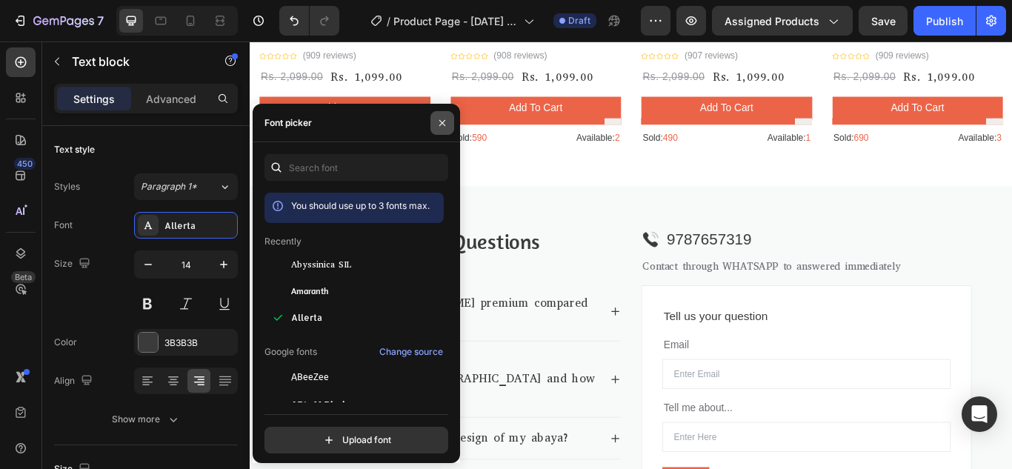
click at [433, 123] on button "button" at bounding box center [442, 123] width 24 height 24
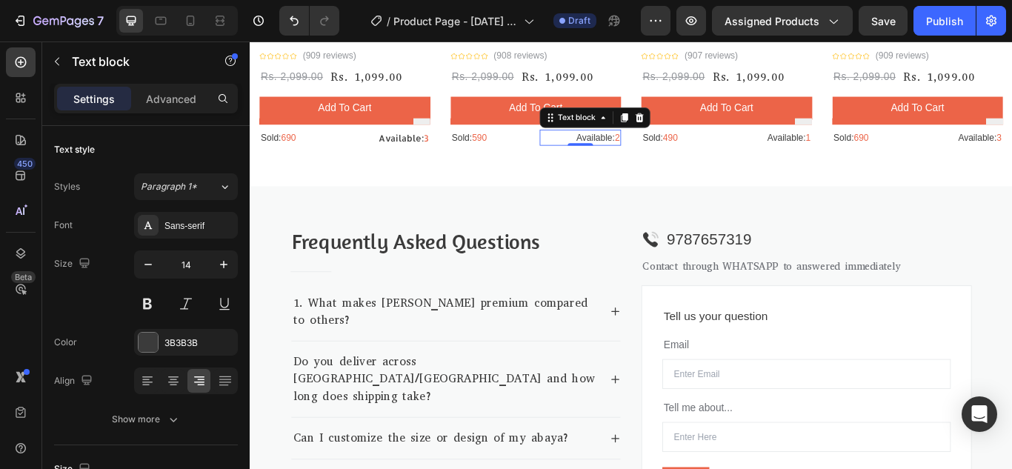
click at [630, 146] on p "Available: 2" at bounding box center [635, 154] width 92 height 16
click at [214, 231] on div "Sans-serif" at bounding box center [199, 225] width 70 height 13
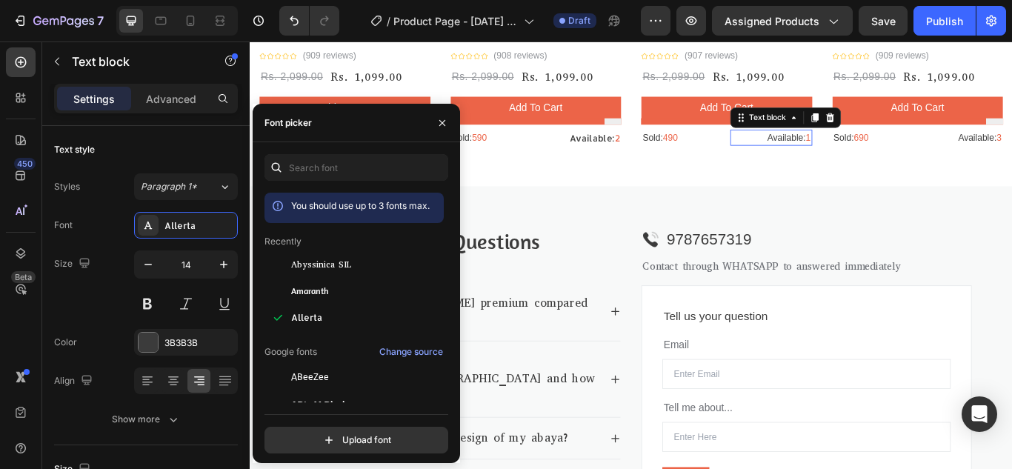
click at [883, 144] on div "Available: 1" at bounding box center [857, 153] width 95 height 19
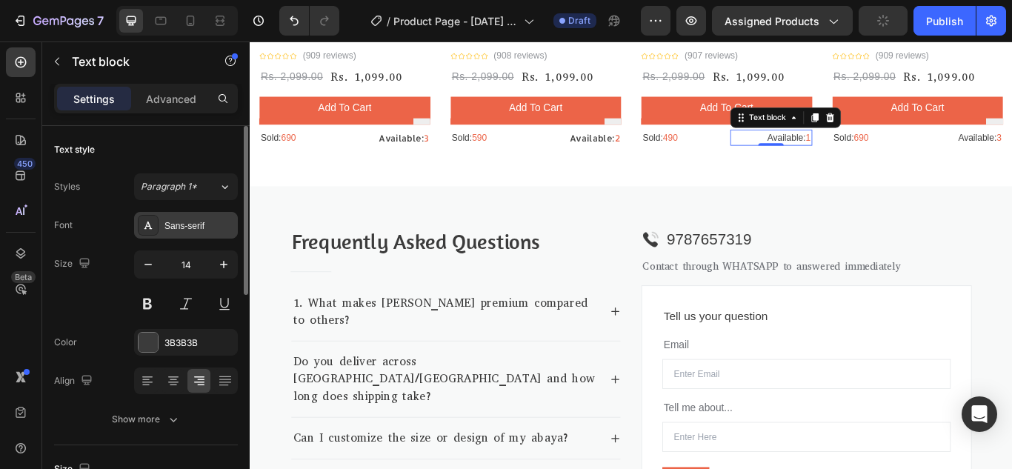
click at [195, 224] on div "Sans-serif" at bounding box center [199, 225] width 70 height 13
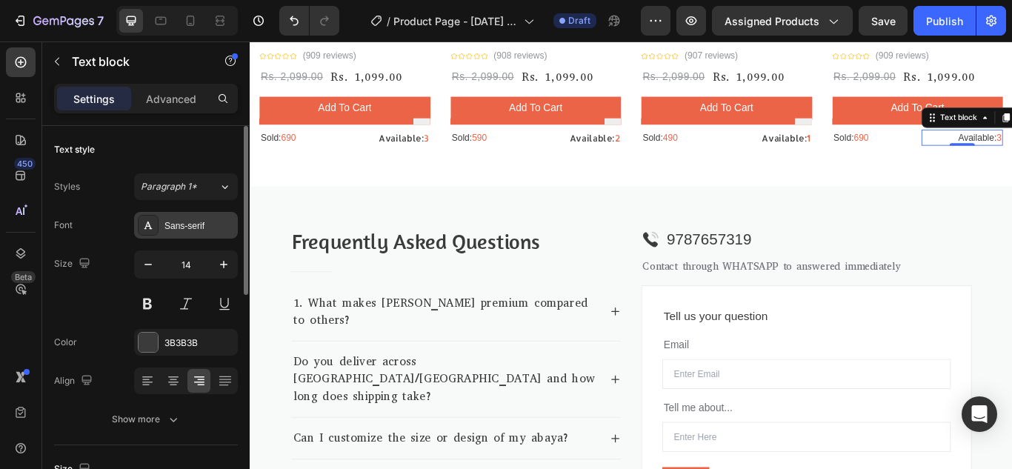
click at [196, 235] on div "Sans-serif" at bounding box center [186, 225] width 104 height 27
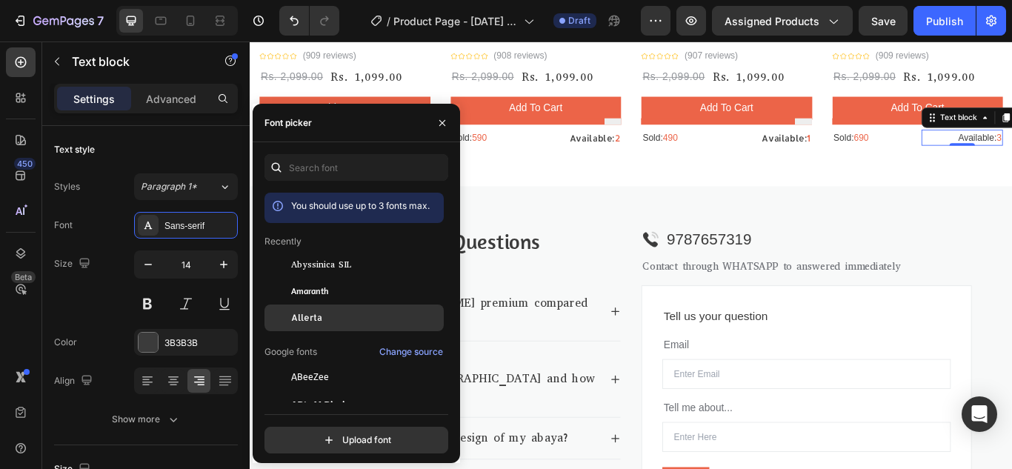
click at [295, 318] on span "Allerta" at bounding box center [306, 317] width 31 height 13
drag, startPoint x: 444, startPoint y: 127, endPoint x: 176, endPoint y: 99, distance: 269.5
click at [444, 127] on icon "button" at bounding box center [442, 123] width 12 height 12
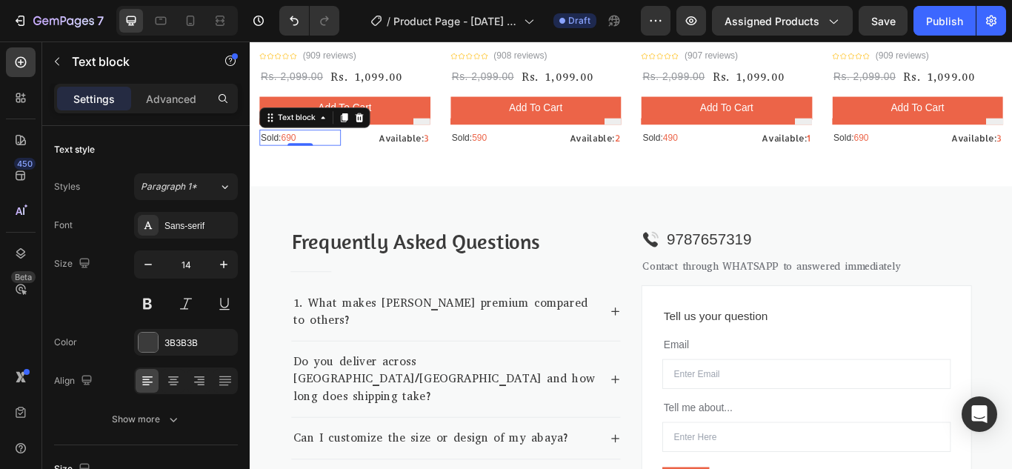
click at [272, 146] on p "Sold: 690" at bounding box center [308, 154] width 92 height 16
click at [204, 216] on div "Sans-serif" at bounding box center [186, 225] width 104 height 27
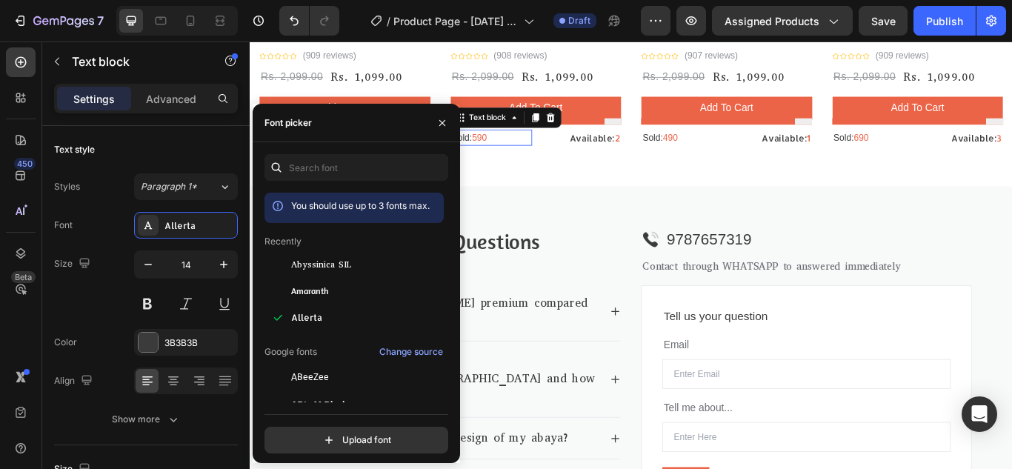
click at [499, 146] on p "Sold: 590" at bounding box center [531, 154] width 92 height 16
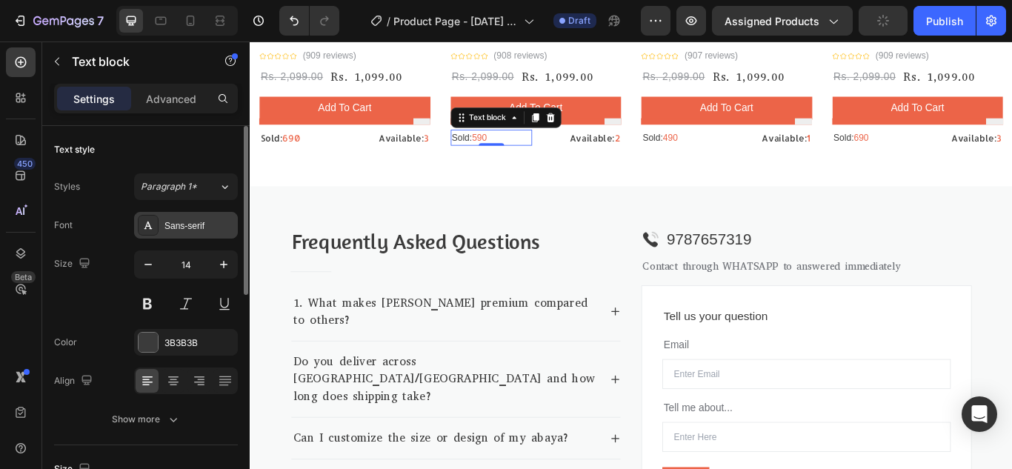
click at [202, 228] on div "Sans-serif" at bounding box center [199, 225] width 70 height 13
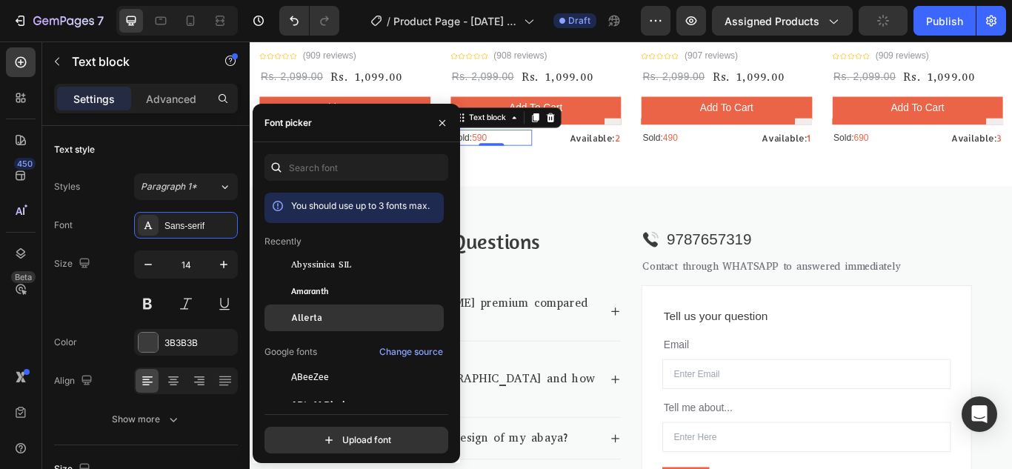
click at [317, 317] on span "Allerta" at bounding box center [306, 317] width 31 height 13
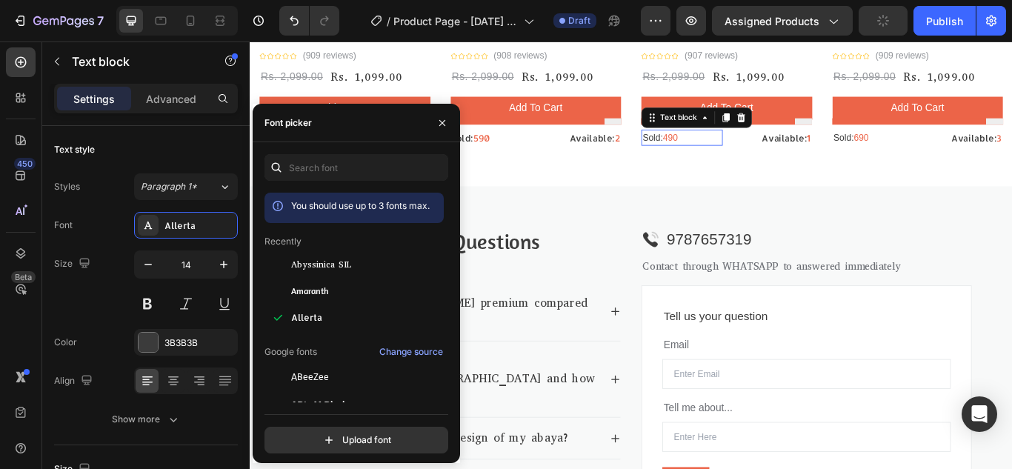
click at [711, 146] on p "Sold: 490" at bounding box center [753, 154] width 92 height 16
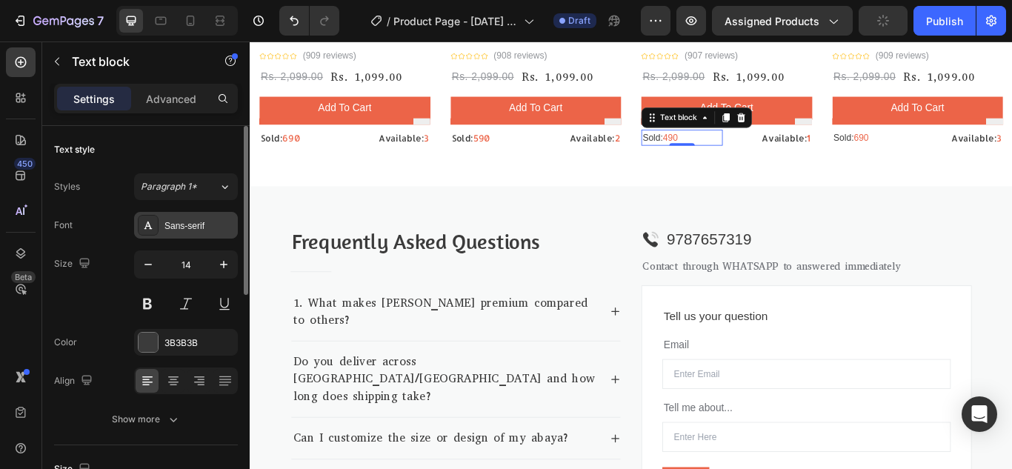
click at [184, 218] on div "Sans-serif" at bounding box center [186, 225] width 104 height 27
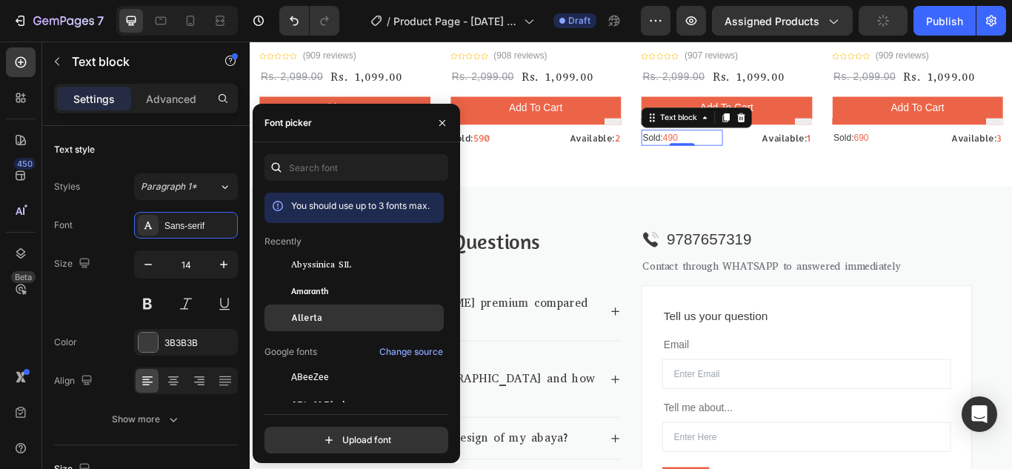
click at [307, 311] on span "Allerta" at bounding box center [306, 317] width 31 height 13
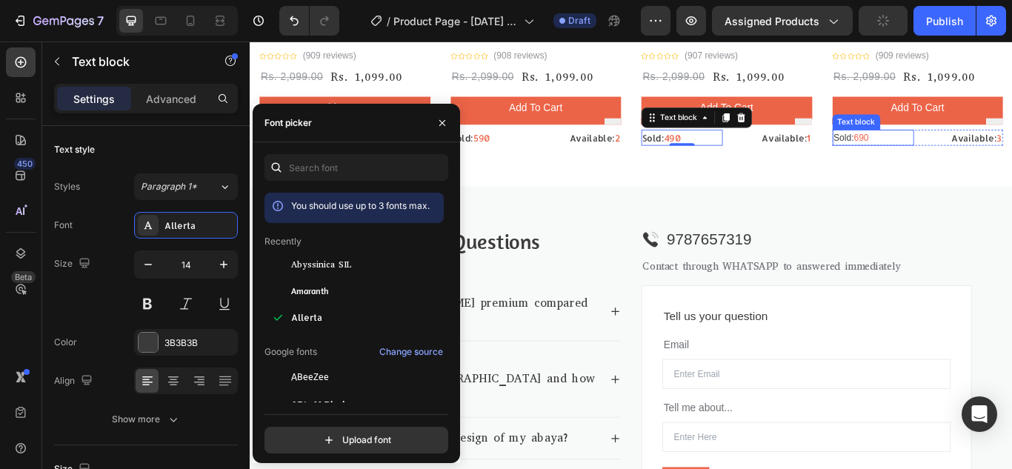
click at [933, 146] on p "Sold: 690" at bounding box center [976, 154] width 92 height 16
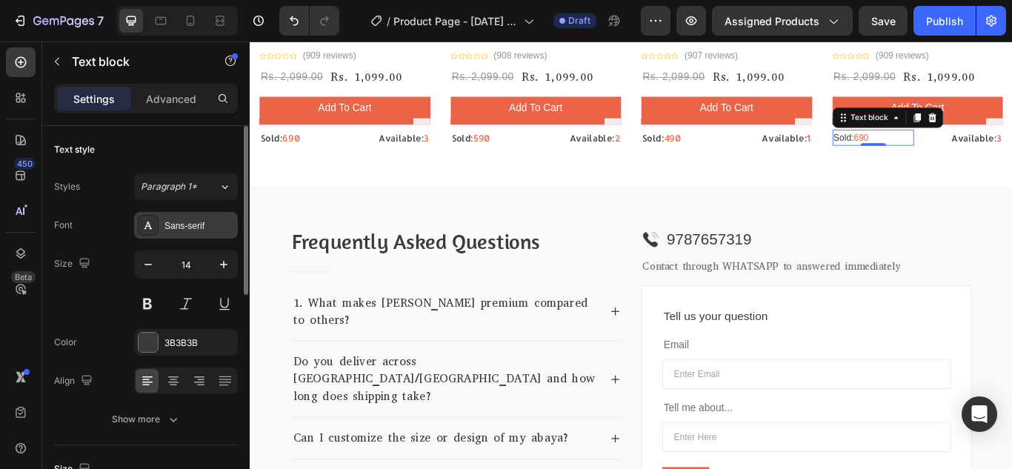
click at [214, 218] on div "Sans-serif" at bounding box center [186, 225] width 104 height 27
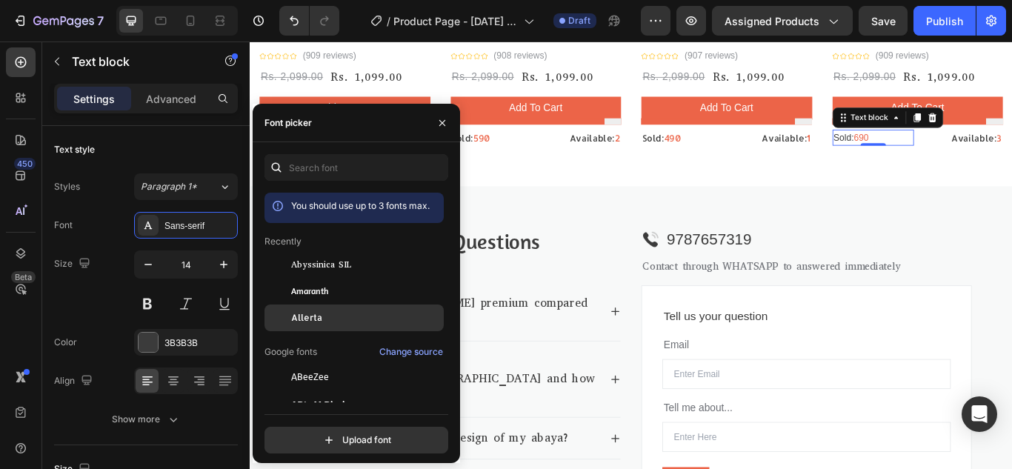
click at [330, 315] on div "Allerta" at bounding box center [366, 317] width 150 height 13
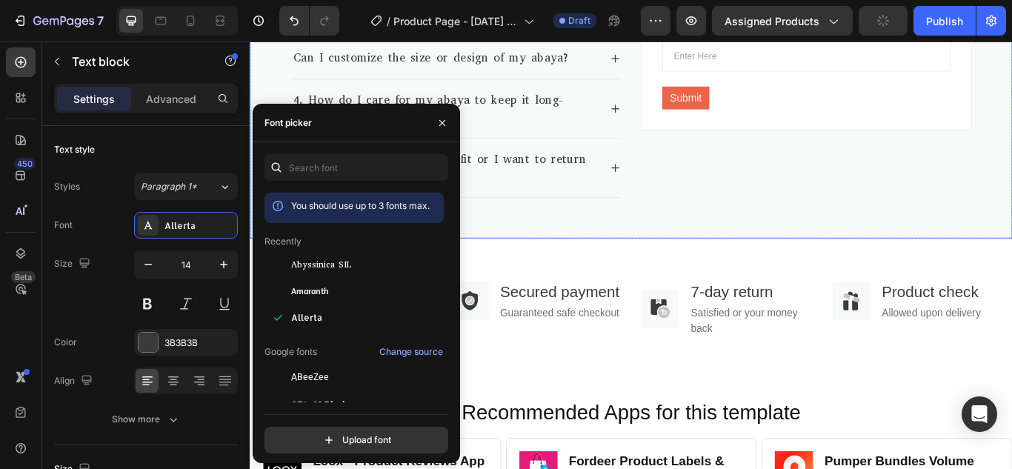
scroll to position [2469, 0]
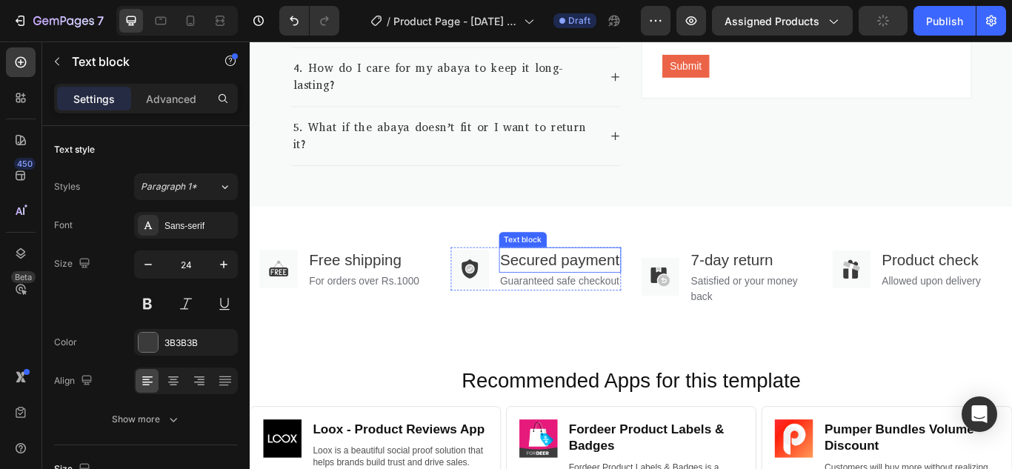
click at [604, 283] on p "Secured payment" at bounding box center [610, 296] width 139 height 27
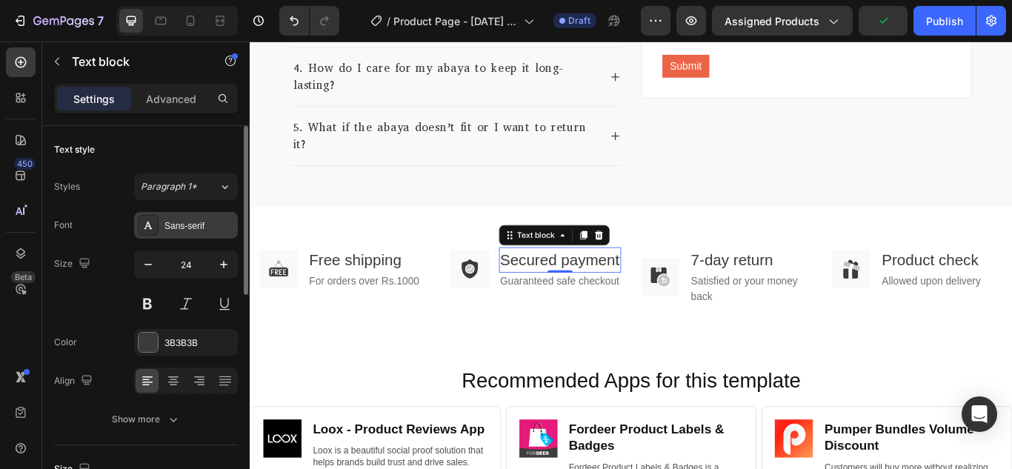
click at [153, 221] on icon at bounding box center [148, 225] width 12 height 12
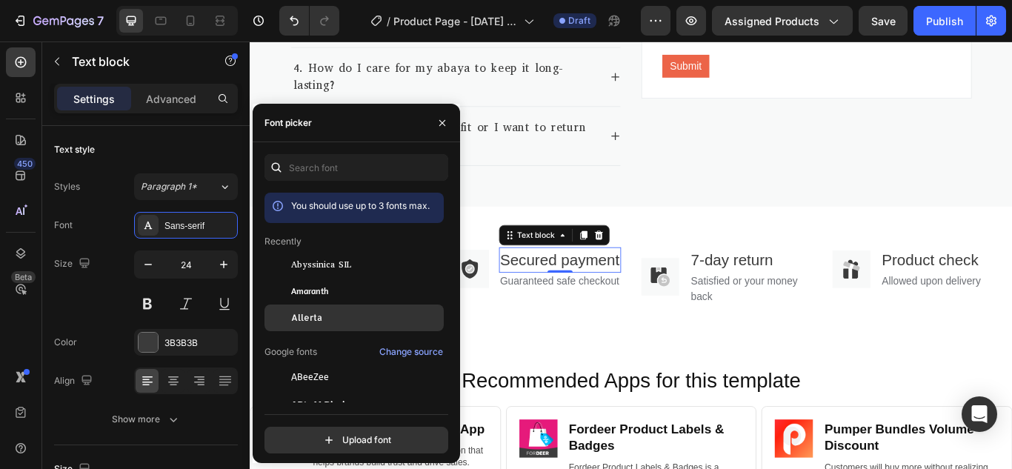
click at [350, 316] on div "Allerta" at bounding box center [366, 317] width 150 height 13
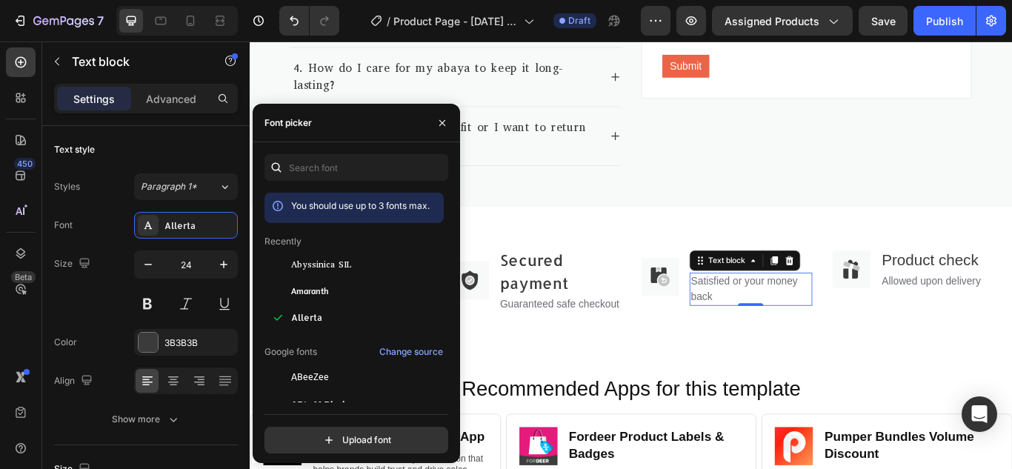
click at [811, 285] on div "Text block" at bounding box center [826, 297] width 129 height 24
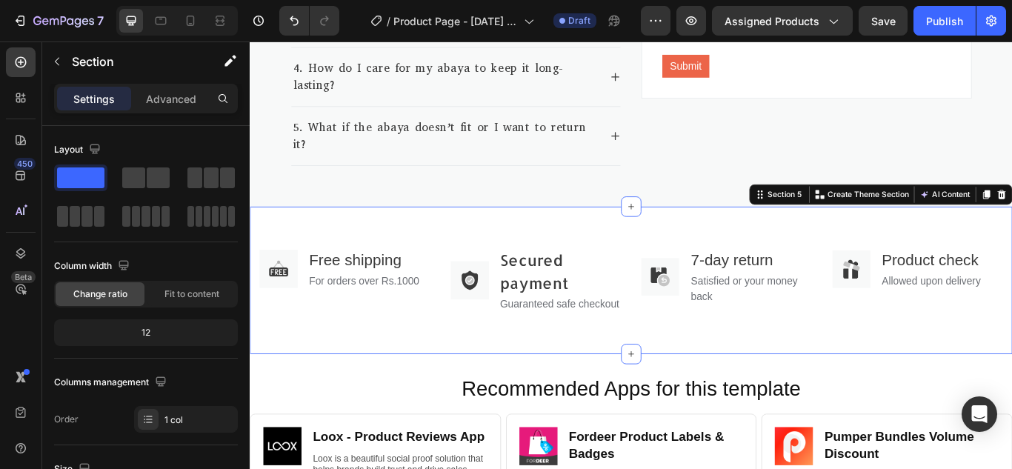
click at [709, 341] on div "Image Free shipping Text block For orders over Rs.1000 Text block Row Image Sec…" at bounding box center [694, 320] width 889 height 172
click at [610, 339] on p "Guaranteed safe checkout" at bounding box center [611, 348] width 140 height 18
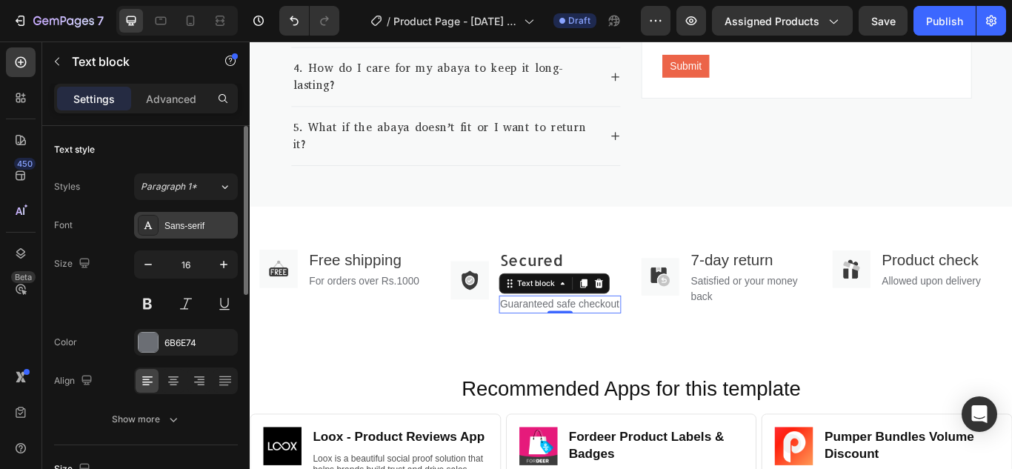
click at [205, 230] on div "Sans-serif" at bounding box center [199, 225] width 70 height 13
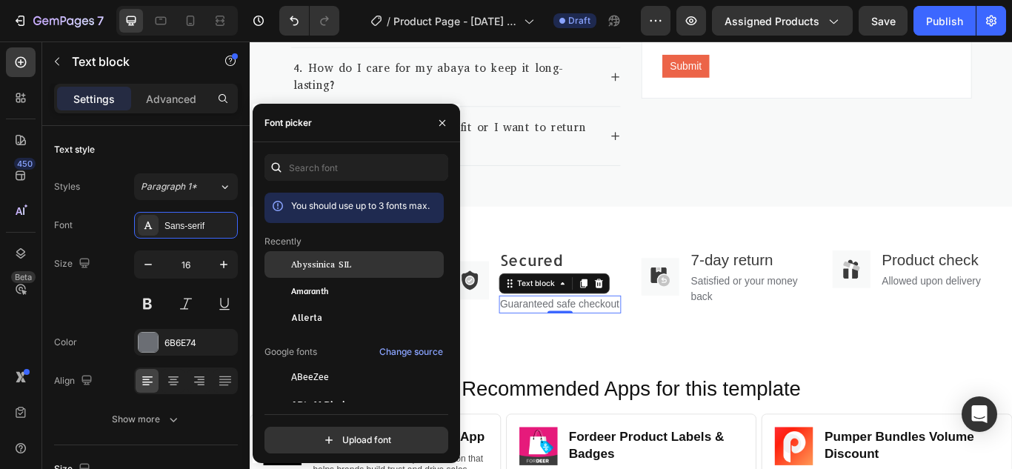
click at [322, 267] on span "Abyssinica SIL" at bounding box center [321, 264] width 60 height 13
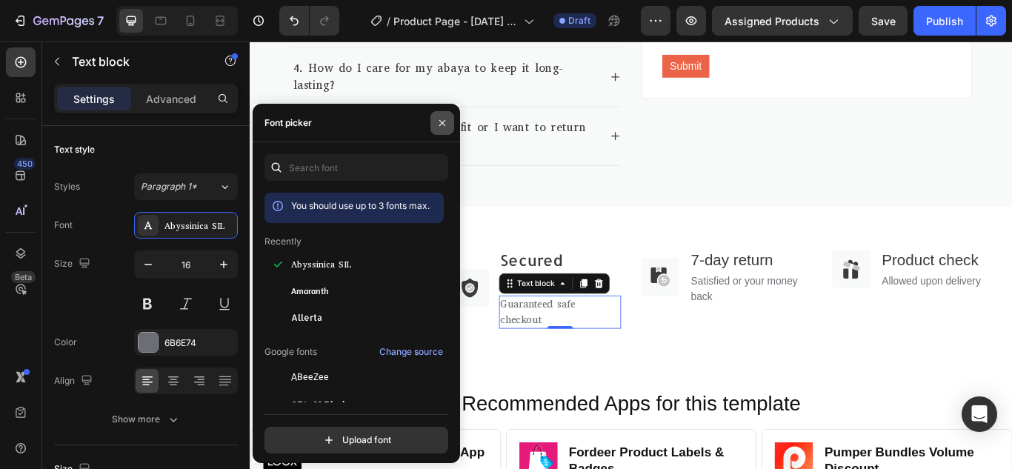
click at [447, 127] on icon "button" at bounding box center [442, 123] width 12 height 12
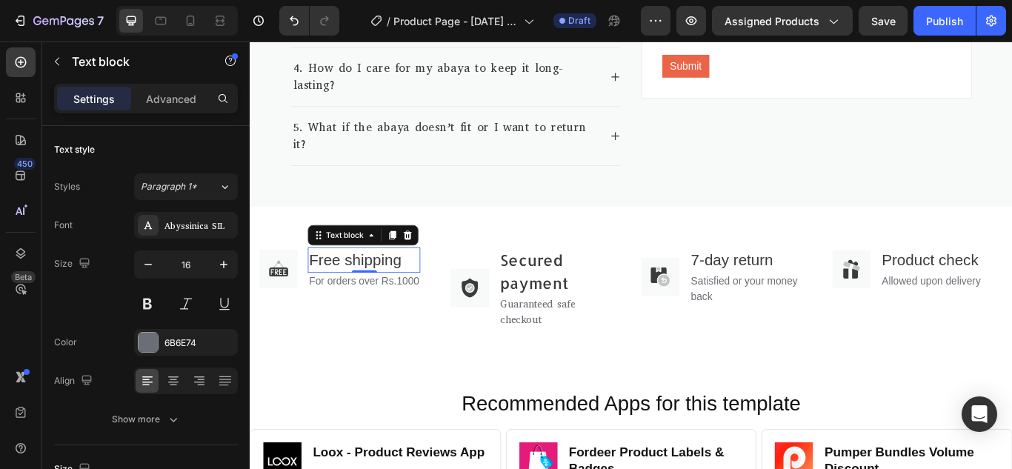
click at [354, 283] on p "Free shipping" at bounding box center [383, 296] width 128 height 27
click at [211, 230] on div "Sans-serif" at bounding box center [199, 225] width 70 height 13
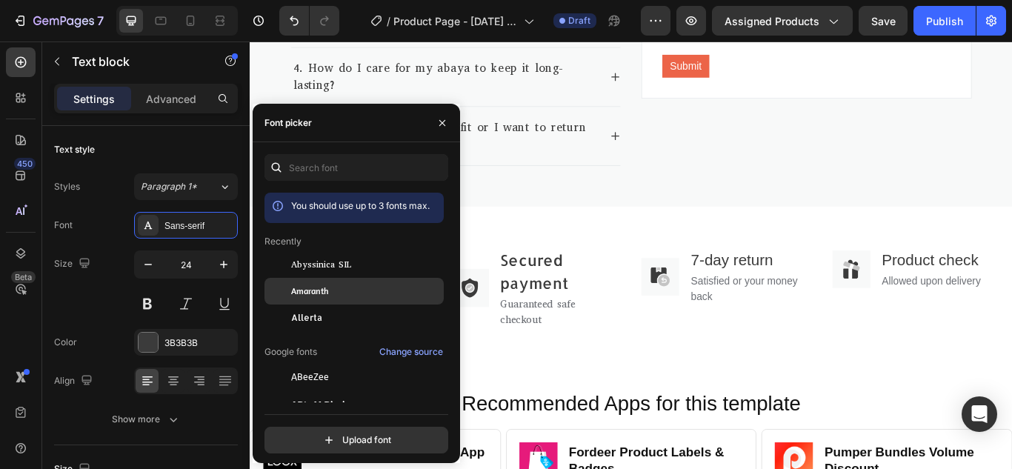
click at [296, 290] on span "Amaranth" at bounding box center [309, 290] width 37 height 13
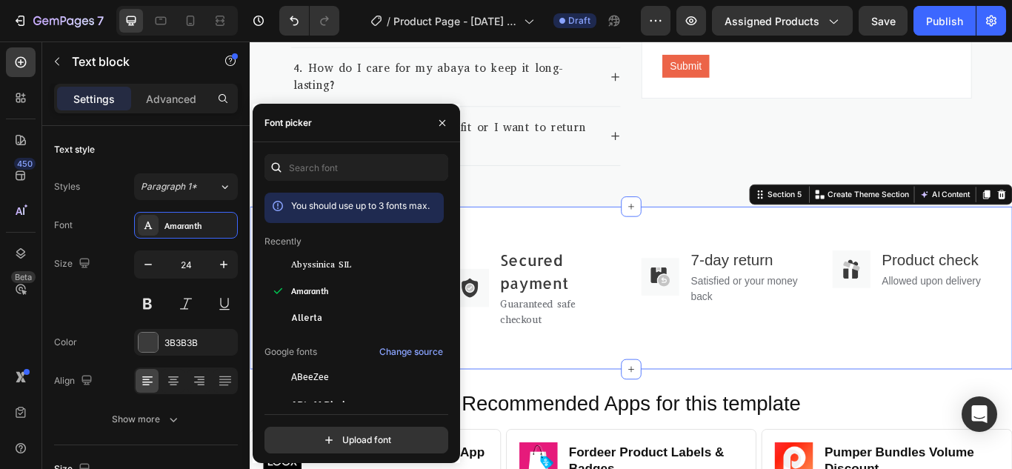
click at [537, 350] on div "Image Free shipping Text block For orders over Rs.1000 Text block Row Image Sec…" at bounding box center [694, 329] width 889 height 190
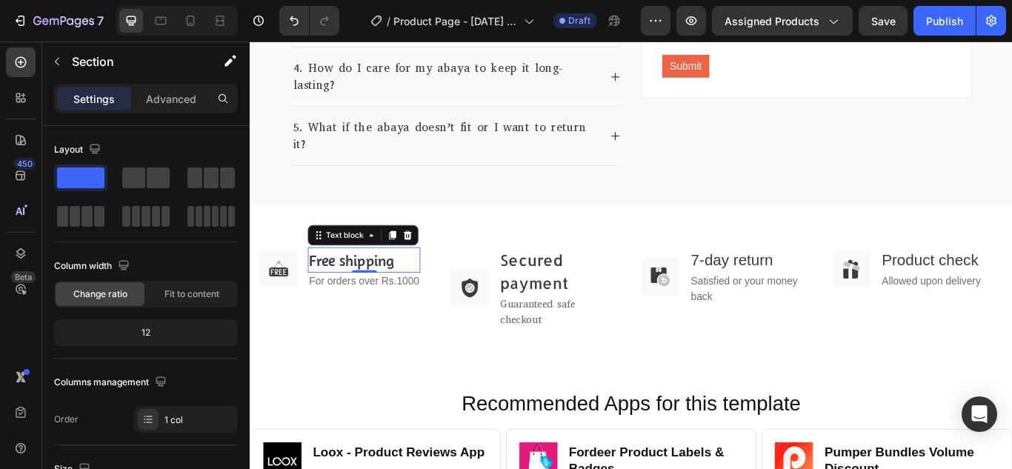
click at [383, 283] on p "Free shipping" at bounding box center [383, 296] width 128 height 27
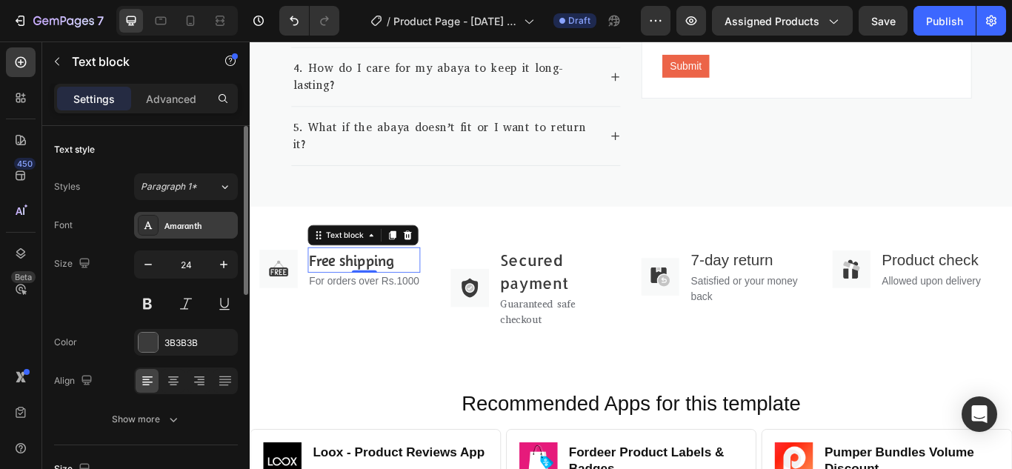
click at [212, 226] on div "Amaranth" at bounding box center [199, 225] width 70 height 13
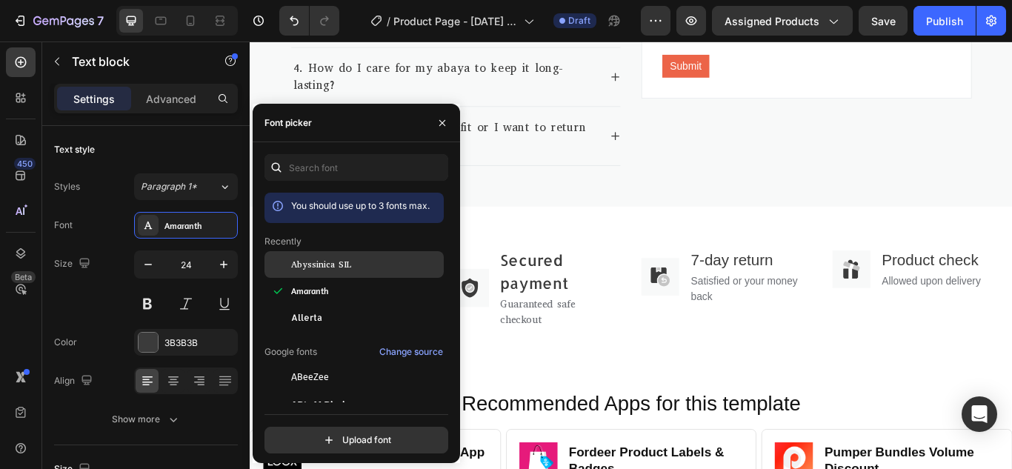
click at [309, 266] on span "Abyssinica SIL" at bounding box center [321, 264] width 60 height 13
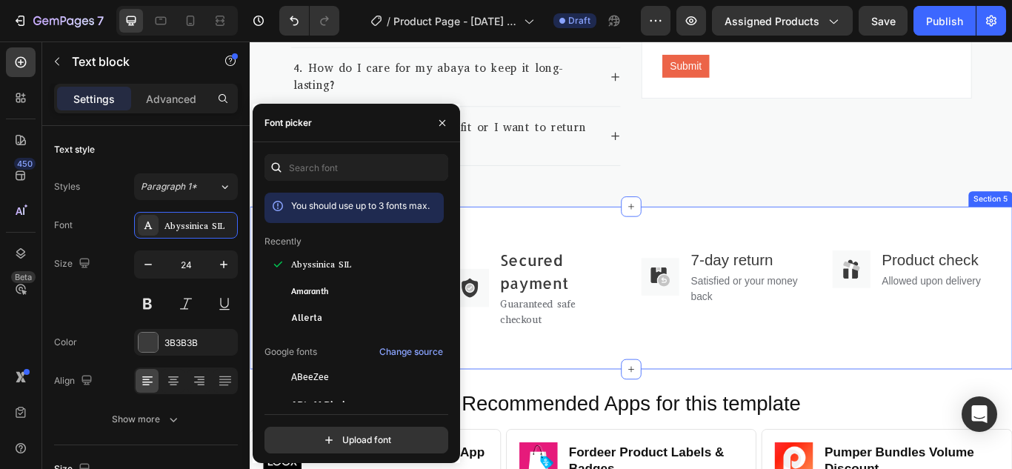
click at [568, 356] on div "Image Free shipping Text block 0 For orders over Rs.1000 Text block Row Image S…" at bounding box center [694, 329] width 889 height 190
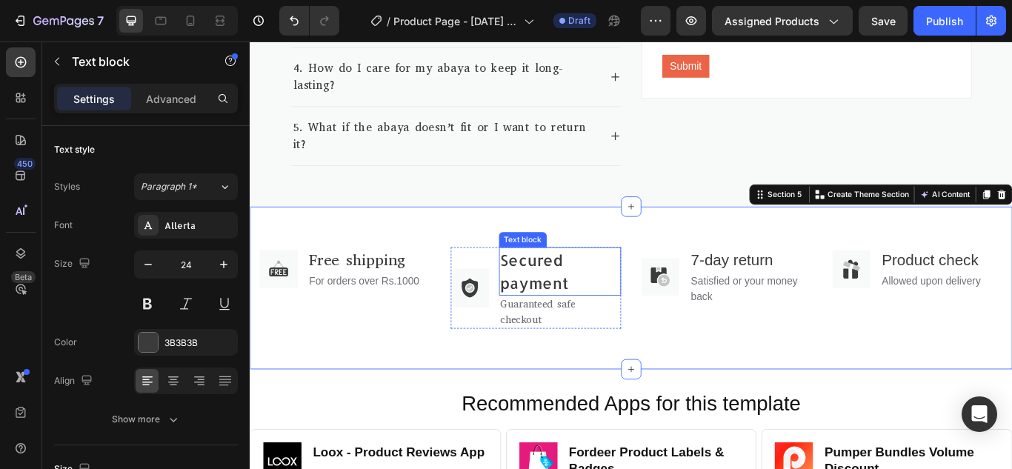
click at [580, 283] on p "Secured payment" at bounding box center [611, 309] width 140 height 53
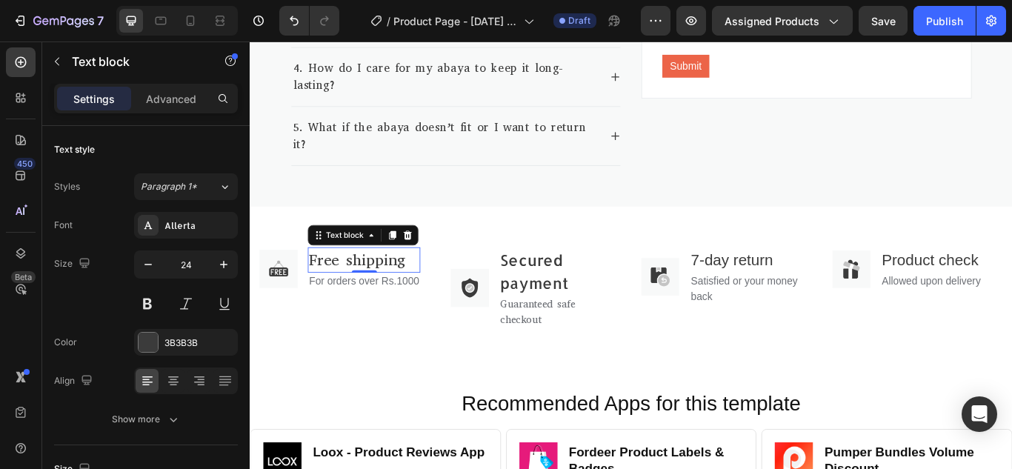
click at [333, 283] on p "Free shipping" at bounding box center [383, 296] width 128 height 27
click at [184, 226] on div "Abyssinica SIL" at bounding box center [199, 225] width 70 height 13
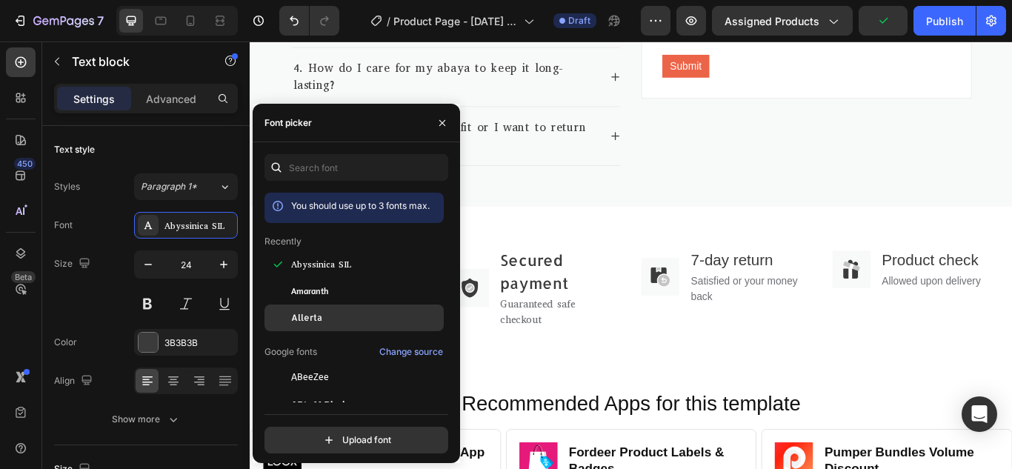
click at [317, 312] on span "Allerta" at bounding box center [306, 317] width 31 height 13
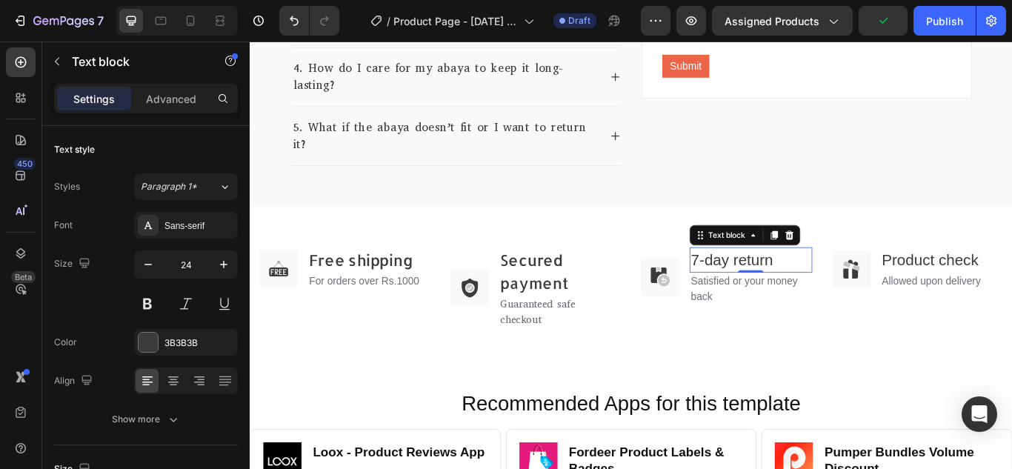
click at [843, 283] on p "7-day return" at bounding box center [834, 296] width 140 height 27
click at [190, 219] on div "Sans-serif" at bounding box center [199, 225] width 70 height 13
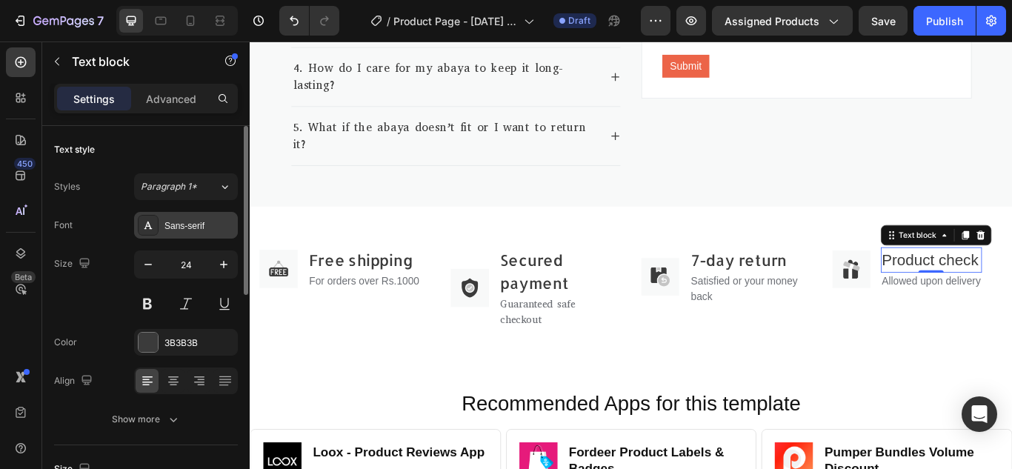
click at [204, 224] on div "Sans-serif" at bounding box center [199, 225] width 70 height 13
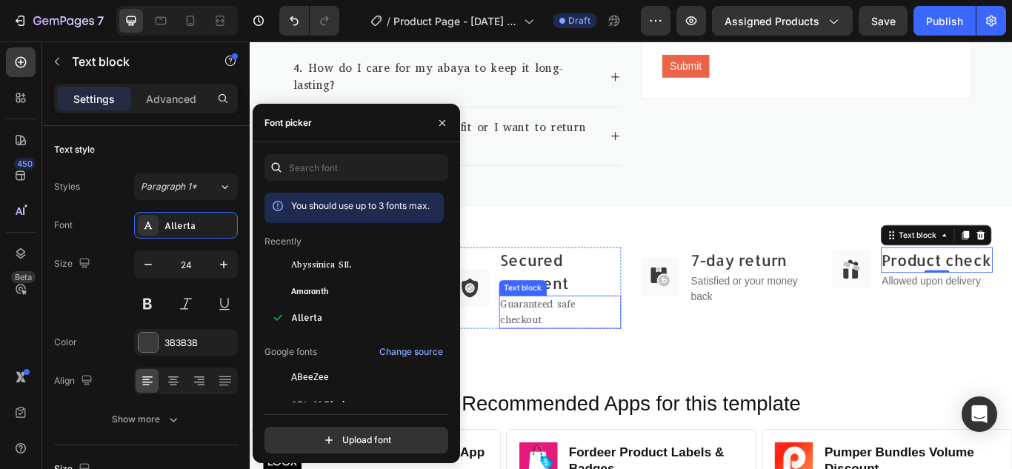
click at [580, 339] on p "Guaranteed safe checkout" at bounding box center [611, 357] width 140 height 36
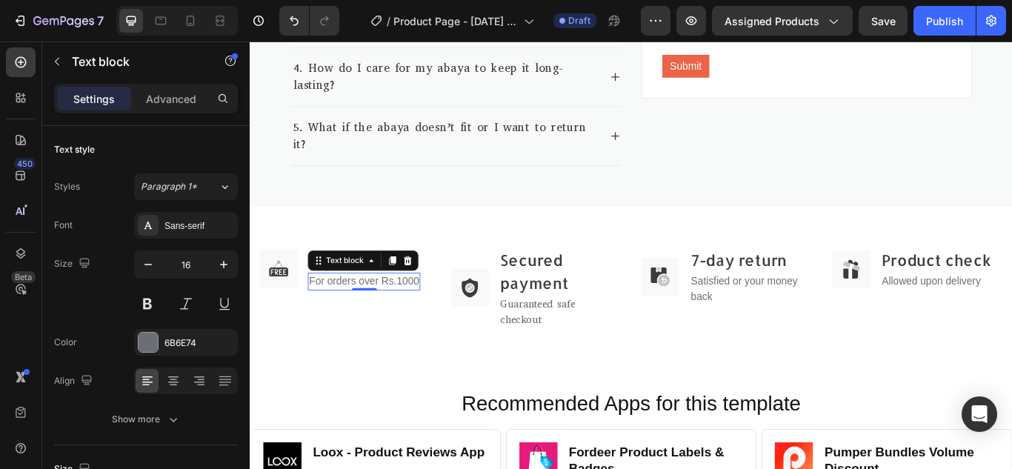
click at [350, 313] on p "For orders over Rs.1000" at bounding box center [383, 322] width 128 height 18
click at [195, 227] on div "Sans-serif" at bounding box center [199, 225] width 70 height 13
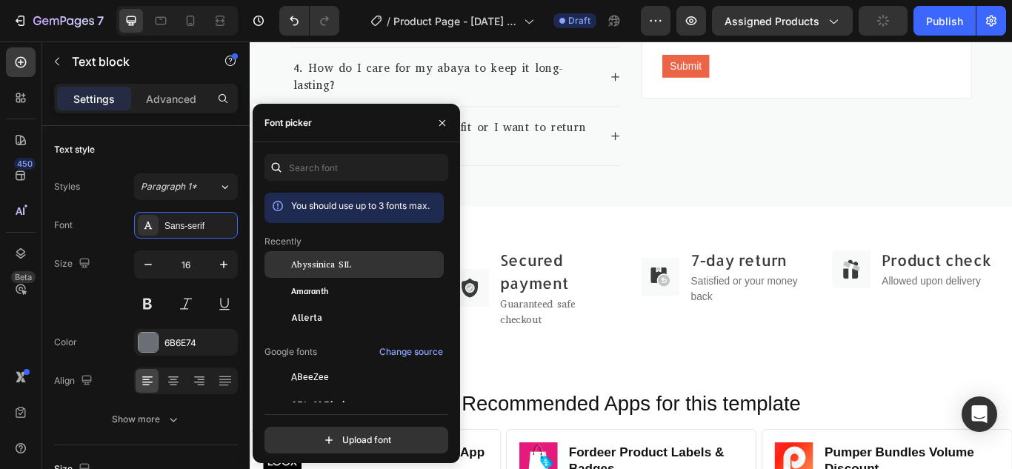
click at [331, 263] on span "Abyssinica SIL" at bounding box center [321, 264] width 60 height 13
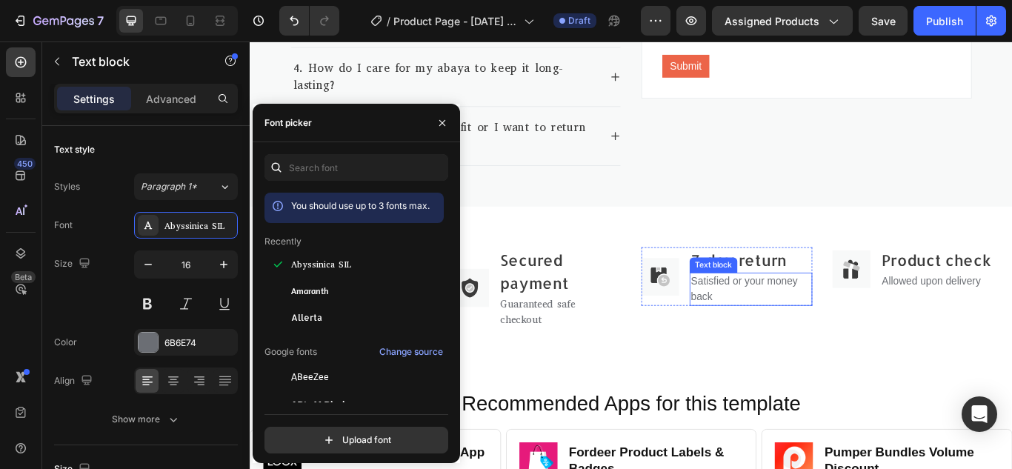
click at [818, 313] on p "Satisfied or your money back" at bounding box center [834, 331] width 140 height 36
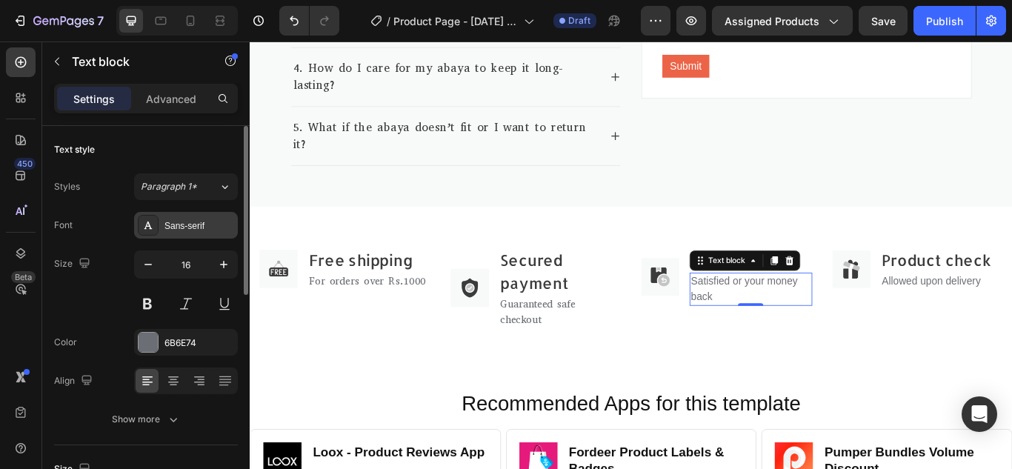
click at [205, 218] on div "Sans-serif" at bounding box center [186, 225] width 104 height 27
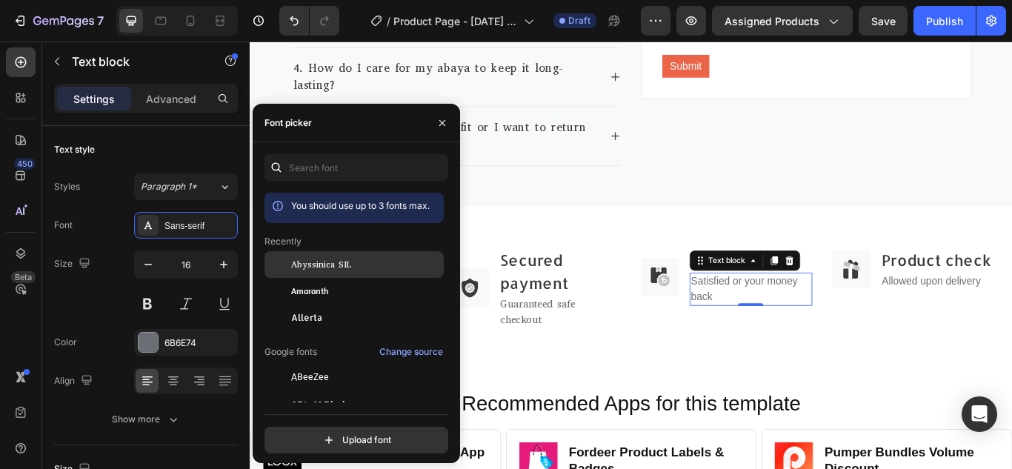
click at [307, 269] on span "Abyssinica SIL" at bounding box center [321, 264] width 60 height 13
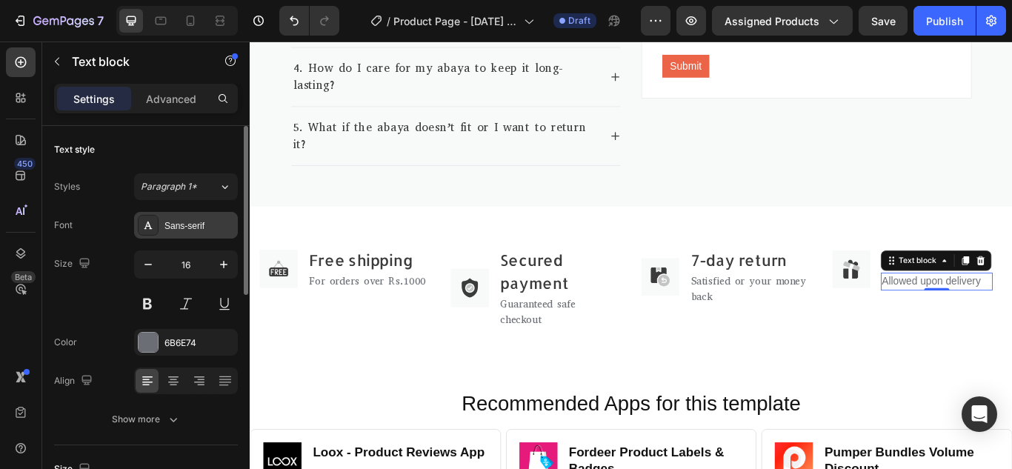
click at [206, 219] on div "Sans-serif" at bounding box center [199, 225] width 70 height 13
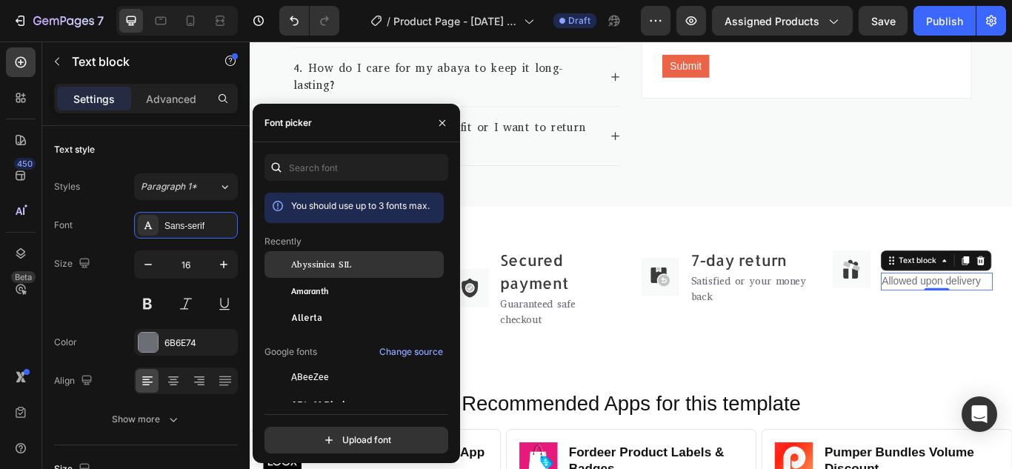
click at [281, 264] on div at bounding box center [277, 264] width 27 height 27
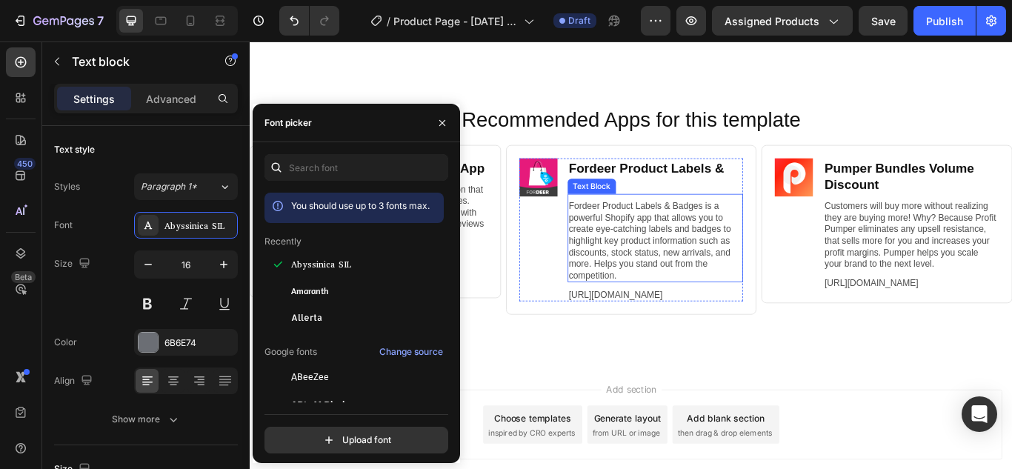
scroll to position [2845, 0]
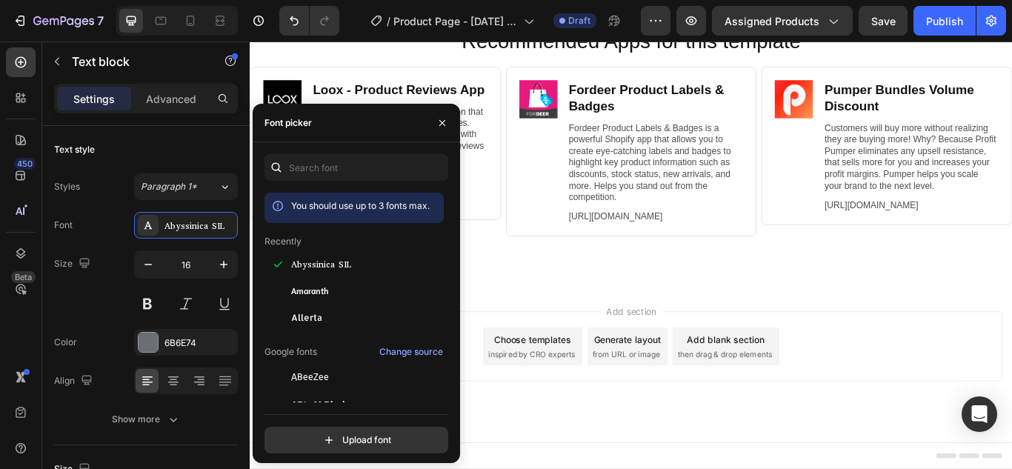
click at [558, 442] on div "Add section Choose templates inspired by CRO experts Generate layout from URL o…" at bounding box center [694, 418] width 889 height 182
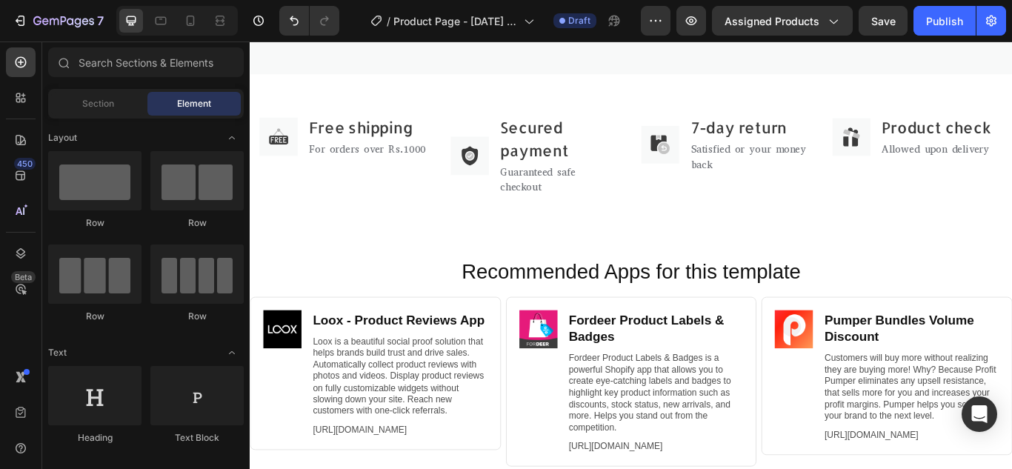
scroll to position [2549, 0]
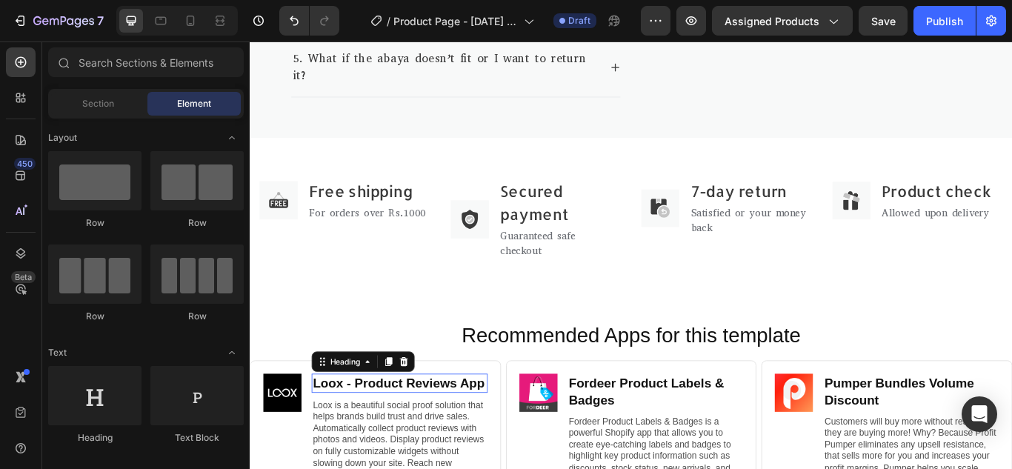
click at [371, 429] on h2 "Loox ‑ Product Reviews App" at bounding box center [423, 440] width 205 height 22
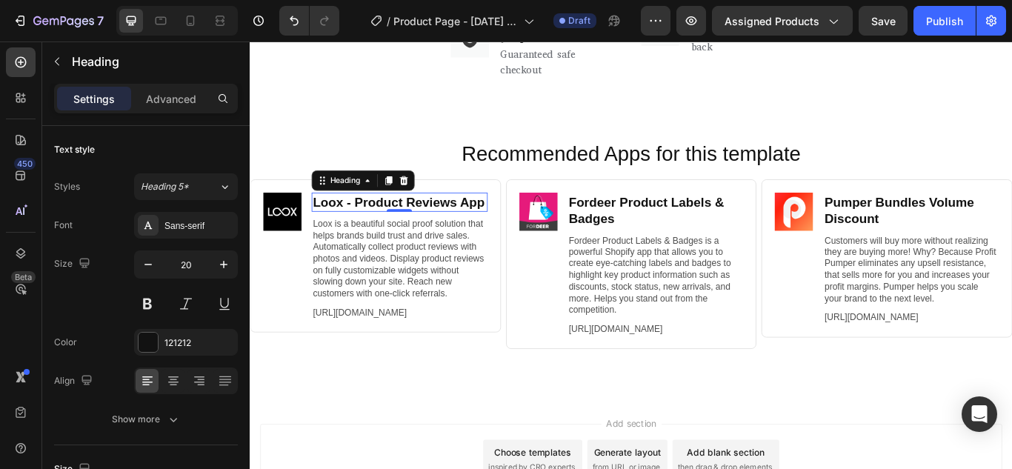
scroll to position [2697, 0]
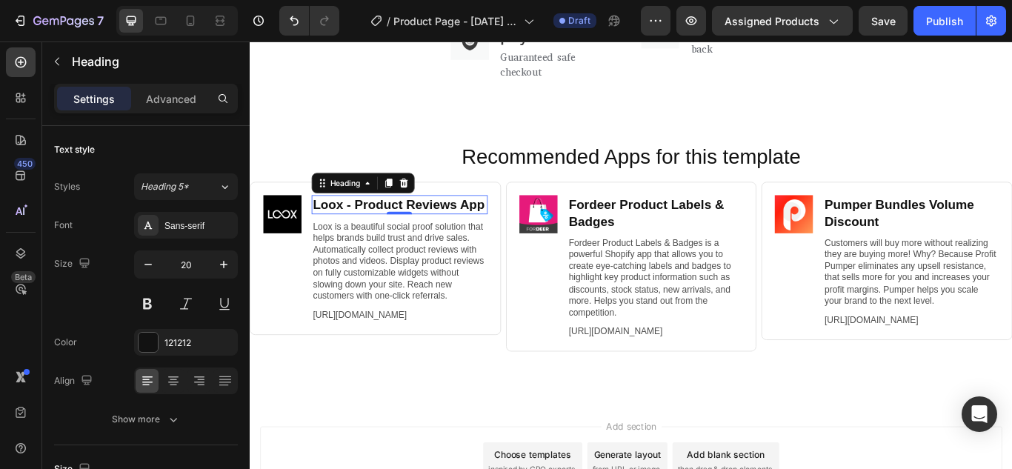
click at [380, 240] on h2 "Loox ‑ Product Reviews App" at bounding box center [423, 232] width 205 height 22
click at [380, 240] on p "Loox ‑ Product Reviews App" at bounding box center [424, 231] width 202 height 19
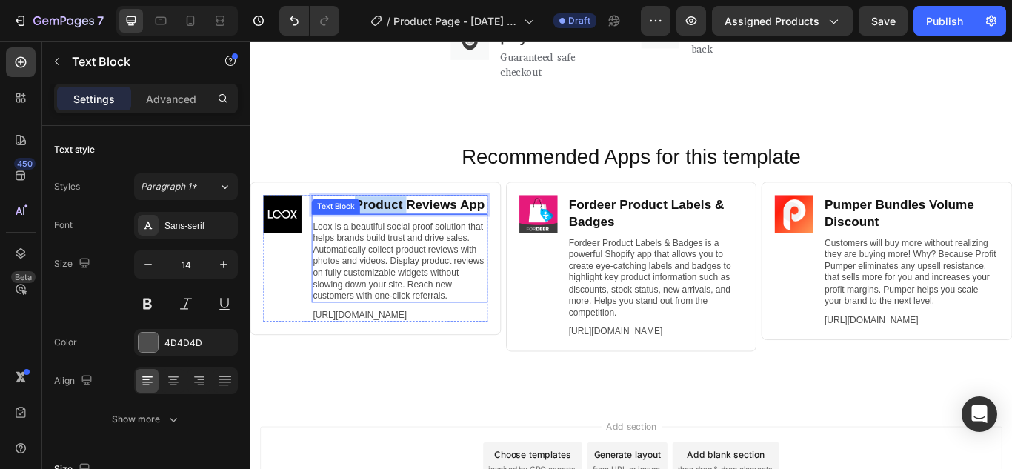
click at [494, 326] on p "Loox is a beautiful social proof solution that helps brands build trust and dri…" at bounding box center [424, 297] width 202 height 94
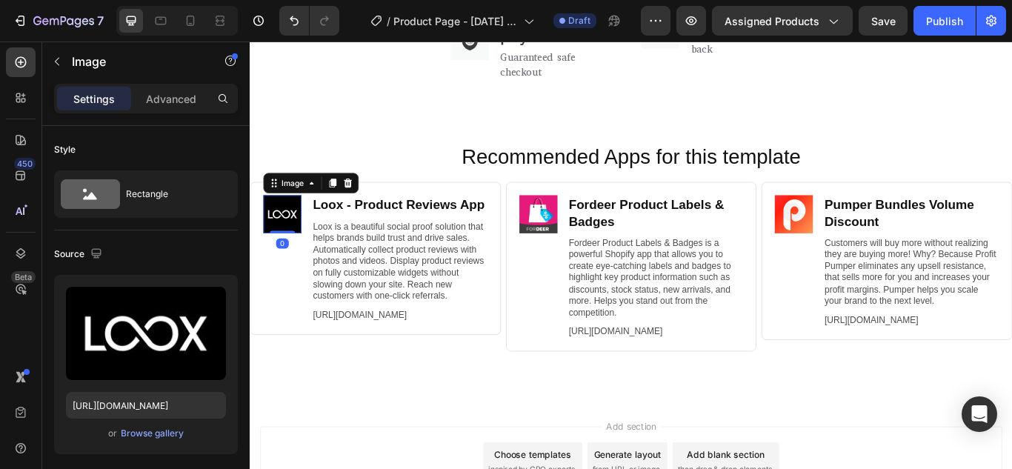
click at [299, 241] on img at bounding box center [287, 243] width 44 height 44
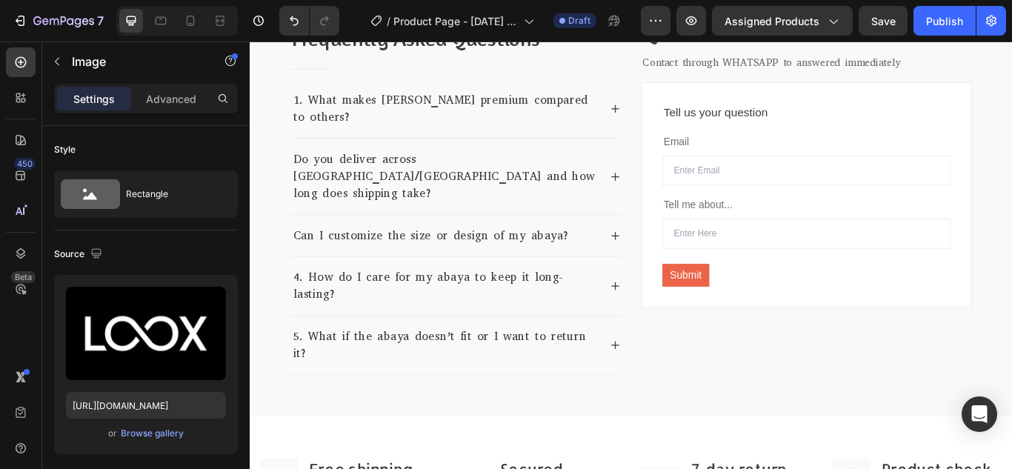
scroll to position [2178, 0]
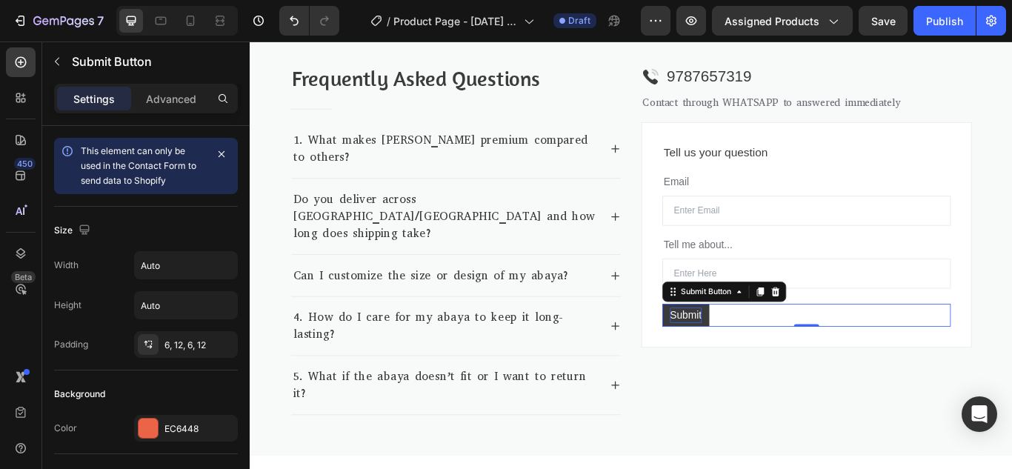
click at [745, 355] on div "Submit" at bounding box center [757, 361] width 37 height 18
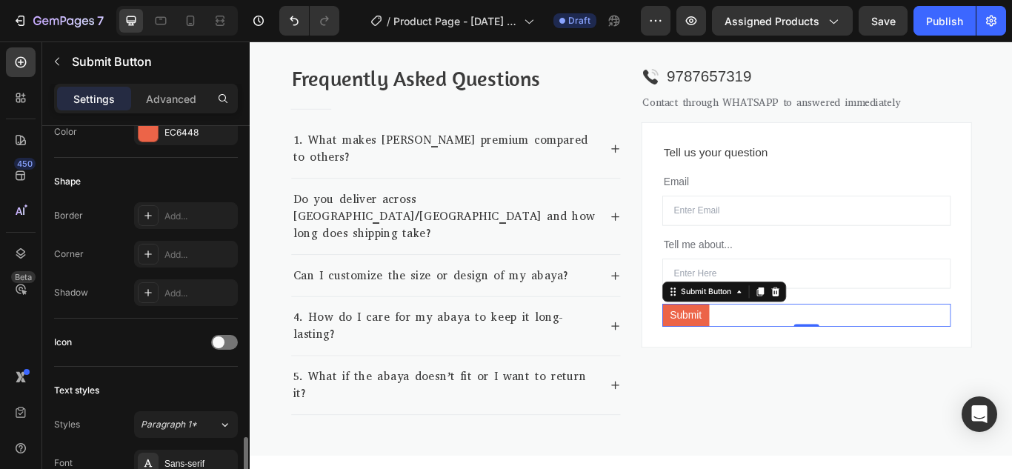
scroll to position [444, 0]
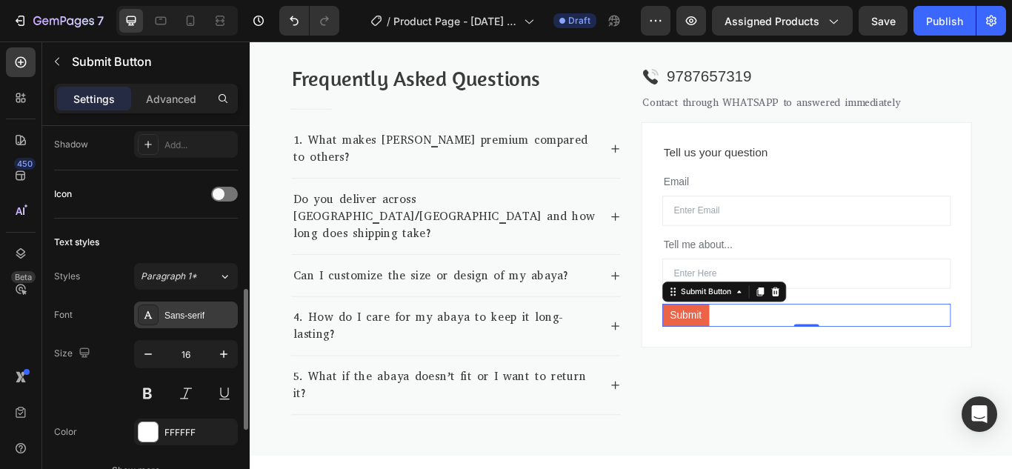
click at [176, 316] on div "Sans-serif" at bounding box center [199, 315] width 70 height 13
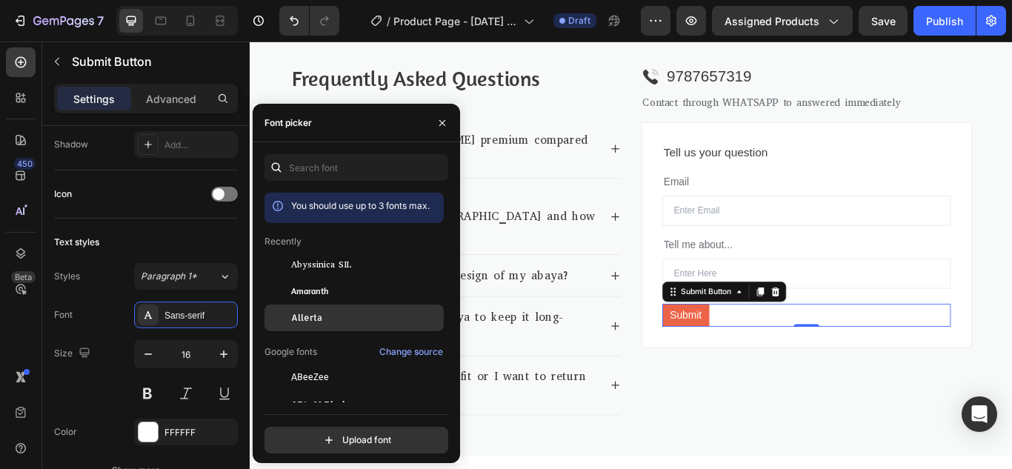
click at [341, 313] on div "Allerta" at bounding box center [366, 317] width 150 height 13
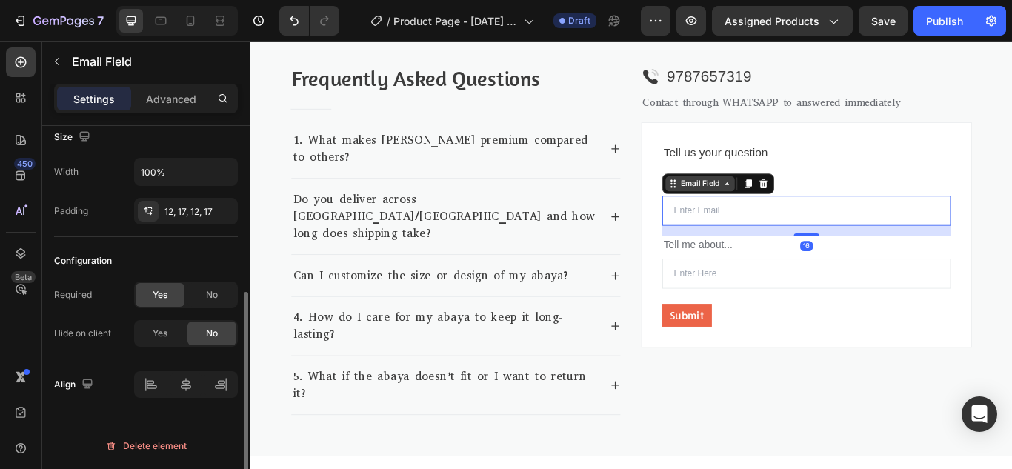
scroll to position [0, 0]
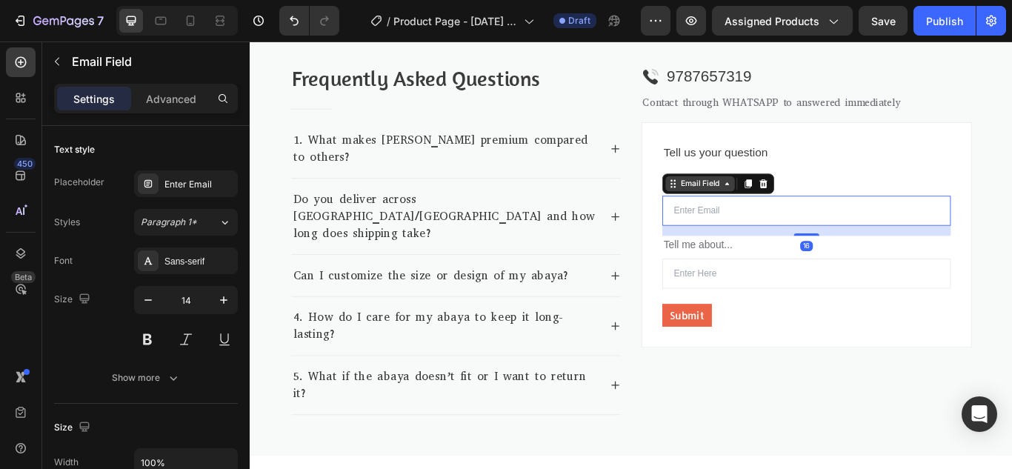
click at [749, 208] on div "Email Field" at bounding box center [774, 207] width 51 height 13
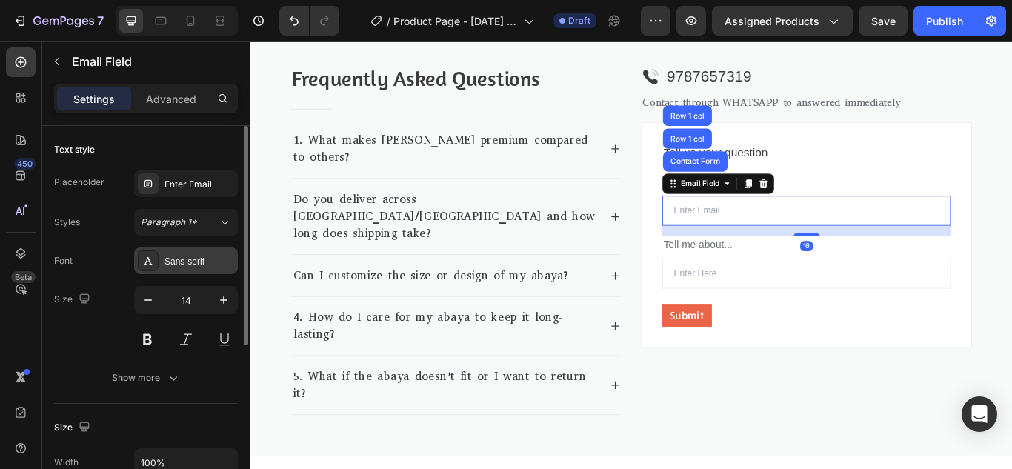
click at [198, 248] on div "Sans-serif" at bounding box center [186, 260] width 104 height 27
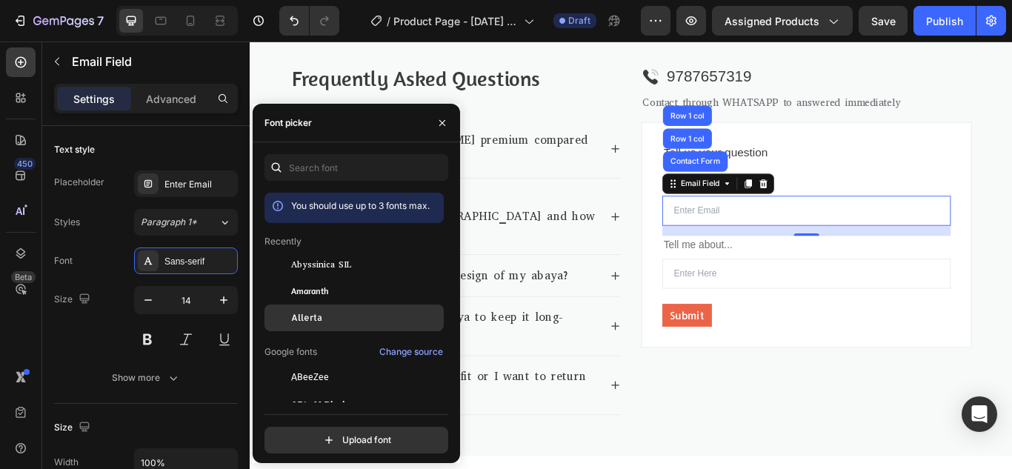
click at [310, 317] on span "Allerta" at bounding box center [306, 317] width 31 height 13
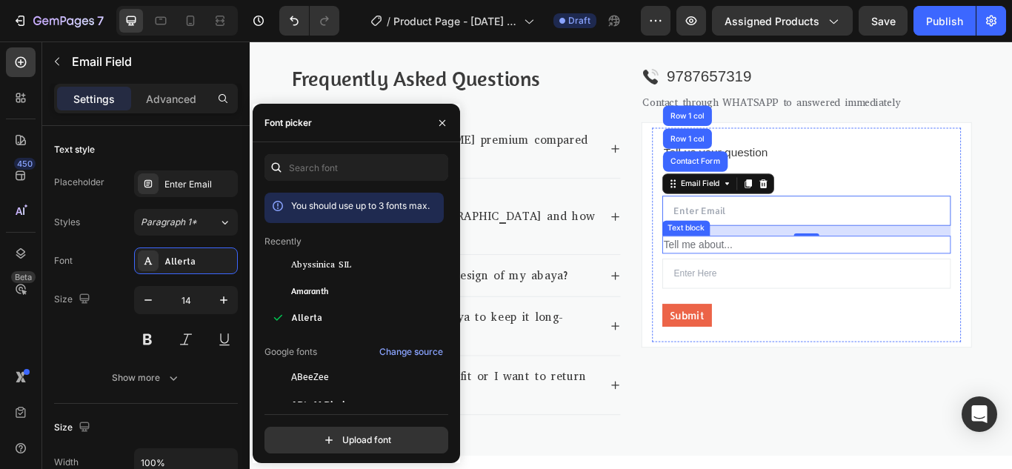
click at [781, 278] on p "Tell me about..." at bounding box center [898, 279] width 333 height 18
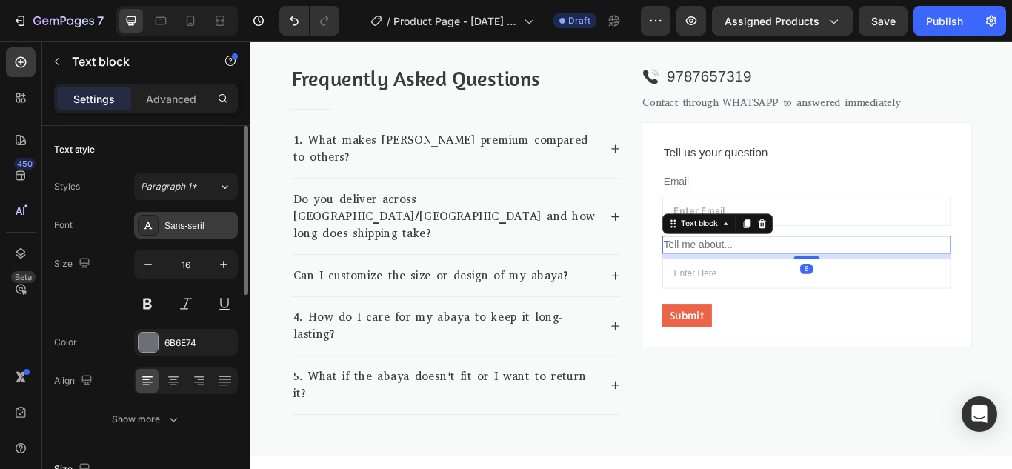
click at [177, 220] on div "Sans-serif" at bounding box center [199, 225] width 70 height 13
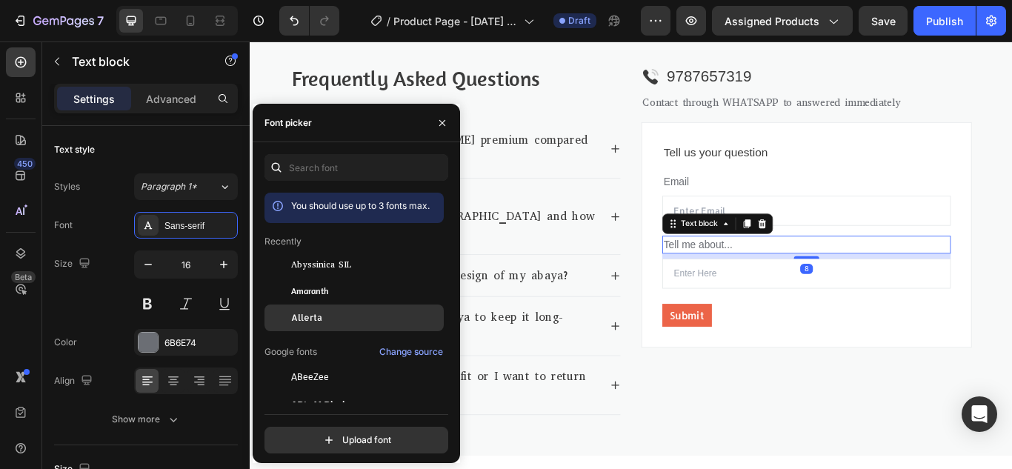
click at [310, 319] on span "Allerta" at bounding box center [306, 317] width 31 height 13
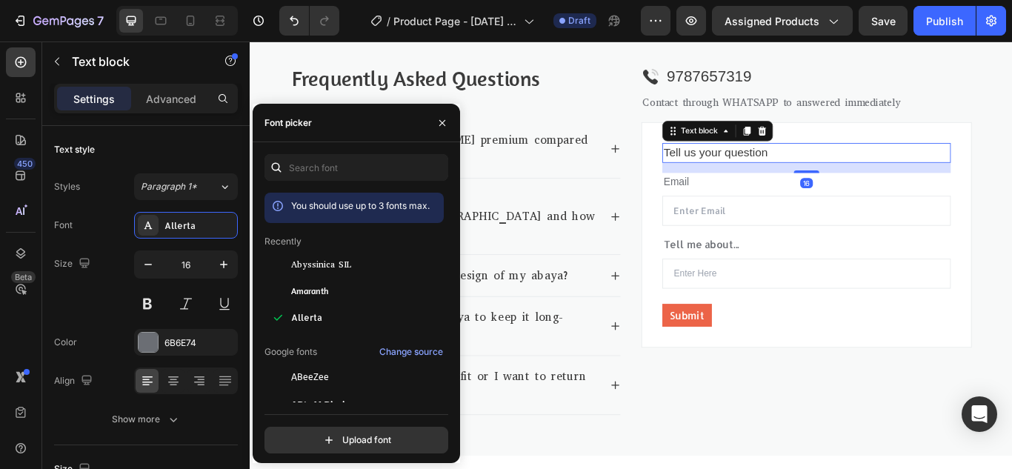
click at [796, 173] on p "Tell us your question" at bounding box center [898, 171] width 333 height 20
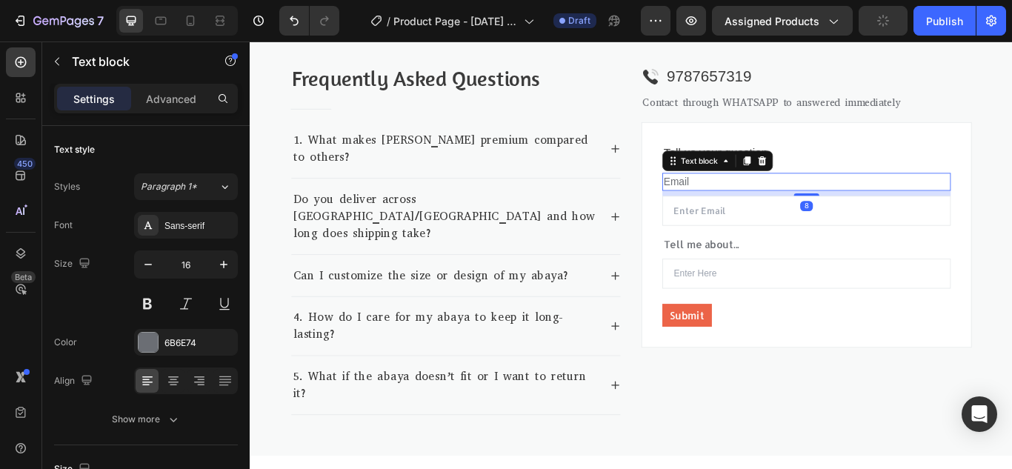
click at [750, 213] on p "Email" at bounding box center [898, 205] width 333 height 18
click at [199, 230] on div "Sans-serif" at bounding box center [199, 225] width 70 height 13
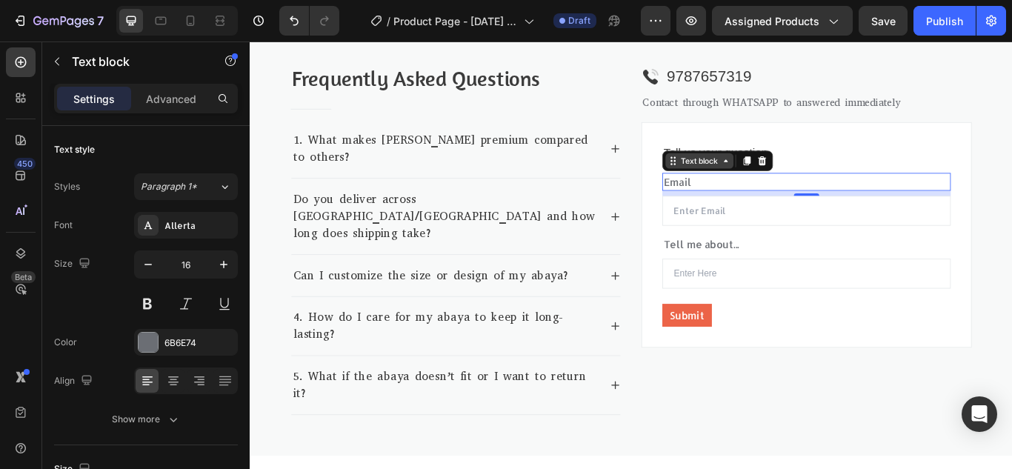
click at [737, 176] on icon at bounding box center [743, 181] width 12 height 12
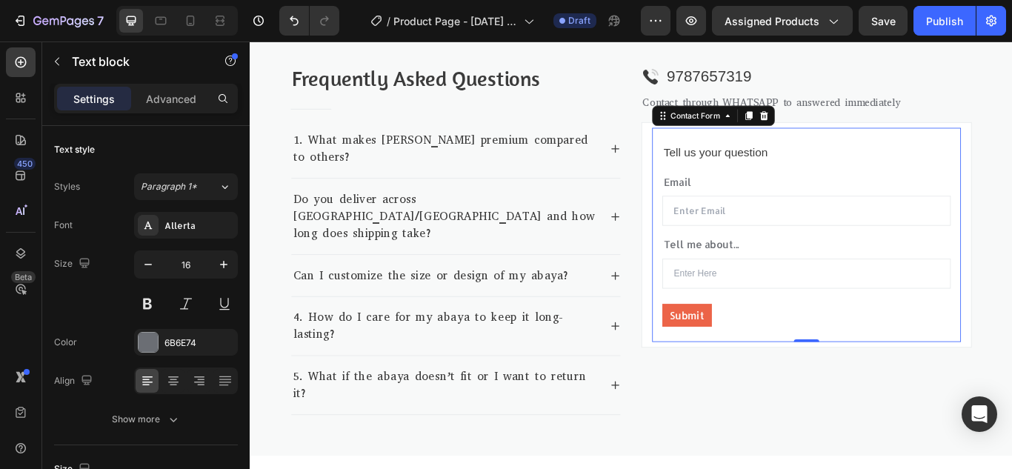
click at [911, 159] on div "Tell us your question Text block Email Text block Email Field Tell me about... …" at bounding box center [898, 267] width 360 height 250
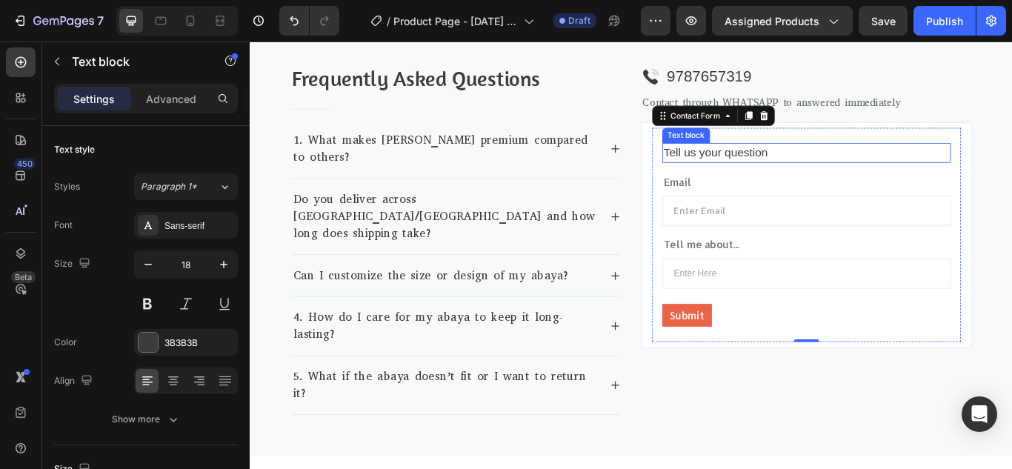
click at [813, 179] on p "Tell us your question" at bounding box center [898, 171] width 333 height 20
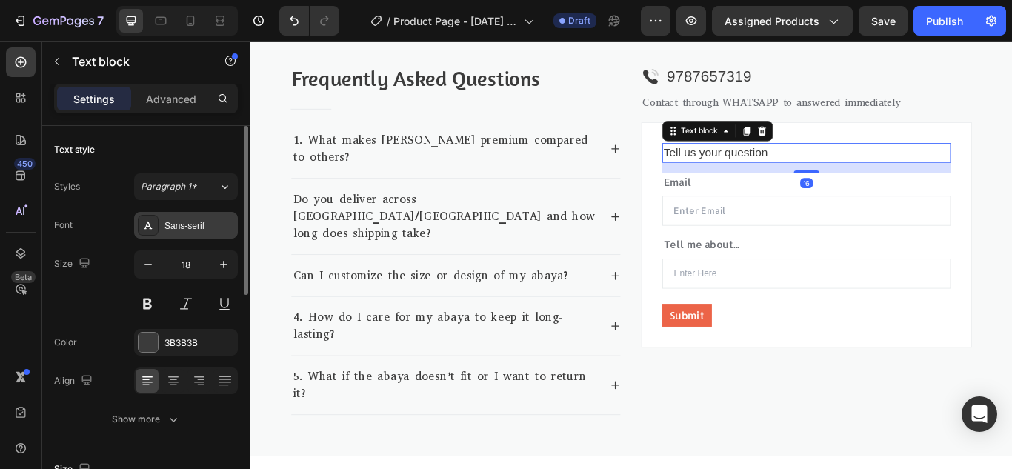
click at [207, 221] on div "Sans-serif" at bounding box center [199, 225] width 70 height 13
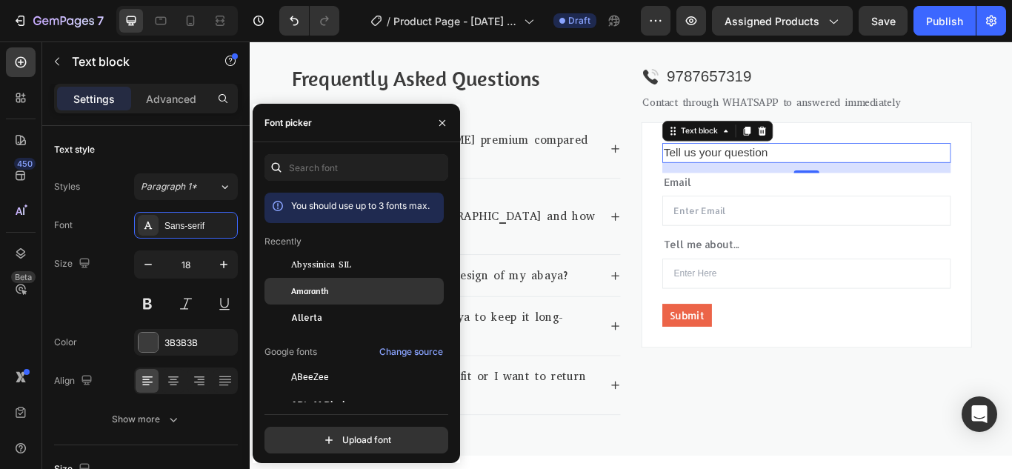
click at [333, 294] on div "Amaranth" at bounding box center [366, 290] width 150 height 13
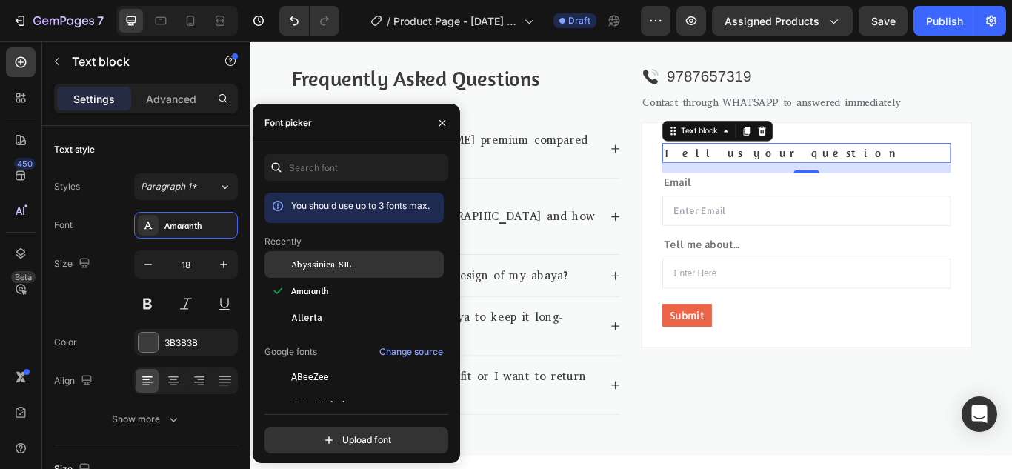
click at [281, 271] on div at bounding box center [277, 264] width 27 height 27
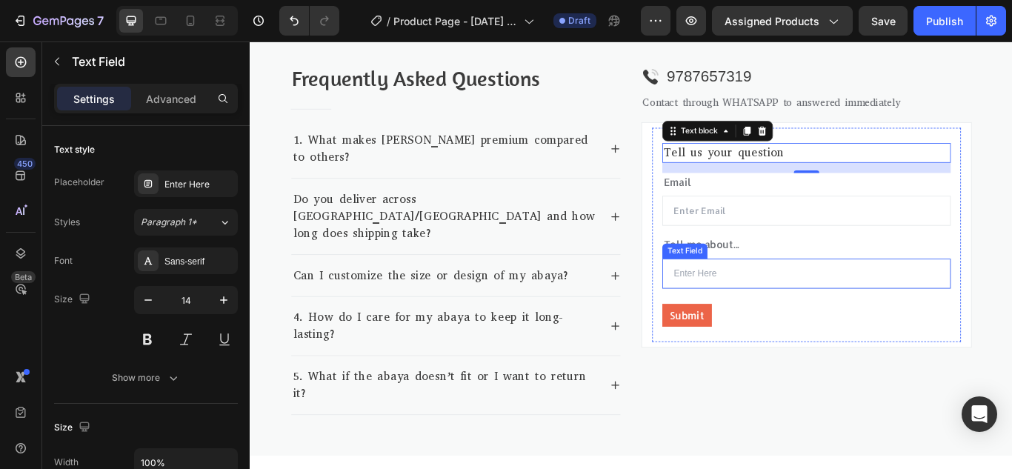
click at [761, 315] on input "text" at bounding box center [898, 312] width 336 height 35
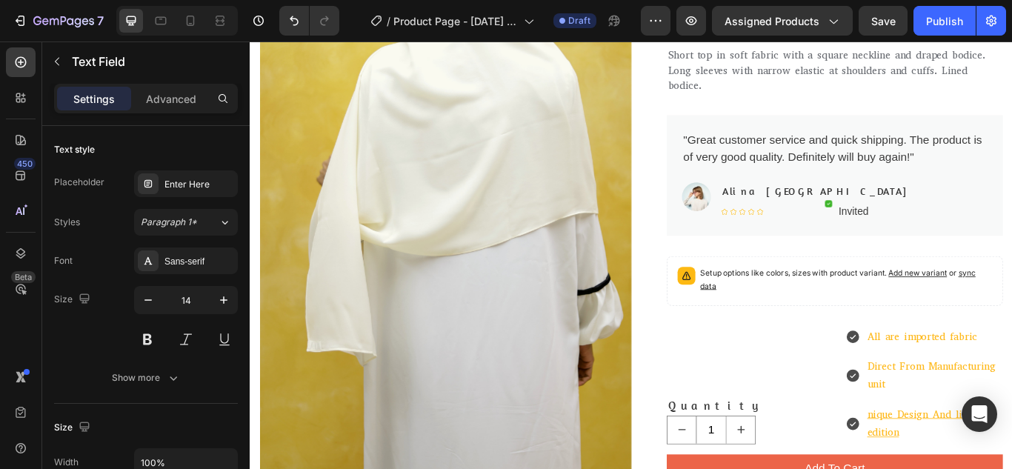
scroll to position [370, 0]
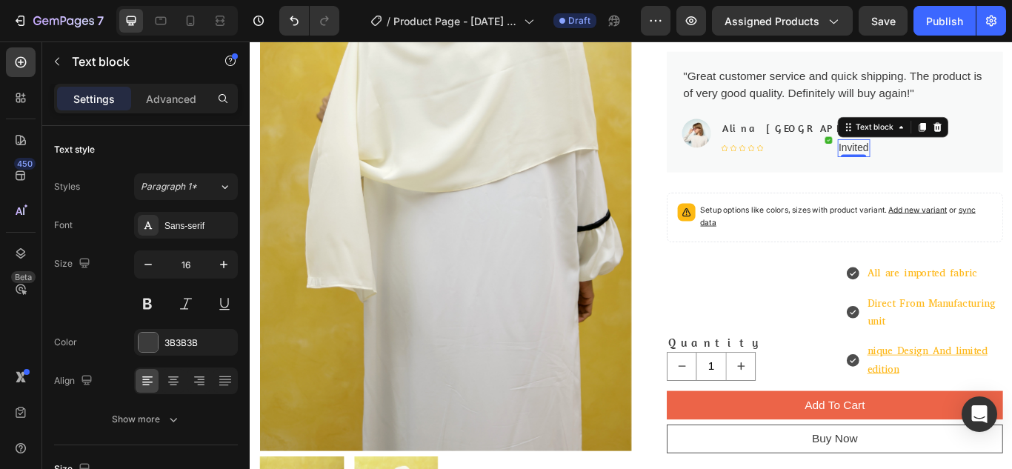
click at [936, 167] on p "Invited" at bounding box center [953, 166] width 35 height 18
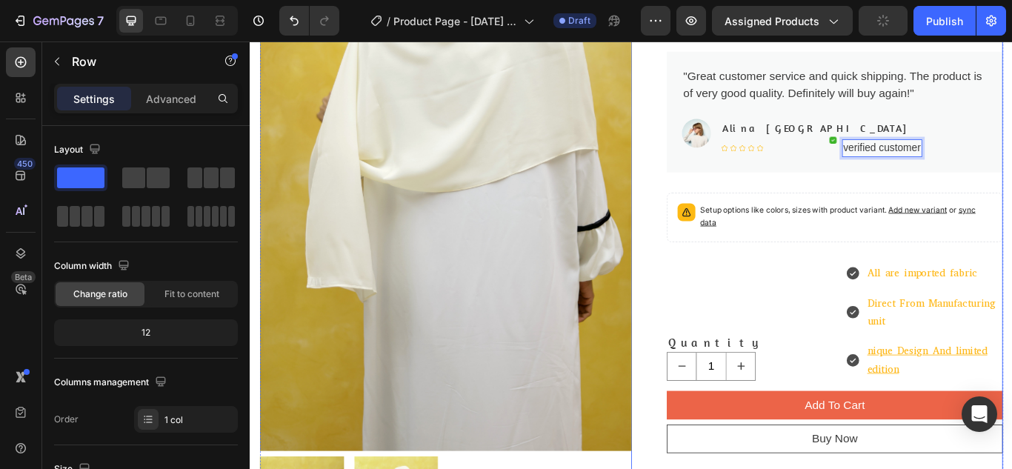
click at [923, 199] on div "Hijab with Nose Piece – Off White | Ready-to-Wear Chiffon Hijab Product Title R…" at bounding box center [932, 318] width 392 height 1139
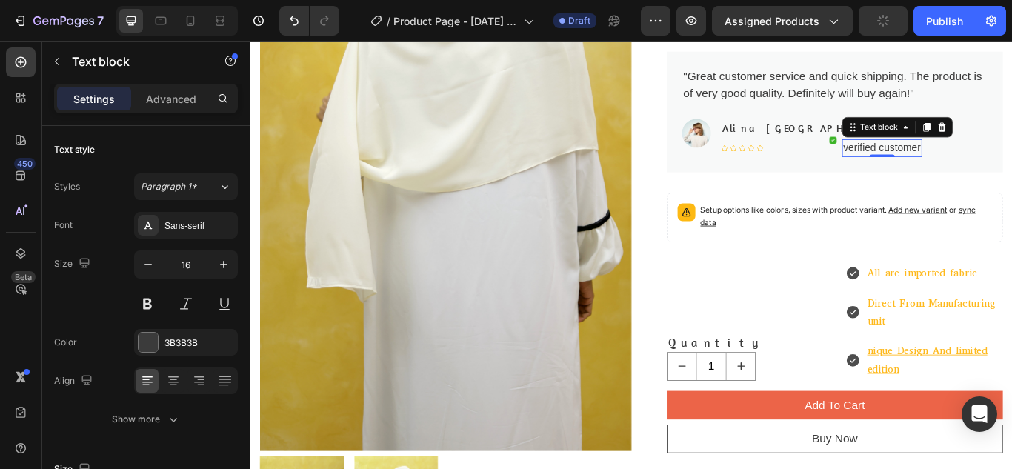
click at [998, 159] on p "verified customer" at bounding box center [986, 166] width 90 height 18
click at [196, 227] on div "Sans-serif" at bounding box center [199, 225] width 70 height 13
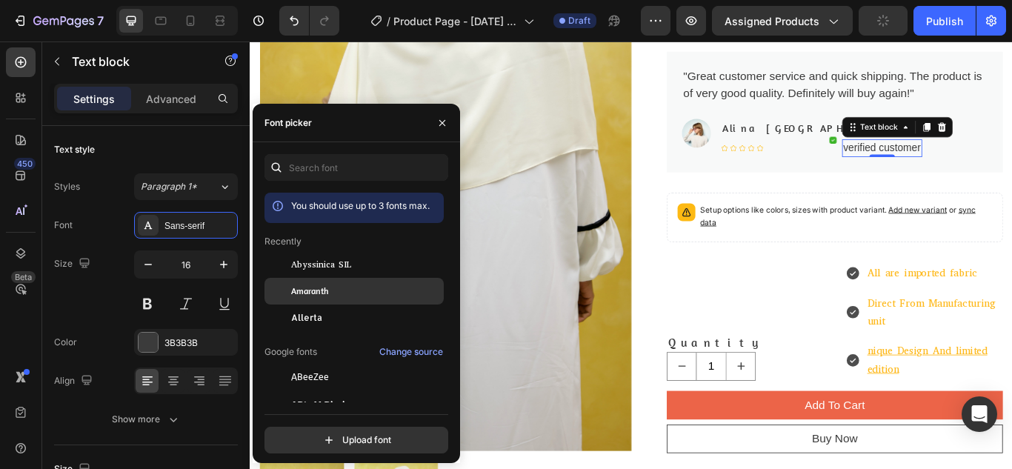
click at [353, 292] on div "Amaranth" at bounding box center [366, 290] width 150 height 13
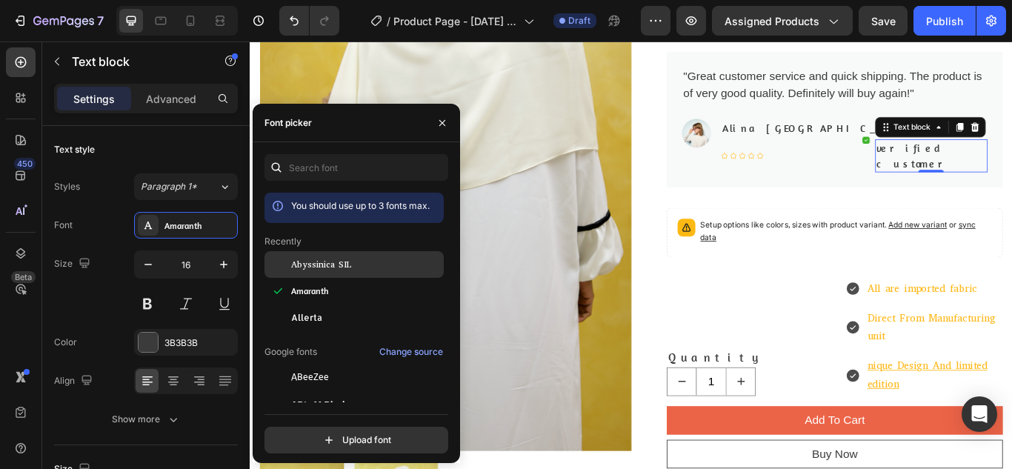
click at [340, 364] on div "Abyssinica SIL" at bounding box center [353, 377] width 179 height 27
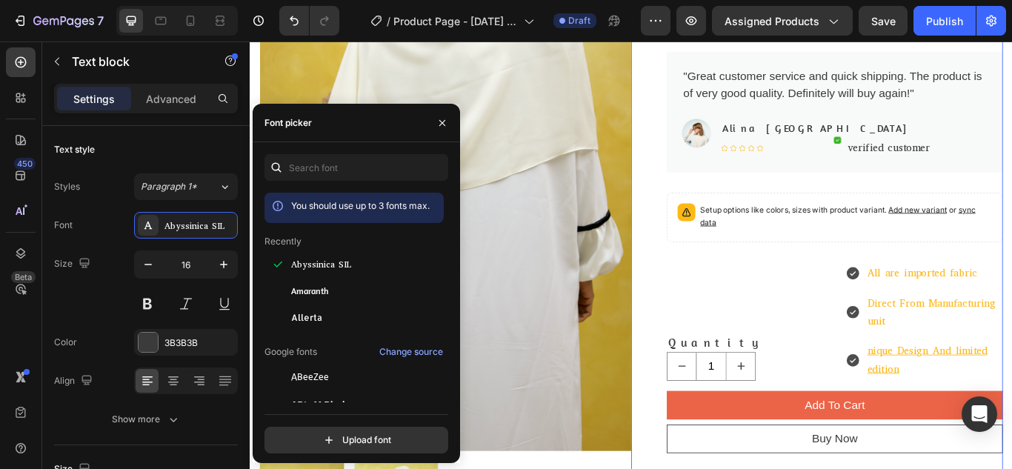
click at [724, 130] on div "Hijab with Nose Piece – Off White | Ready-to-Wear Chiffon Hijab Product Title R…" at bounding box center [910, 318] width 433 height 1139
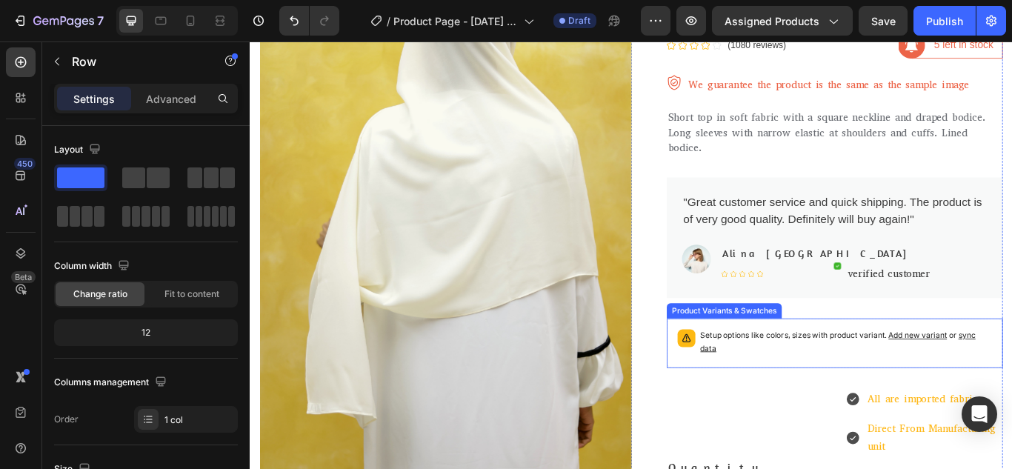
scroll to position [222, 0]
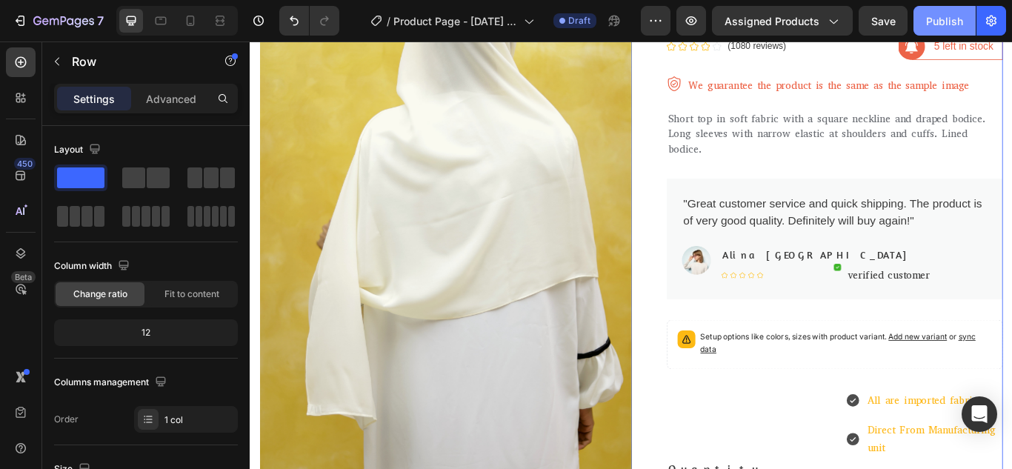
click at [956, 19] on div "Publish" at bounding box center [944, 21] width 37 height 16
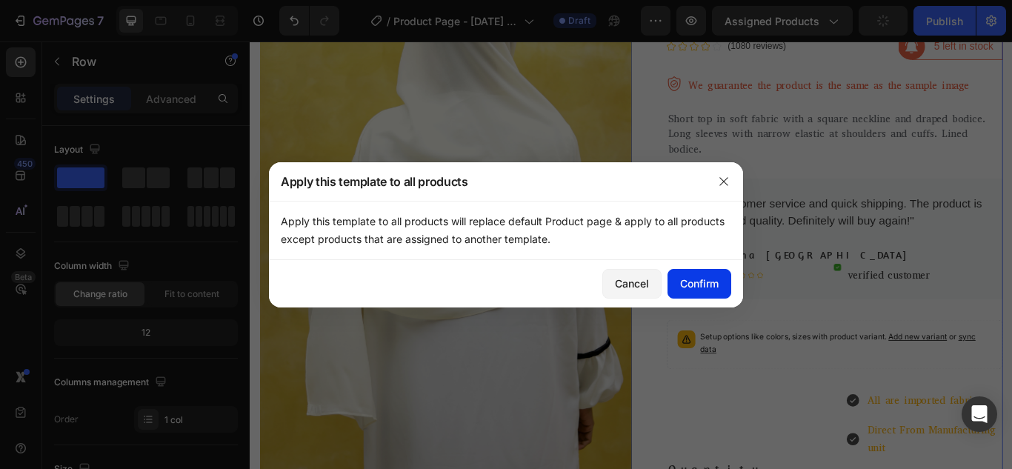
click at [684, 287] on div "Confirm" at bounding box center [699, 284] width 39 height 16
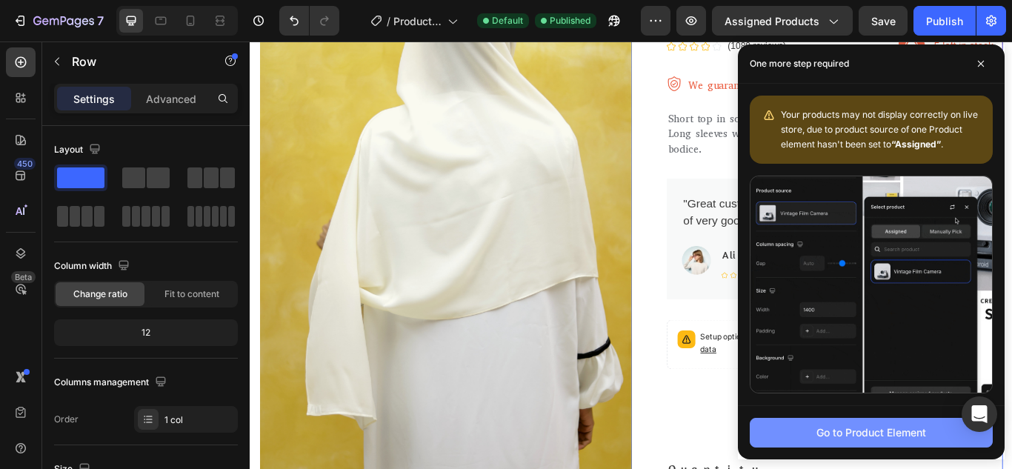
click at [853, 439] on div "Go to Product Element" at bounding box center [871, 432] width 110 height 16
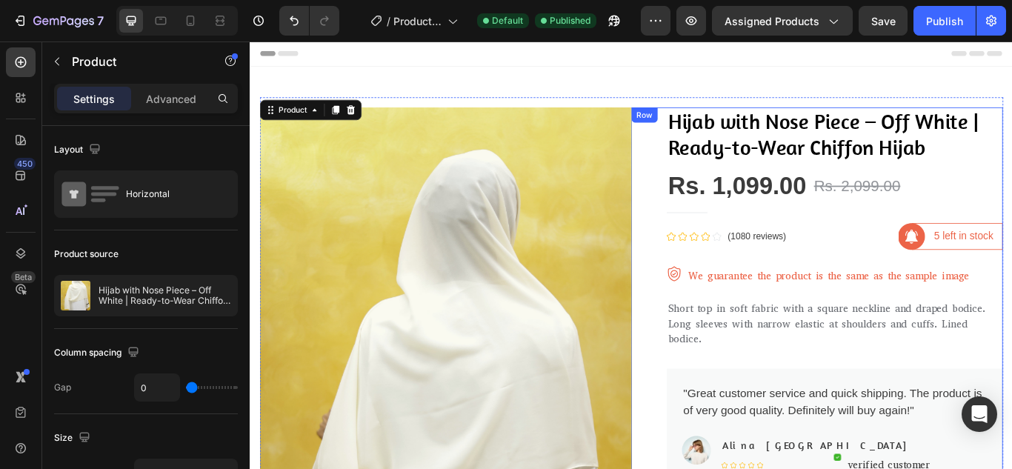
scroll to position [0, 0]
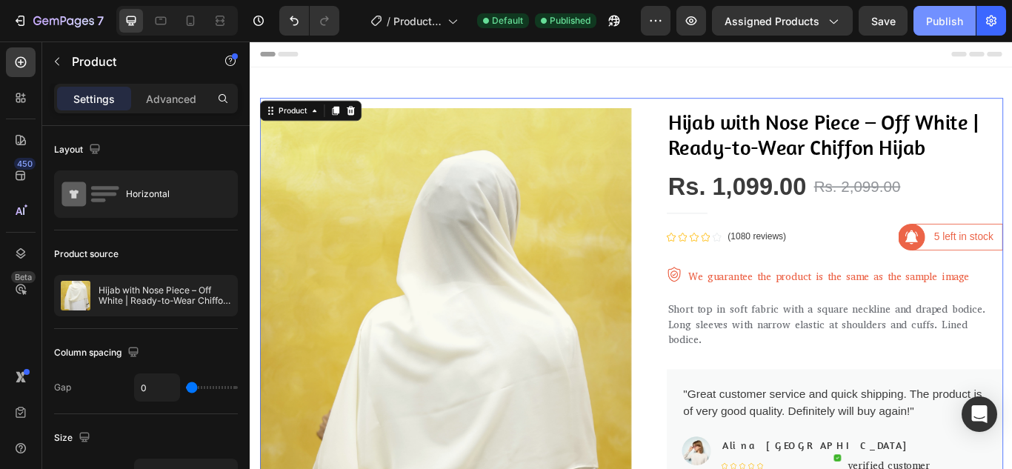
click at [953, 29] on button "Publish" at bounding box center [944, 21] width 62 height 30
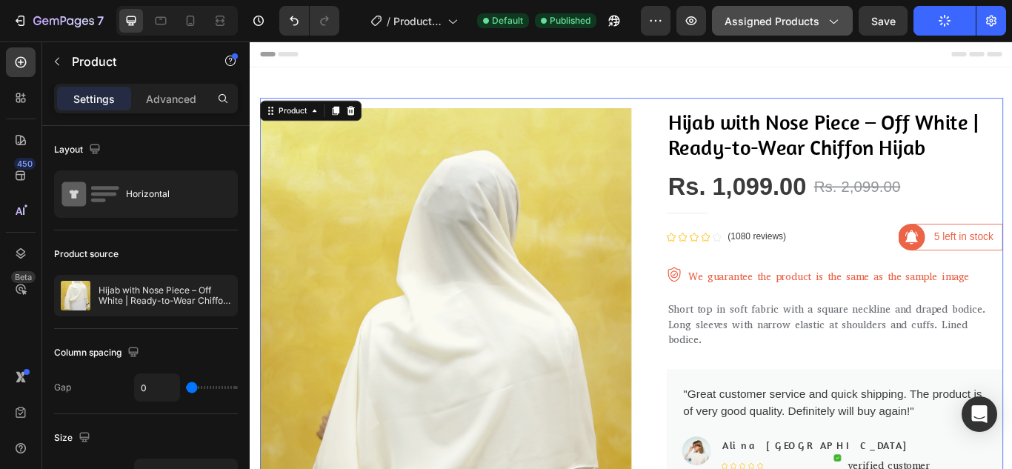
click at [807, 24] on span "Assigned Products" at bounding box center [771, 21] width 95 height 16
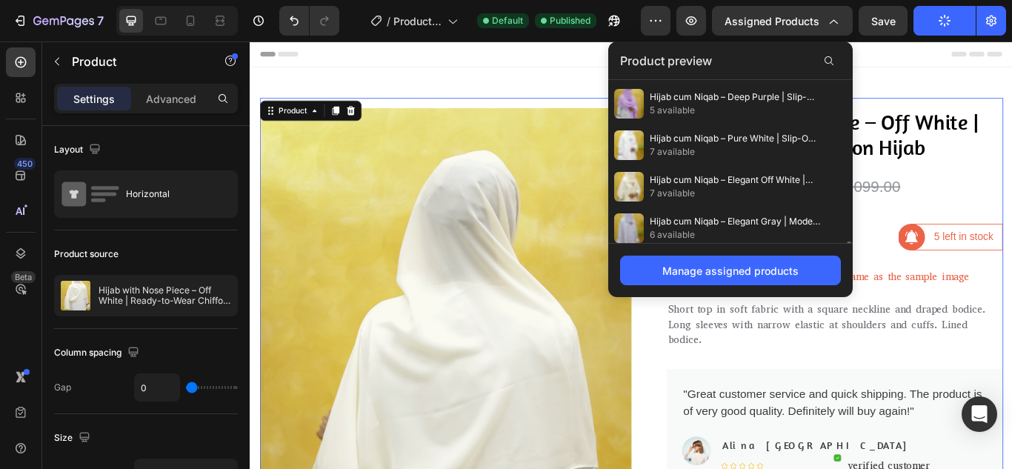
scroll to position [593, 0]
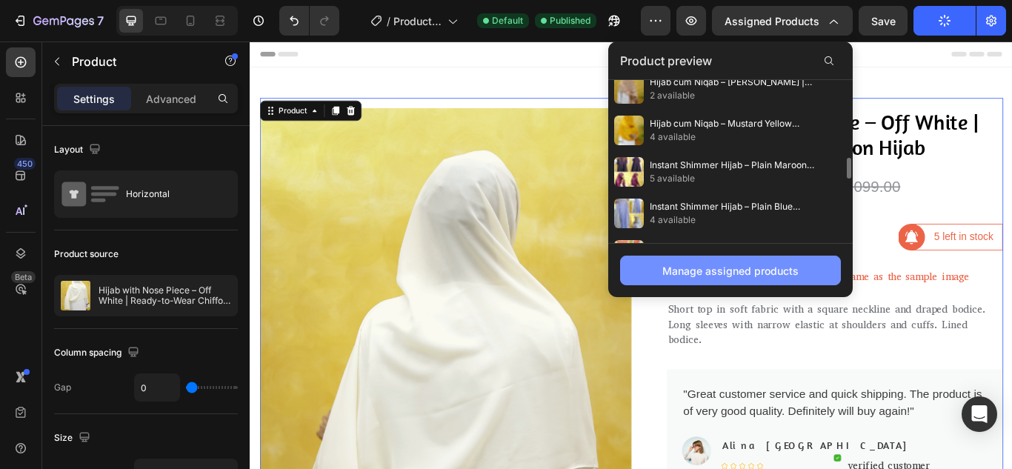
click at [744, 273] on div "Manage assigned products" at bounding box center [730, 271] width 136 height 16
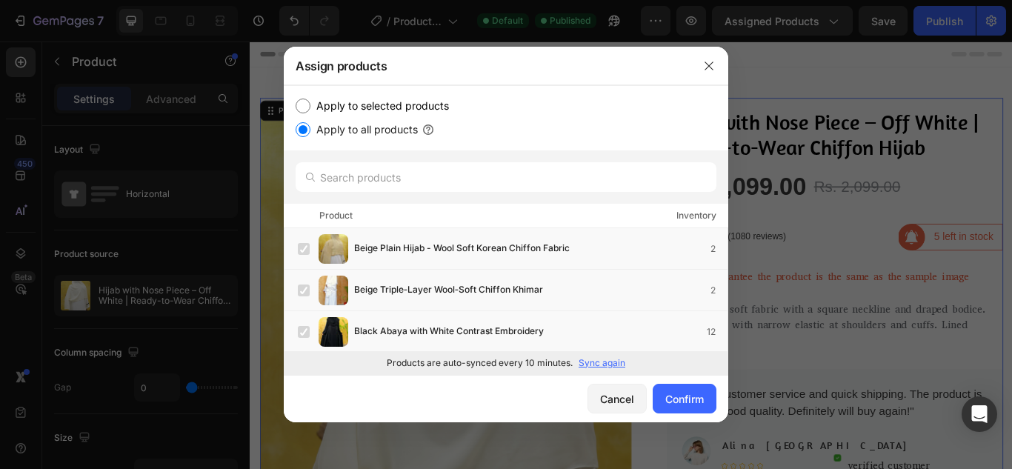
click at [301, 108] on input "Apply to selected products" at bounding box center [303, 106] width 15 height 15
radio input "true"
click at [303, 248] on label at bounding box center [304, 249] width 12 height 12
click at [306, 291] on label at bounding box center [304, 290] width 12 height 12
click at [304, 330] on label at bounding box center [304, 332] width 12 height 12
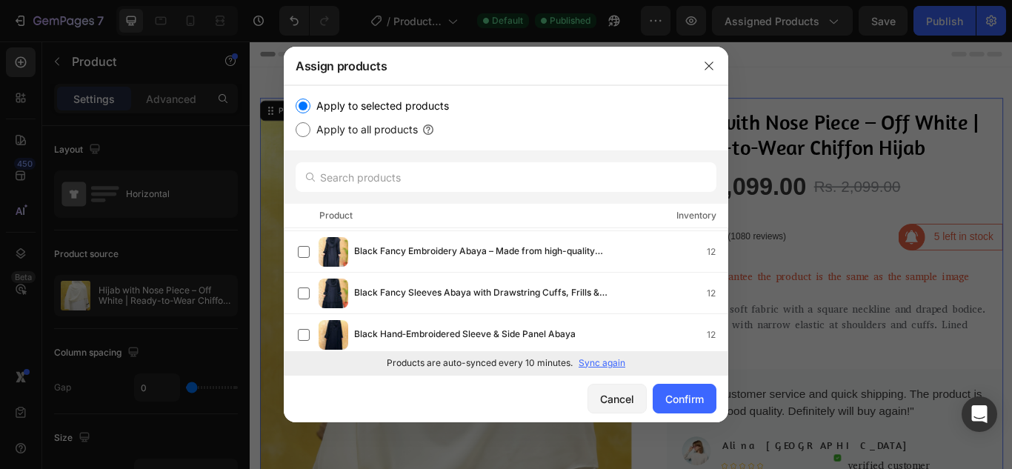
scroll to position [0, 0]
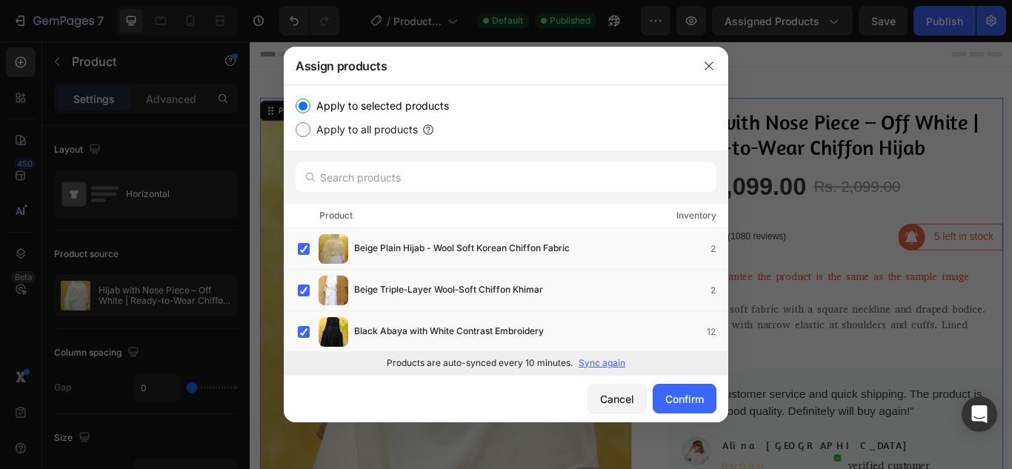
click at [308, 132] on input "Apply to all products" at bounding box center [303, 129] width 15 height 15
radio input "true"
click at [689, 402] on div "Confirm" at bounding box center [684, 399] width 39 height 16
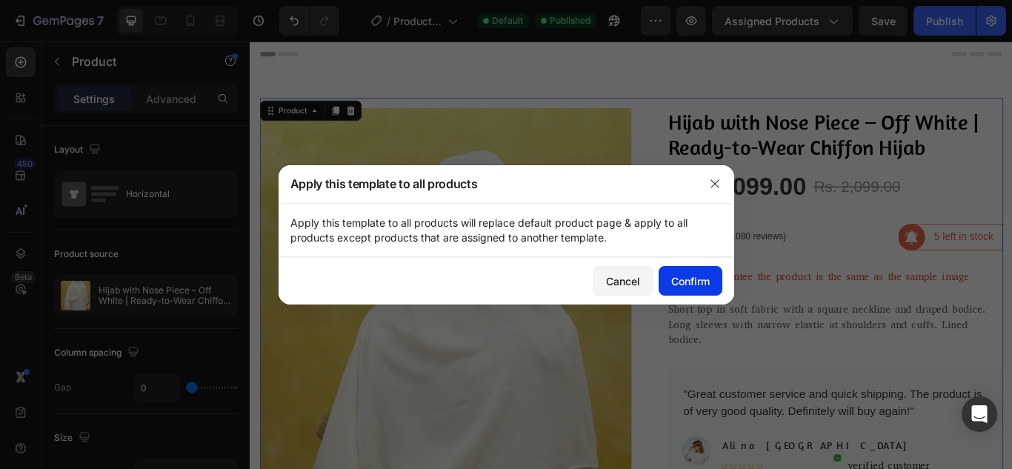
click at [701, 285] on div "Confirm" at bounding box center [690, 281] width 39 height 16
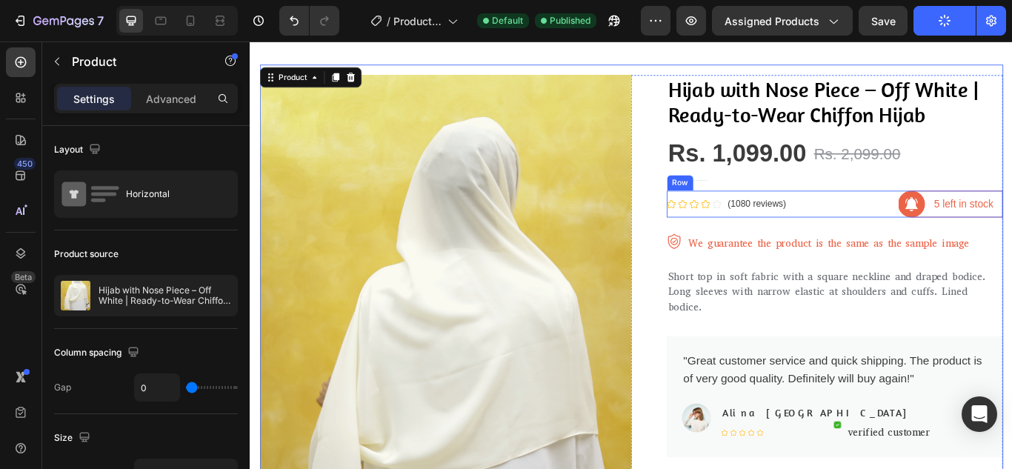
scroll to position [74, 0]
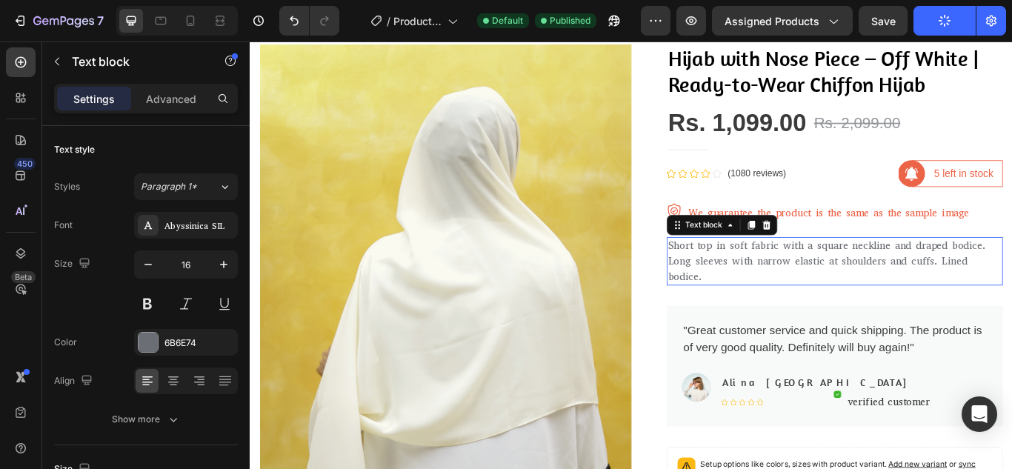
click at [873, 296] on p "Short top in soft fabric with a square neckline and draped bodice. Long sleeves…" at bounding box center [931, 297] width 389 height 53
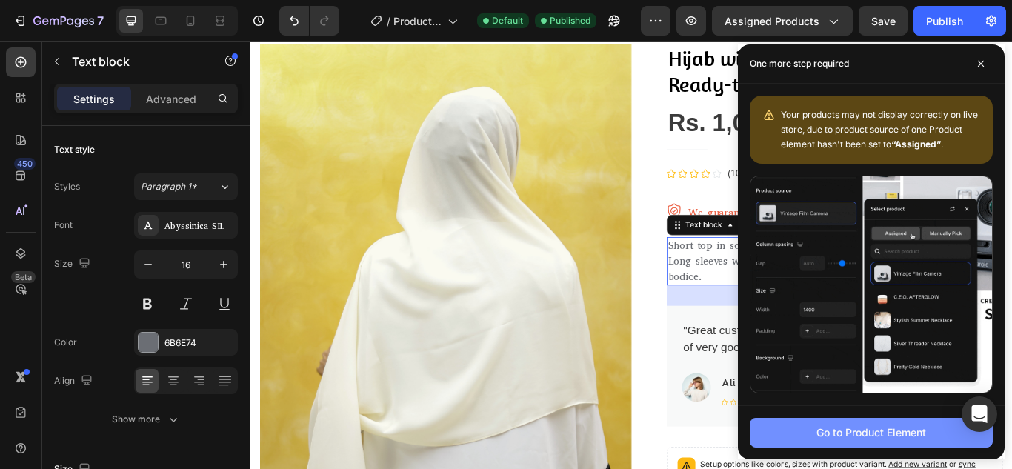
click at [853, 433] on div "Go to Product Element" at bounding box center [871, 432] width 110 height 16
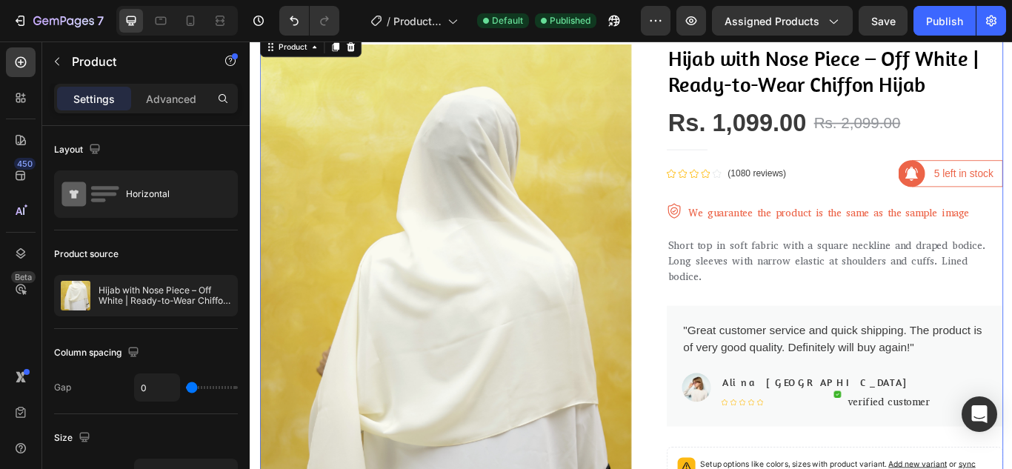
scroll to position [14, 0]
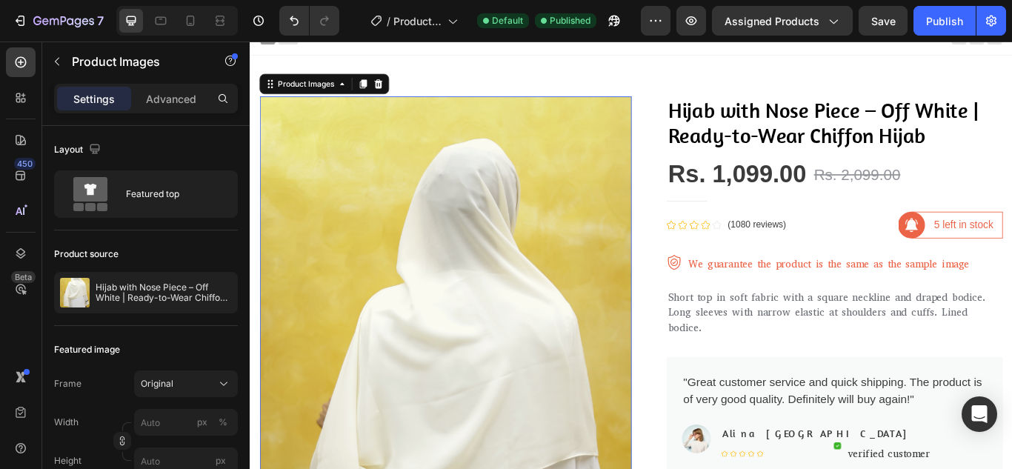
click at [321, 91] on div "Product Images" at bounding box center [315, 90] width 72 height 13
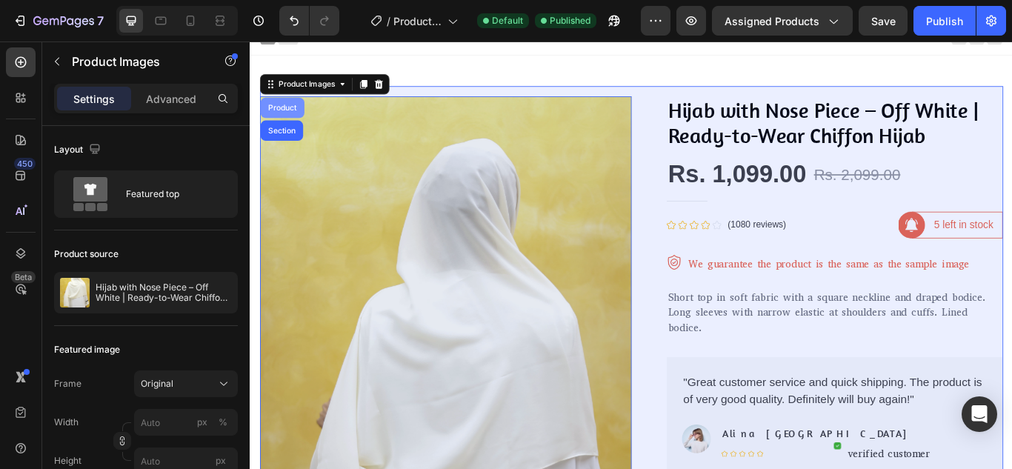
click at [301, 111] on div "Product" at bounding box center [286, 119] width 51 height 24
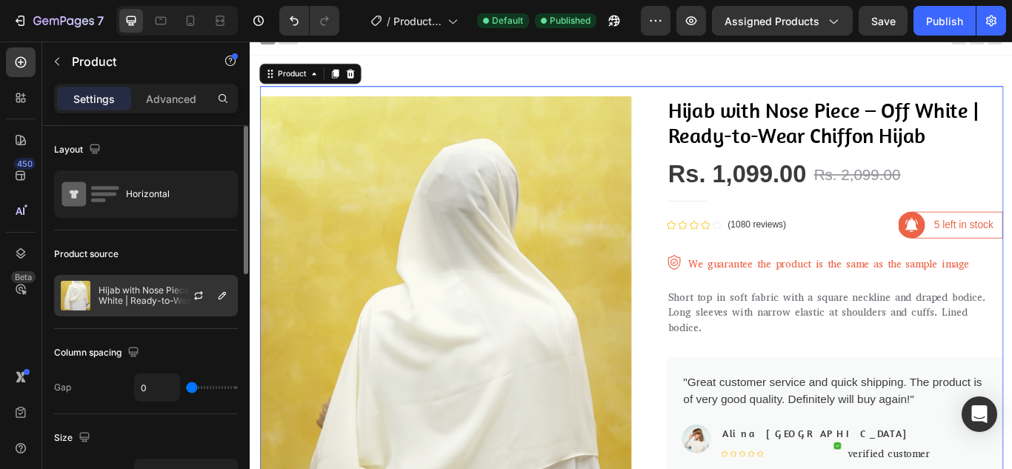
click at [212, 294] on div at bounding box center [204, 296] width 65 height 40
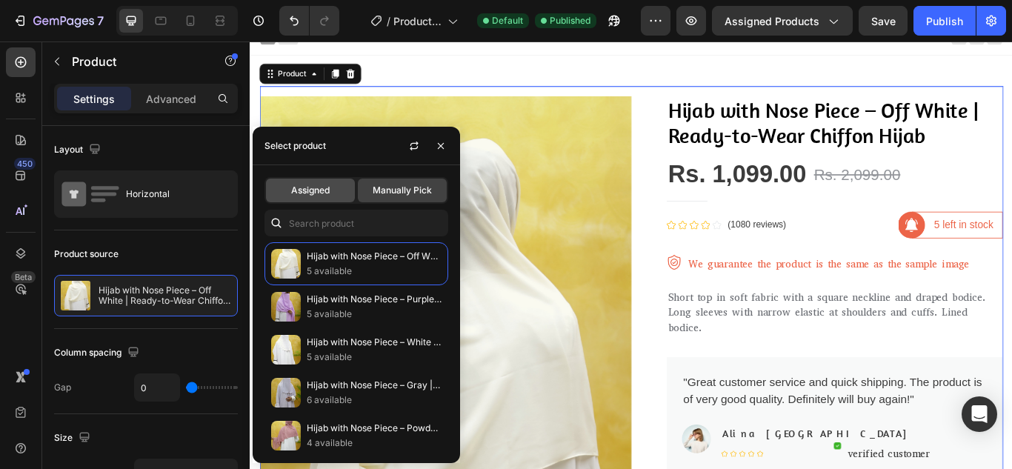
click at [325, 180] on div "Assigned" at bounding box center [310, 191] width 89 height 24
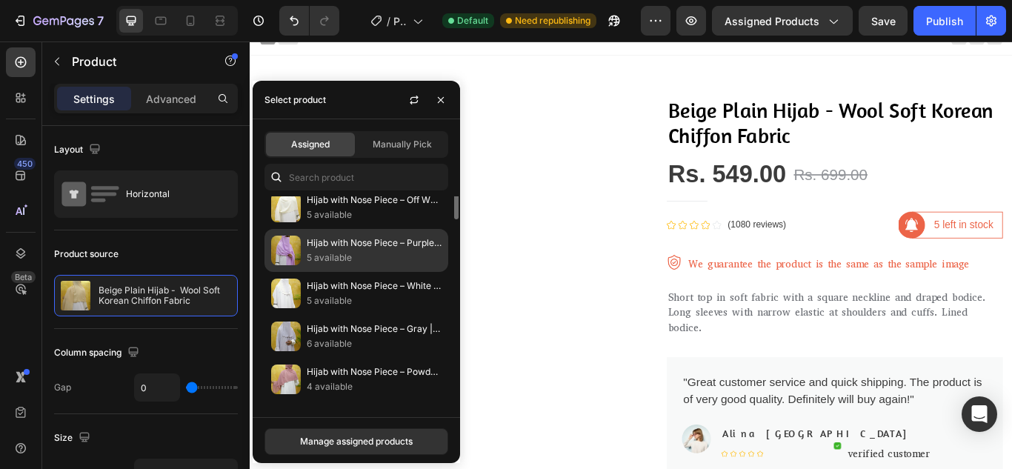
scroll to position [0, 0]
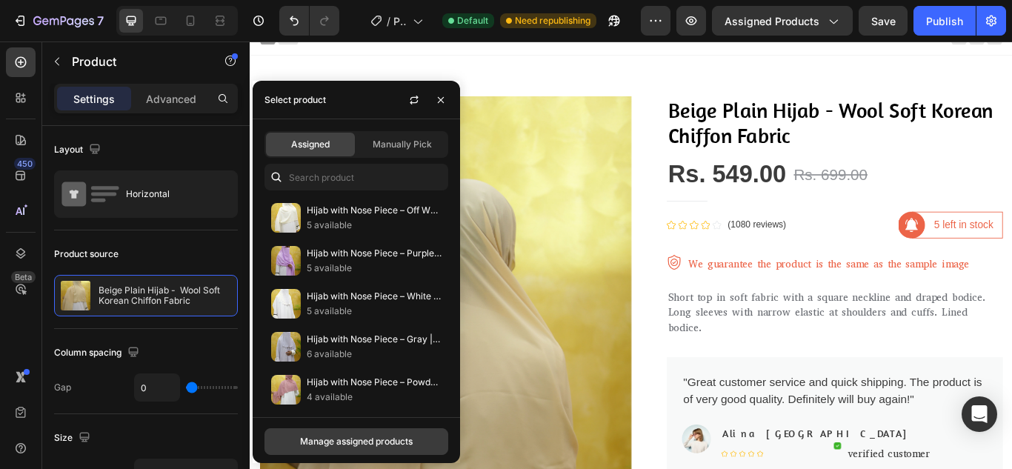
click at [321, 437] on div "Manage assigned products" at bounding box center [356, 441] width 113 height 13
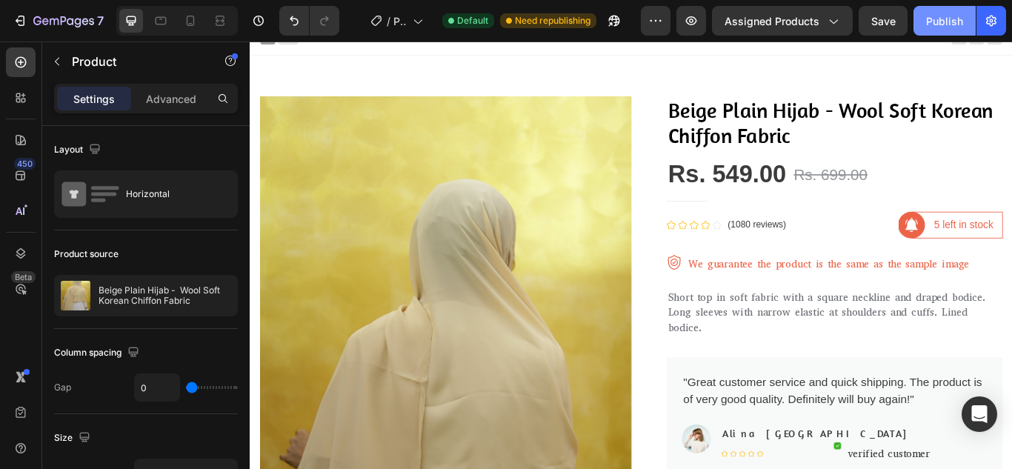
click at [933, 20] on div "Publish" at bounding box center [944, 21] width 37 height 16
click at [944, 20] on div "Publish" at bounding box center [944, 21] width 37 height 16
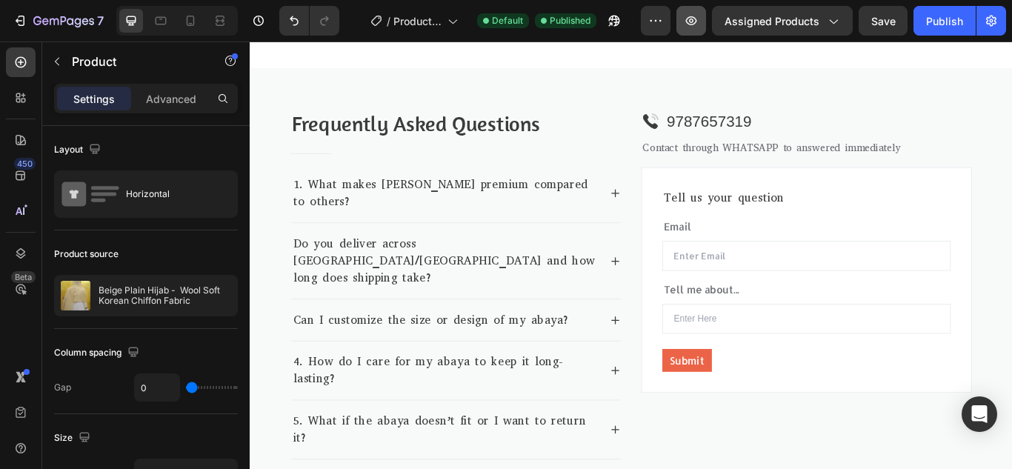
scroll to position [1718, 0]
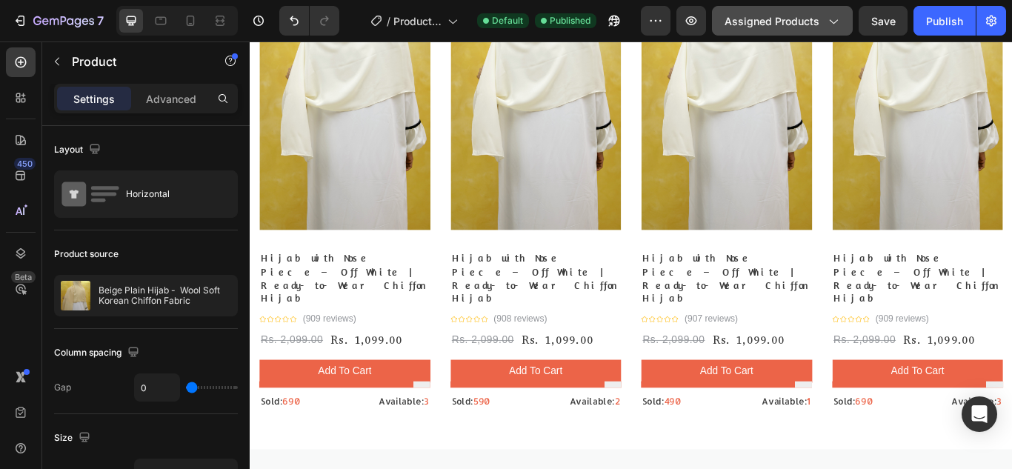
click at [836, 9] on button "Assigned Products" at bounding box center [782, 21] width 141 height 30
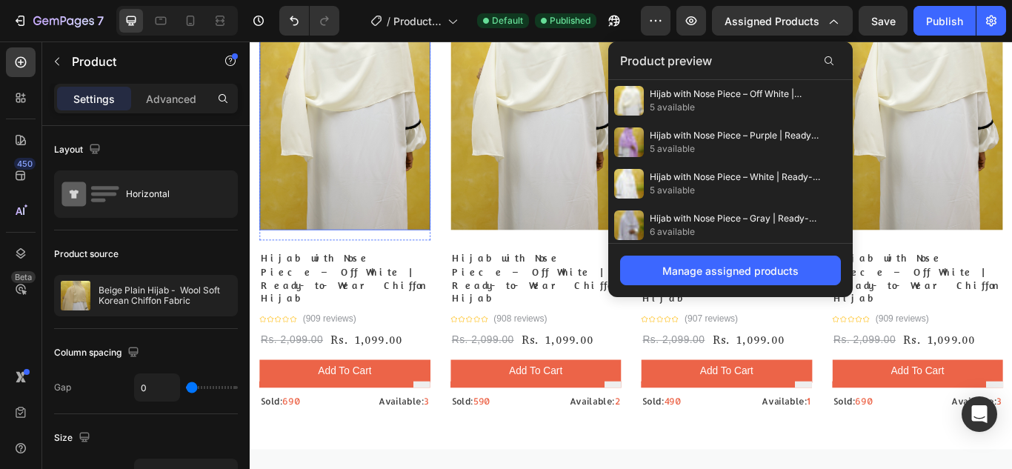
click at [279, 230] on img at bounding box center [360, 84] width 199 height 353
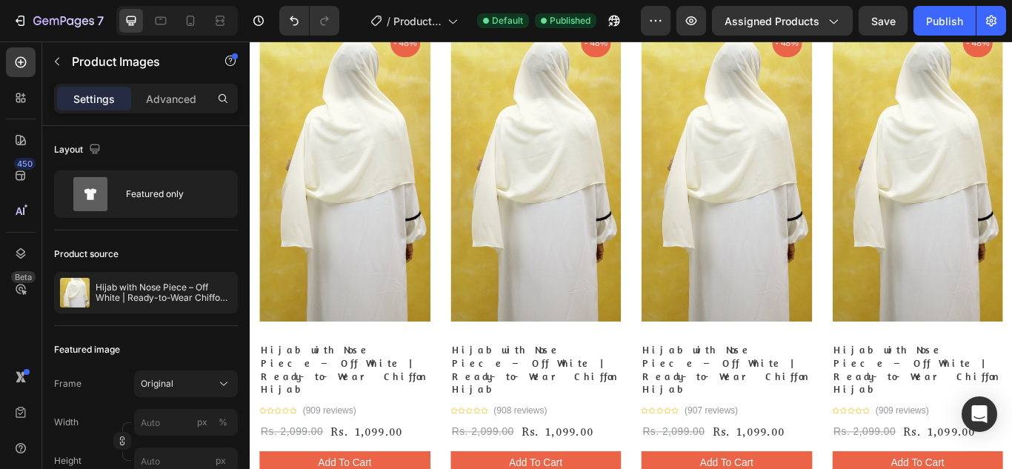
scroll to position [1778, 0]
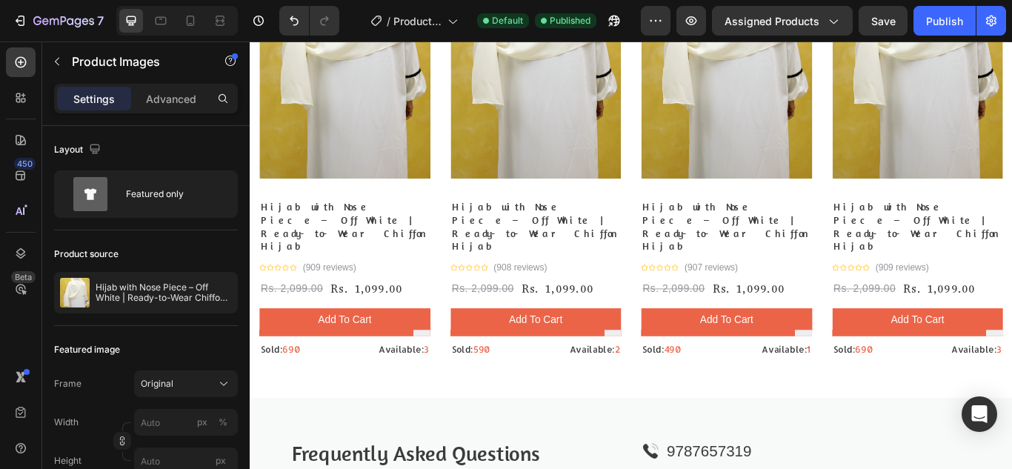
click at [427, 82] on img at bounding box center [360, 24] width 199 height 353
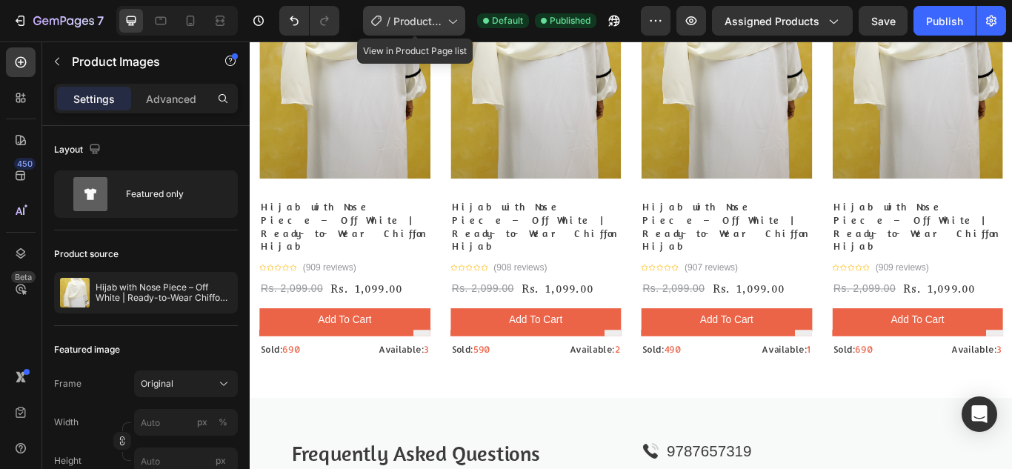
click at [447, 19] on icon at bounding box center [451, 20] width 15 height 15
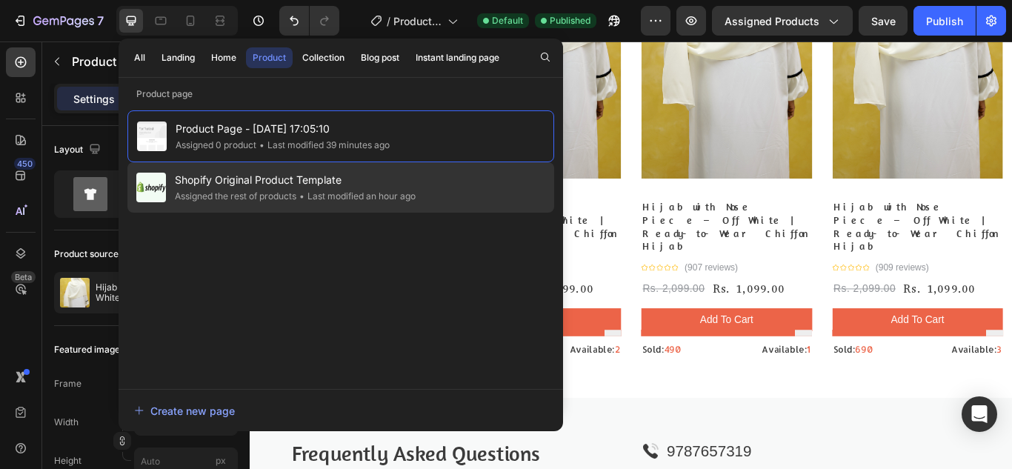
click at [343, 176] on span "Shopify Original Product Template" at bounding box center [295, 180] width 241 height 18
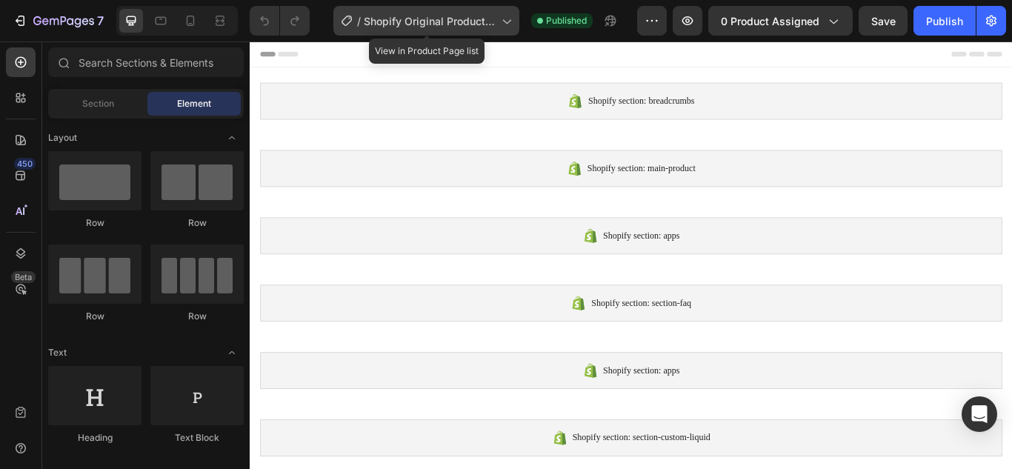
click at [404, 25] on span "Shopify Original Product Template" at bounding box center [430, 21] width 132 height 16
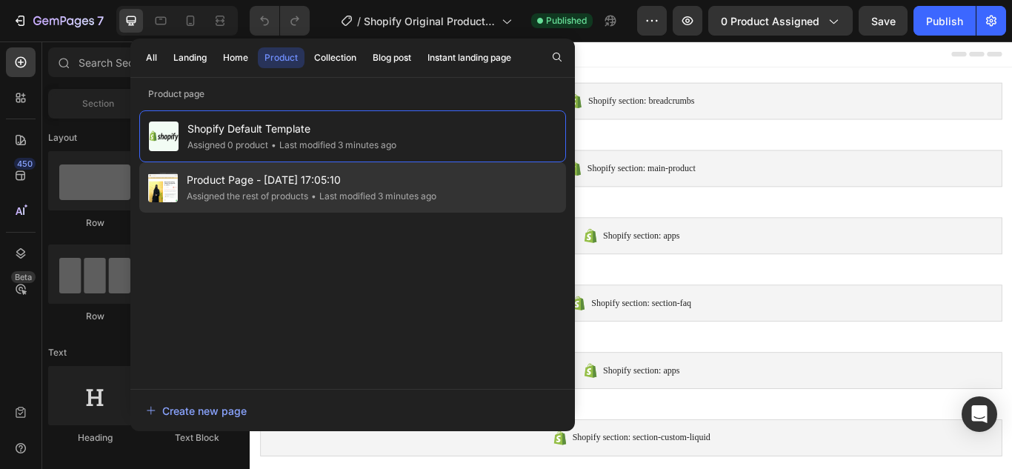
click at [293, 176] on span "Product Page - [DATE] 17:05:10" at bounding box center [312, 180] width 250 height 18
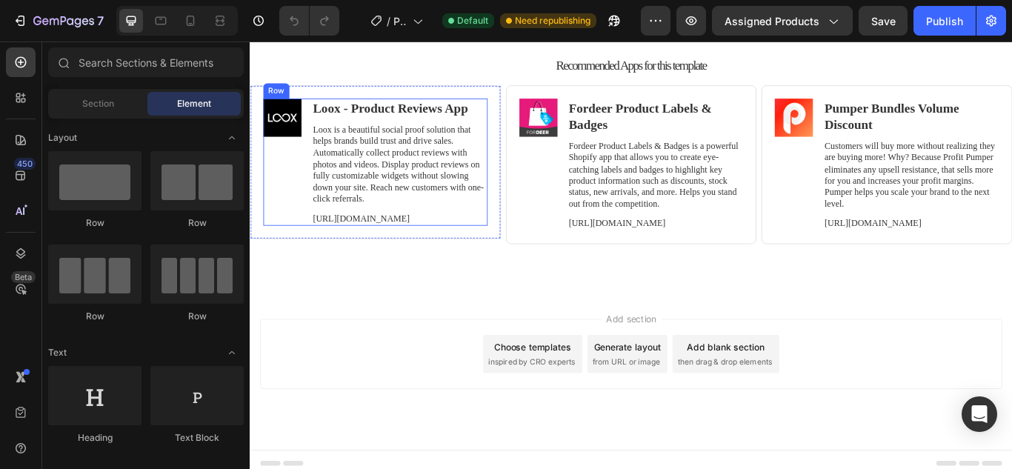
scroll to position [2821, 0]
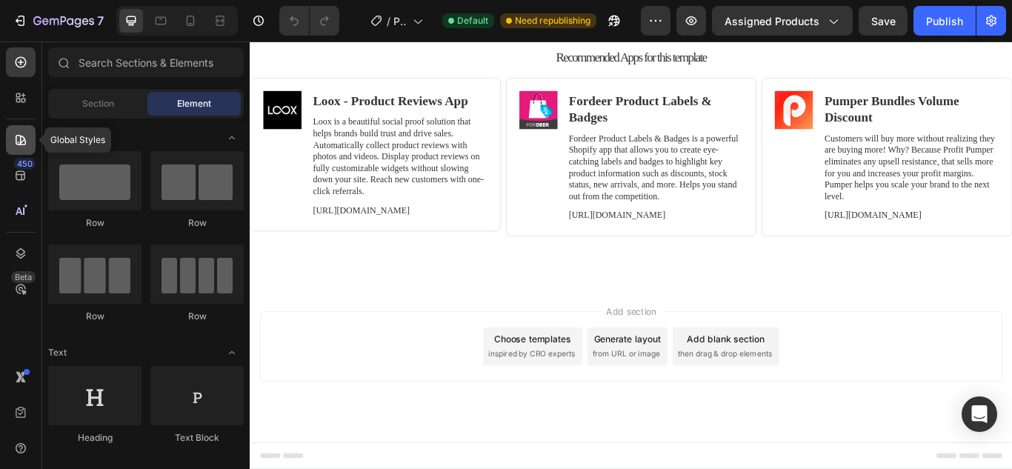
click at [26, 132] on div at bounding box center [21, 140] width 30 height 30
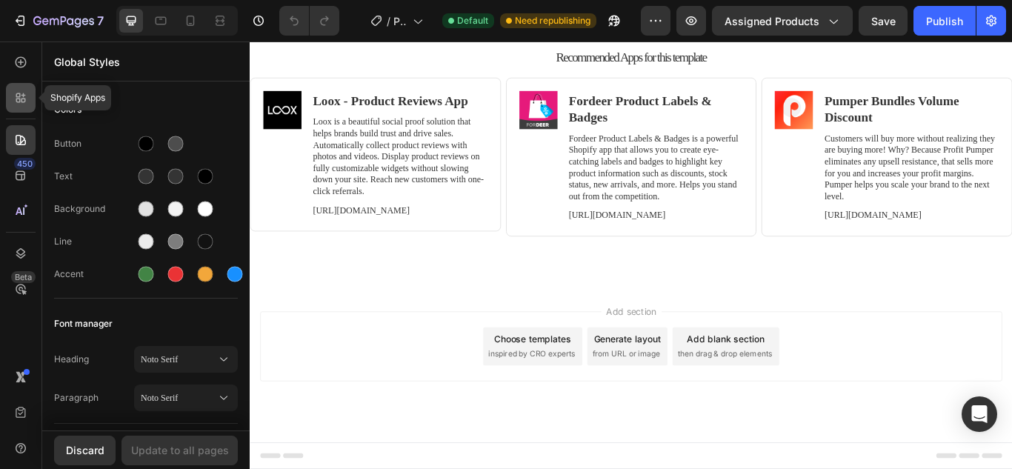
click at [27, 101] on icon at bounding box center [20, 97] width 15 height 15
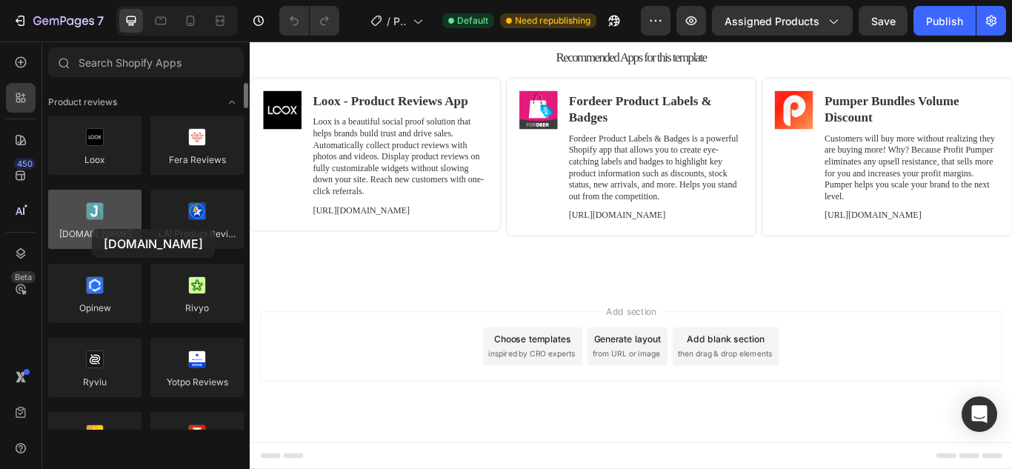
click at [92, 229] on div at bounding box center [94, 219] width 93 height 59
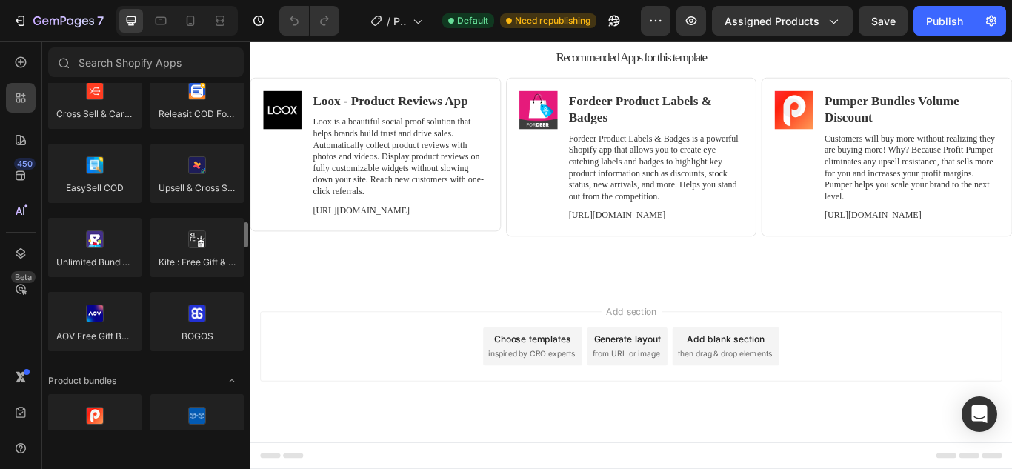
scroll to position [889, 0]
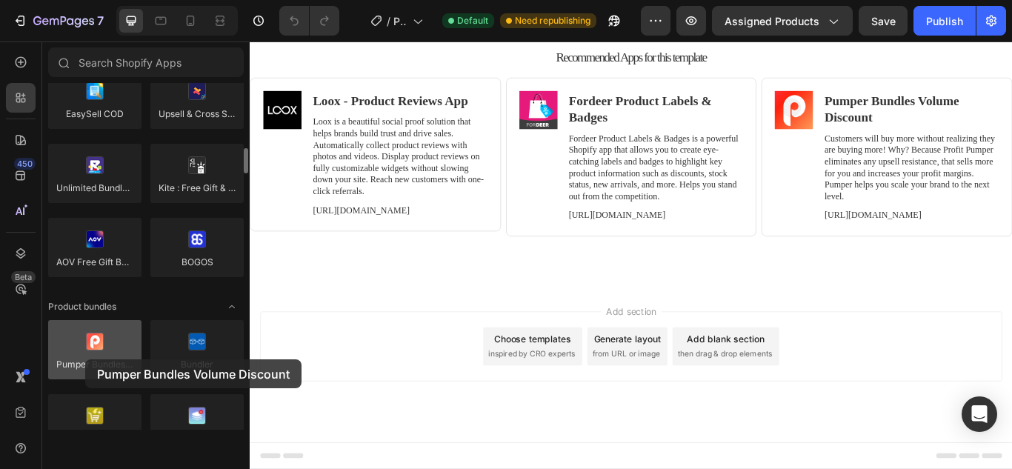
click at [85, 359] on div at bounding box center [94, 349] width 93 height 59
click at [101, 354] on div at bounding box center [94, 349] width 93 height 59
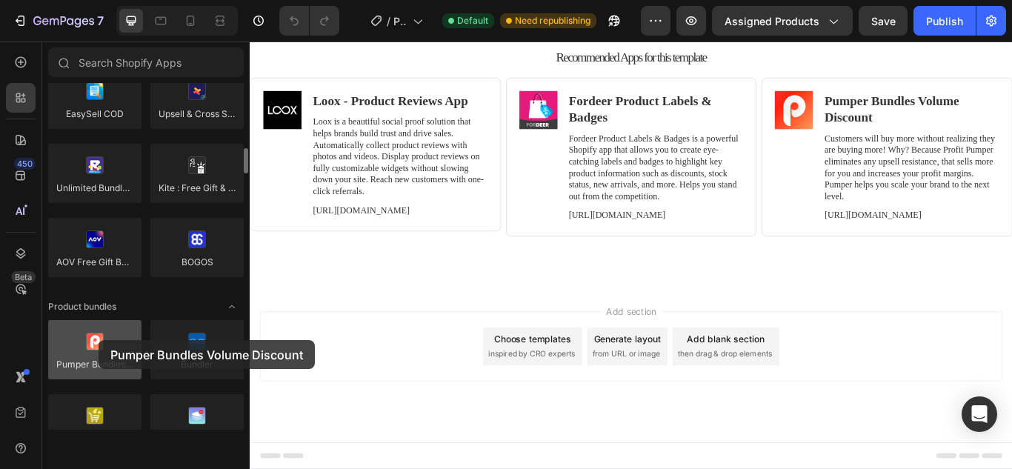
click at [99, 340] on div at bounding box center [94, 349] width 93 height 59
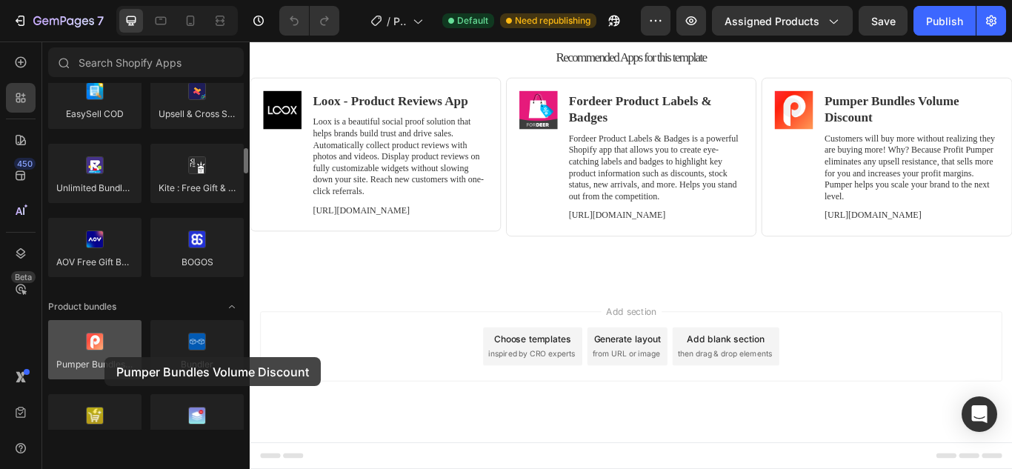
click at [104, 357] on div at bounding box center [94, 349] width 93 height 59
click at [74, 342] on div at bounding box center [94, 349] width 93 height 59
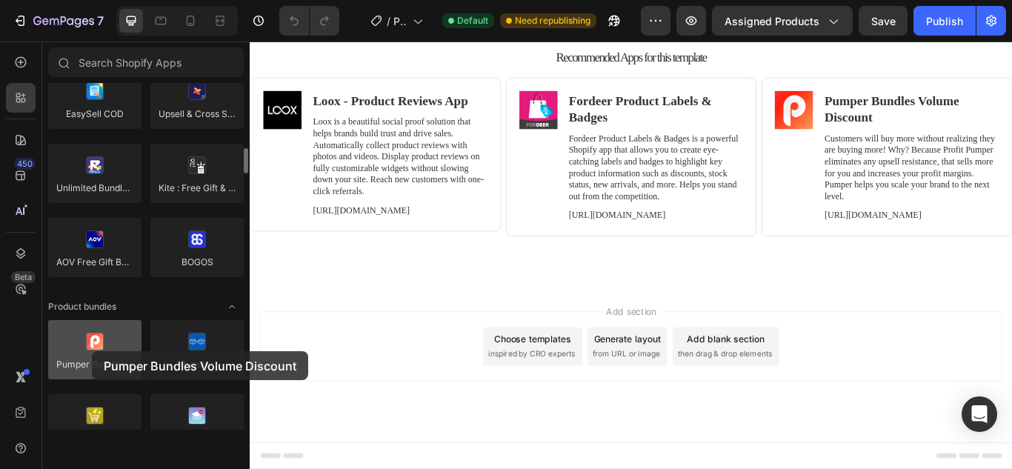
click at [92, 351] on div at bounding box center [94, 349] width 93 height 59
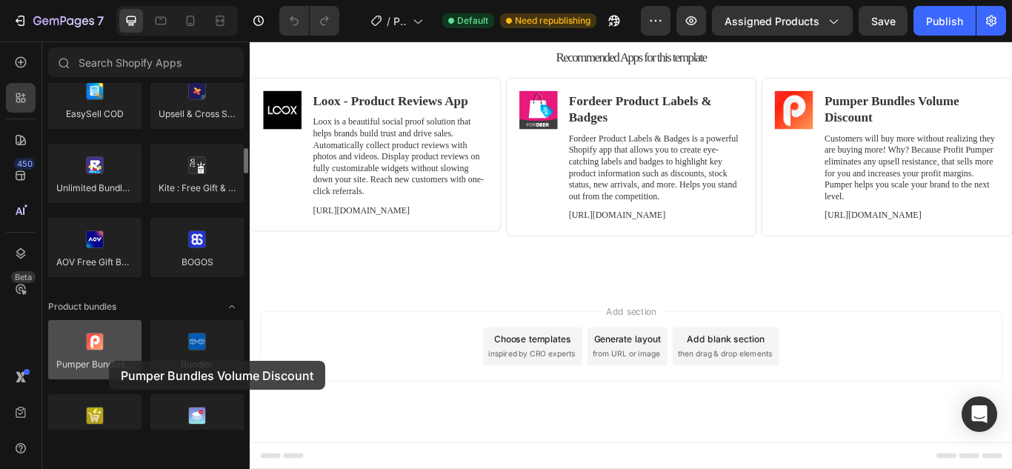
click at [109, 361] on div at bounding box center [94, 349] width 93 height 59
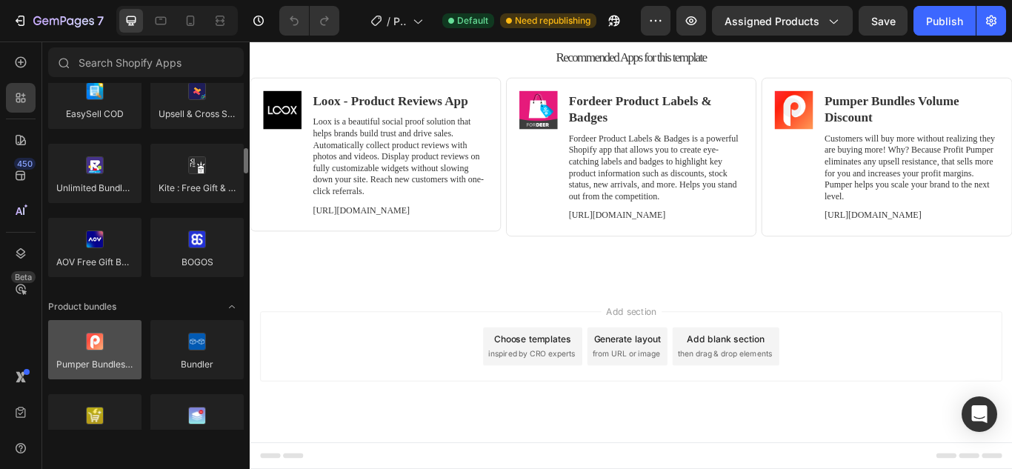
click at [109, 361] on div at bounding box center [94, 349] width 93 height 59
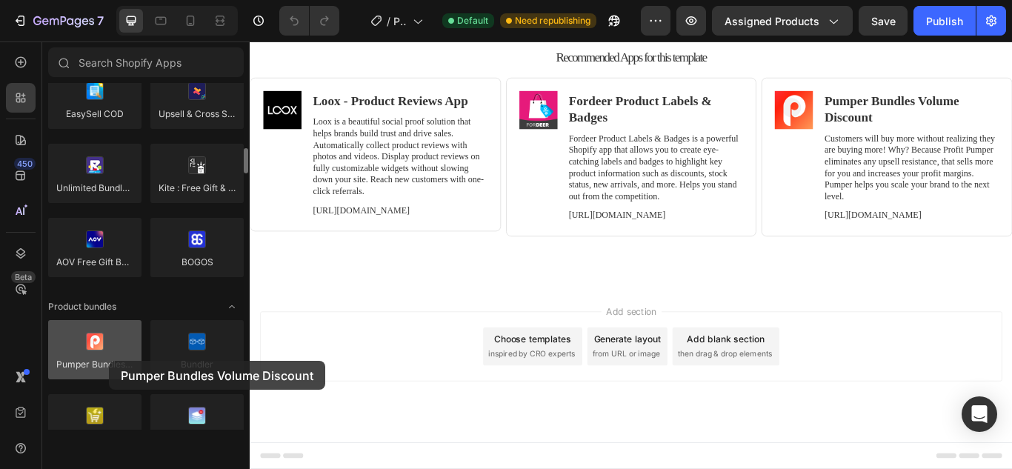
click at [109, 361] on div at bounding box center [94, 349] width 93 height 59
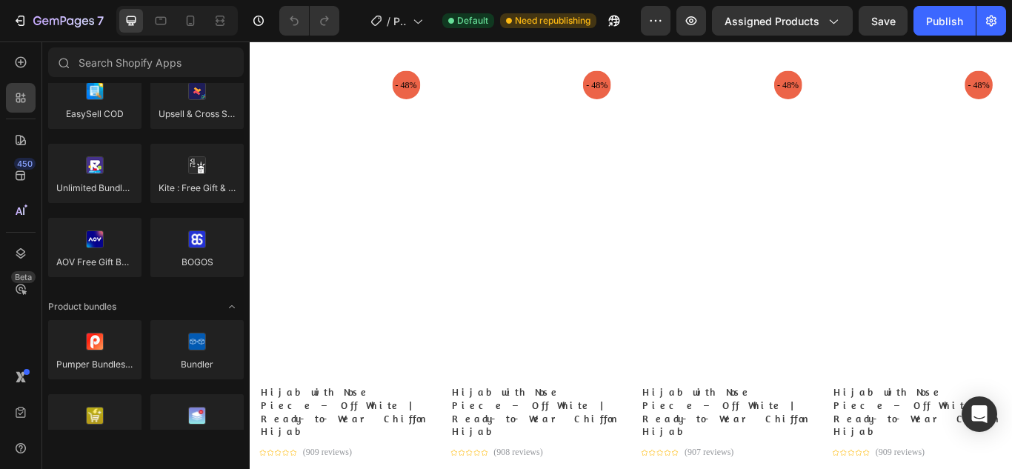
scroll to position [1488, 0]
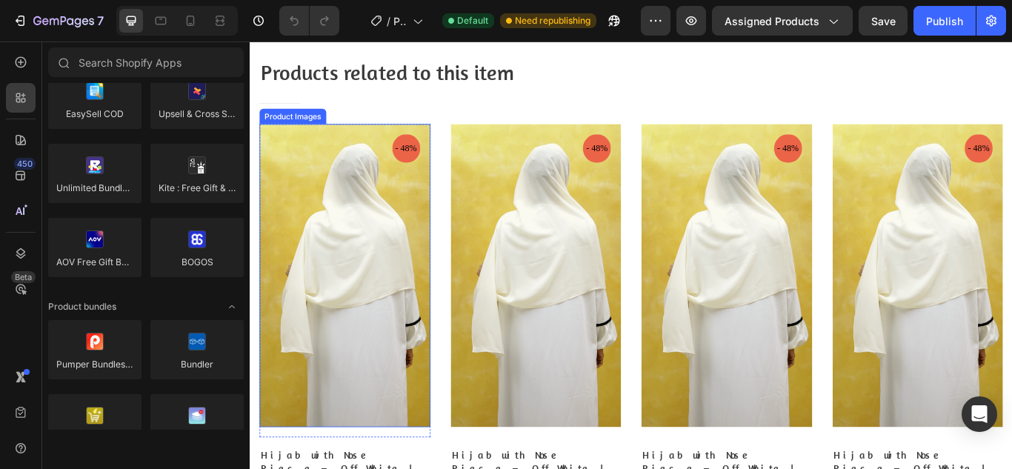
click at [319, 201] on img at bounding box center [360, 314] width 199 height 353
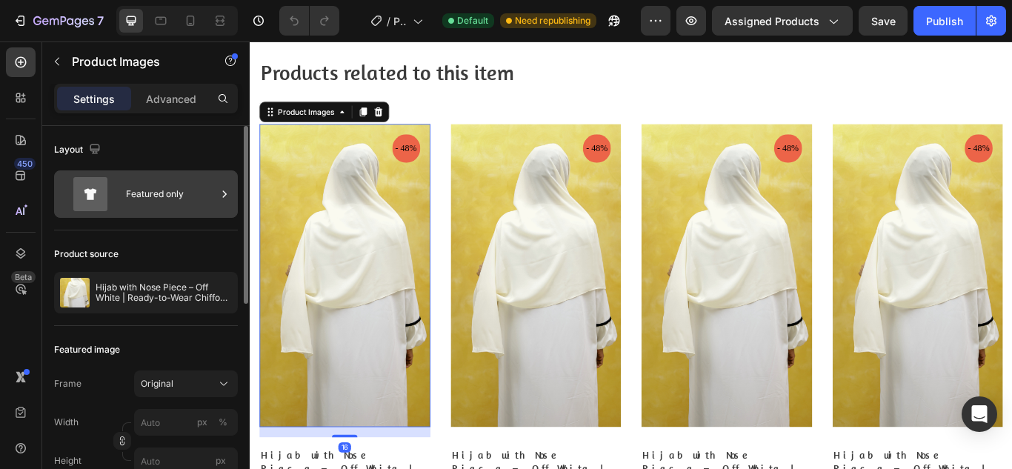
click at [162, 199] on div "Featured only" at bounding box center [171, 194] width 90 height 34
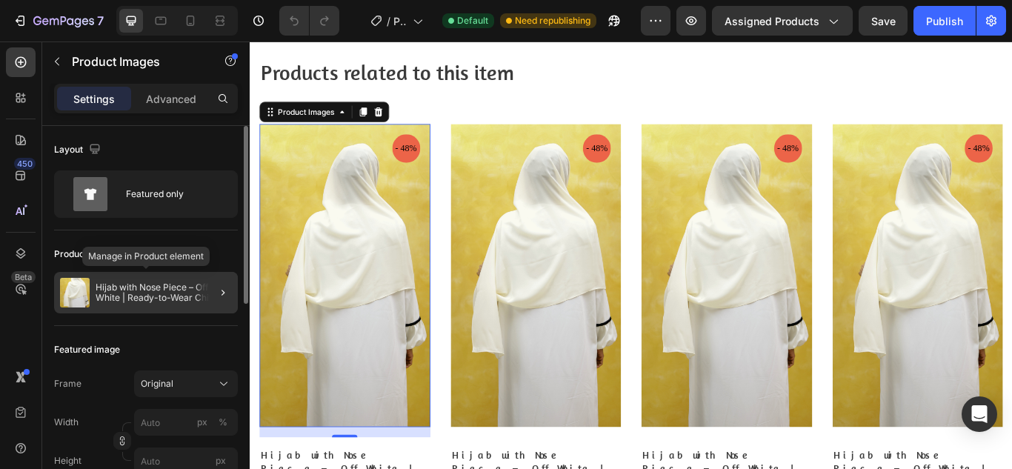
click at [142, 293] on p "Hijab with Nose Piece – Off White | Ready-to-Wear Chiffon Hijab" at bounding box center [164, 292] width 136 height 21
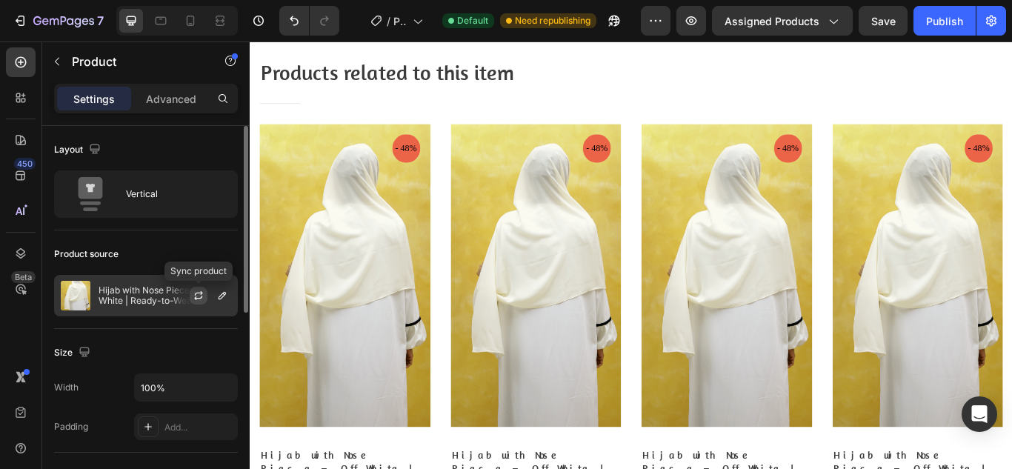
click at [196, 292] on icon "button" at bounding box center [199, 296] width 12 height 12
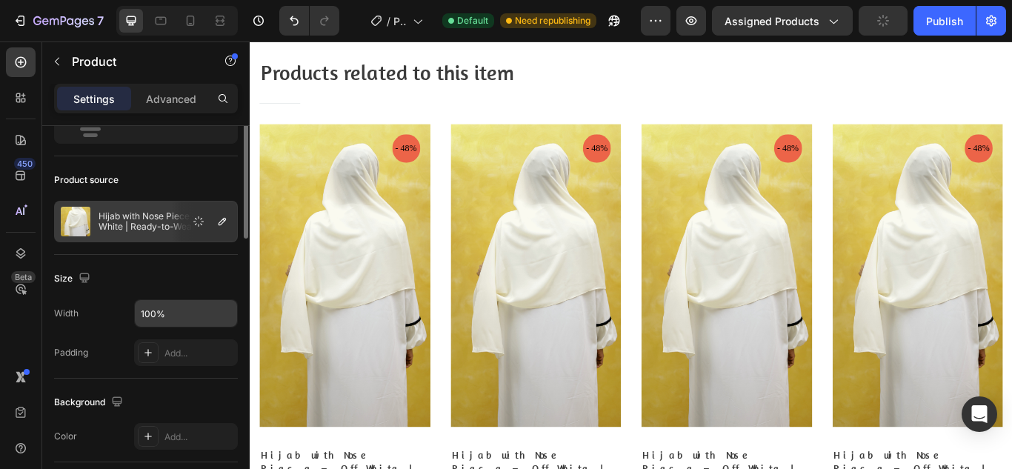
scroll to position [0, 0]
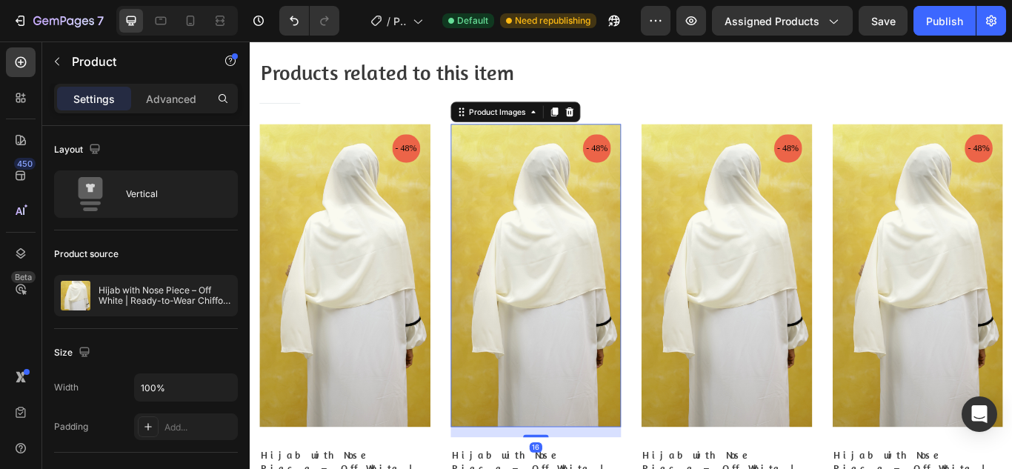
click at [601, 324] on img at bounding box center [583, 314] width 199 height 353
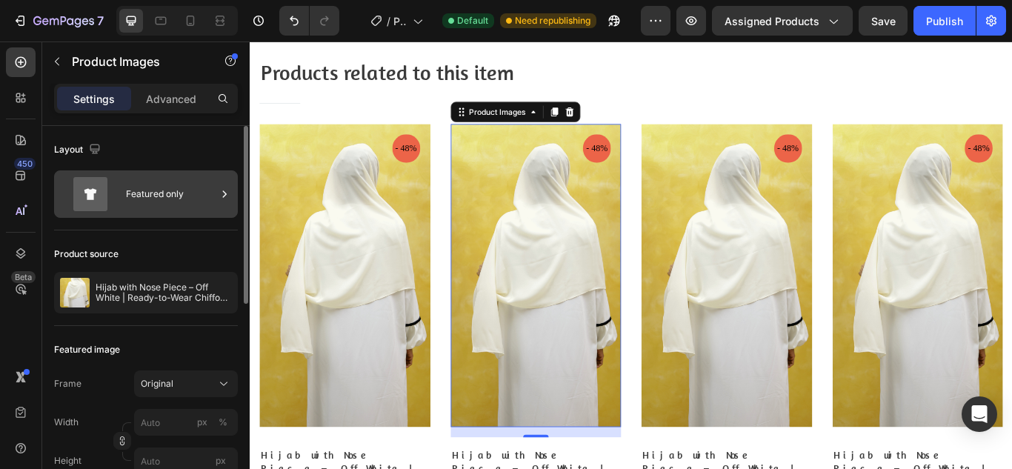
click at [180, 193] on div "Featured only" at bounding box center [171, 194] width 90 height 34
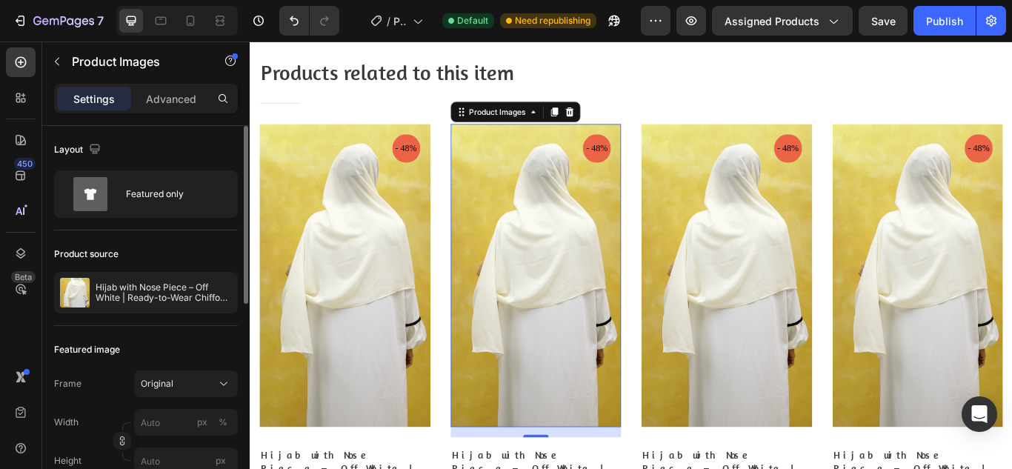
click at [180, 235] on div "Product source Hijab with Nose Piece – Off White | Ready-to-Wear Chiffon Hijab" at bounding box center [146, 278] width 184 height 96
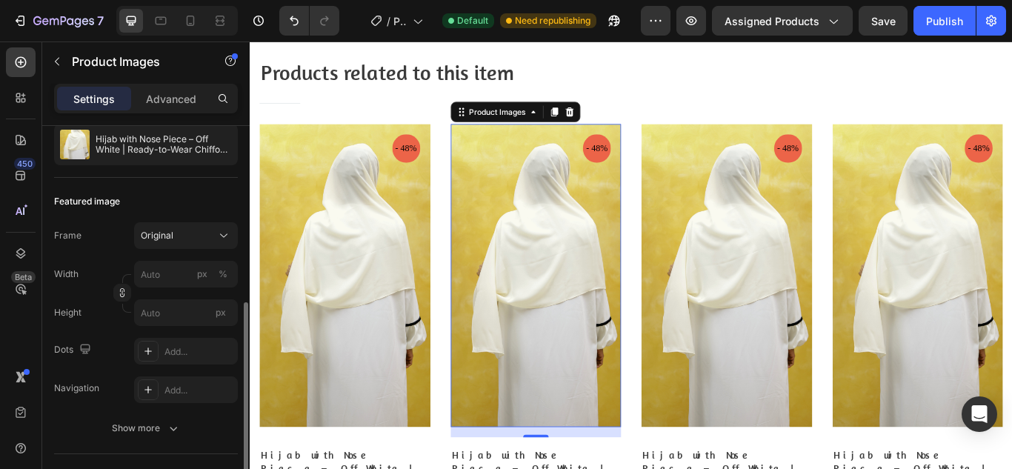
scroll to position [296, 0]
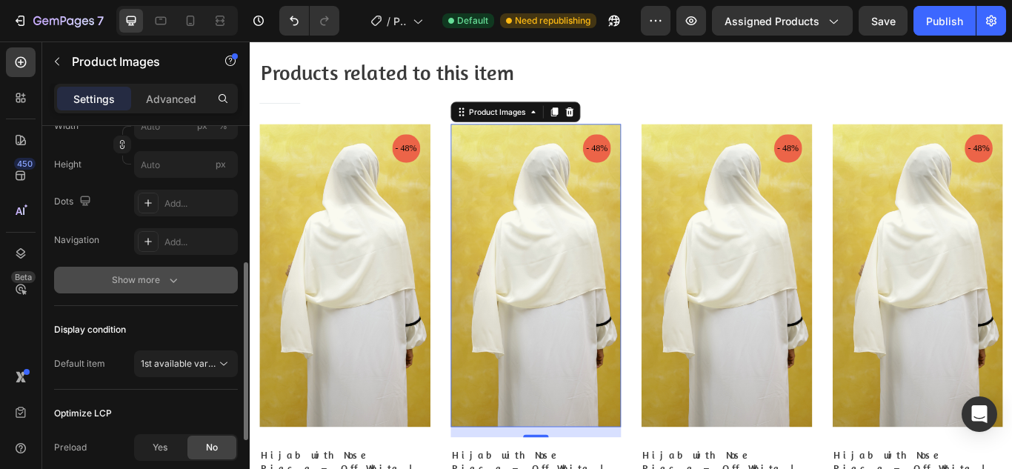
click at [156, 287] on div "Show more" at bounding box center [146, 280] width 69 height 15
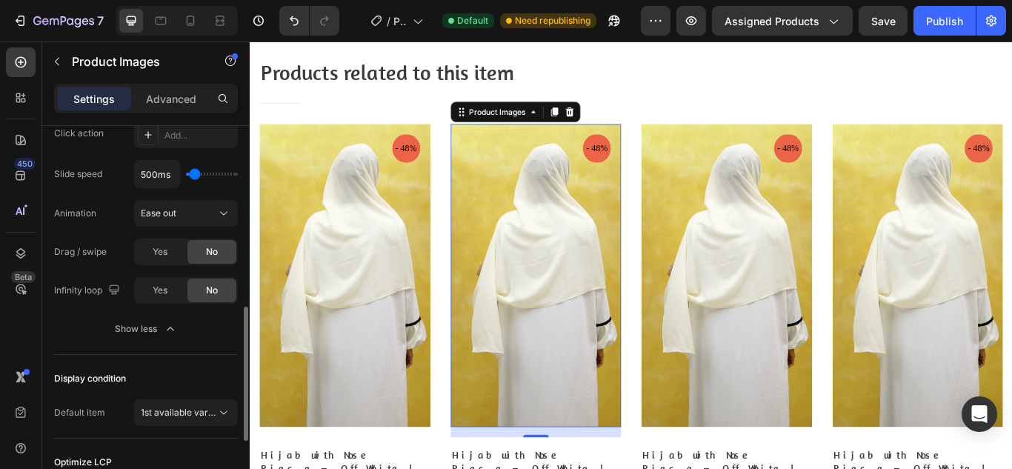
scroll to position [593, 0]
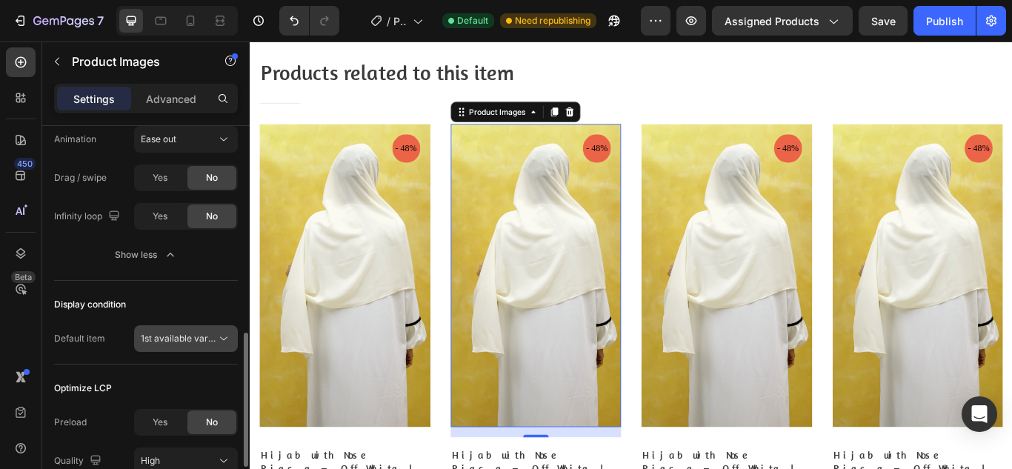
click at [159, 345] on div "1st available variant" at bounding box center [186, 338] width 90 height 15
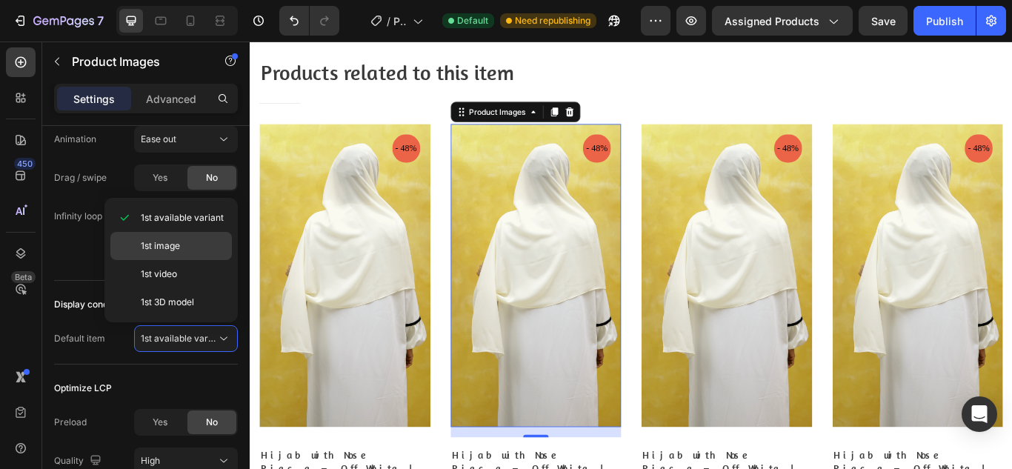
click at [190, 241] on p "1st image" at bounding box center [183, 245] width 84 height 13
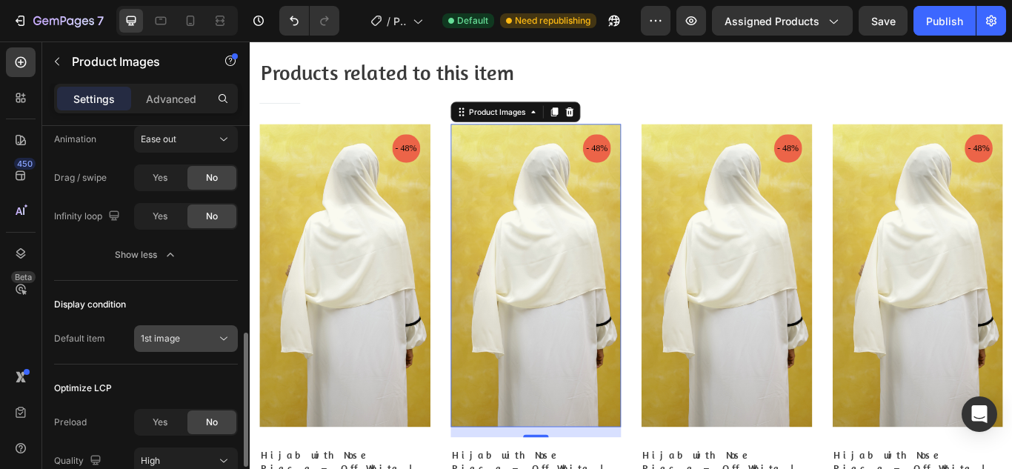
click at [190, 335] on div "1st image" at bounding box center [179, 338] width 76 height 13
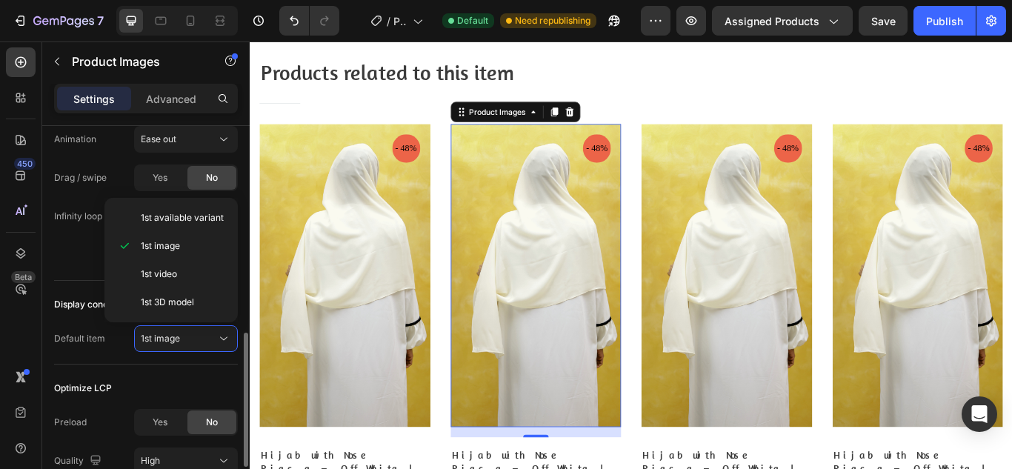
scroll to position [667, 0]
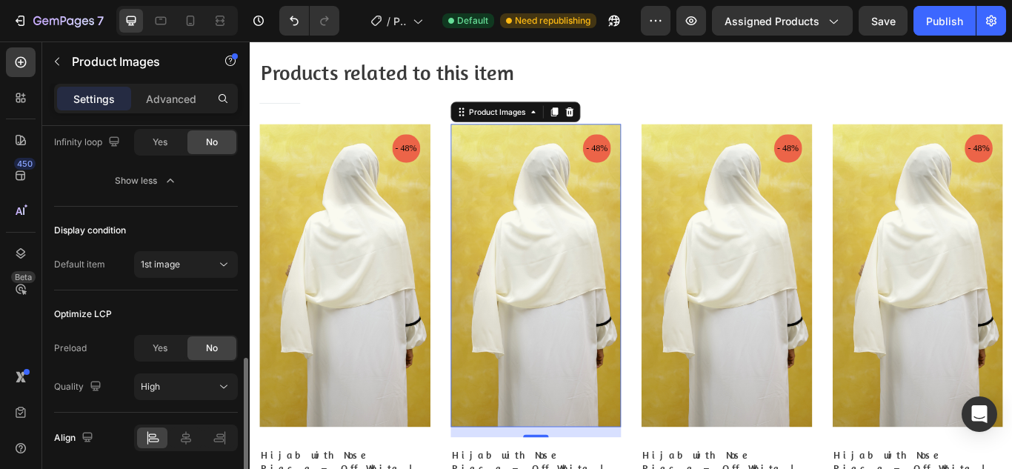
click at [59, 330] on div "Optimize LCP Preload Yes No Quality High" at bounding box center [146, 351] width 184 height 122
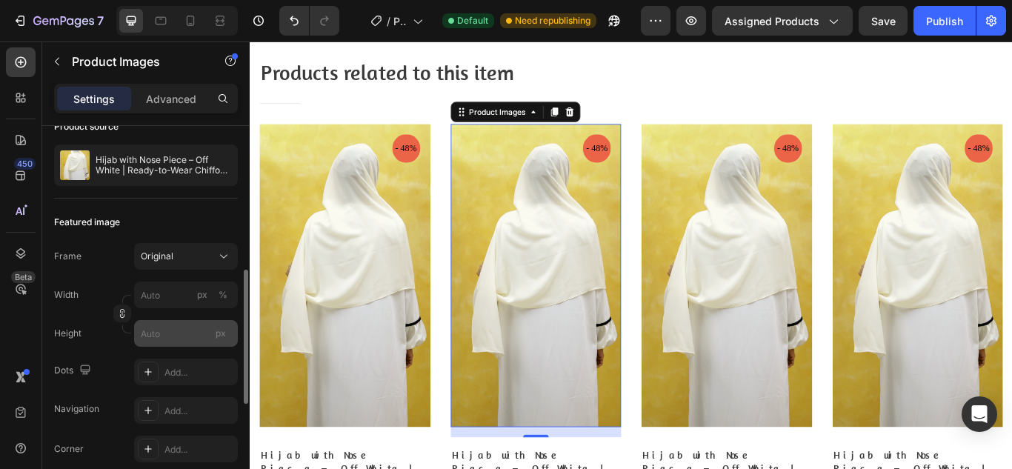
scroll to position [201, 0]
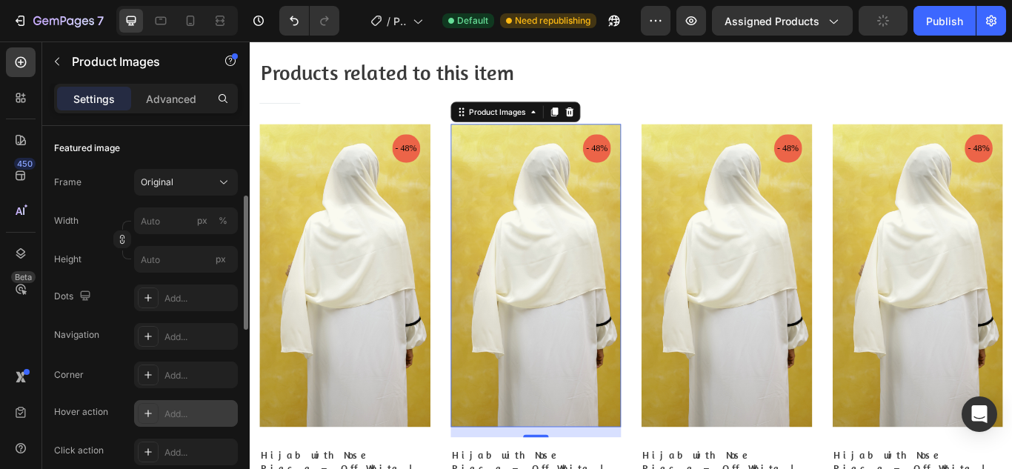
click at [151, 411] on icon at bounding box center [148, 413] width 12 height 12
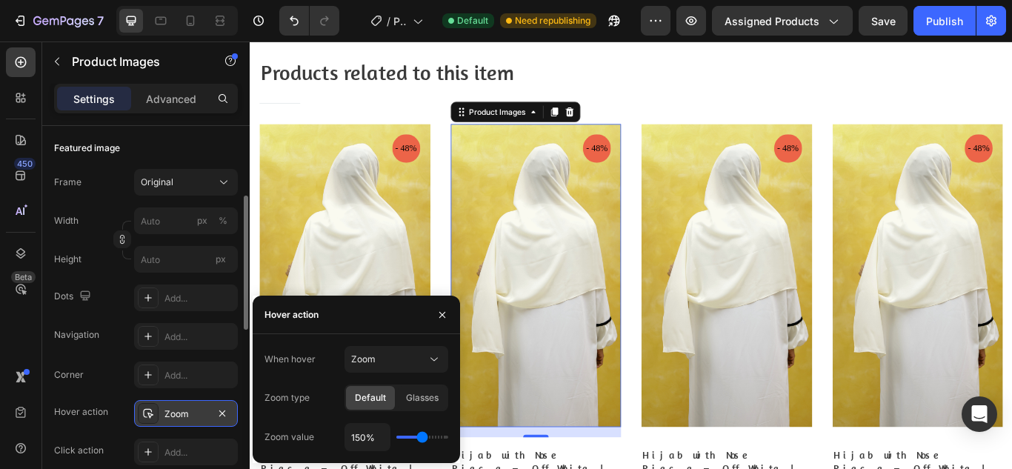
scroll to position [127, 0]
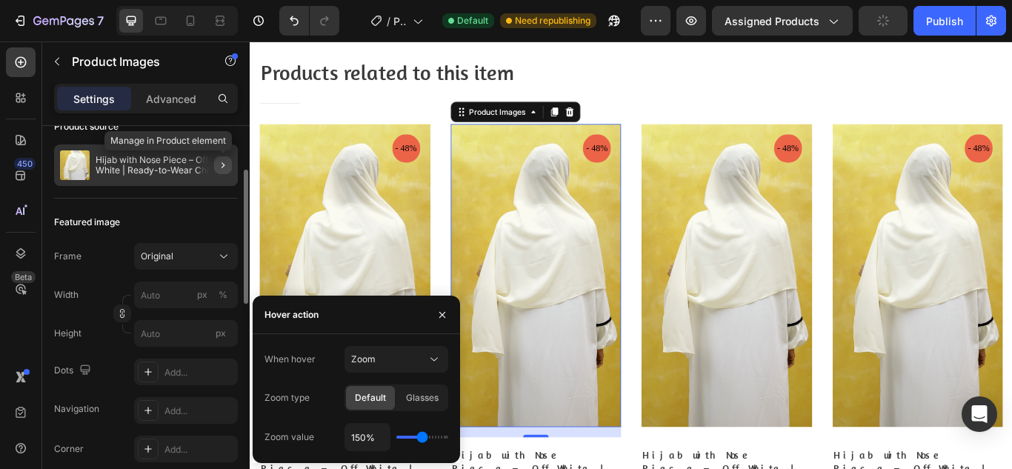
click at [220, 163] on icon "button" at bounding box center [223, 165] width 12 height 12
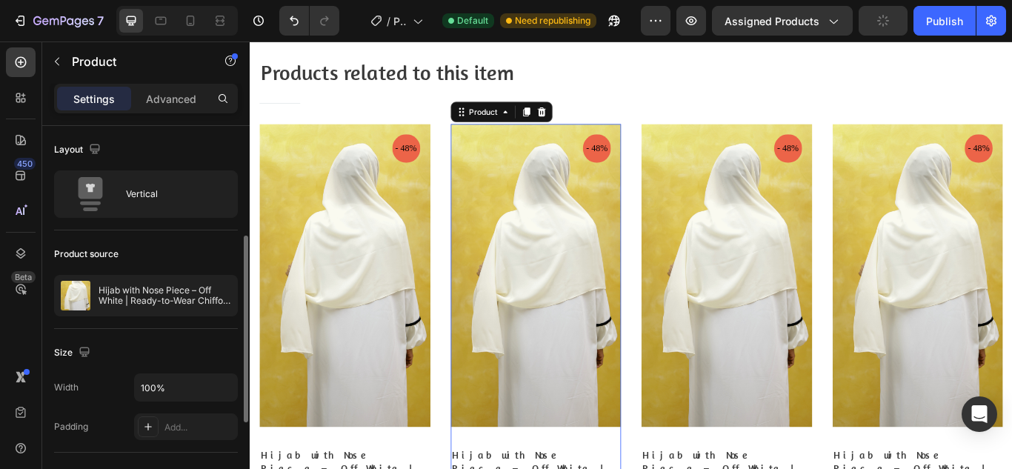
scroll to position [74, 0]
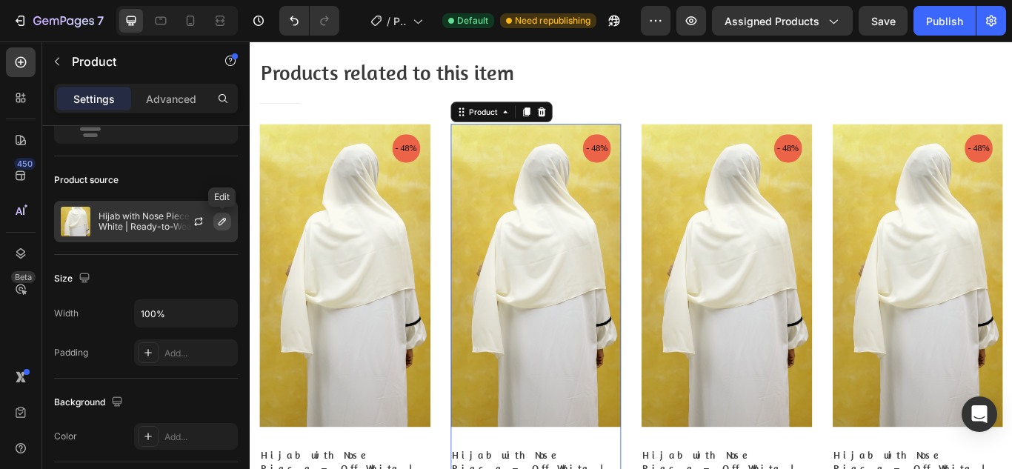
click at [217, 220] on icon "button" at bounding box center [222, 222] width 12 height 12
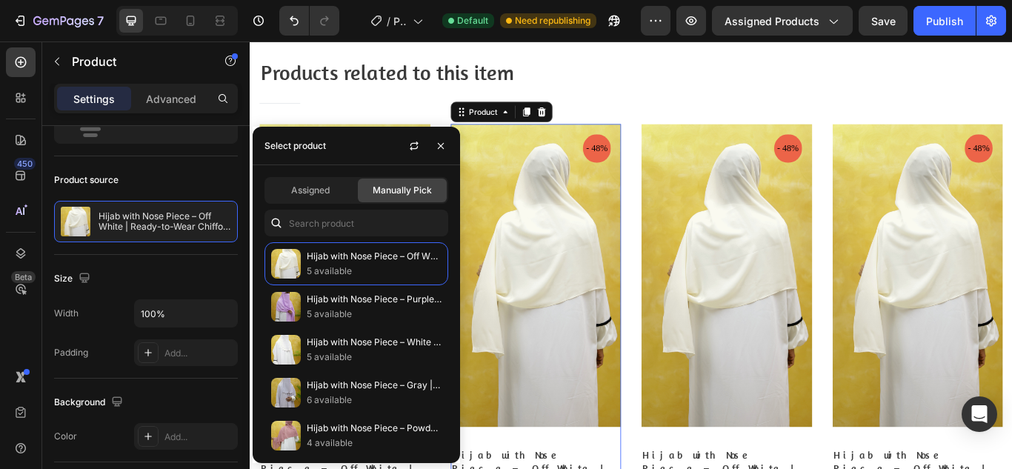
click at [307, 174] on div "Assigned Manually Pick Hijab with Nose Piece – Off White | Ready-to-Wear Chiffo…" at bounding box center [356, 314] width 207 height 298
click at [316, 192] on span "Assigned" at bounding box center [310, 190] width 39 height 13
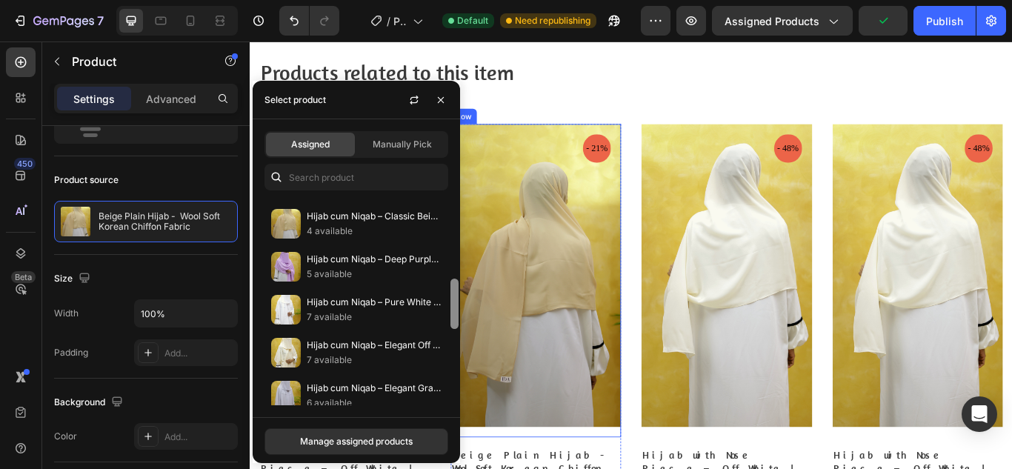
drag, startPoint x: 705, startPoint y: 286, endPoint x: 495, endPoint y: 458, distance: 271.6
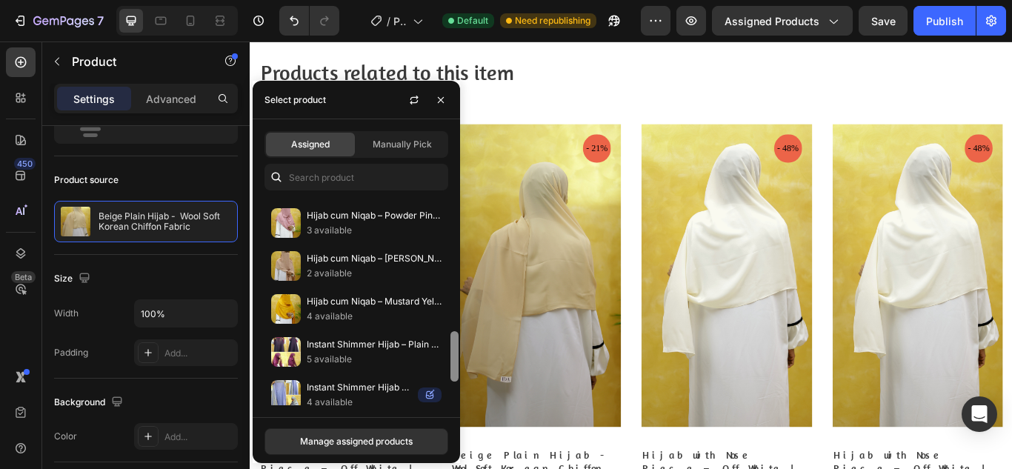
scroll to position [677, 0]
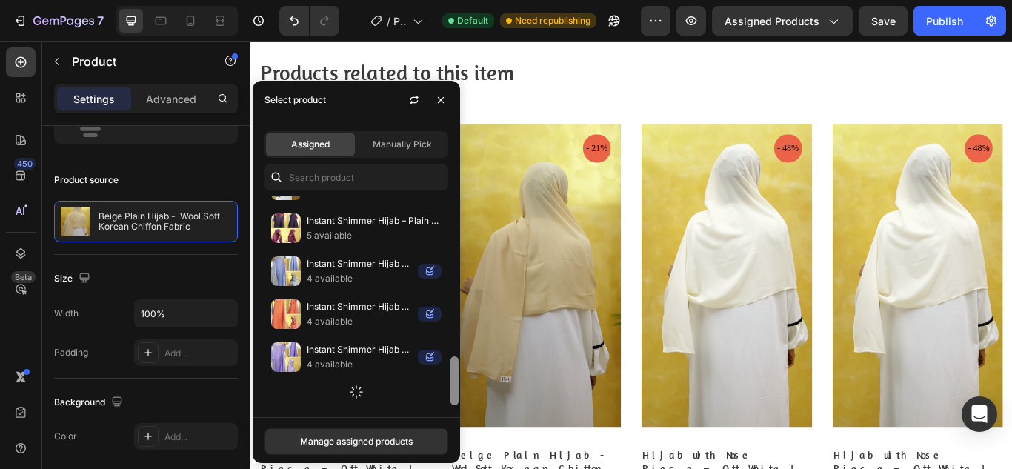
drag, startPoint x: 456, startPoint y: 209, endPoint x: 447, endPoint y: 410, distance: 201.7
click at [447, 410] on div "Assigned Manually Pick Hijab with Nose Piece – Off White | Ready-to-Wear Chiffo…" at bounding box center [356, 268] width 207 height 298
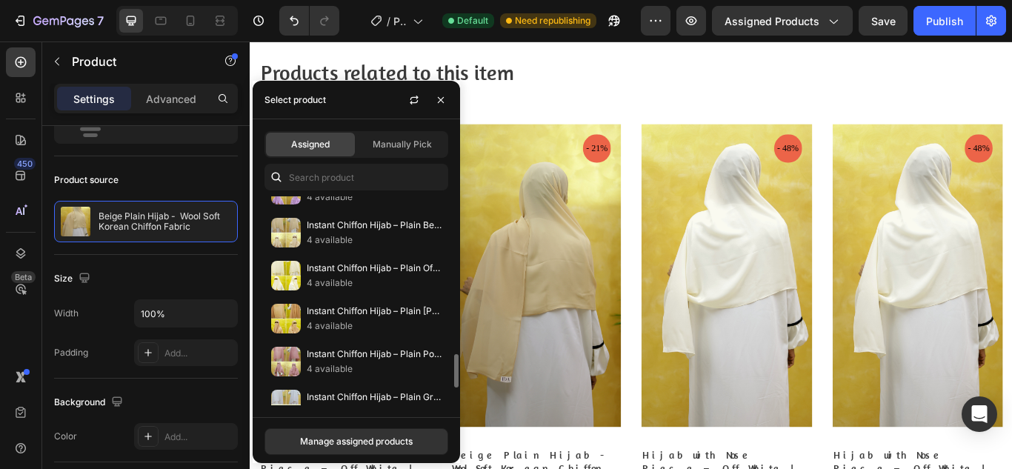
scroll to position [1047, 0]
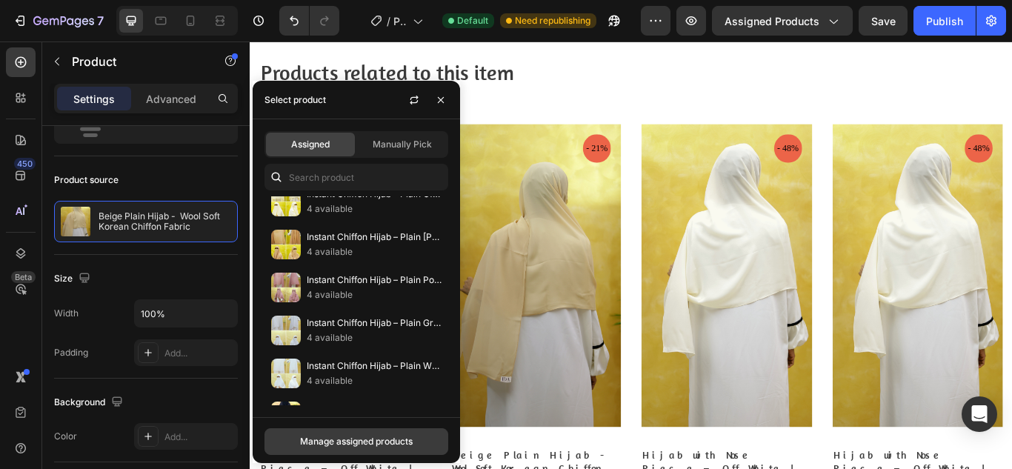
drag, startPoint x: 338, startPoint y: 440, endPoint x: 102, endPoint y: 461, distance: 236.5
click at [338, 440] on div "Manage assigned products" at bounding box center [356, 441] width 113 height 13
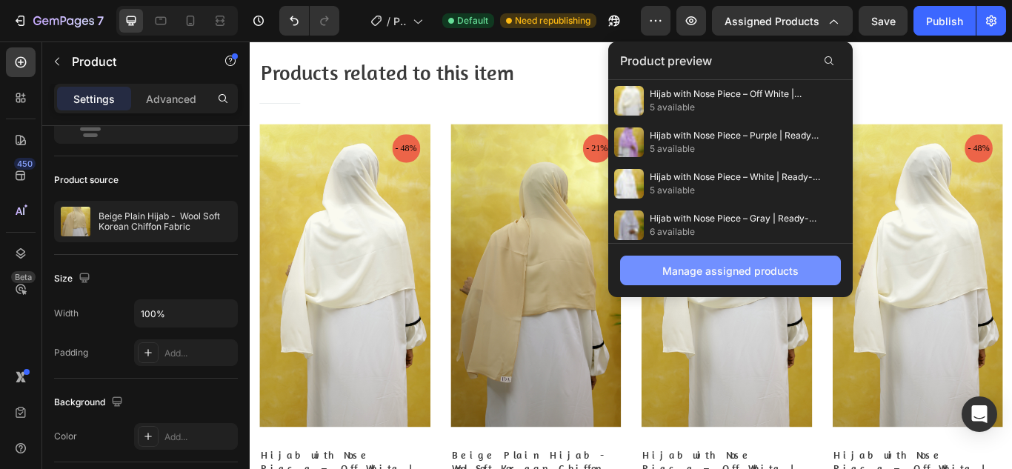
click at [743, 277] on div "Manage assigned products" at bounding box center [730, 271] width 136 height 16
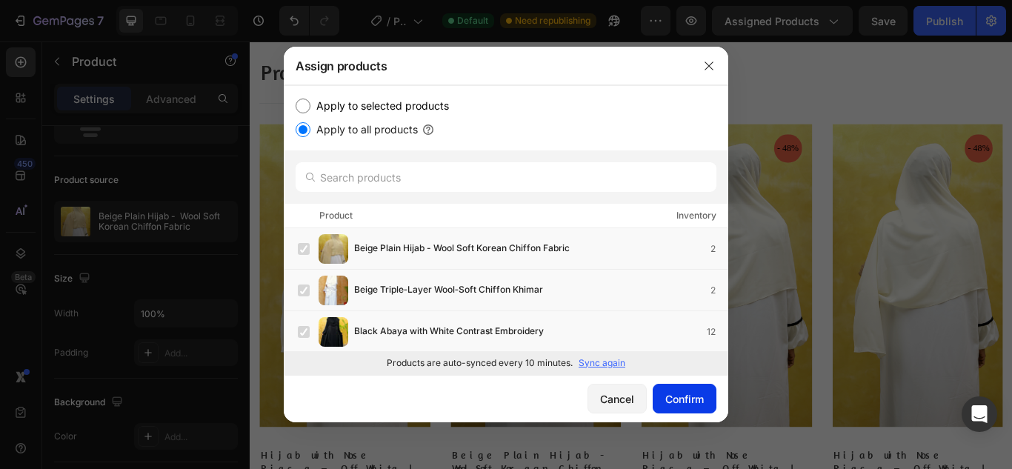
click at [687, 402] on div "Confirm" at bounding box center [684, 399] width 39 height 16
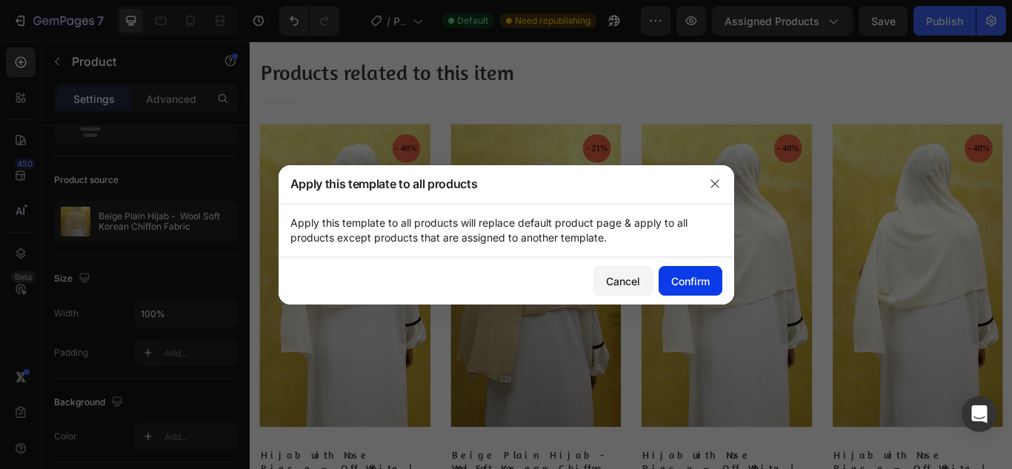
click at [691, 281] on div "Confirm" at bounding box center [690, 281] width 39 height 16
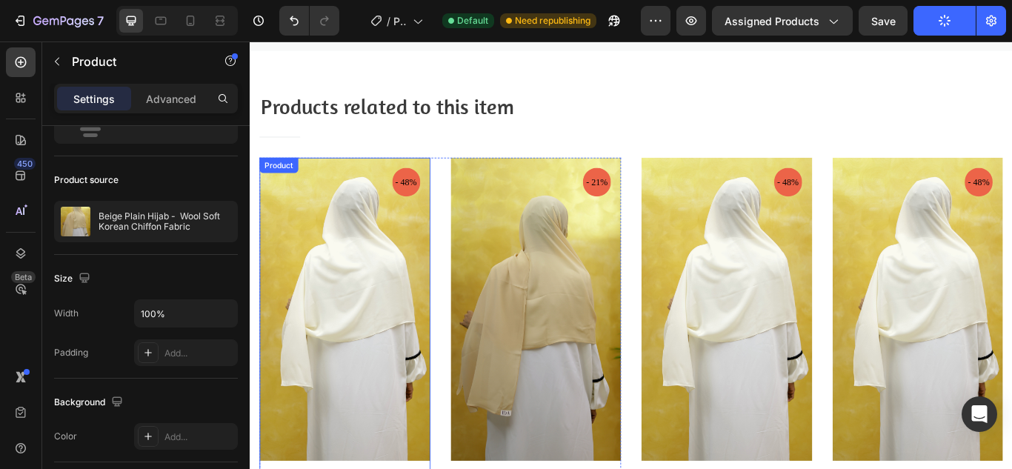
scroll to position [1414, 0]
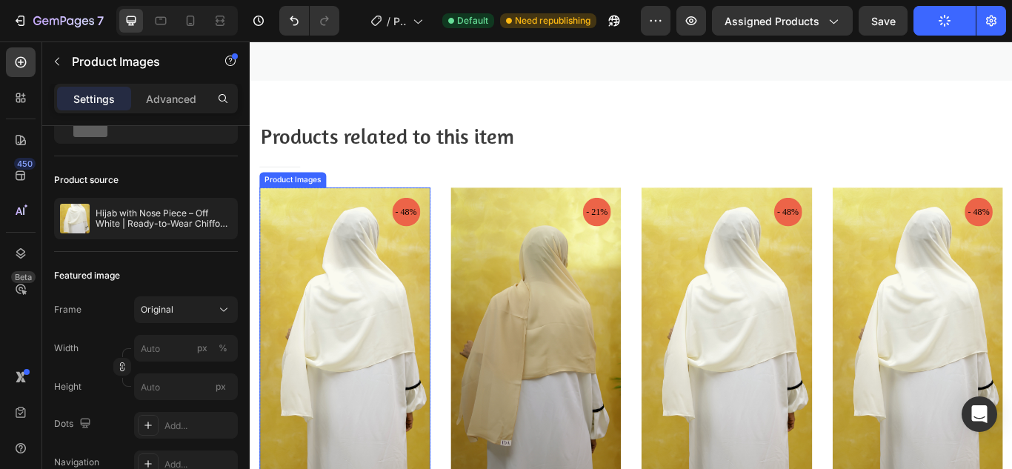
click at [344, 351] on img at bounding box center [360, 388] width 199 height 353
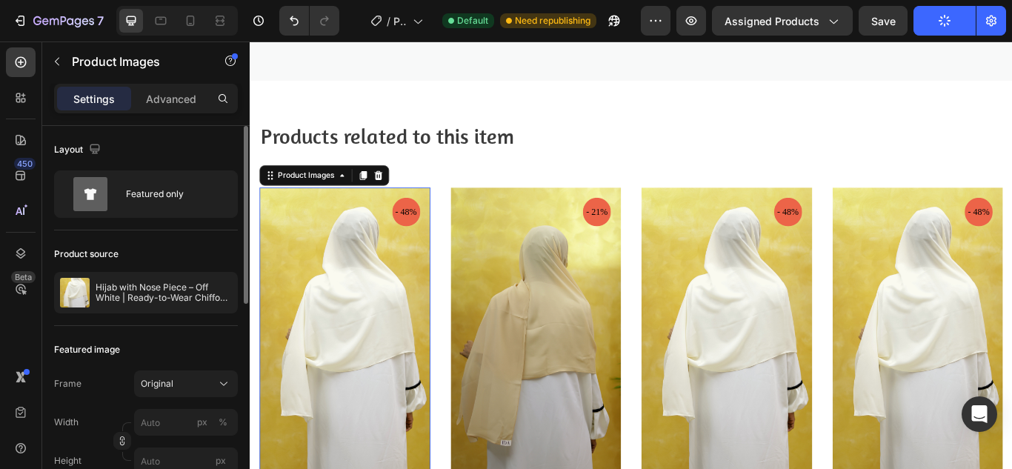
scroll to position [74, 0]
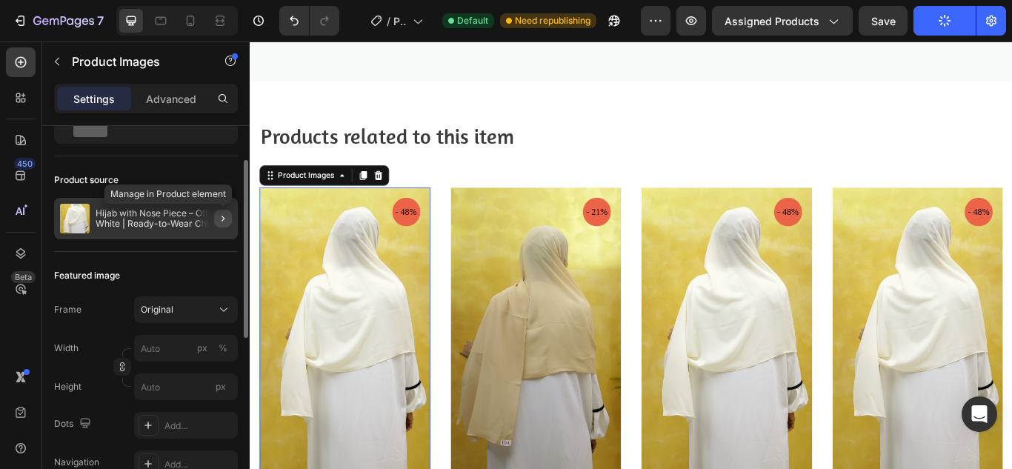
click at [227, 212] on button "button" at bounding box center [223, 219] width 18 height 18
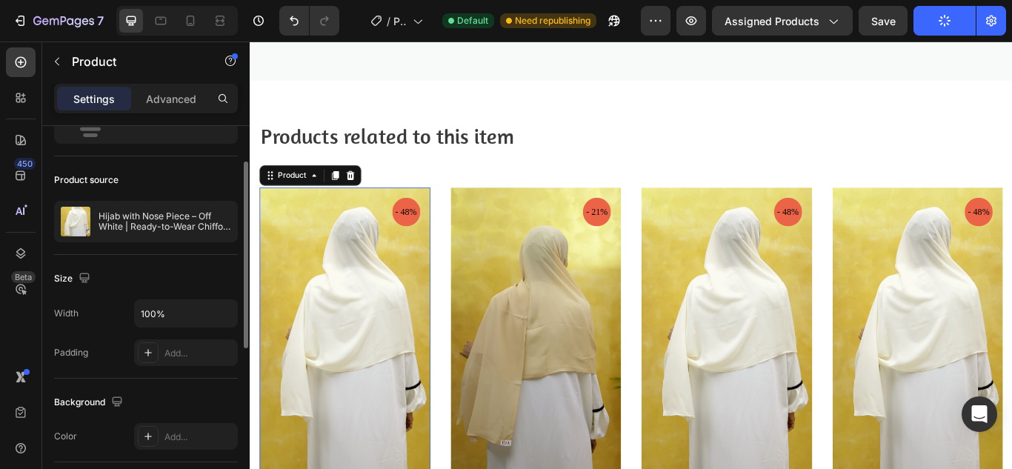
scroll to position [0, 0]
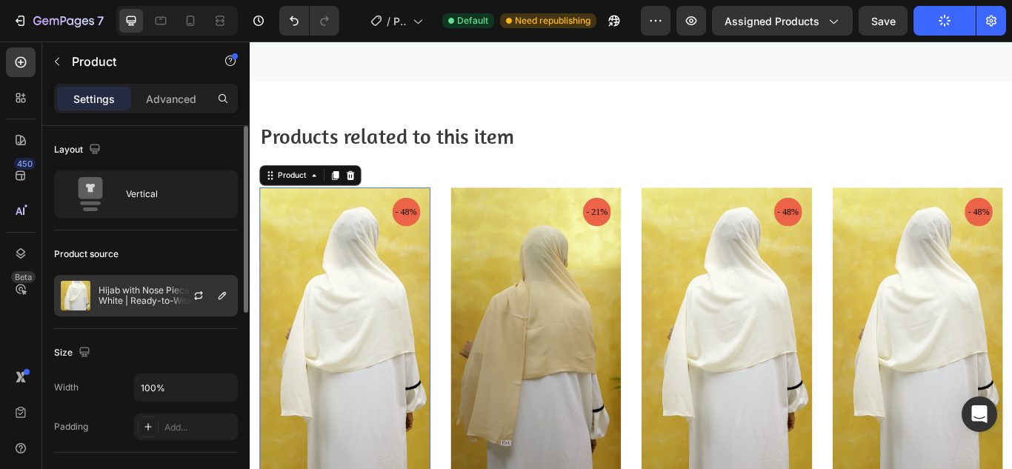
click at [204, 308] on div at bounding box center [204, 296] width 65 height 40
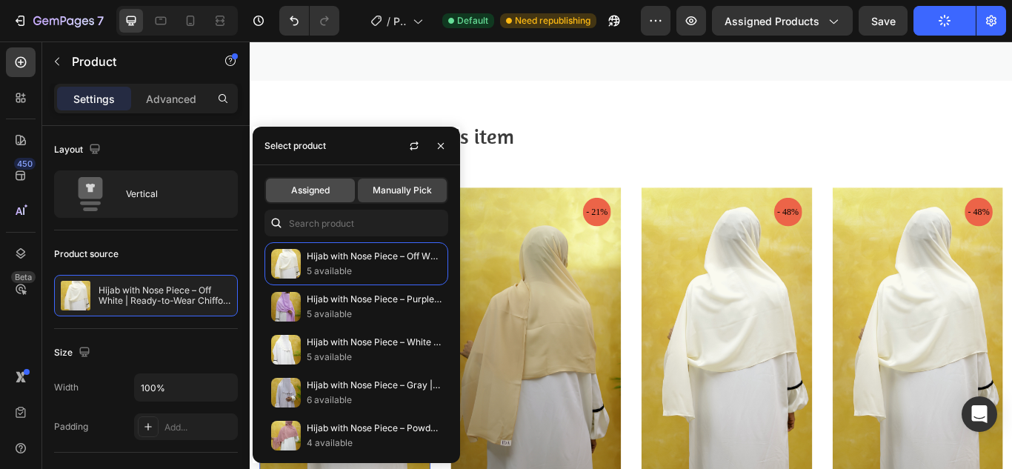
click at [323, 192] on span "Assigned" at bounding box center [310, 190] width 39 height 13
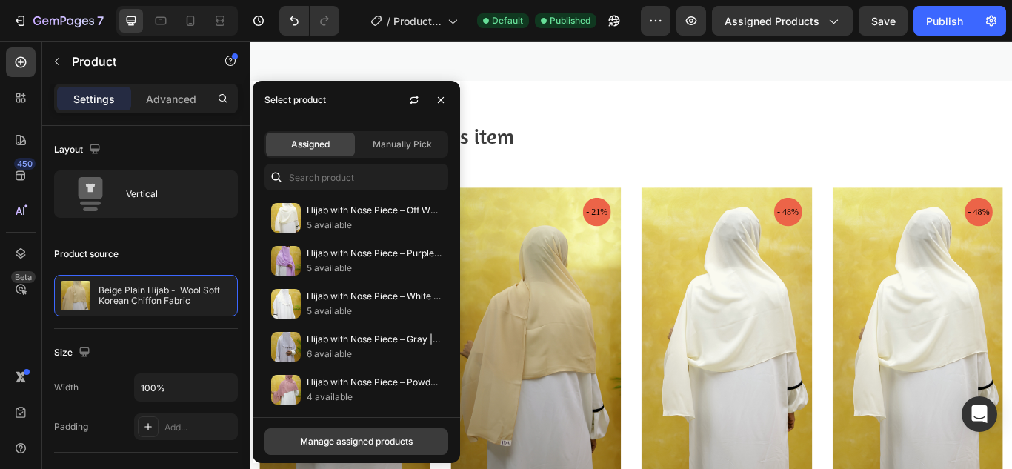
click at [332, 445] on div "Manage assigned products" at bounding box center [356, 441] width 113 height 13
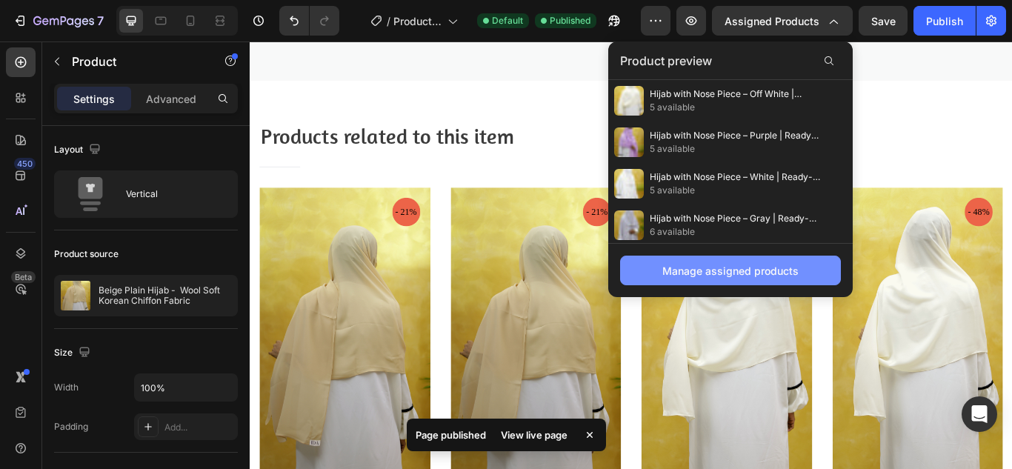
click at [798, 272] on button "Manage assigned products" at bounding box center [730, 271] width 221 height 30
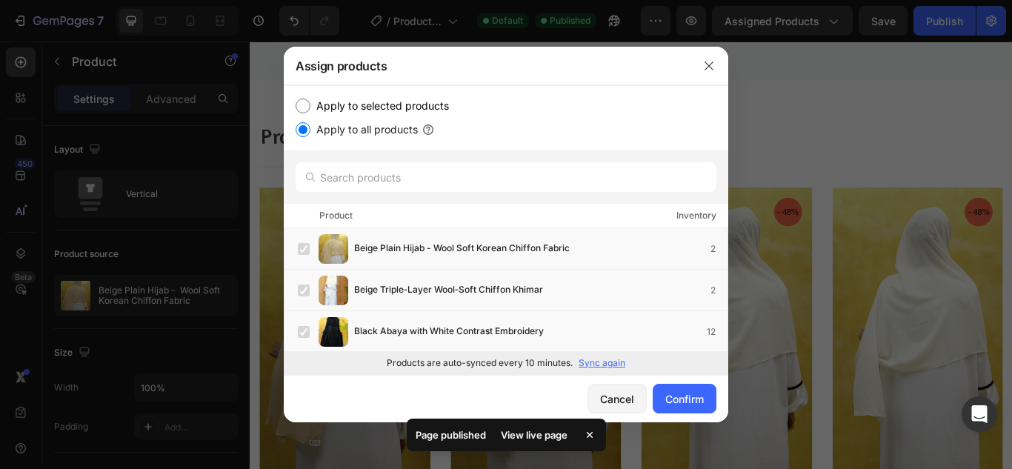
click at [302, 110] on input "Apply to selected products" at bounding box center [303, 106] width 15 height 15
radio input "true"
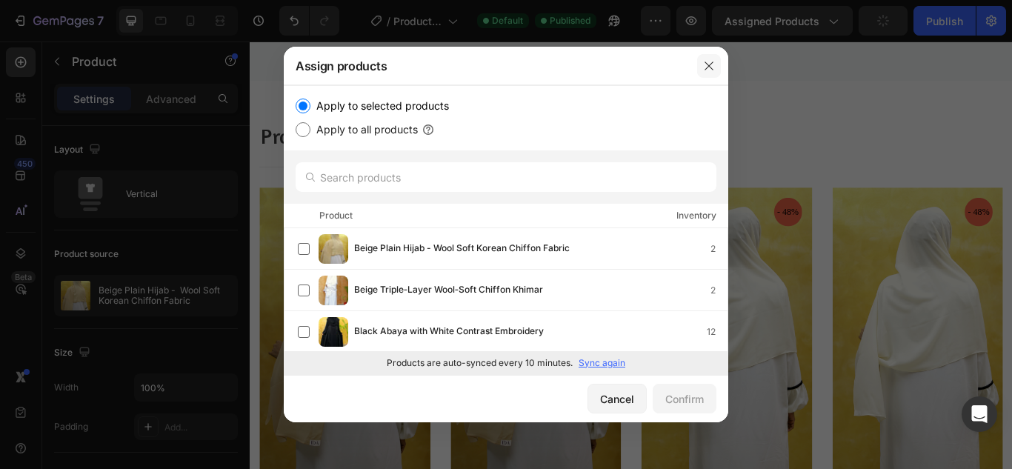
click at [705, 60] on icon "button" at bounding box center [709, 66] width 12 height 12
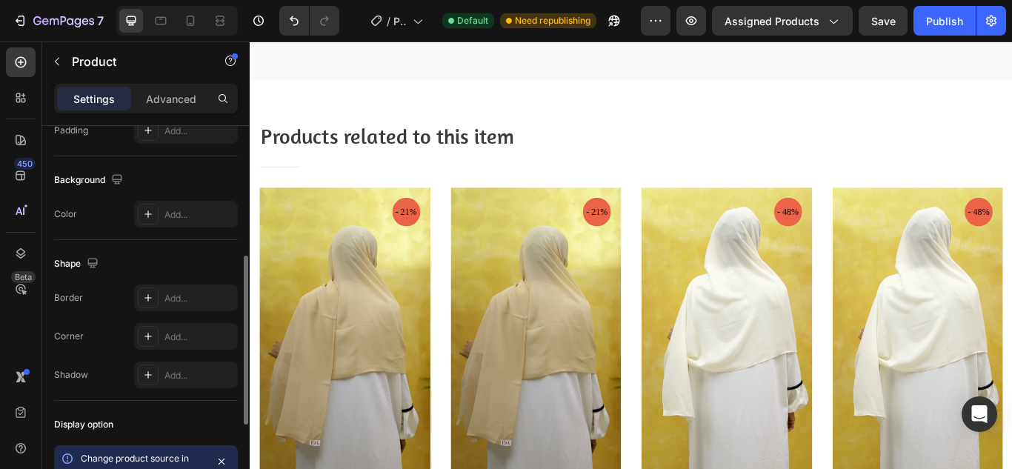
scroll to position [370, 0]
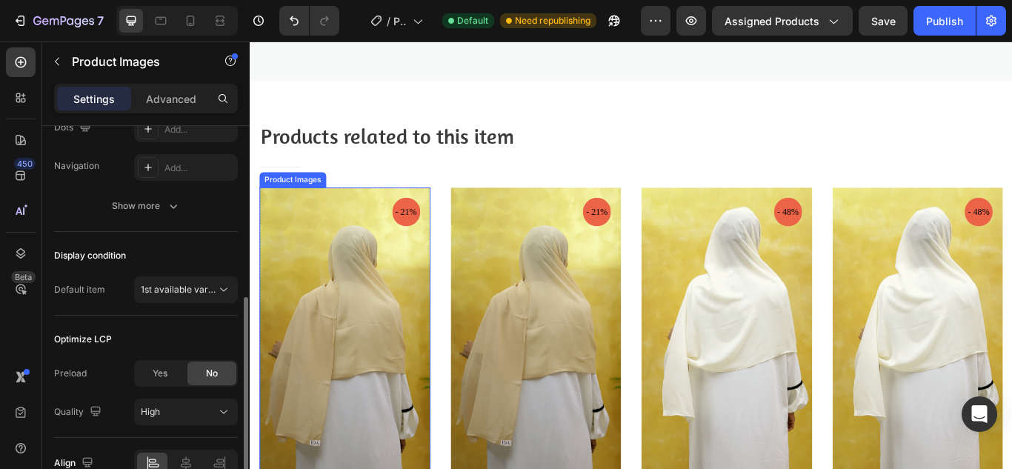
click at [455, 376] on img at bounding box center [360, 388] width 199 height 353
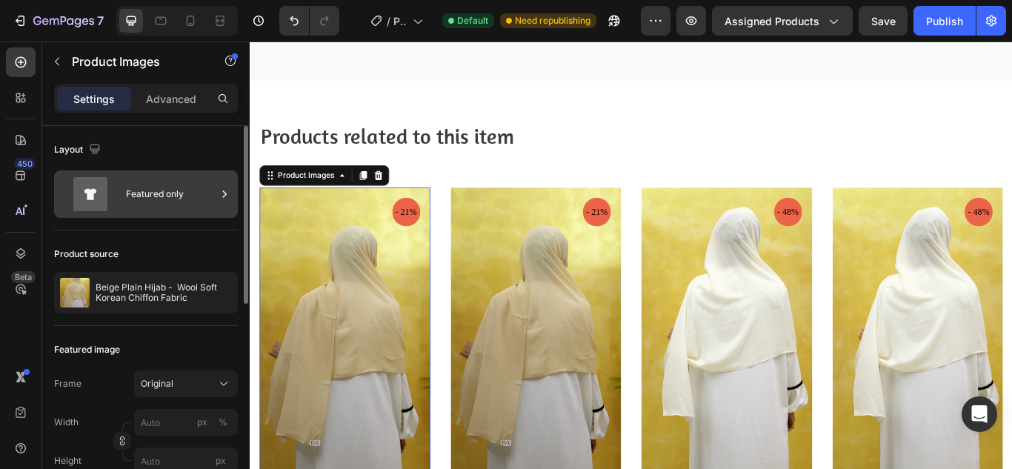
click at [210, 192] on div "Featured only" at bounding box center [171, 194] width 90 height 34
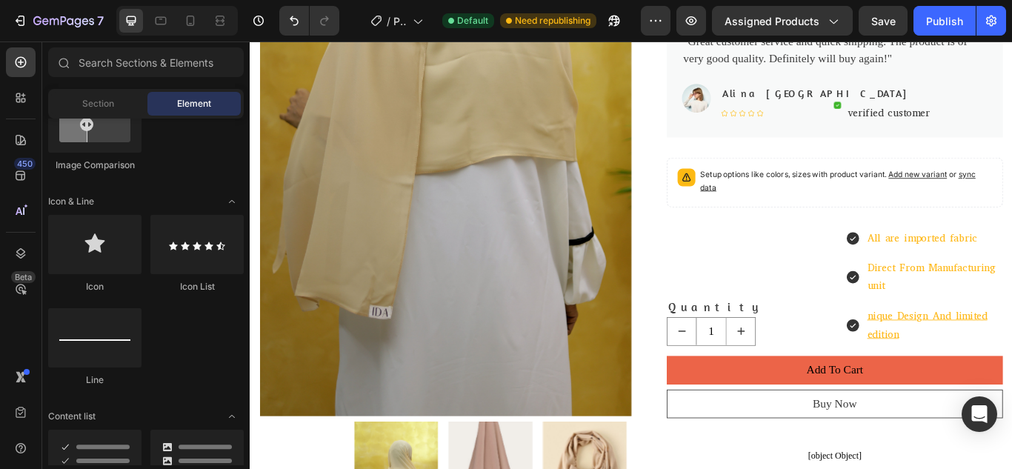
scroll to position [444, 0]
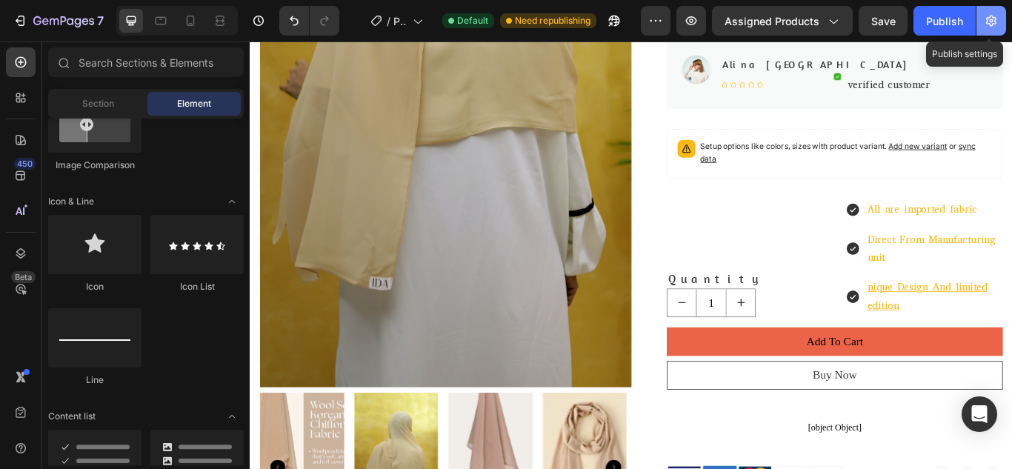
click at [998, 20] on button "button" at bounding box center [991, 21] width 30 height 30
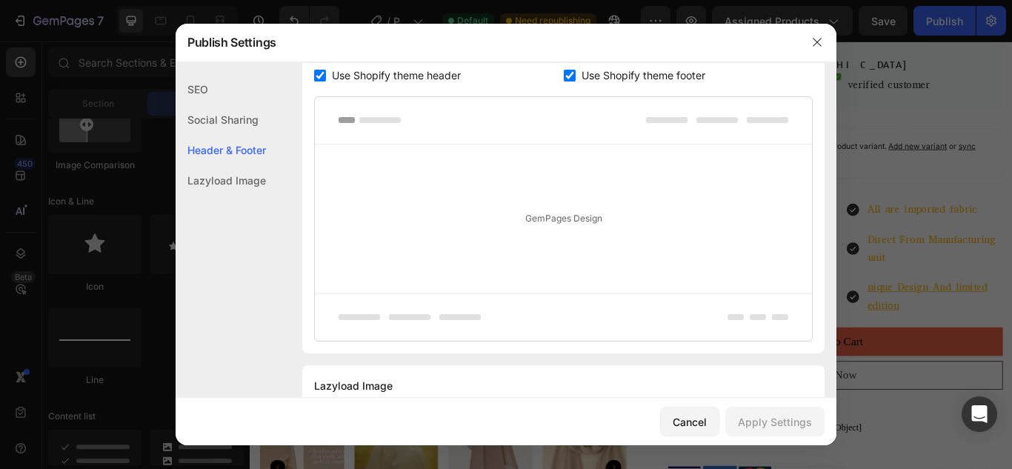
scroll to position [361, 0]
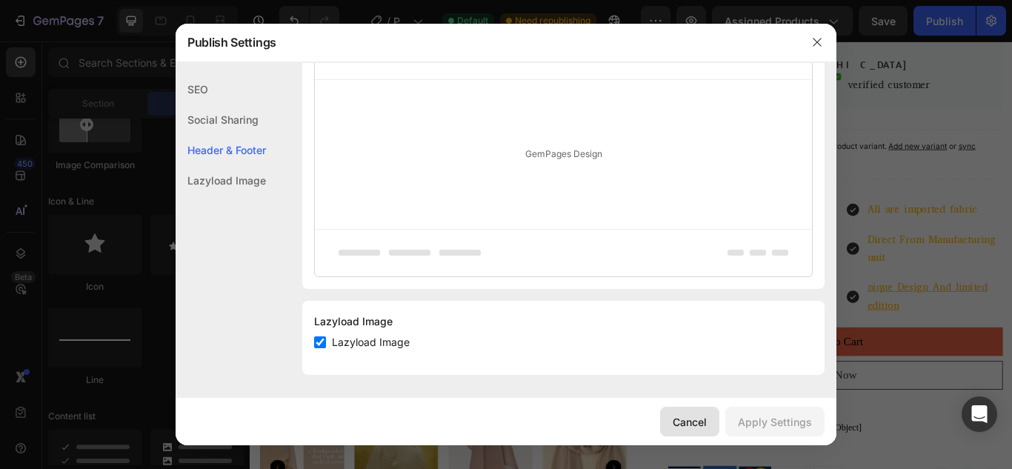
click at [691, 427] on div "Cancel" at bounding box center [690, 422] width 34 height 16
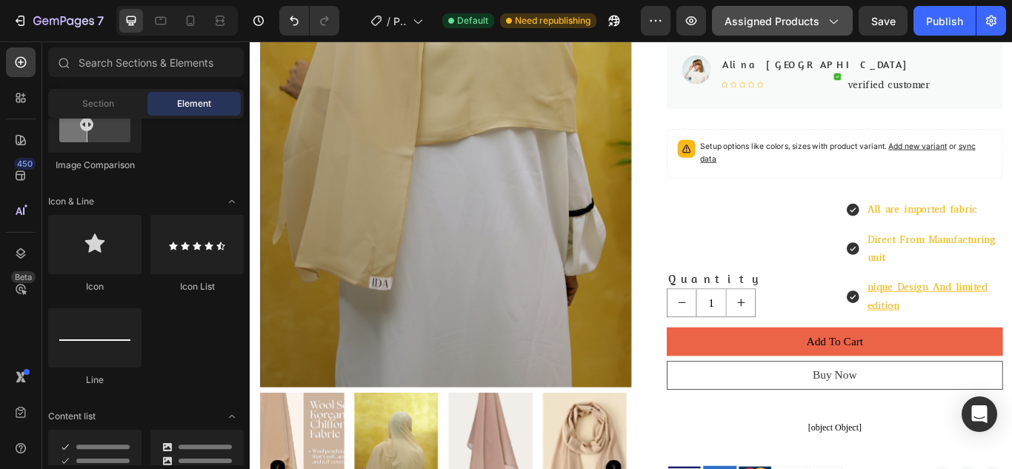
click at [838, 13] on div "Assigned Products" at bounding box center [782, 21] width 116 height 16
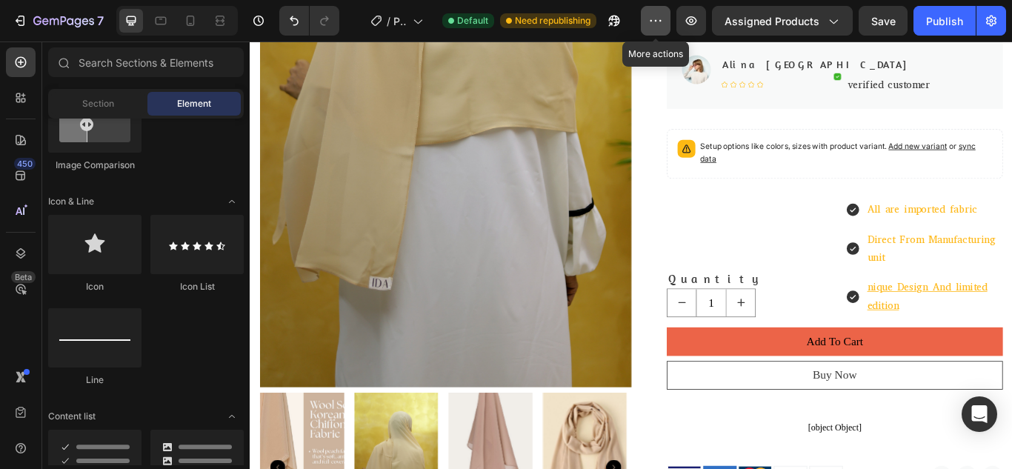
click at [661, 19] on icon "button" at bounding box center [655, 20] width 15 height 15
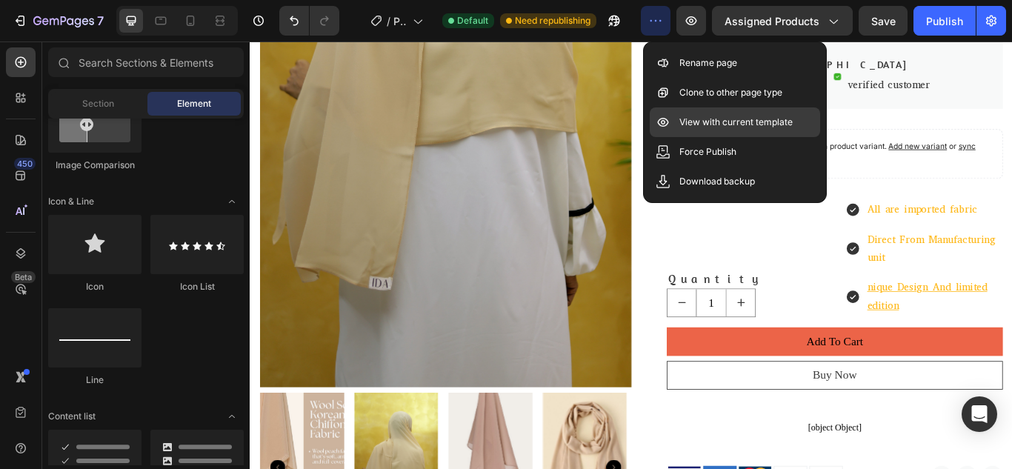
click at [696, 127] on p "View with current template" at bounding box center [735, 122] width 113 height 15
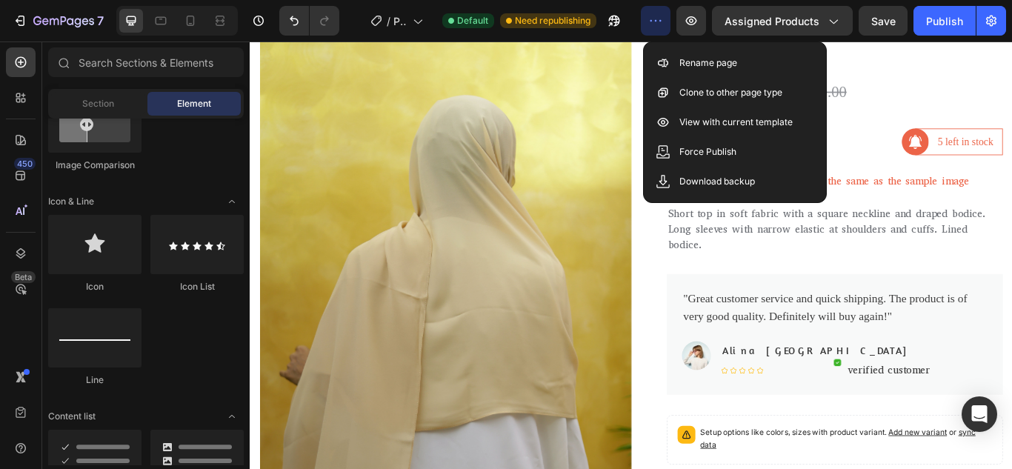
scroll to position [74, 0]
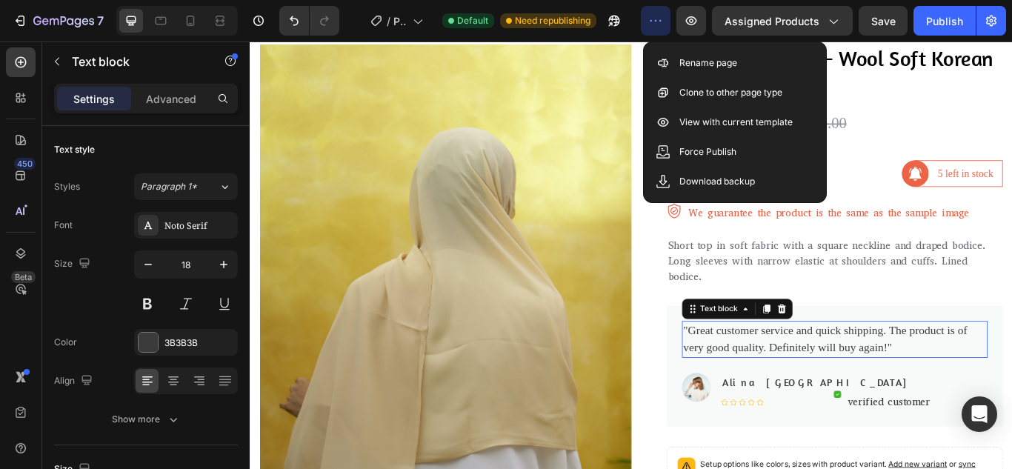
click at [824, 385] on p ""Great customer service and quick shipping. The product is of very good quality…" at bounding box center [931, 389] width 353 height 40
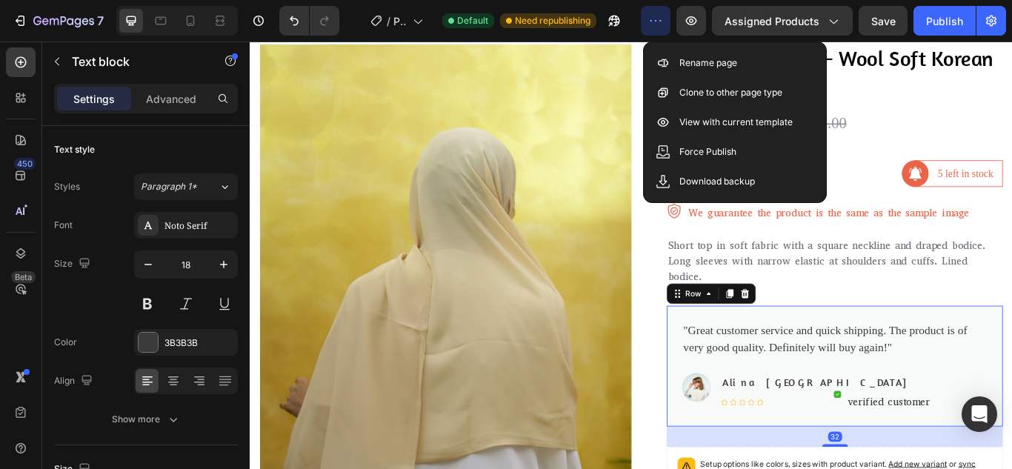
click at [736, 445] on div ""Great customer service and quick shipping. The product is of very good quality…" at bounding box center [932, 420] width 392 height 141
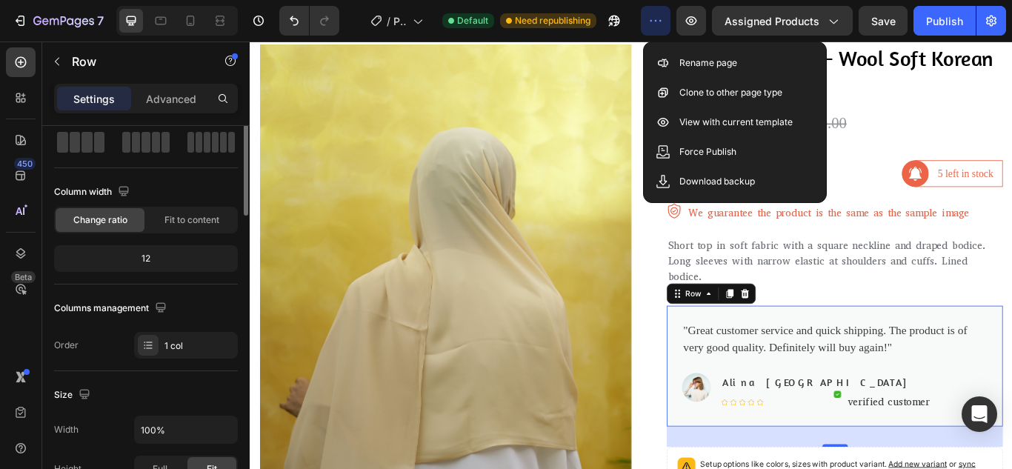
scroll to position [0, 0]
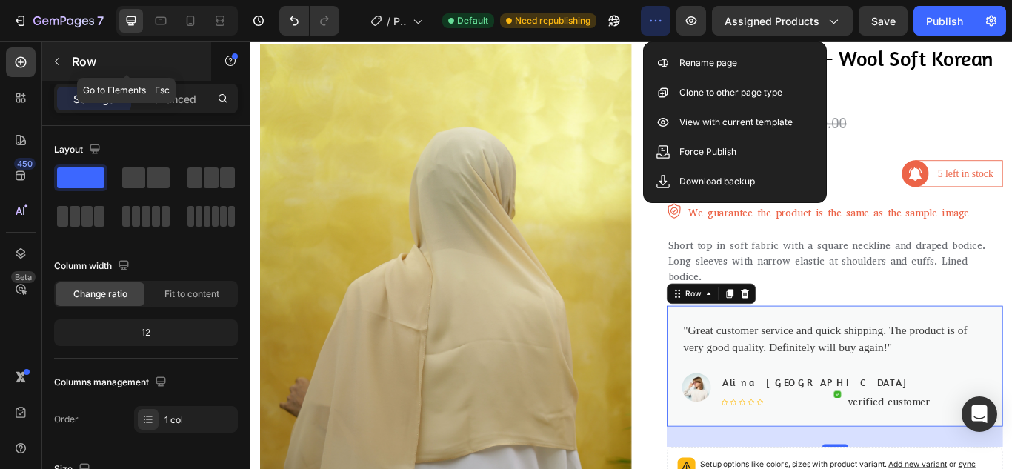
click at [50, 61] on button "button" at bounding box center [57, 62] width 24 height 24
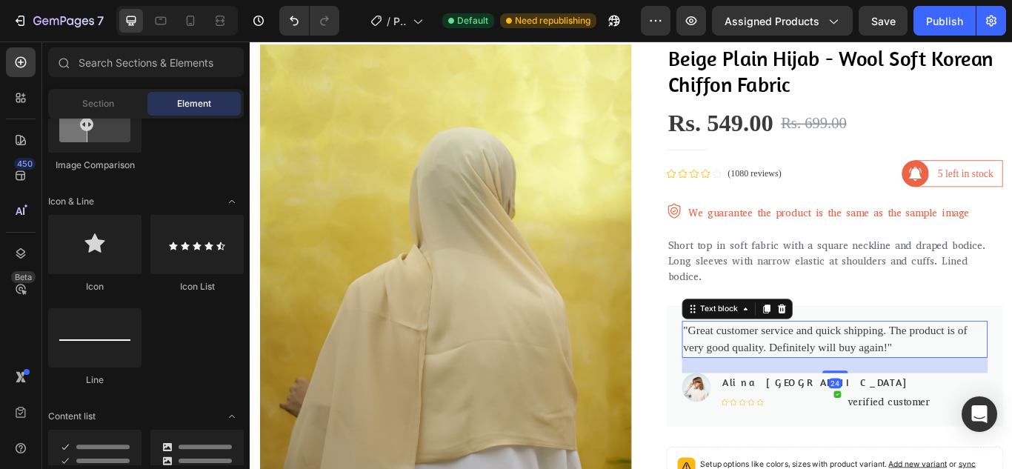
click at [818, 381] on p ""Great customer service and quick shipping. The product is of very good quality…" at bounding box center [931, 389] width 353 height 40
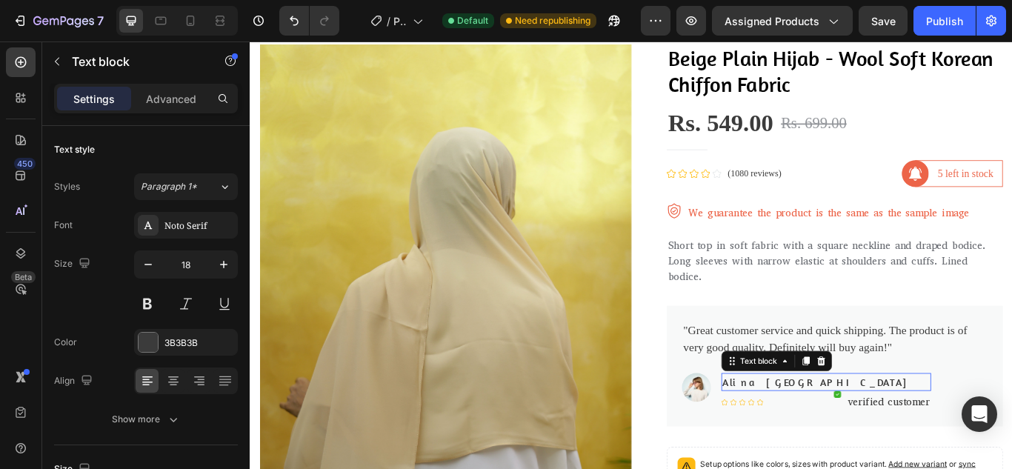
click at [801, 438] on p "Alina [GEOGRAPHIC_DATA]" at bounding box center [921, 439] width 241 height 18
click at [156, 96] on p "Advanced" at bounding box center [171, 99] width 50 height 16
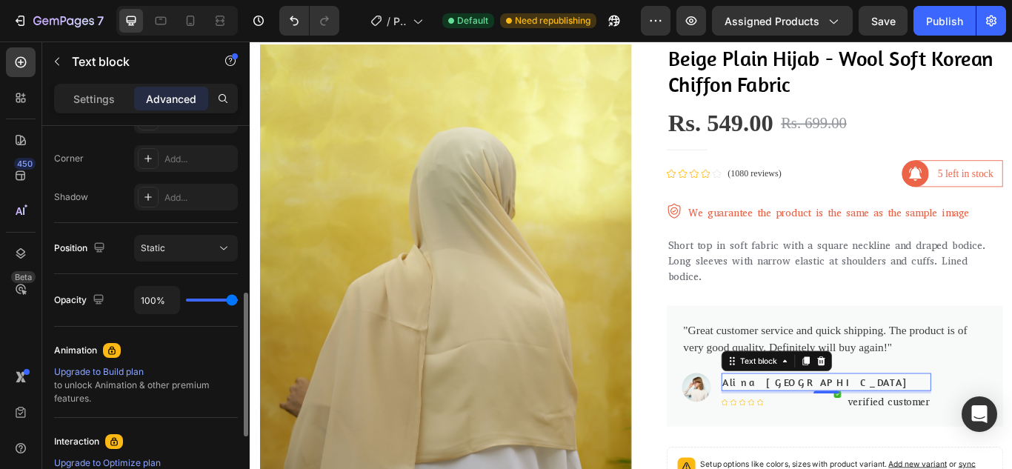
scroll to position [593, 0]
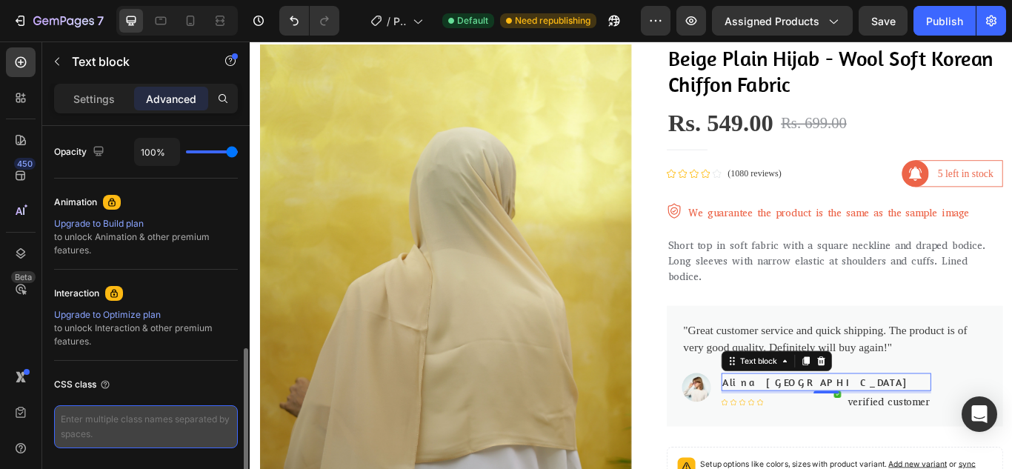
click at [127, 424] on textarea at bounding box center [146, 426] width 184 height 43
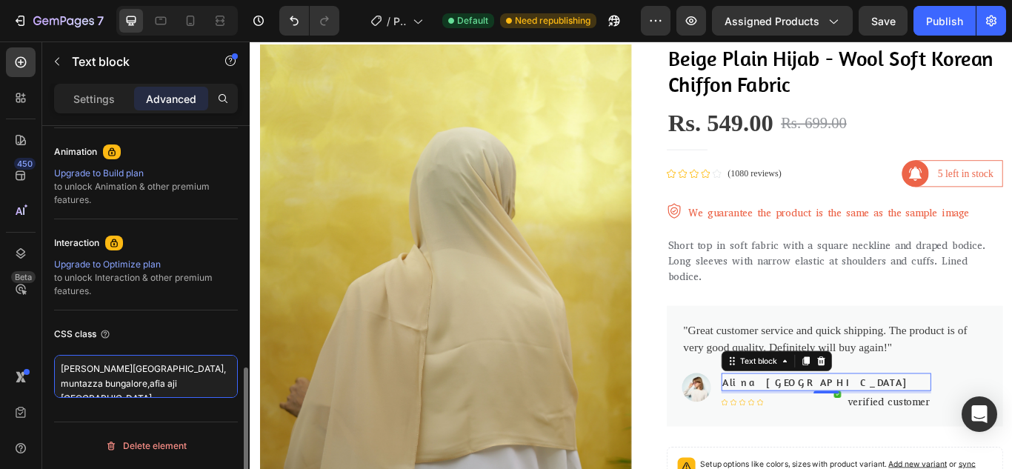
type textarea "[PERSON_NAME][GEOGRAPHIC_DATA], muntazza bungalore,afia aji [GEOGRAPHIC_DATA]"
click at [226, 332] on div "CSS class" at bounding box center [146, 334] width 184 height 24
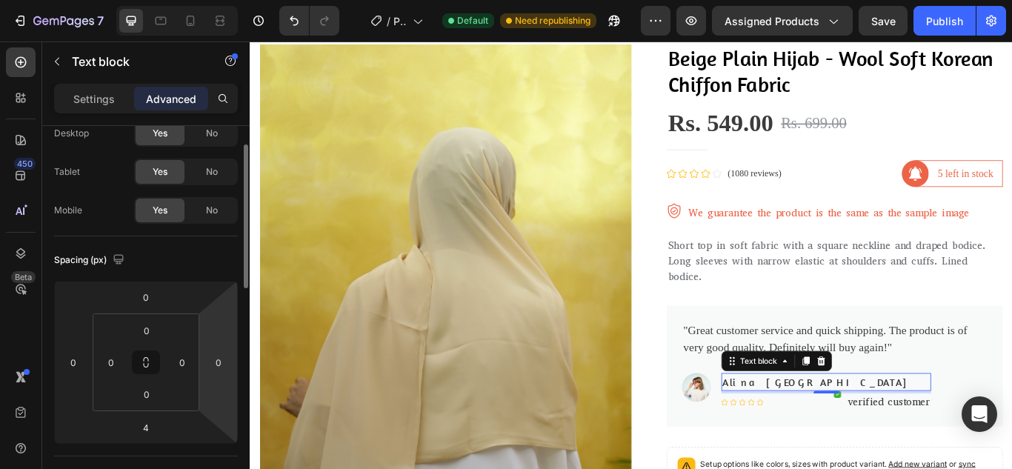
scroll to position [0, 0]
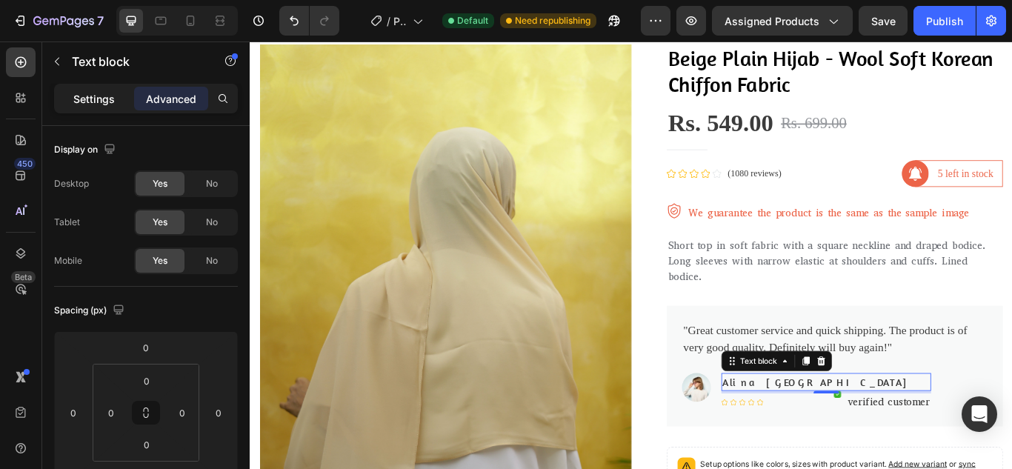
click at [107, 96] on p "Settings" at bounding box center [93, 99] width 41 height 16
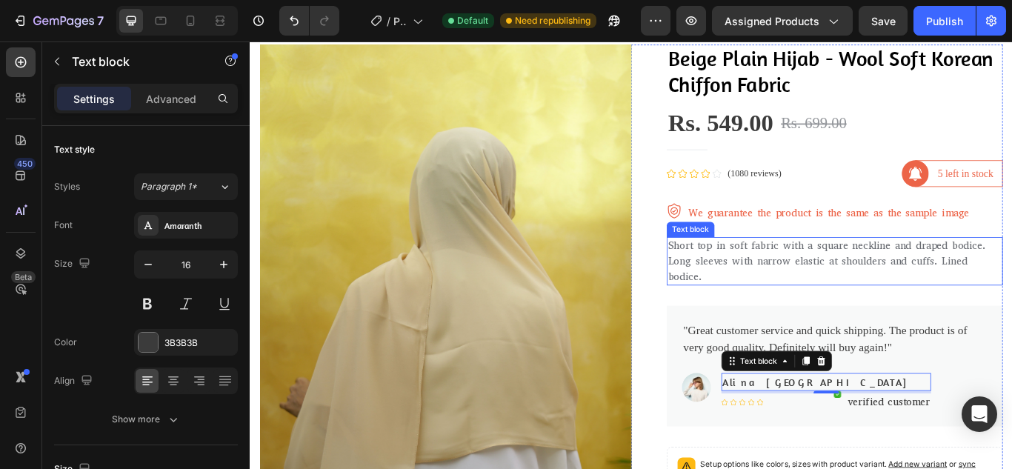
click at [843, 303] on p "Short top in soft fabric with a square neckline and draped bodice. Long sleeves…" at bounding box center [931, 297] width 389 height 53
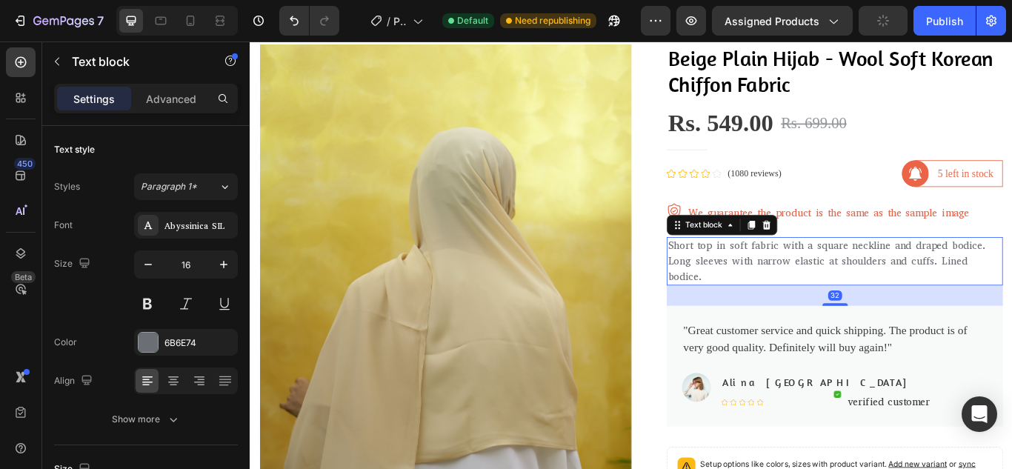
click at [785, 313] on p "Short top in soft fabric with a square neckline and draped bodice. Long sleeves…" at bounding box center [931, 297] width 389 height 53
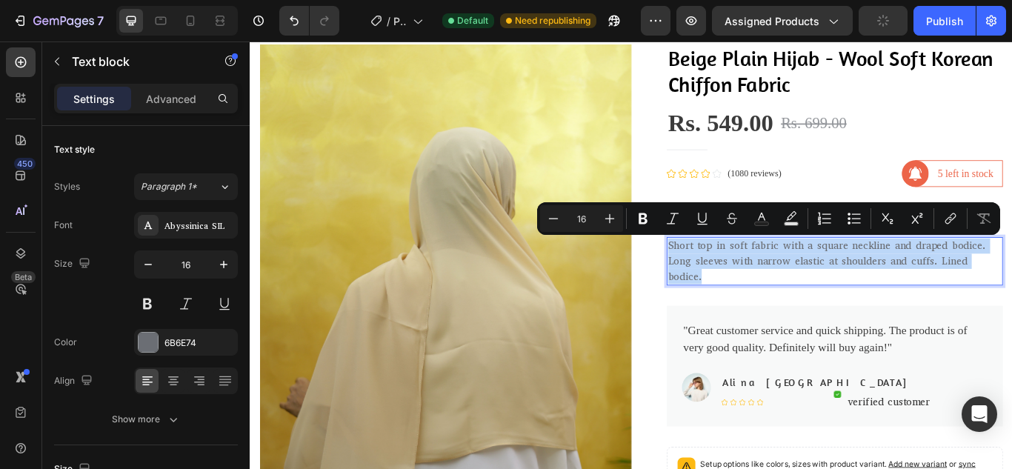
drag, startPoint x: 770, startPoint y: 313, endPoint x: 732, endPoint y: 279, distance: 50.9
click at [737, 279] on p "Short top in soft fabric with a square neckline and draped bodice. Long sleeves…" at bounding box center [931, 297] width 389 height 53
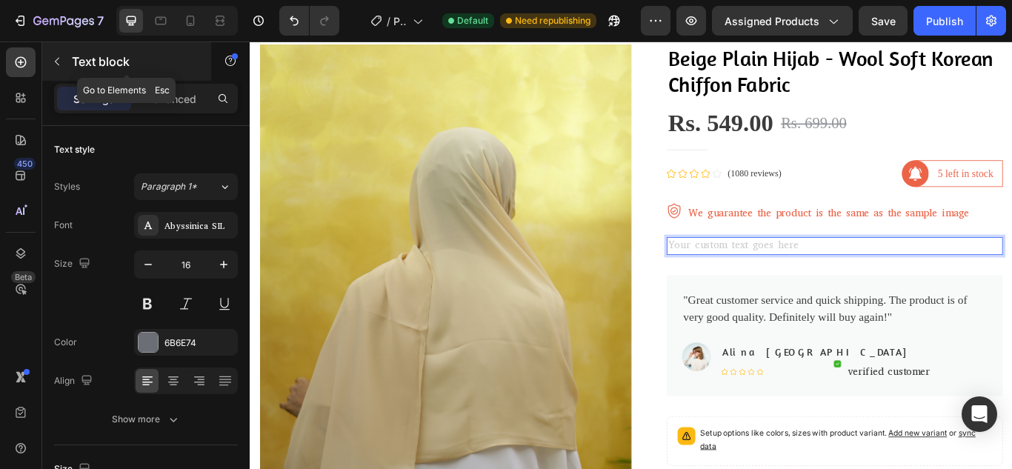
click at [60, 69] on button "button" at bounding box center [57, 62] width 24 height 24
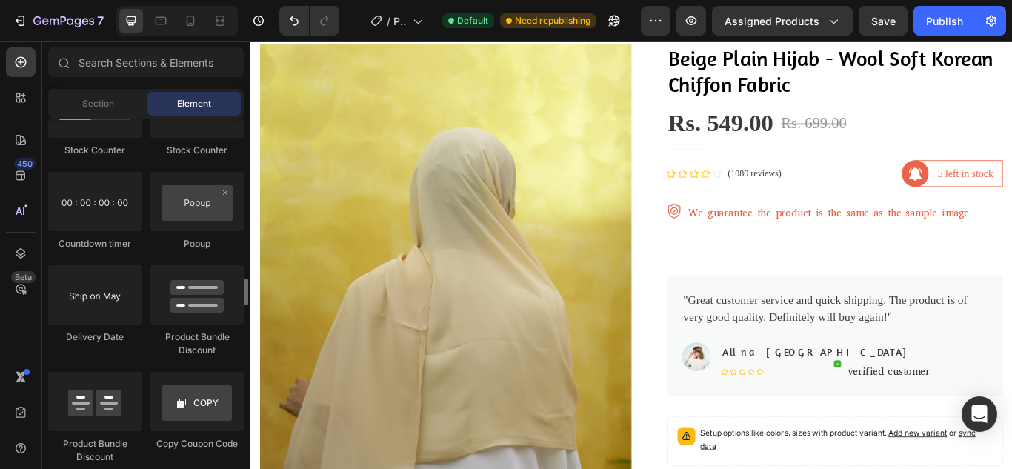
scroll to position [3037, 0]
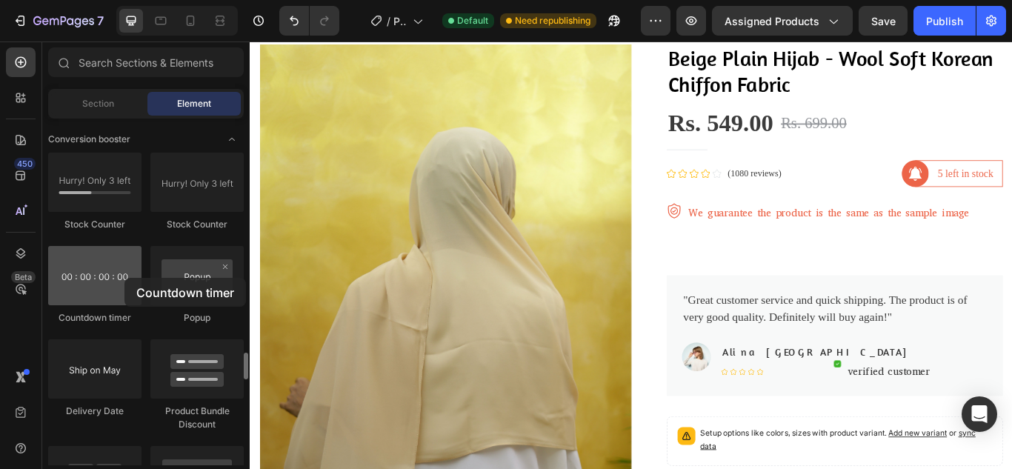
click at [124, 278] on div at bounding box center [94, 275] width 93 height 59
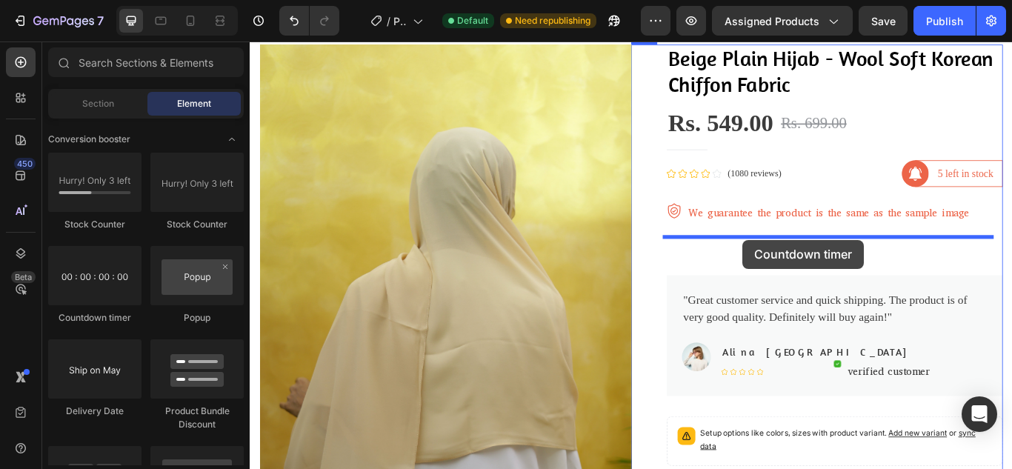
drag, startPoint x: 347, startPoint y: 310, endPoint x: 824, endPoint y: 273, distance: 478.5
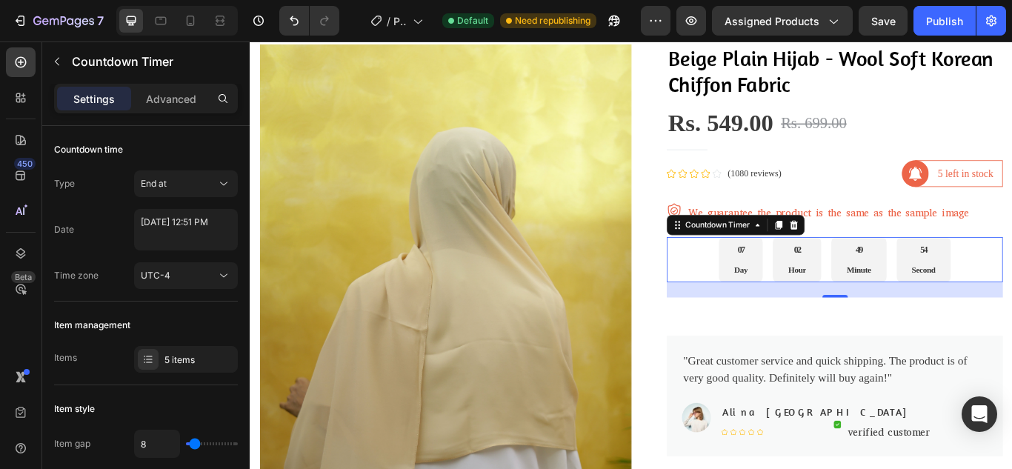
click at [823, 288] on div "07 Day" at bounding box center [821, 296] width 51 height 53
click at [878, 255] on icon at bounding box center [884, 256] width 12 height 12
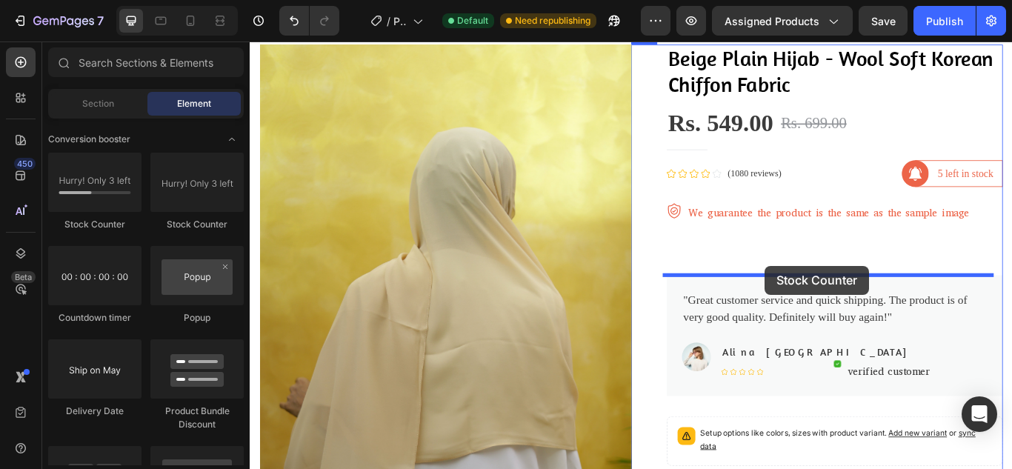
drag, startPoint x: 362, startPoint y: 234, endPoint x: 850, endPoint y: 303, distance: 493.0
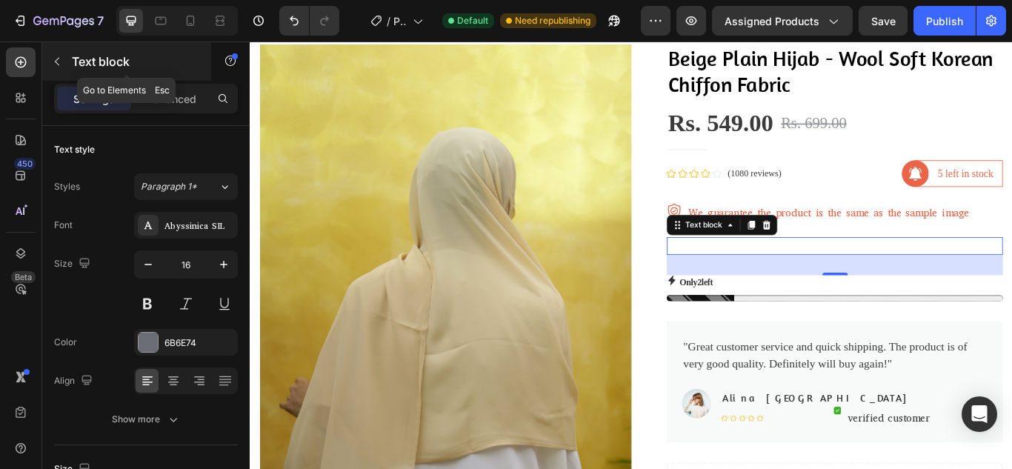
click at [60, 64] on icon "button" at bounding box center [57, 62] width 12 height 12
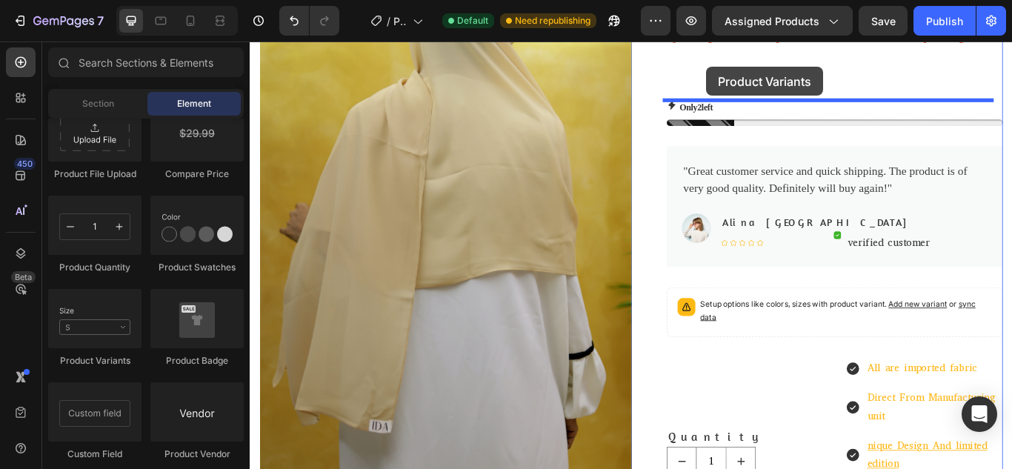
scroll to position [269, 0]
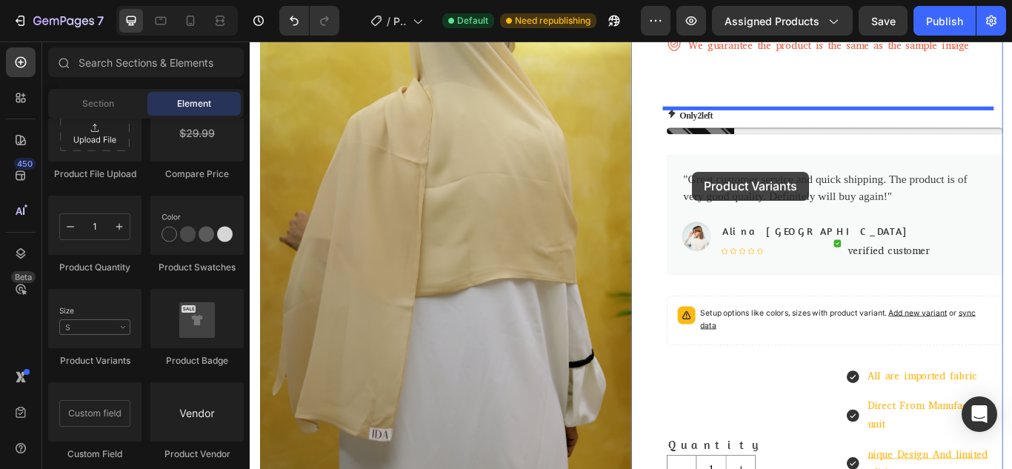
drag, startPoint x: 333, startPoint y: 368, endPoint x: 778, endPoint y: 71, distance: 534.5
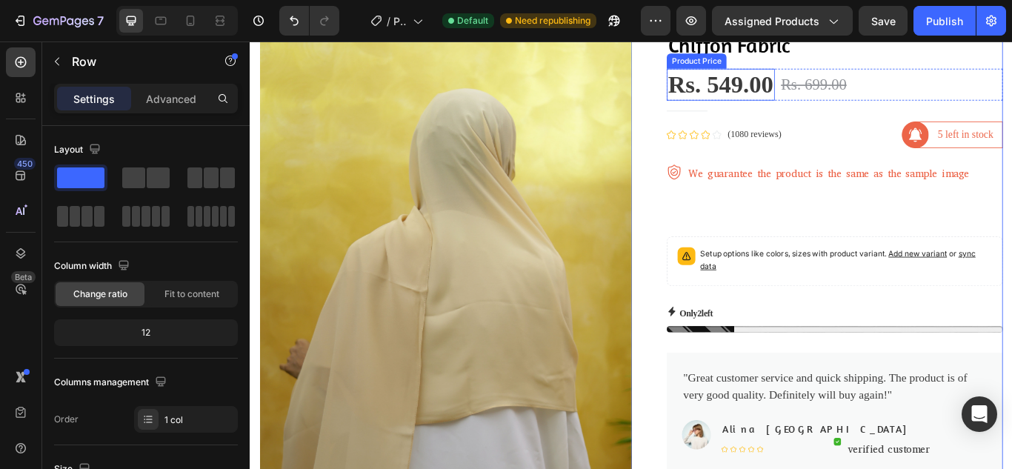
scroll to position [107, 0]
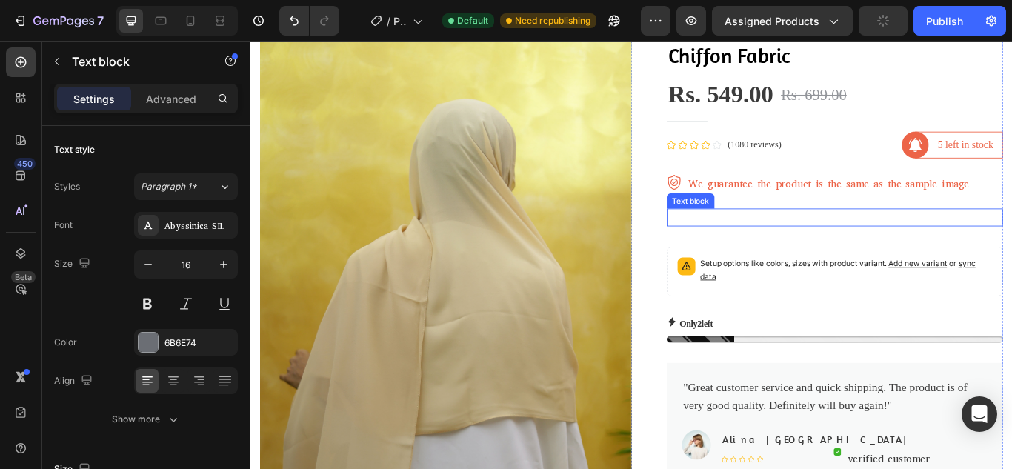
click at [773, 244] on p "Rich Text Editor. Editing area: main" at bounding box center [931, 247] width 389 height 18
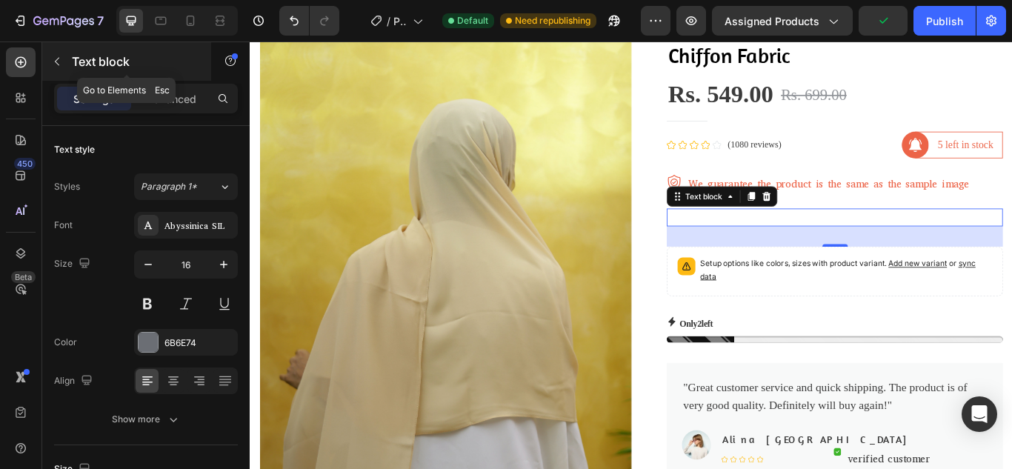
click at [57, 60] on icon "button" at bounding box center [57, 62] width 4 height 8
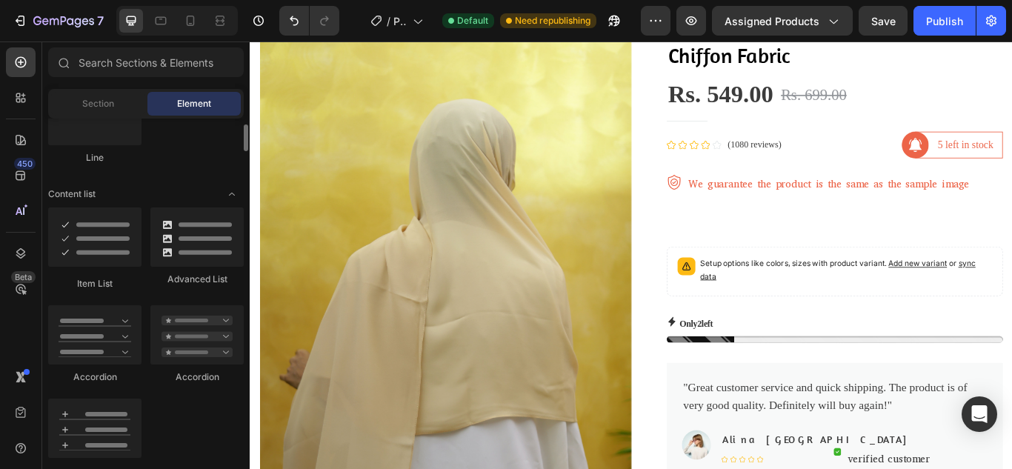
scroll to position [1037, 0]
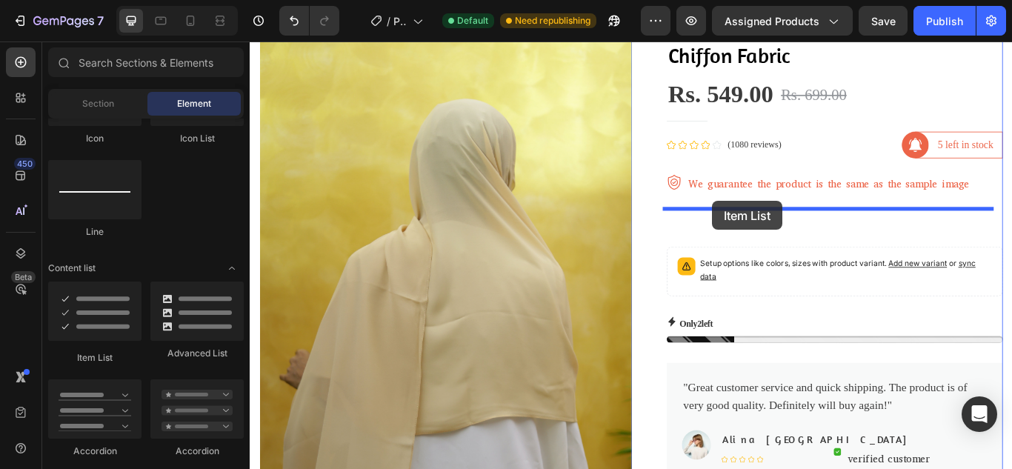
drag, startPoint x: 354, startPoint y: 358, endPoint x: 789, endPoint y: 227, distance: 453.9
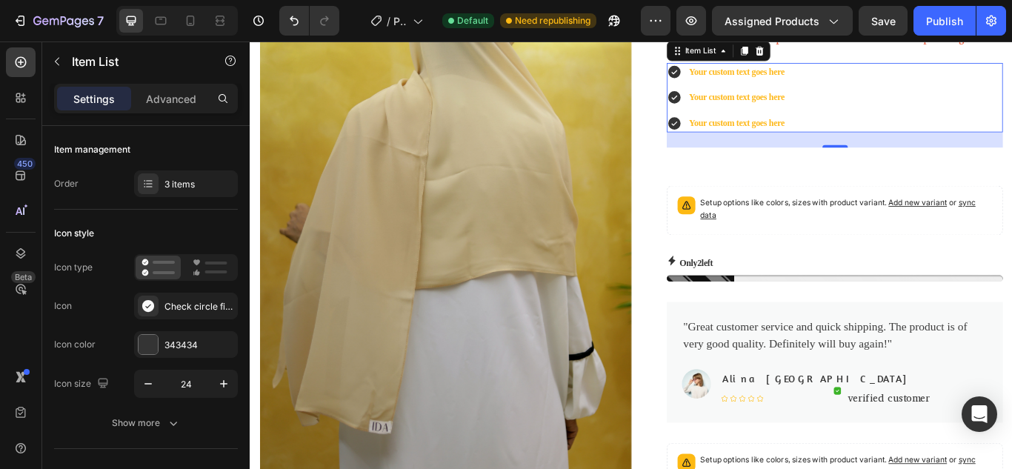
scroll to position [181, 0]
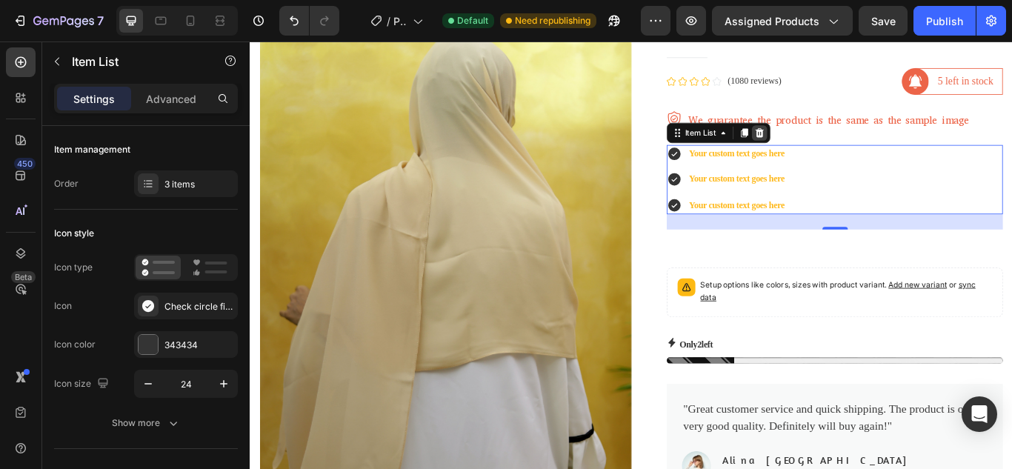
click at [839, 148] on icon at bounding box center [844, 148] width 10 height 10
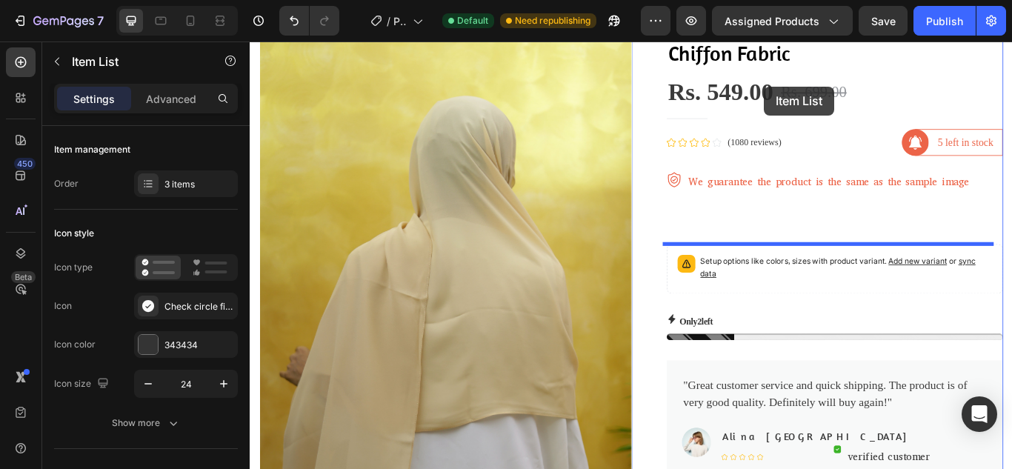
scroll to position [101, 0]
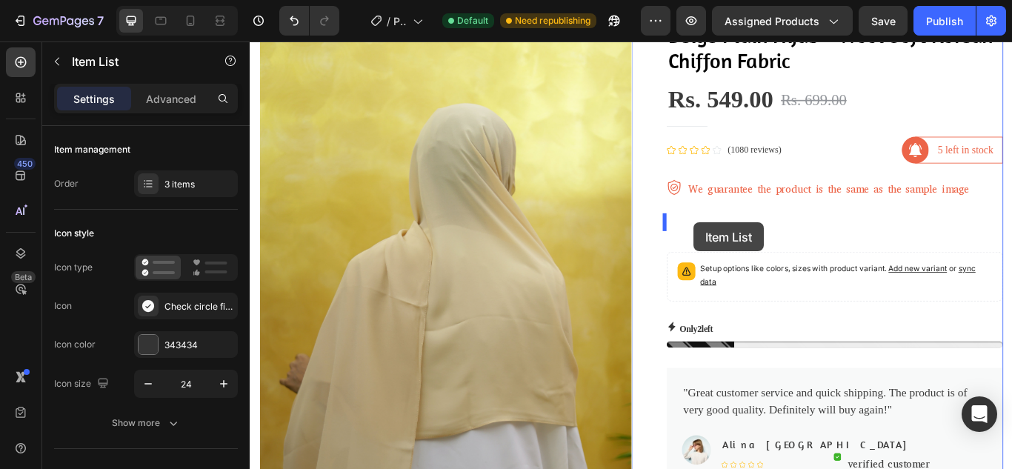
drag, startPoint x: 1004, startPoint y: 330, endPoint x: 767, endPoint y: 253, distance: 248.5
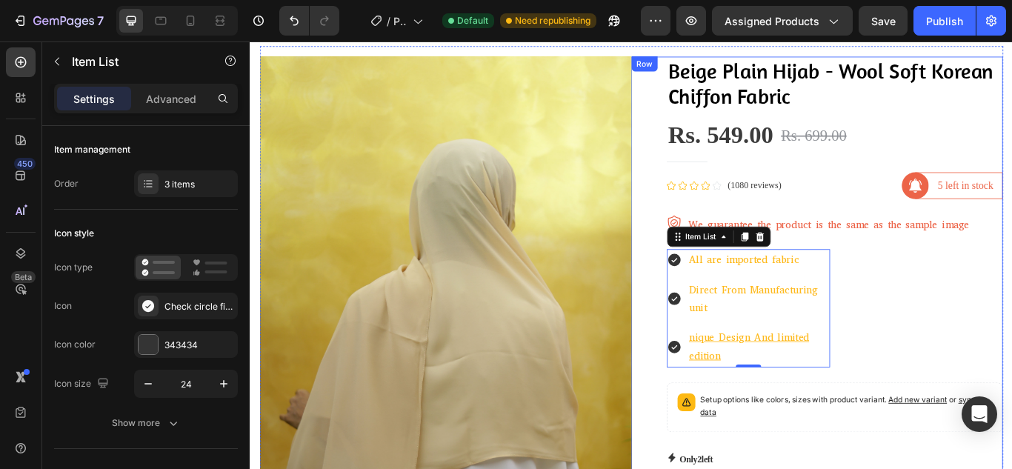
scroll to position [27, 0]
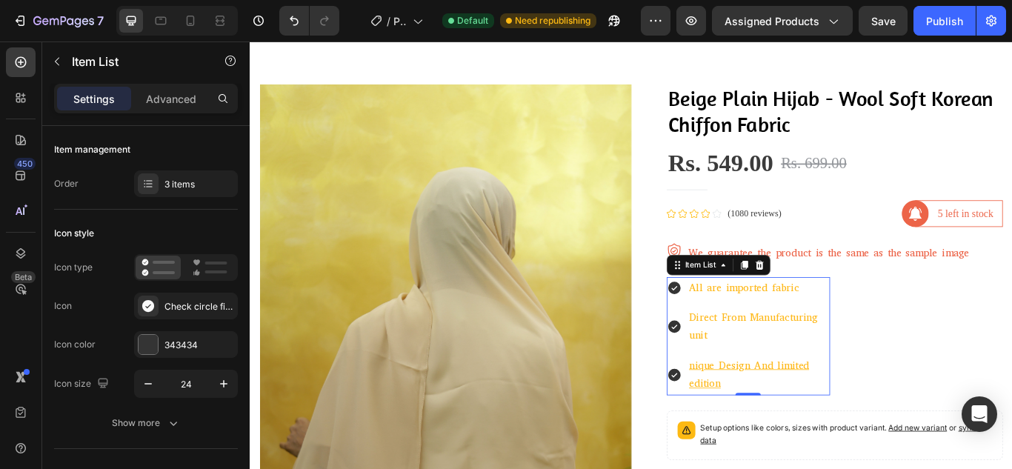
click at [833, 326] on p "All are imported fabric" at bounding box center [842, 329] width 162 height 21
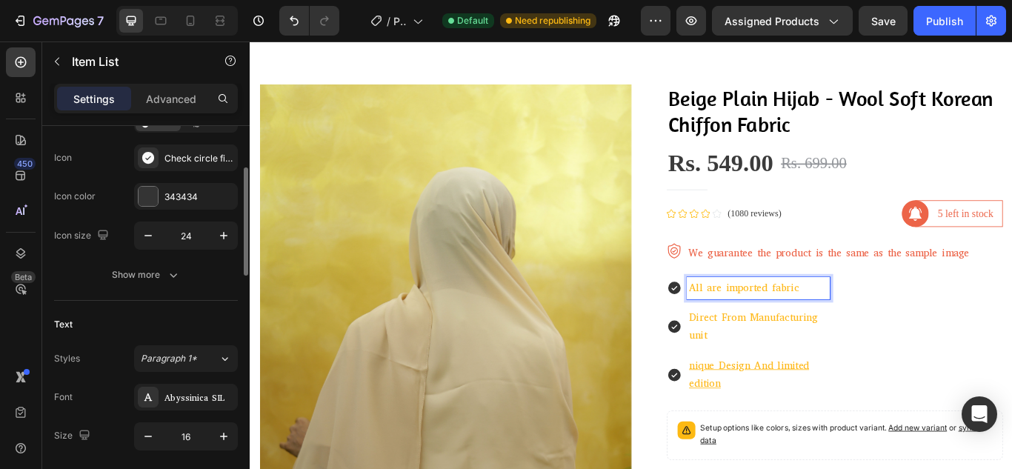
scroll to position [222, 0]
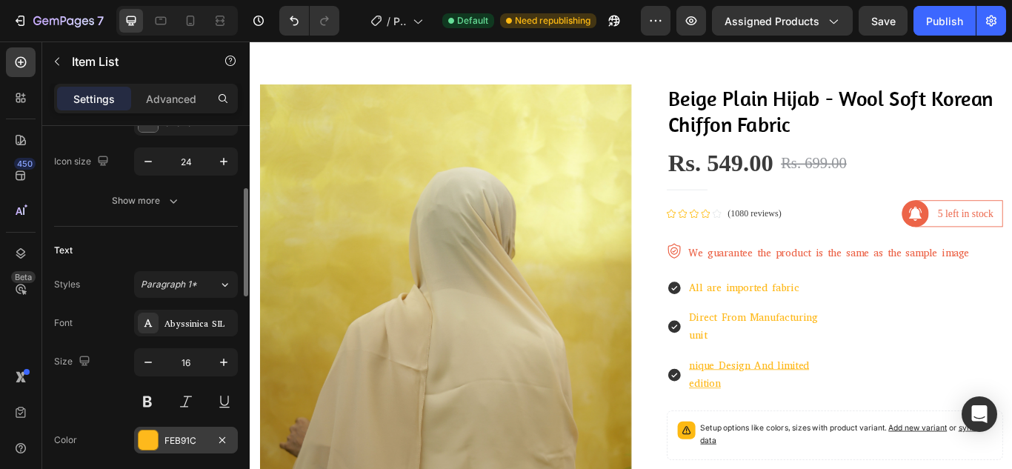
click at [157, 438] on div at bounding box center [148, 439] width 19 height 19
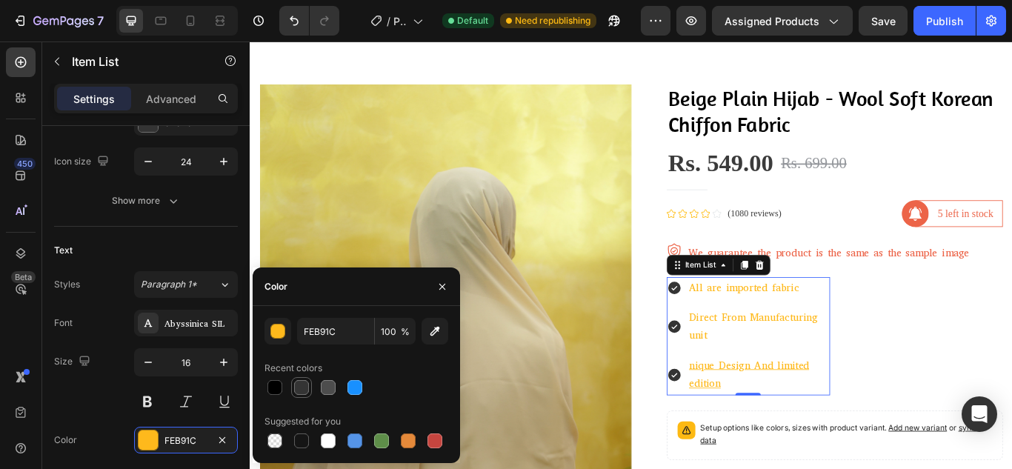
click at [297, 389] on div at bounding box center [301, 387] width 15 height 15
type input "343434"
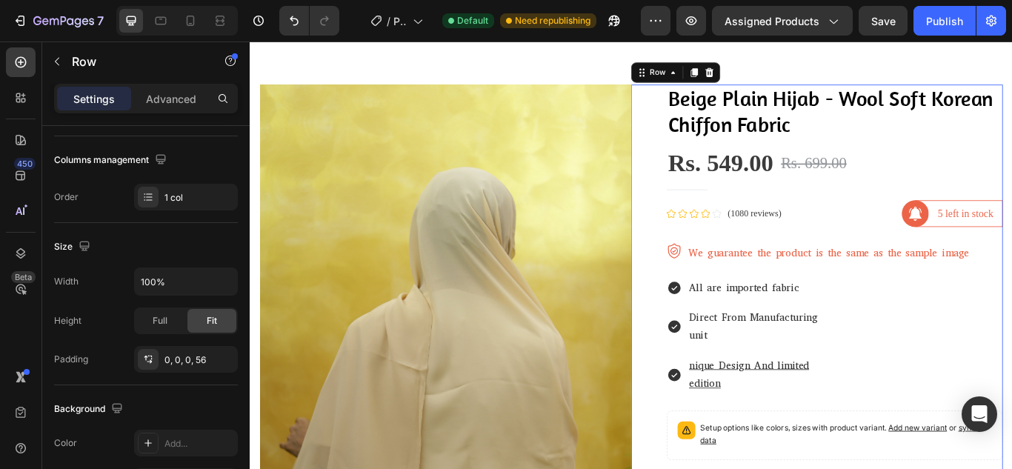
scroll to position [0, 0]
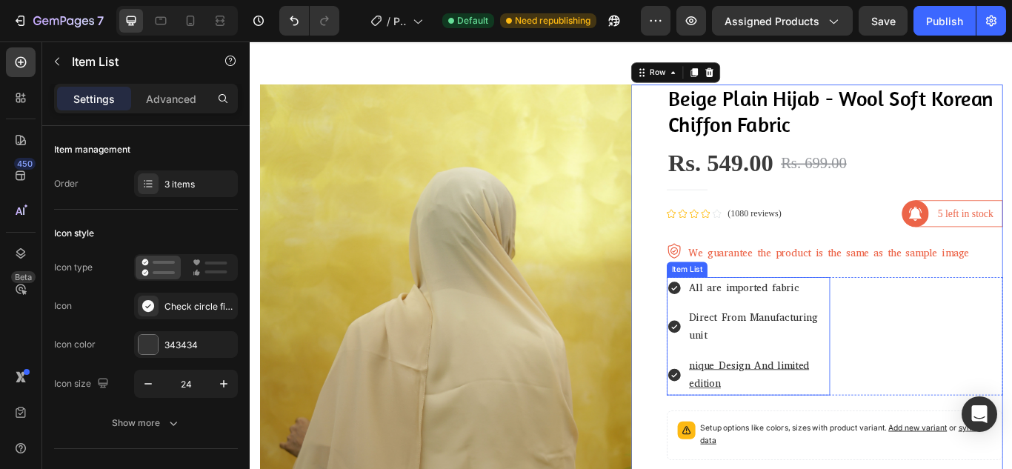
click at [813, 341] on div "All are imported fabric" at bounding box center [842, 329] width 167 height 26
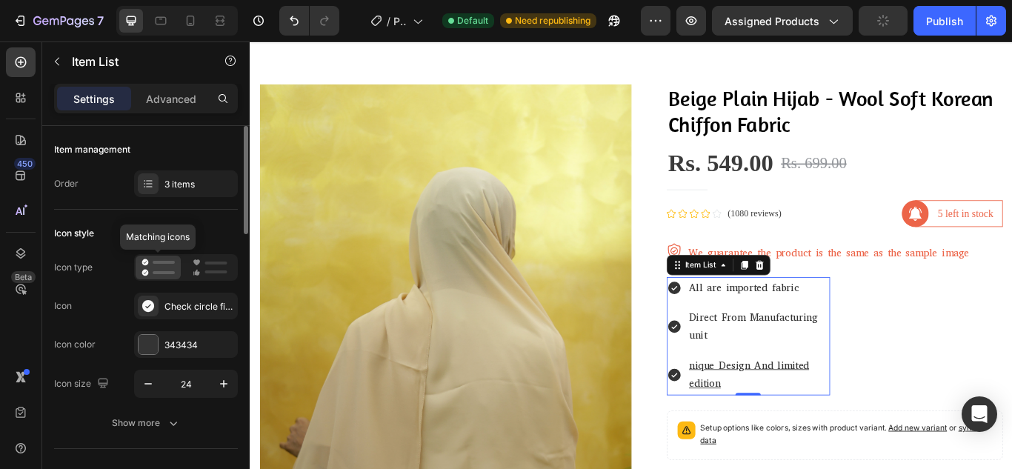
click at [164, 271] on rect at bounding box center [164, 272] width 22 height 3
click at [205, 267] on icon at bounding box center [210, 268] width 35 height 18
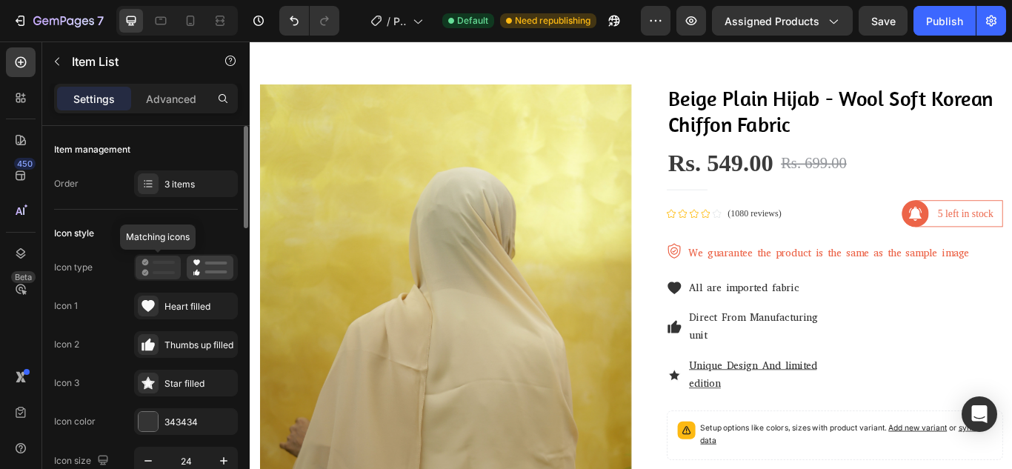
click at [164, 258] on div at bounding box center [158, 268] width 45 height 24
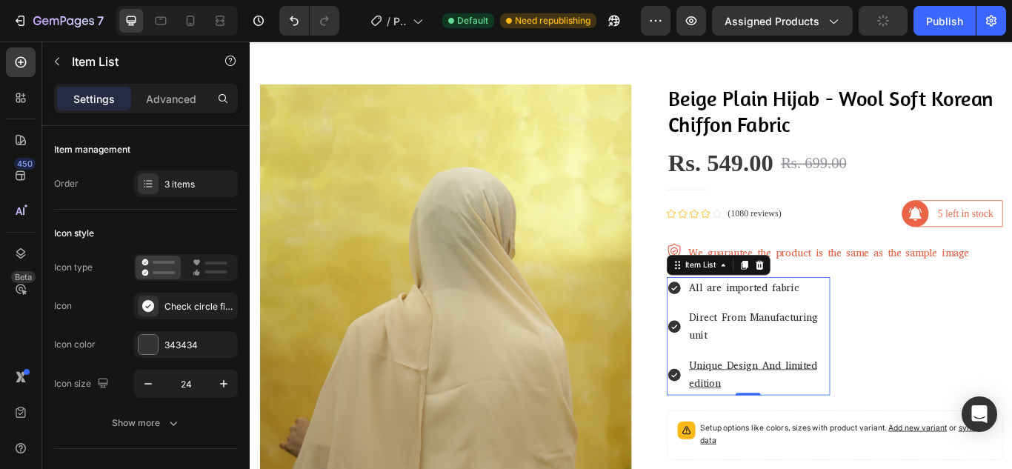
click at [901, 366] on p "Direct From Manufacturing unit" at bounding box center [842, 374] width 162 height 43
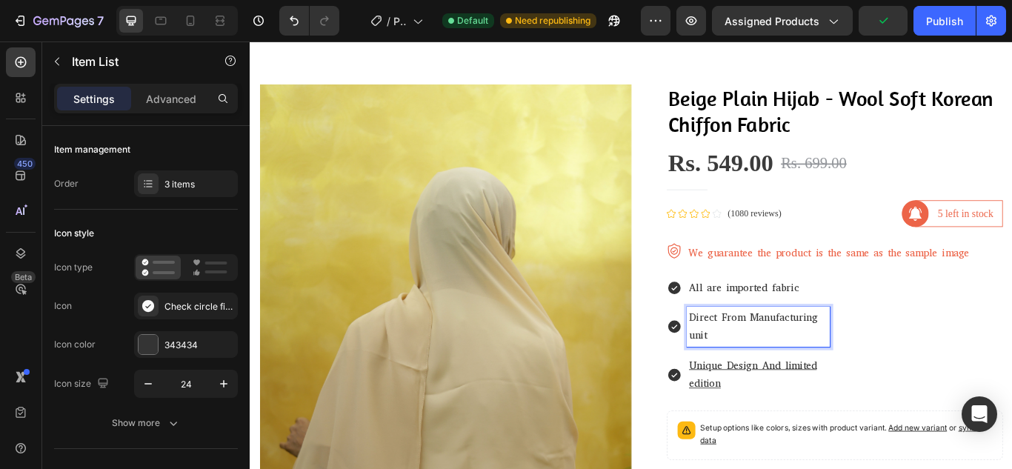
click at [761, 384] on p "Direct From Manufacturing unit" at bounding box center [842, 374] width 162 height 43
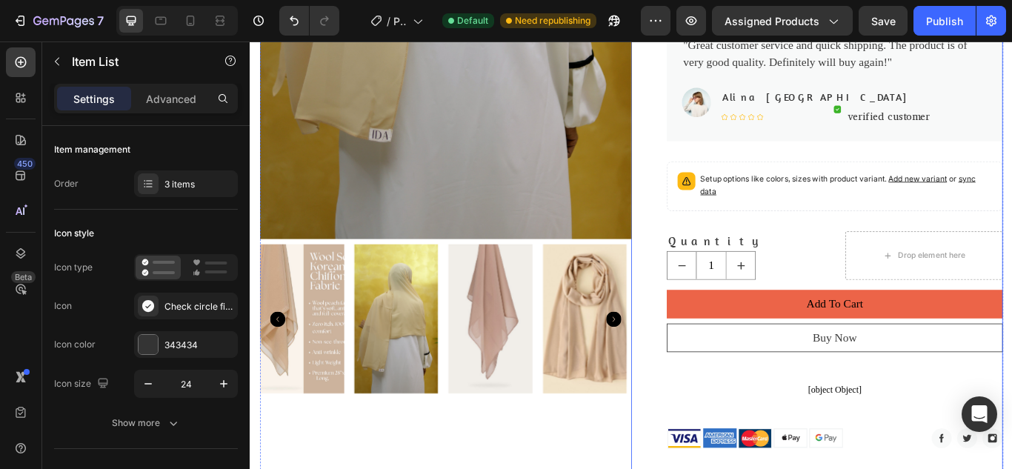
scroll to position [620, 0]
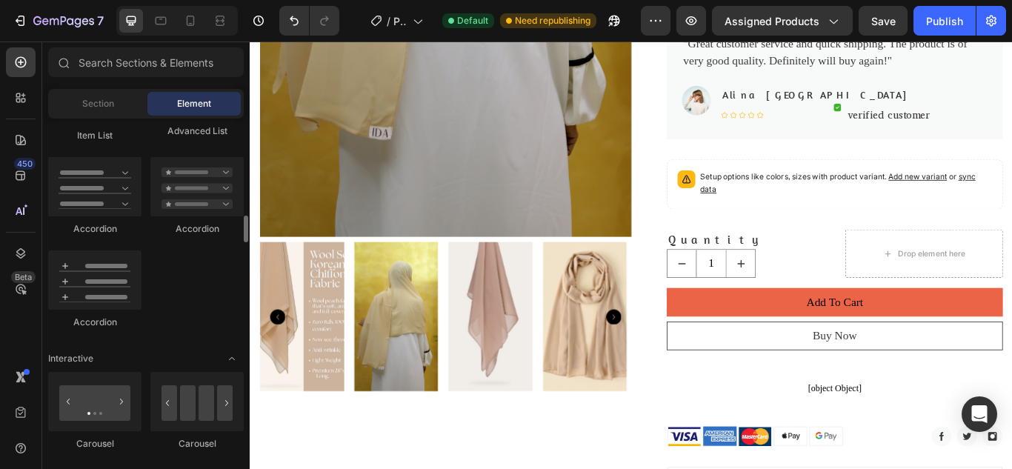
scroll to position [1333, 0]
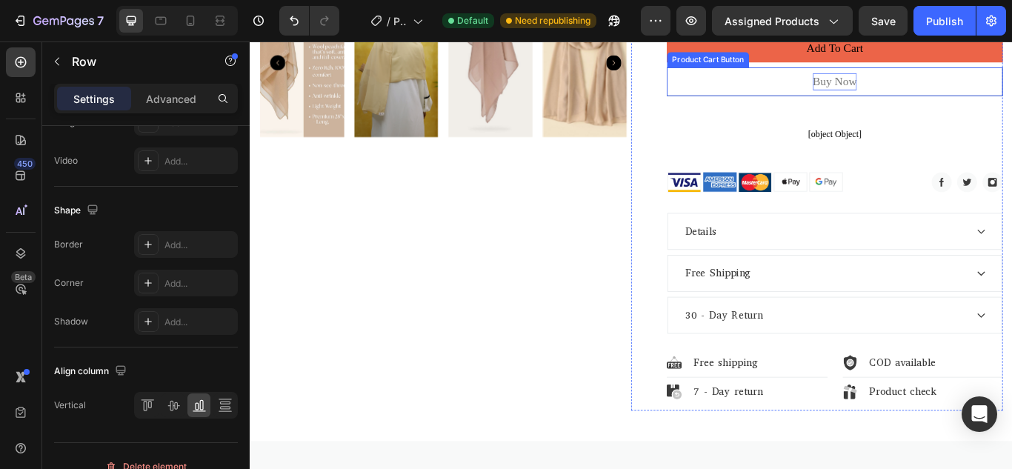
scroll to position [990, 0]
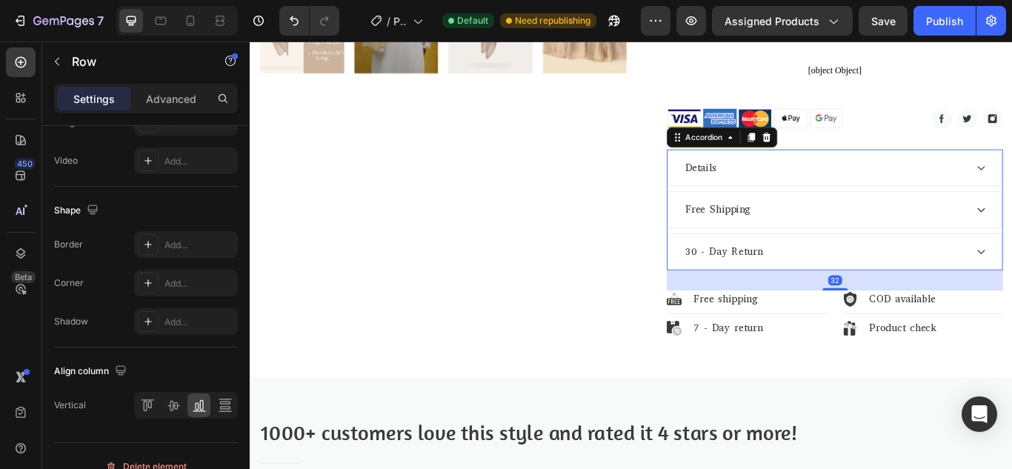
click at [1011, 184] on div "Details" at bounding box center [920, 189] width 330 height 22
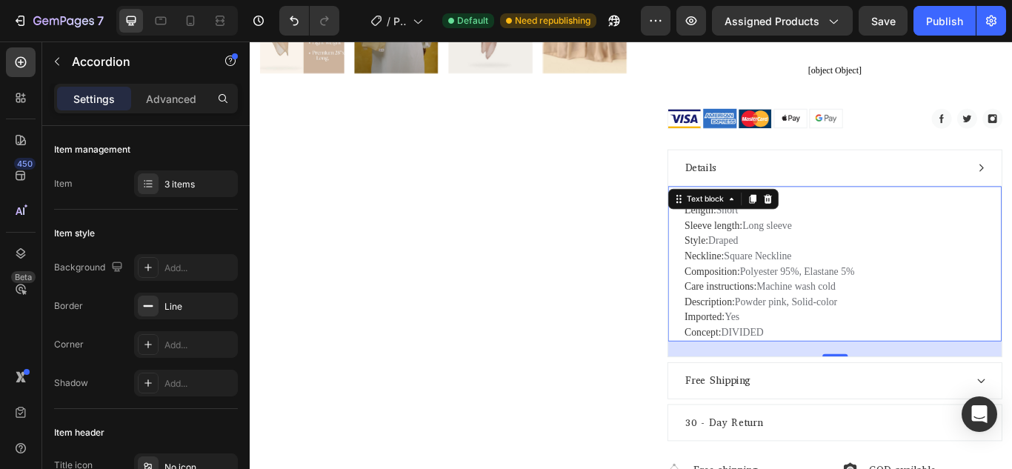
click at [801, 319] on p "Length: Short Sleeve length: Long sleeve Style: Draped Neckline: Square Necklin…" at bounding box center [931, 310] width 350 height 160
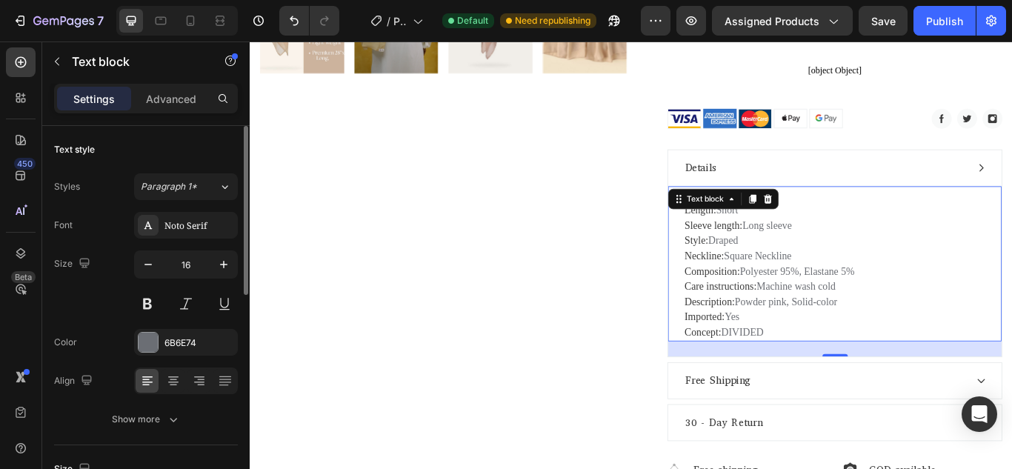
scroll to position [148, 0]
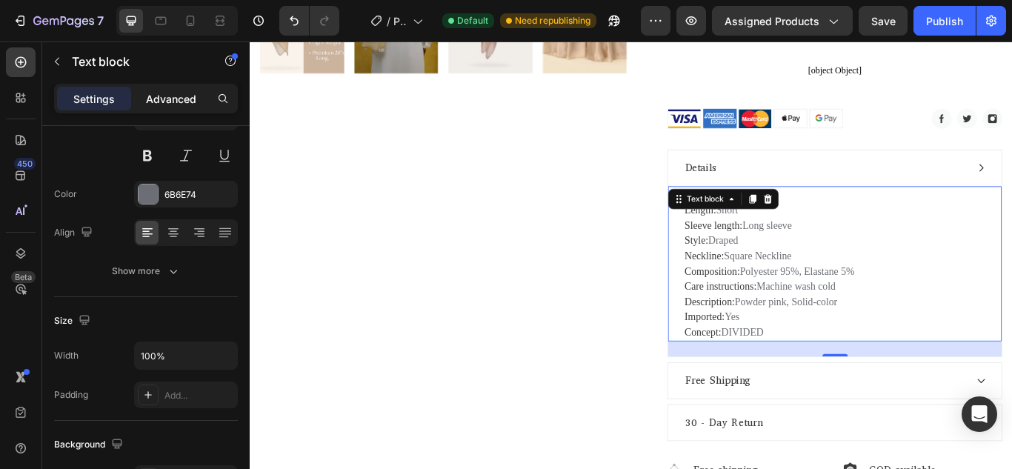
click at [176, 98] on p "Advanced" at bounding box center [171, 99] width 50 height 16
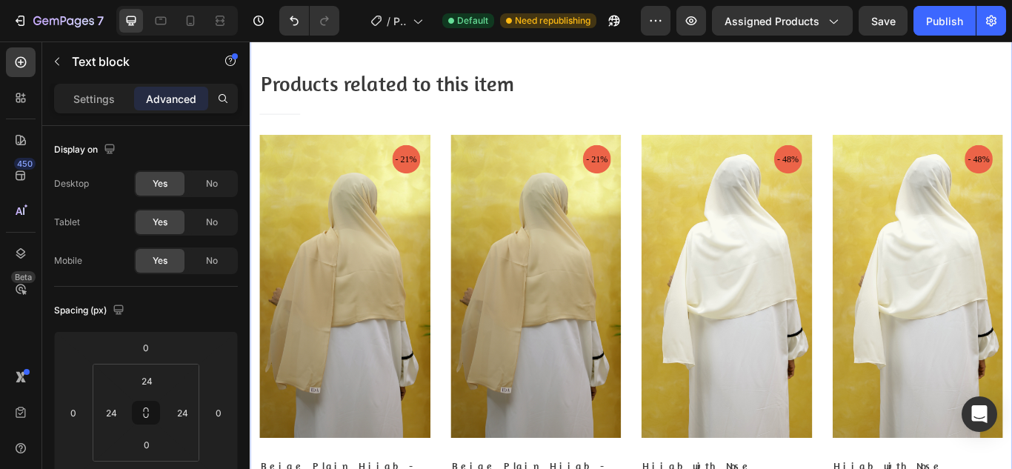
scroll to position [1805, 0]
